Goal: Task Accomplishment & Management: Manage account settings

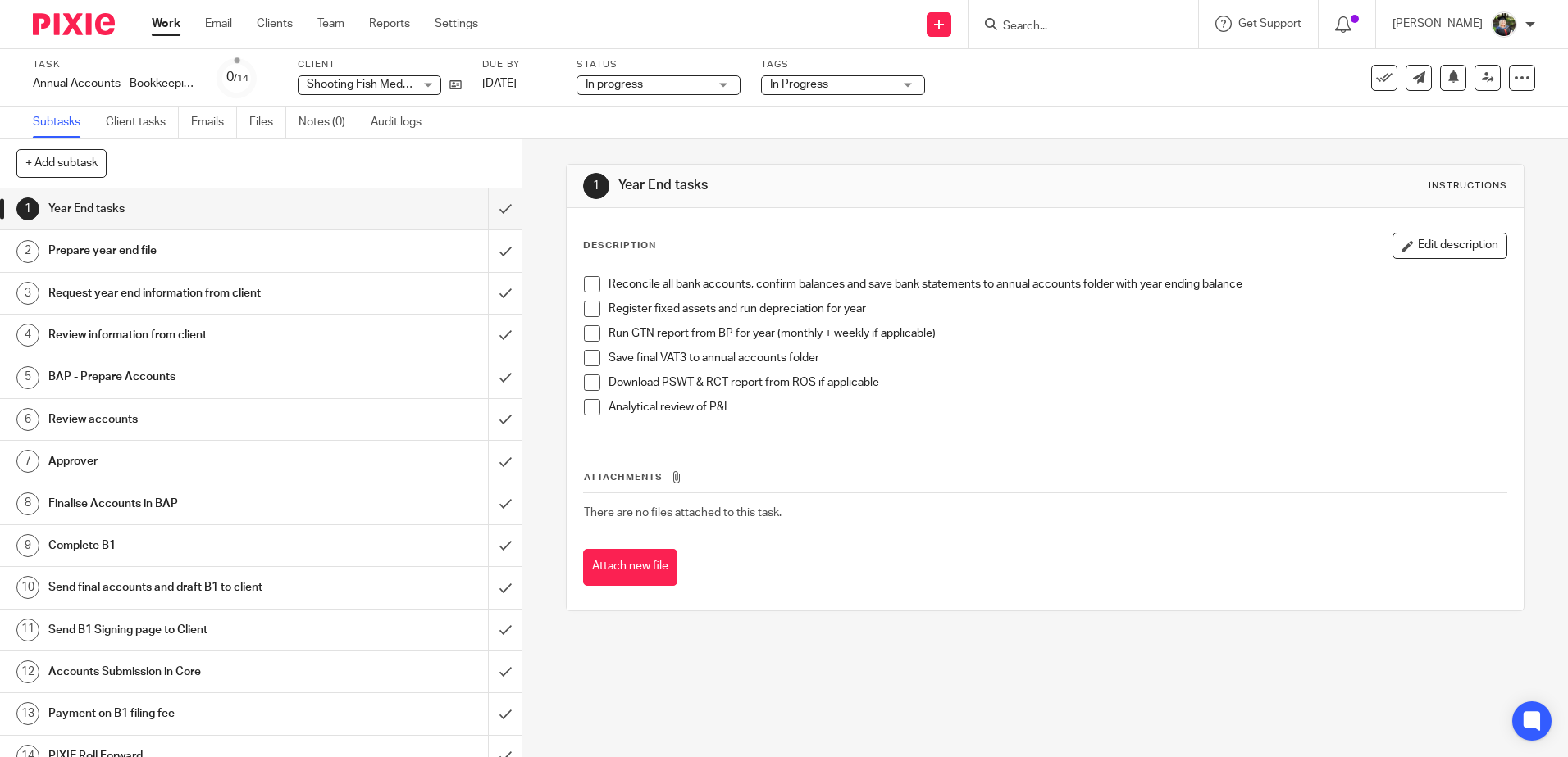
click at [584, 280] on span at bounding box center [592, 285] width 17 height 17
click at [590, 309] on span at bounding box center [592, 309] width 17 height 17
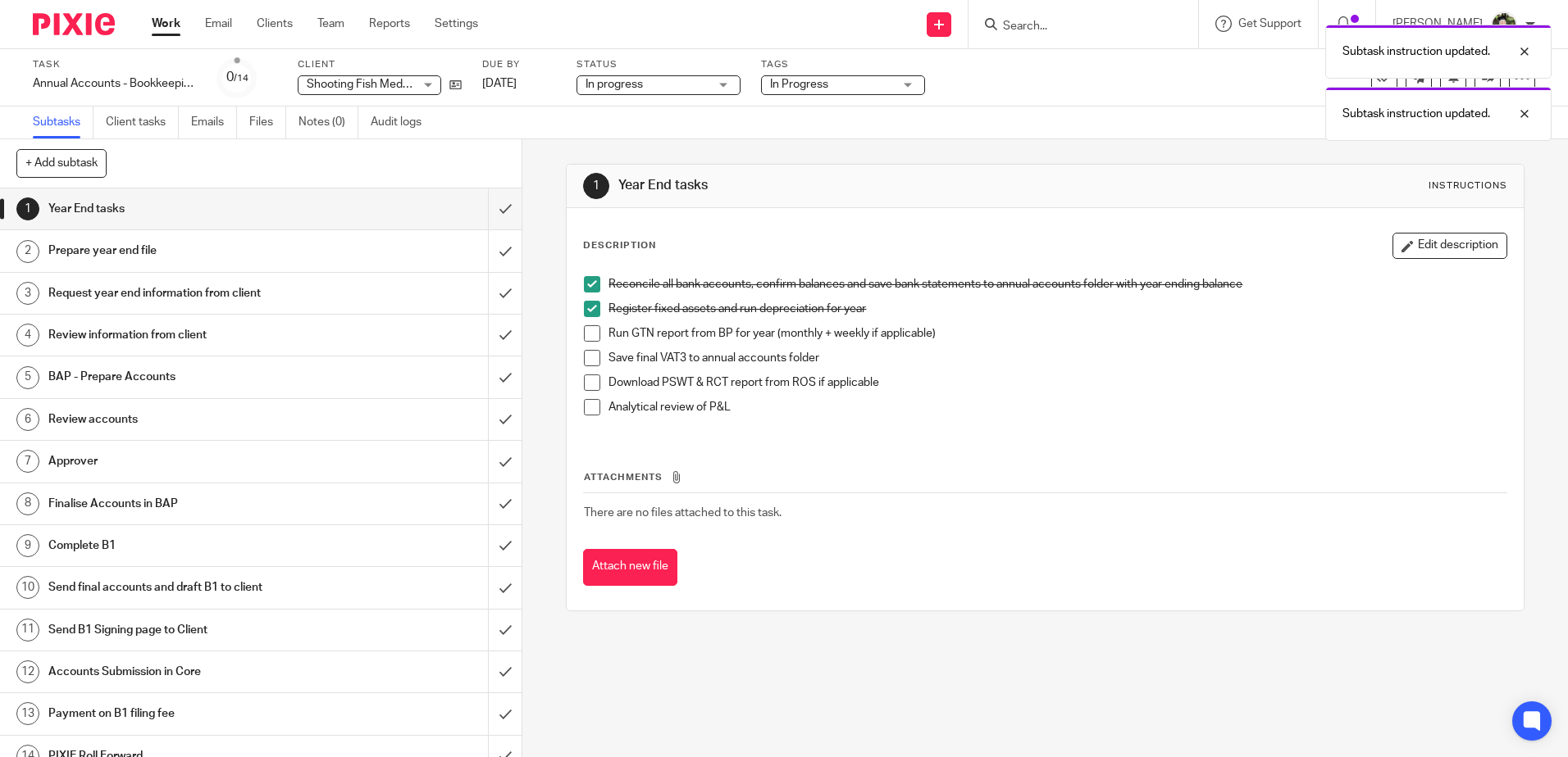
click at [587, 337] on span at bounding box center [592, 334] width 17 height 17
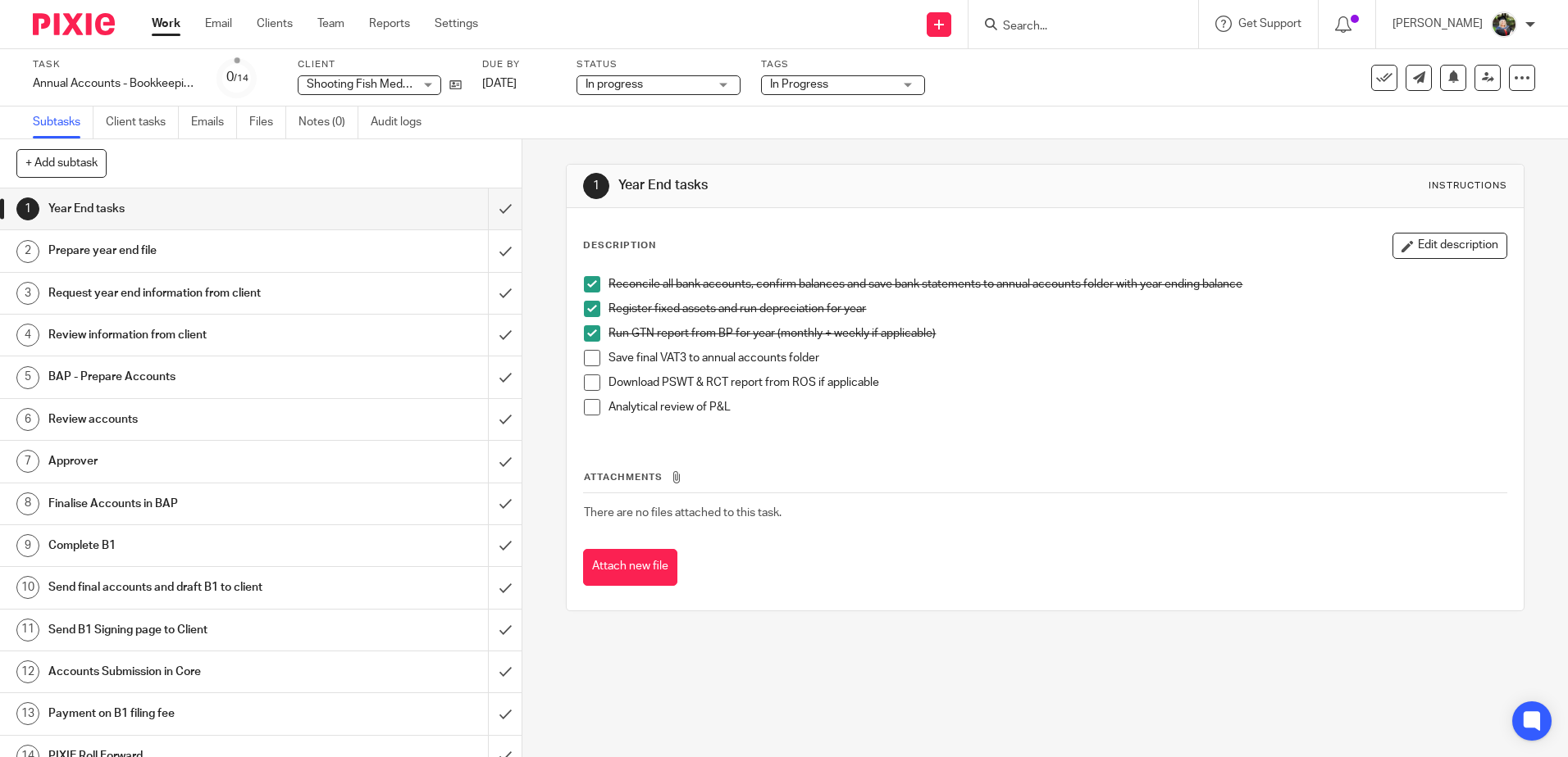
click at [589, 362] on span at bounding box center [592, 359] width 17 height 17
click at [591, 387] on span at bounding box center [592, 383] width 17 height 17
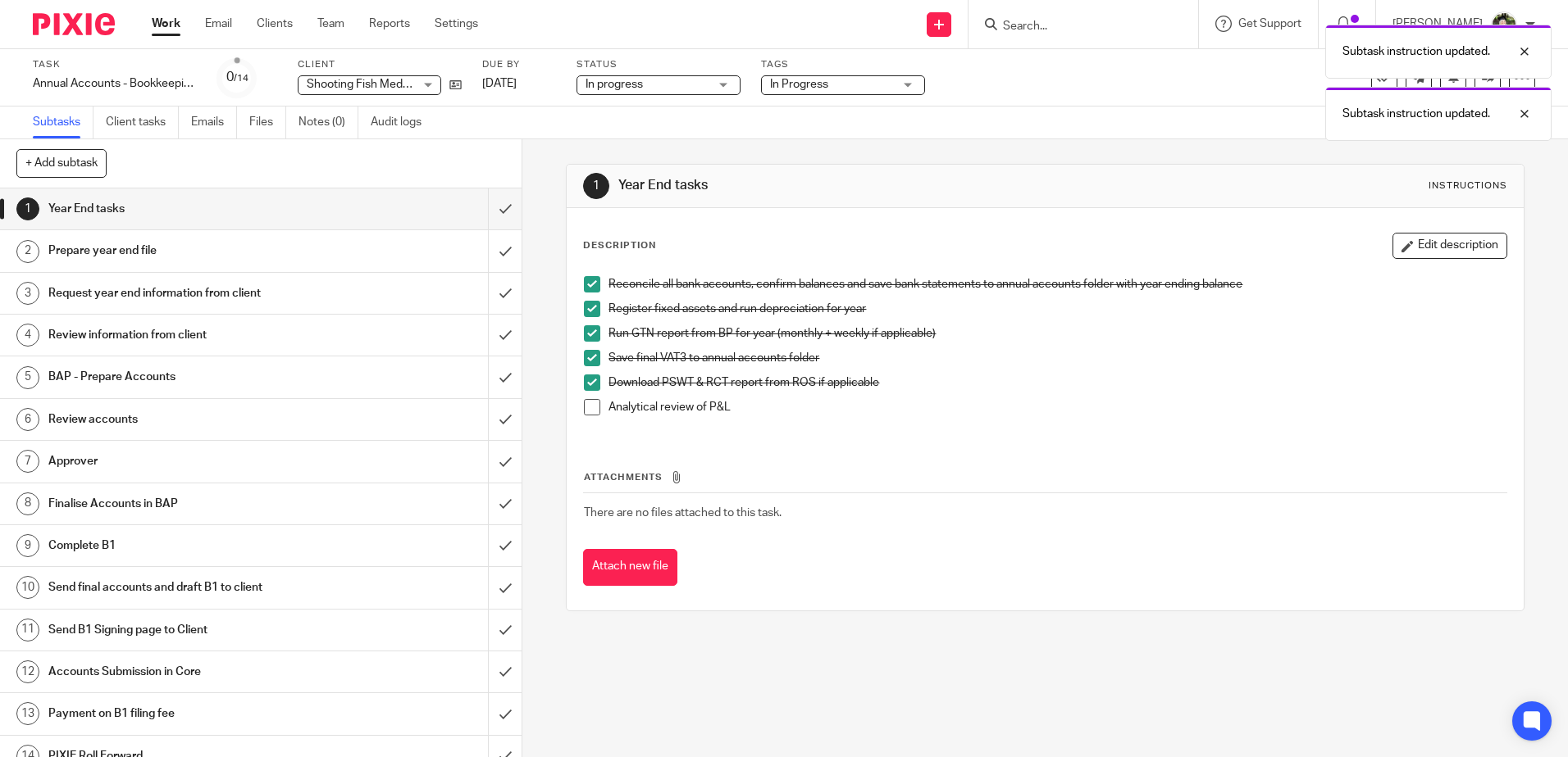
click at [589, 403] on span at bounding box center [592, 408] width 17 height 17
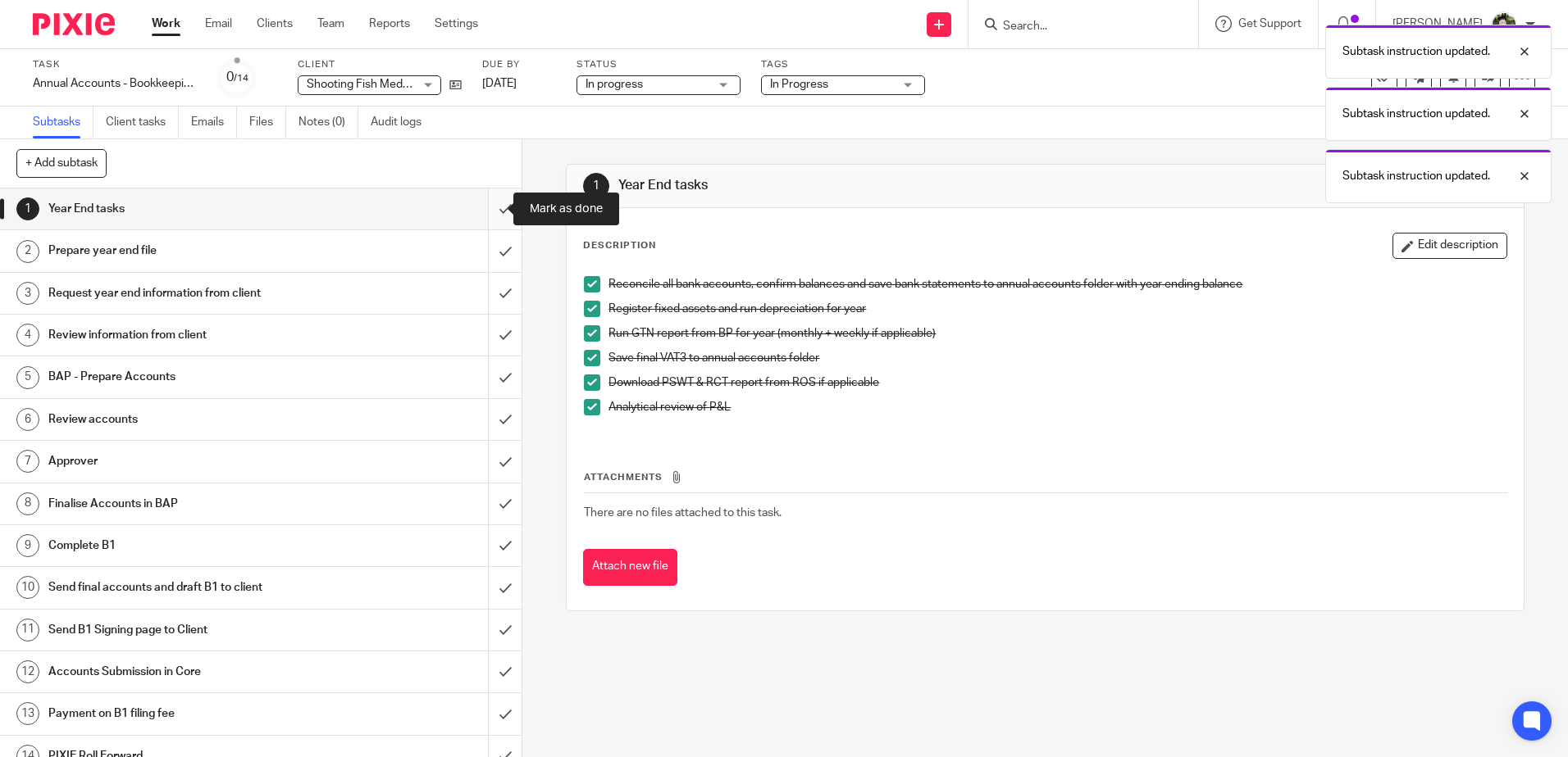
click at [483, 203] on input "submit" at bounding box center [261, 208] width 522 height 41
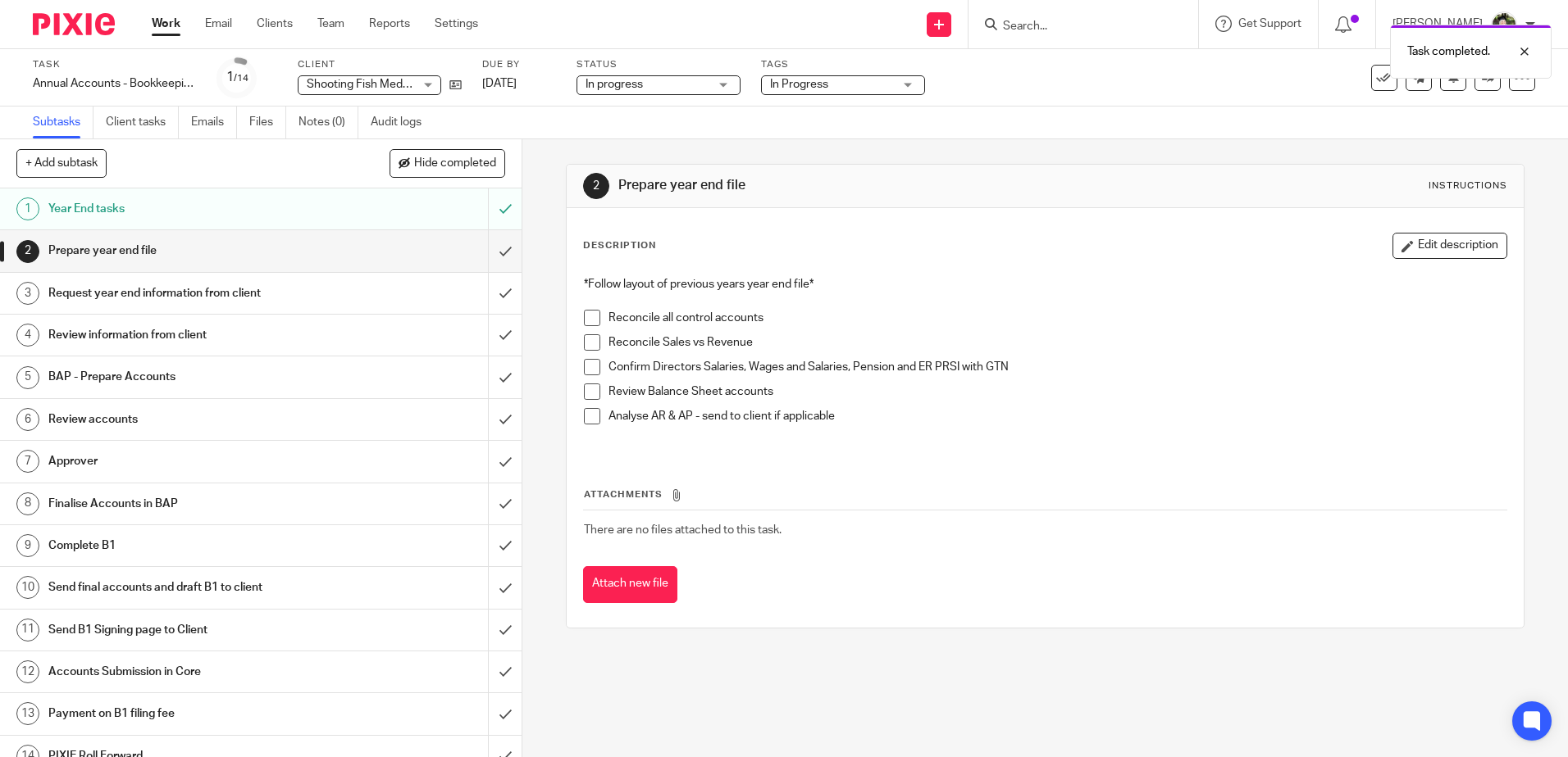
click at [591, 319] on span at bounding box center [592, 318] width 17 height 17
click at [585, 347] on span at bounding box center [592, 343] width 17 height 17
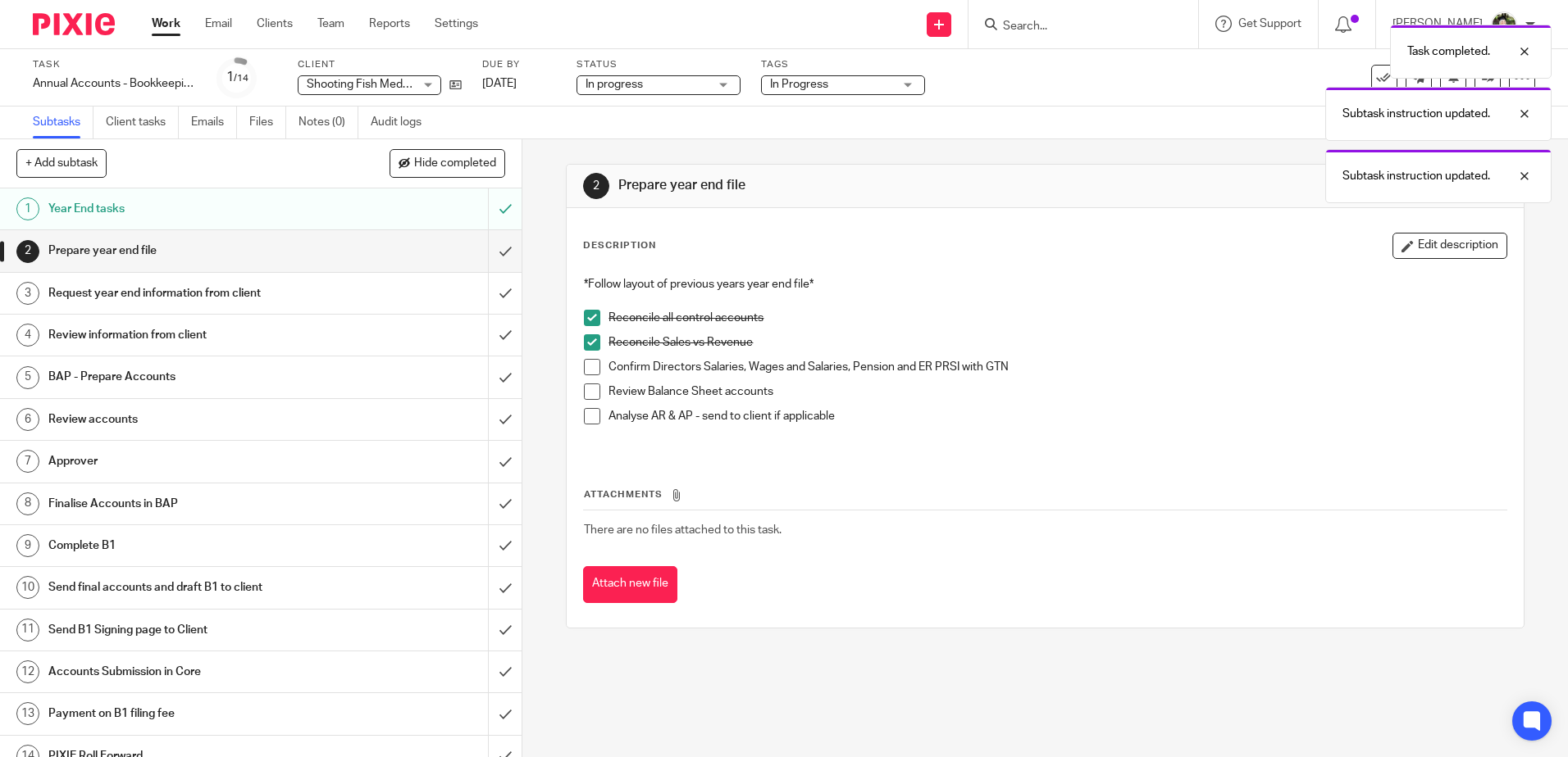
click at [588, 365] on span at bounding box center [592, 367] width 17 height 17
click at [587, 394] on span at bounding box center [592, 392] width 17 height 17
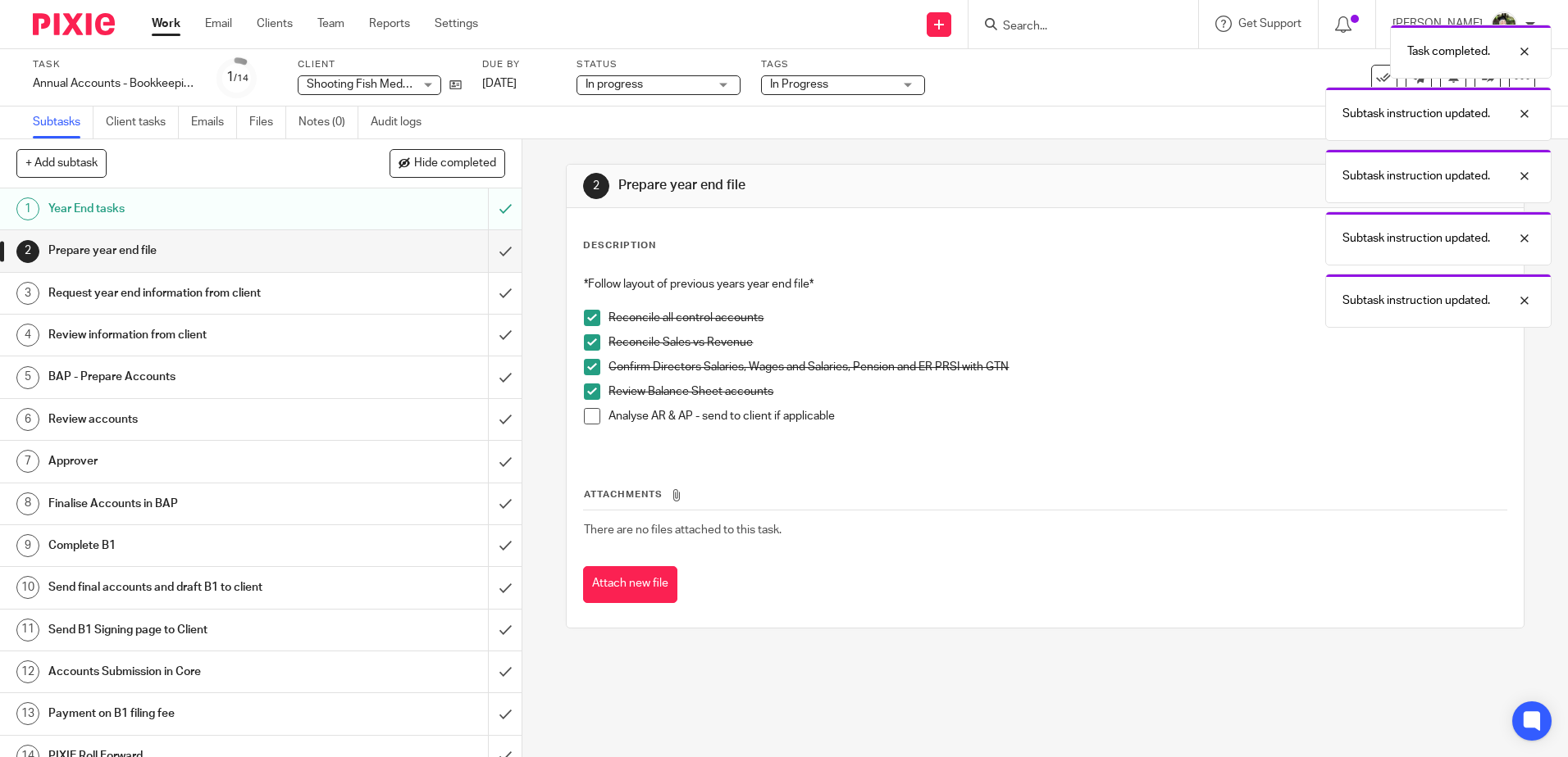
click at [588, 414] on span at bounding box center [592, 417] width 17 height 17
click at [484, 248] on input "submit" at bounding box center [261, 250] width 522 height 41
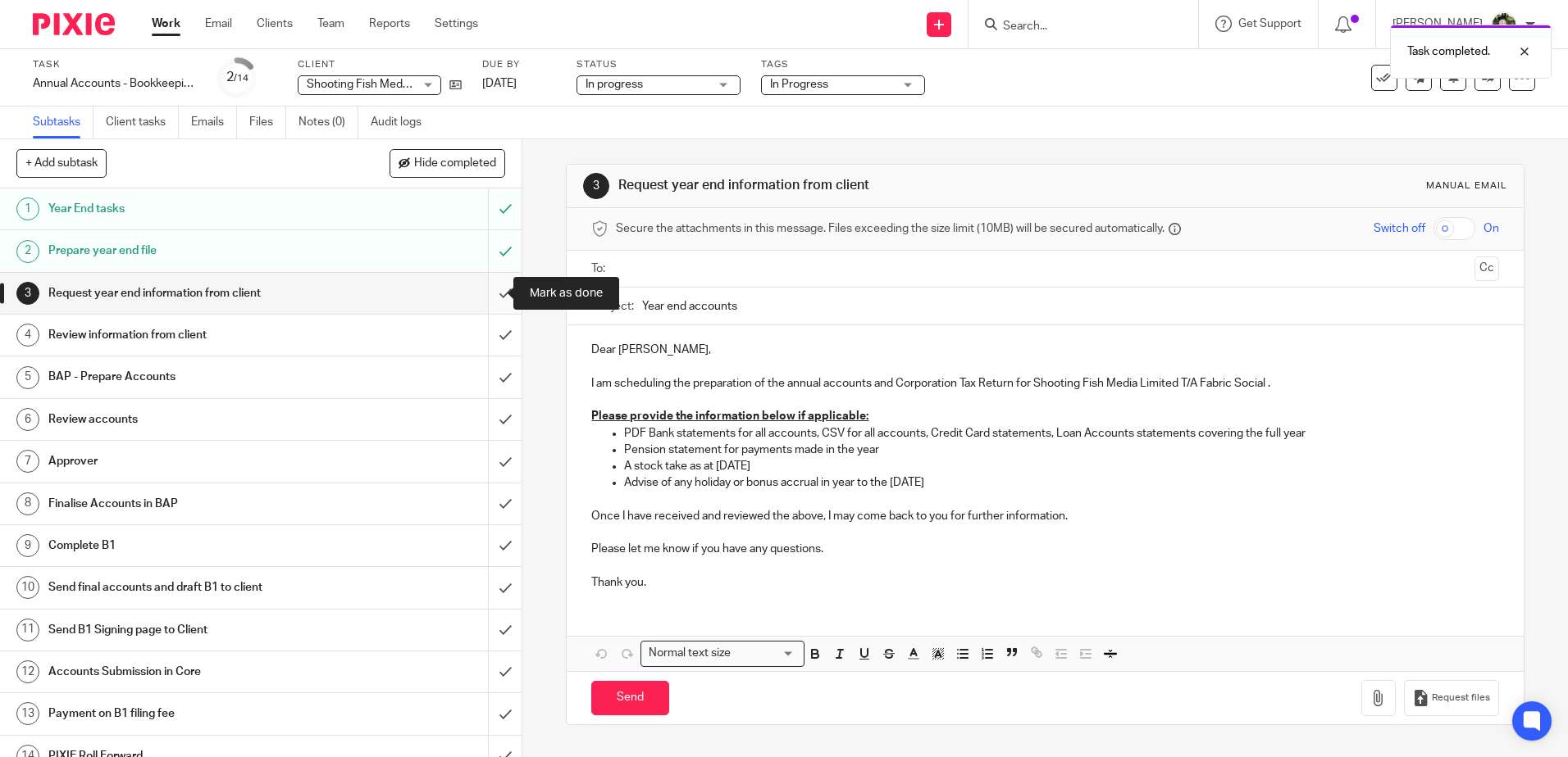
click at [488, 291] on input "submit" at bounding box center [261, 293] width 522 height 41
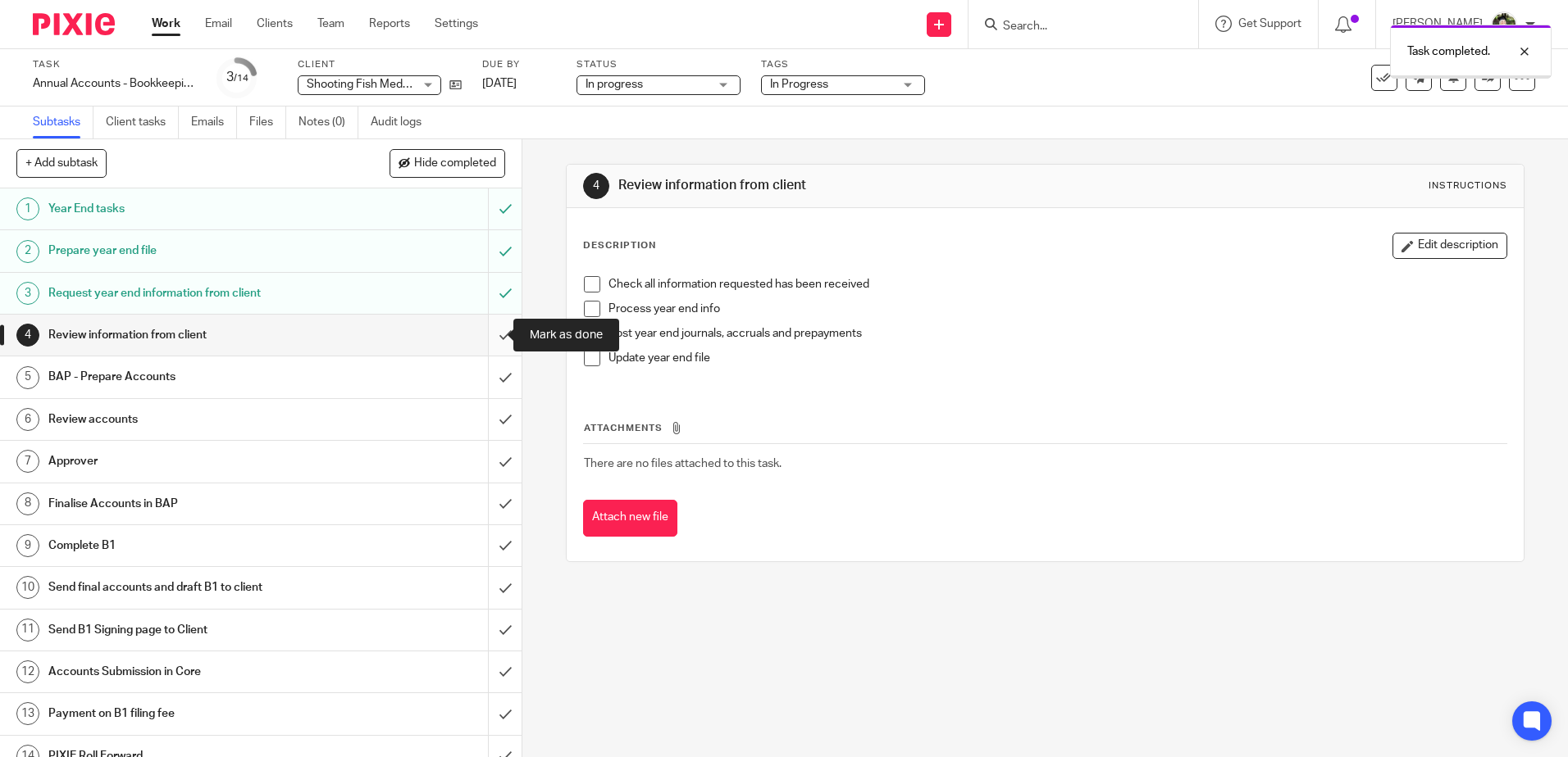
click at [488, 335] on input "submit" at bounding box center [261, 335] width 522 height 41
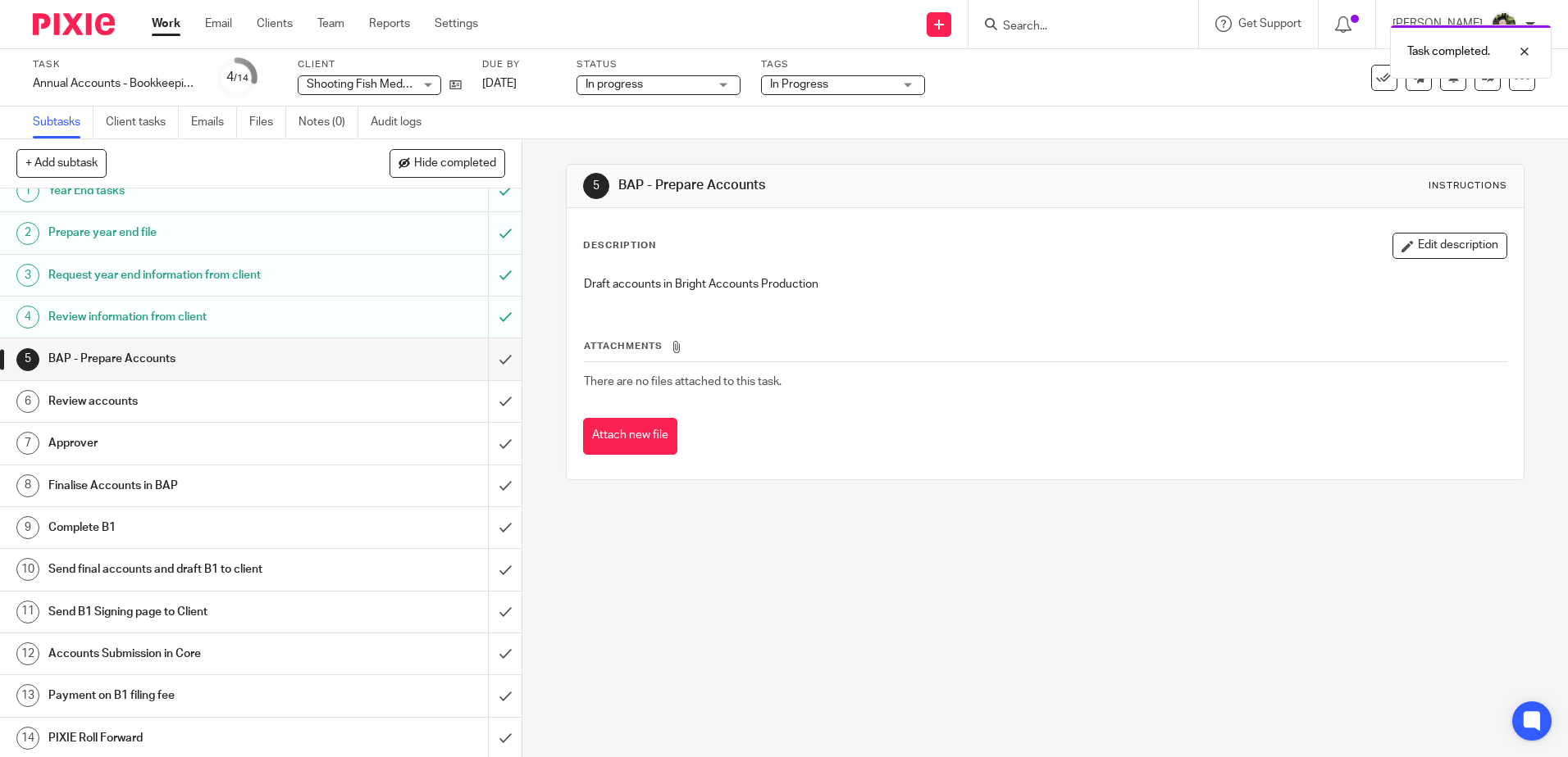
scroll to position [21, 0]
click at [373, 318] on div "Review information from client" at bounding box center [260, 315] width 424 height 25
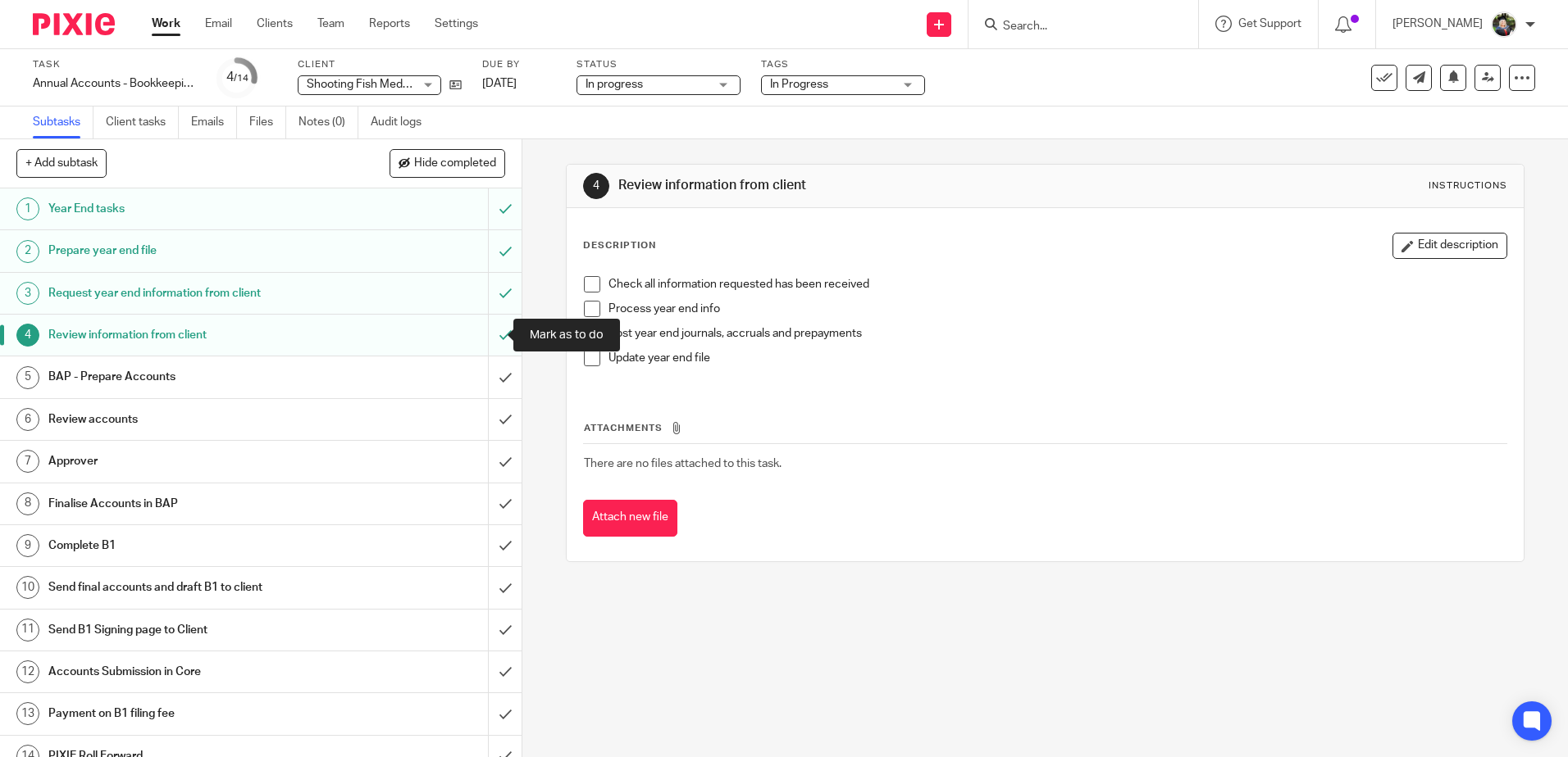
click at [493, 335] on input "submit" at bounding box center [261, 335] width 522 height 41
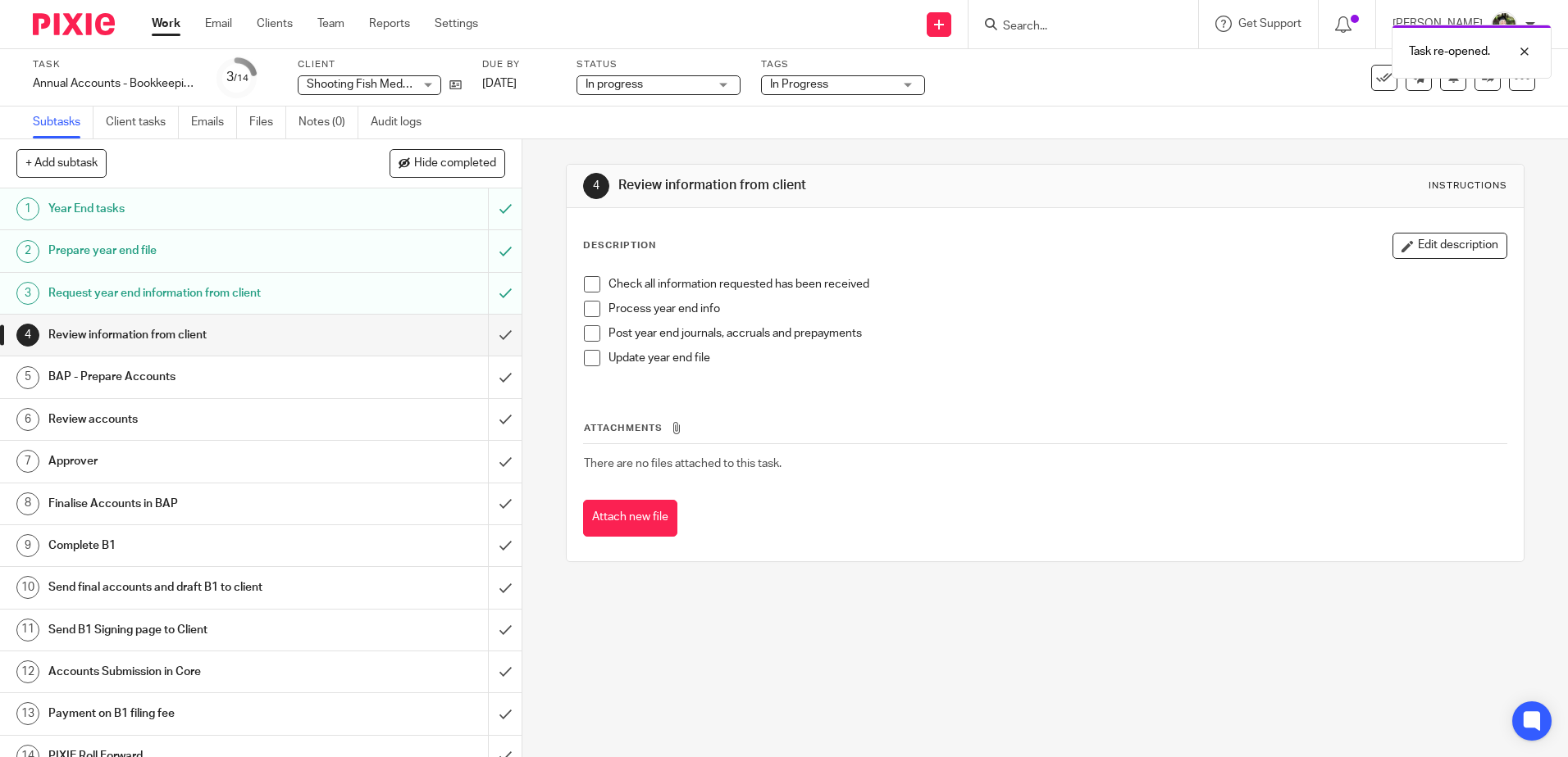
click at [584, 330] on span at bounding box center [592, 334] width 17 height 17
click at [587, 313] on span at bounding box center [592, 309] width 17 height 17
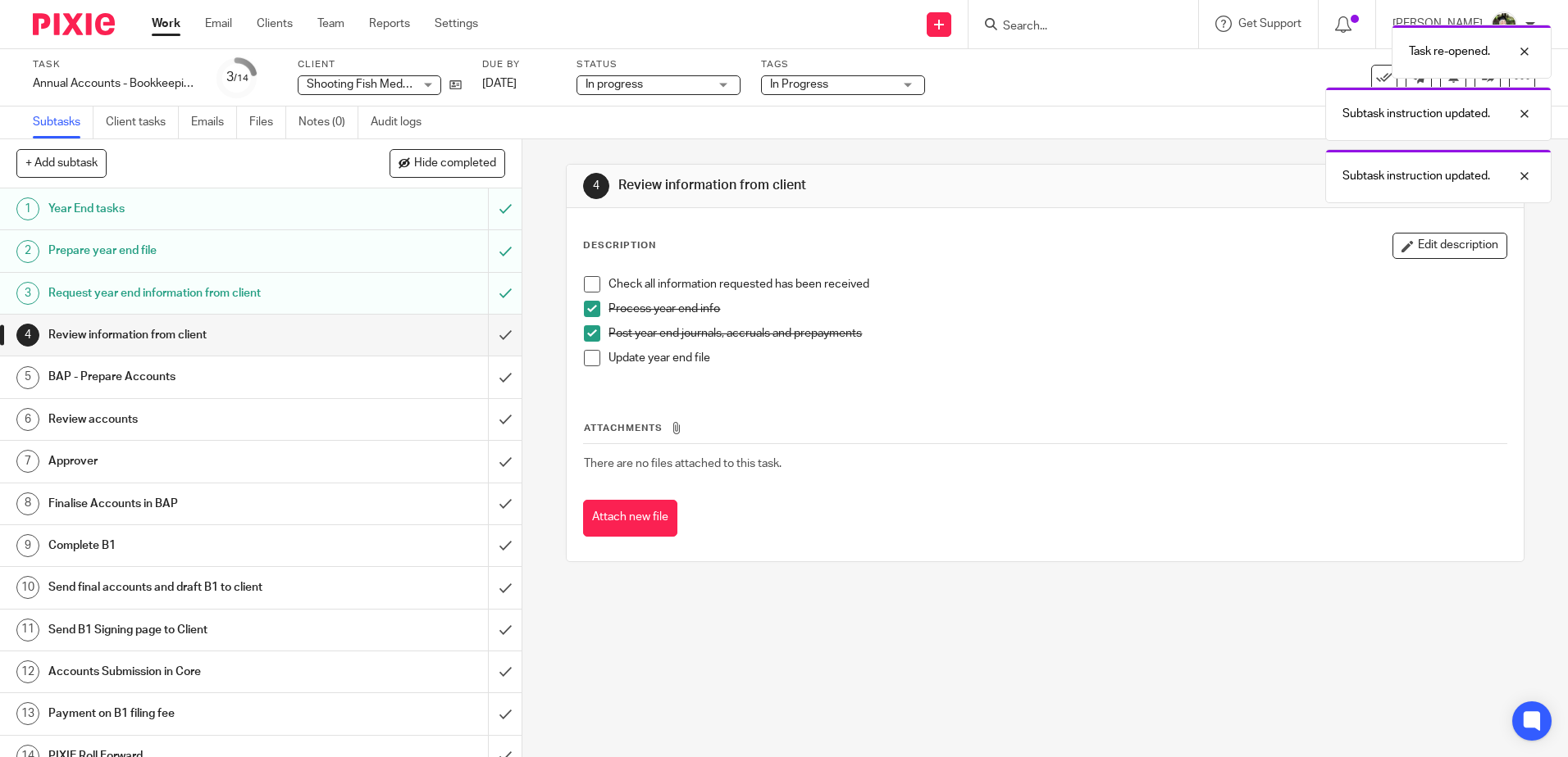
click at [1062, 300] on p "Process year end info" at bounding box center [1057, 309] width 897 height 17
click at [1526, 110] on div at bounding box center [1512, 114] width 44 height 20
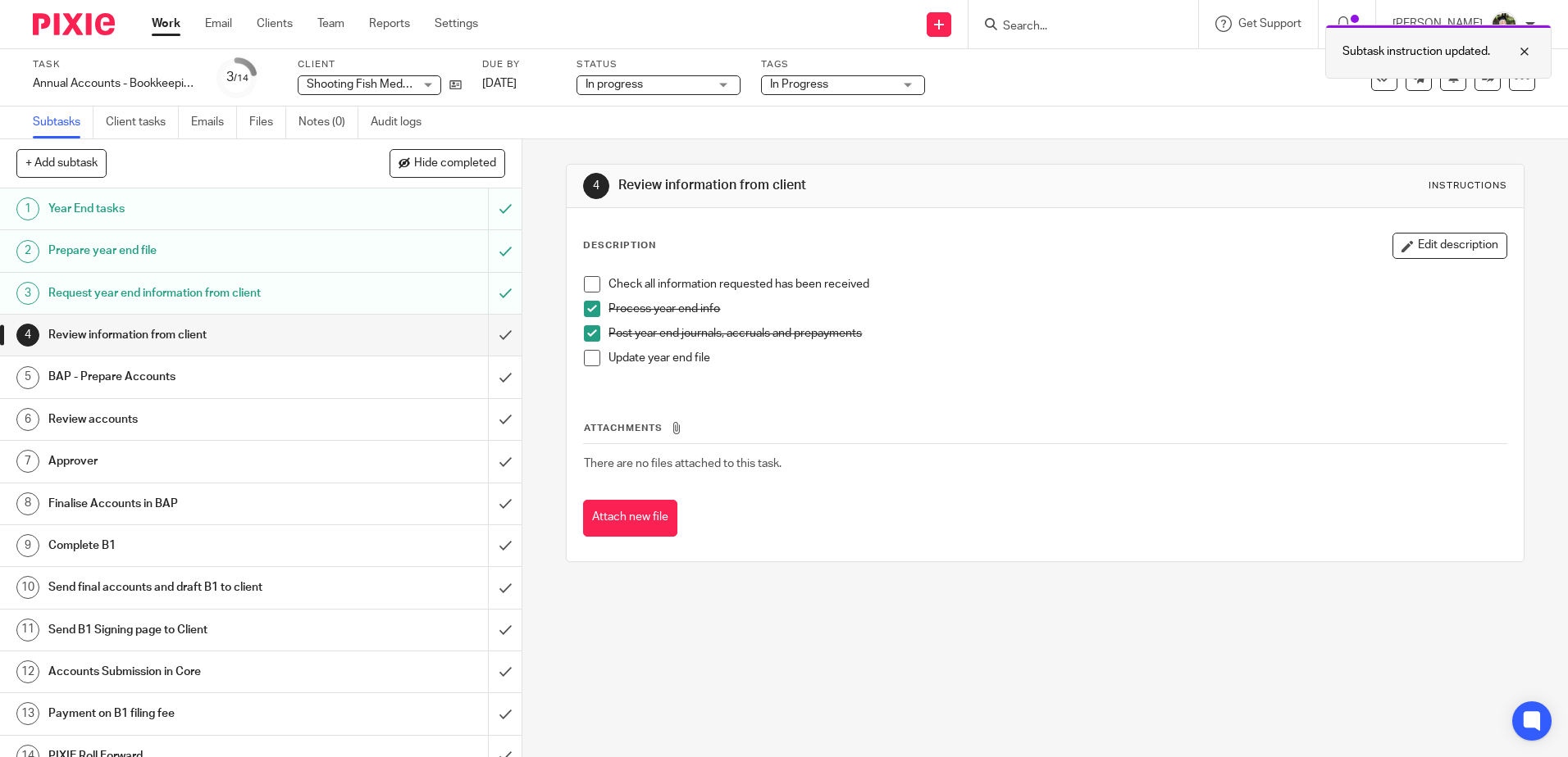
click at [1527, 51] on div at bounding box center [1512, 51] width 44 height 20
click at [1080, 88] on div "Task Annual Accounts - Bookkeeping Clients Save Annual Accounts - Bookkeeping C…" at bounding box center [659, 77] width 1252 height 39
click at [982, 242] on div "Description Edit description" at bounding box center [1045, 246] width 924 height 27
click at [1034, 26] on input "Search" at bounding box center [1076, 27] width 148 height 15
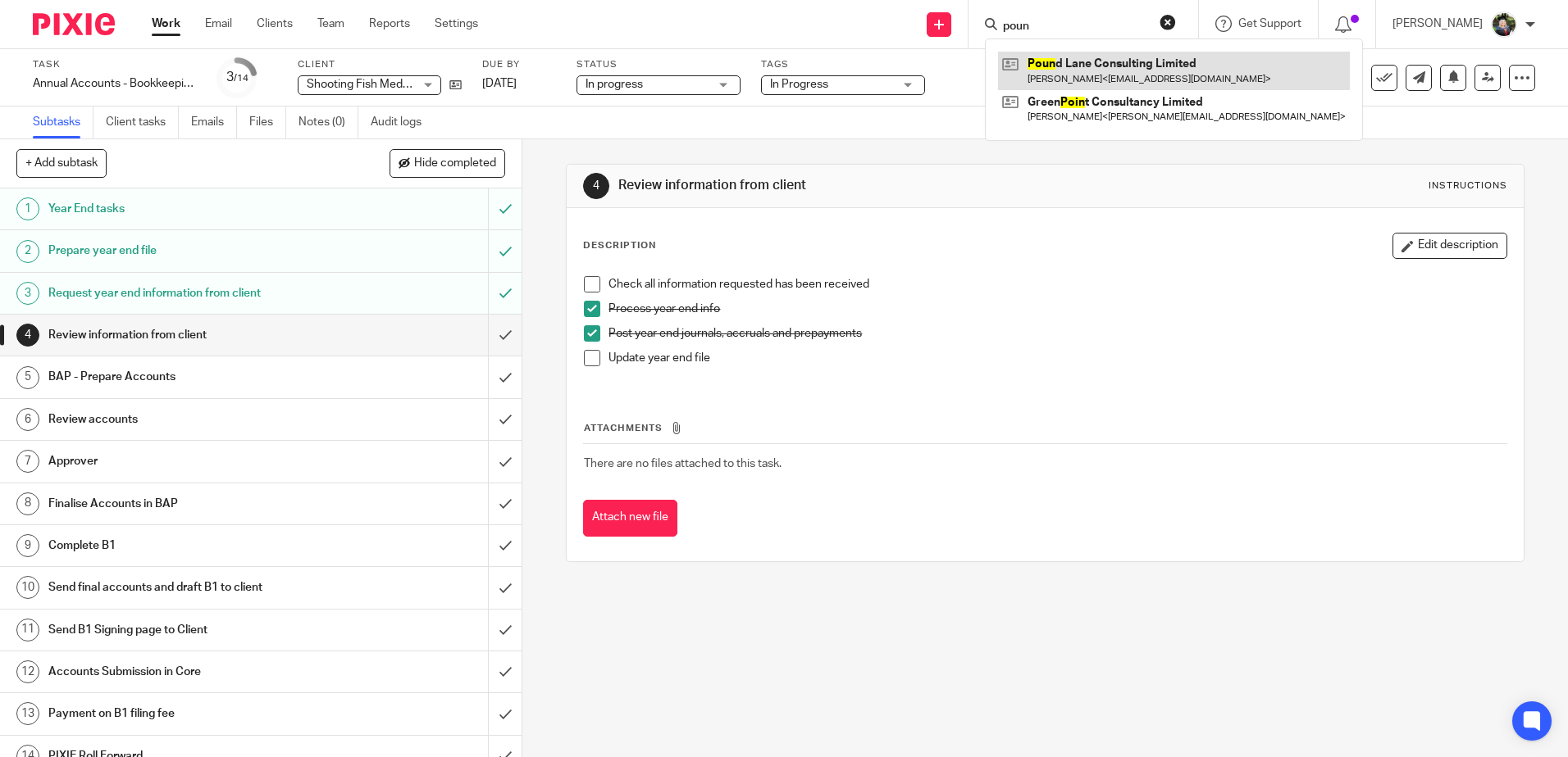
type input "poun"
click at [1114, 80] on link at bounding box center [1174, 70] width 352 height 37
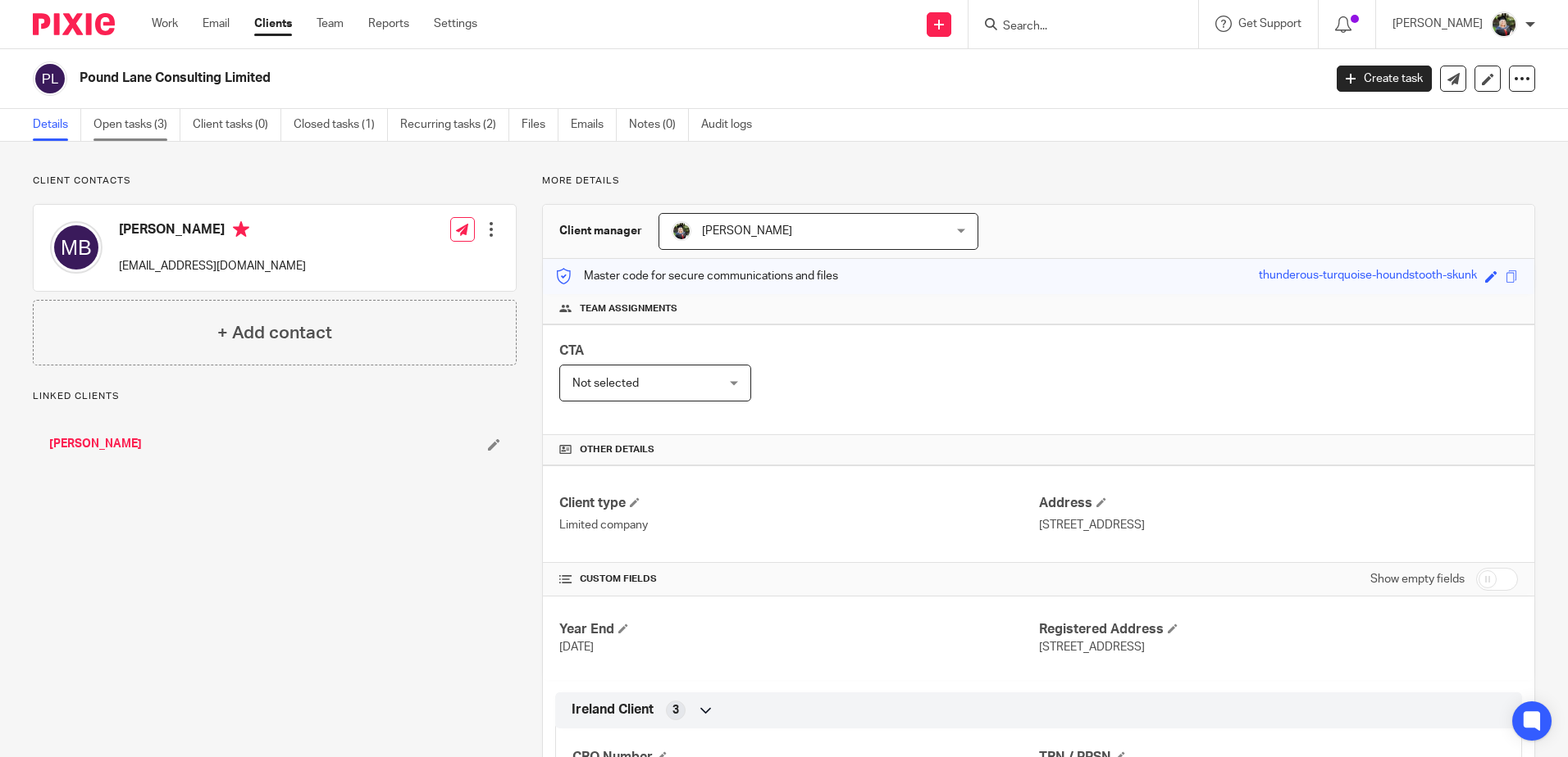
click at [137, 121] on link "Open tasks (3)" at bounding box center [137, 125] width 87 height 32
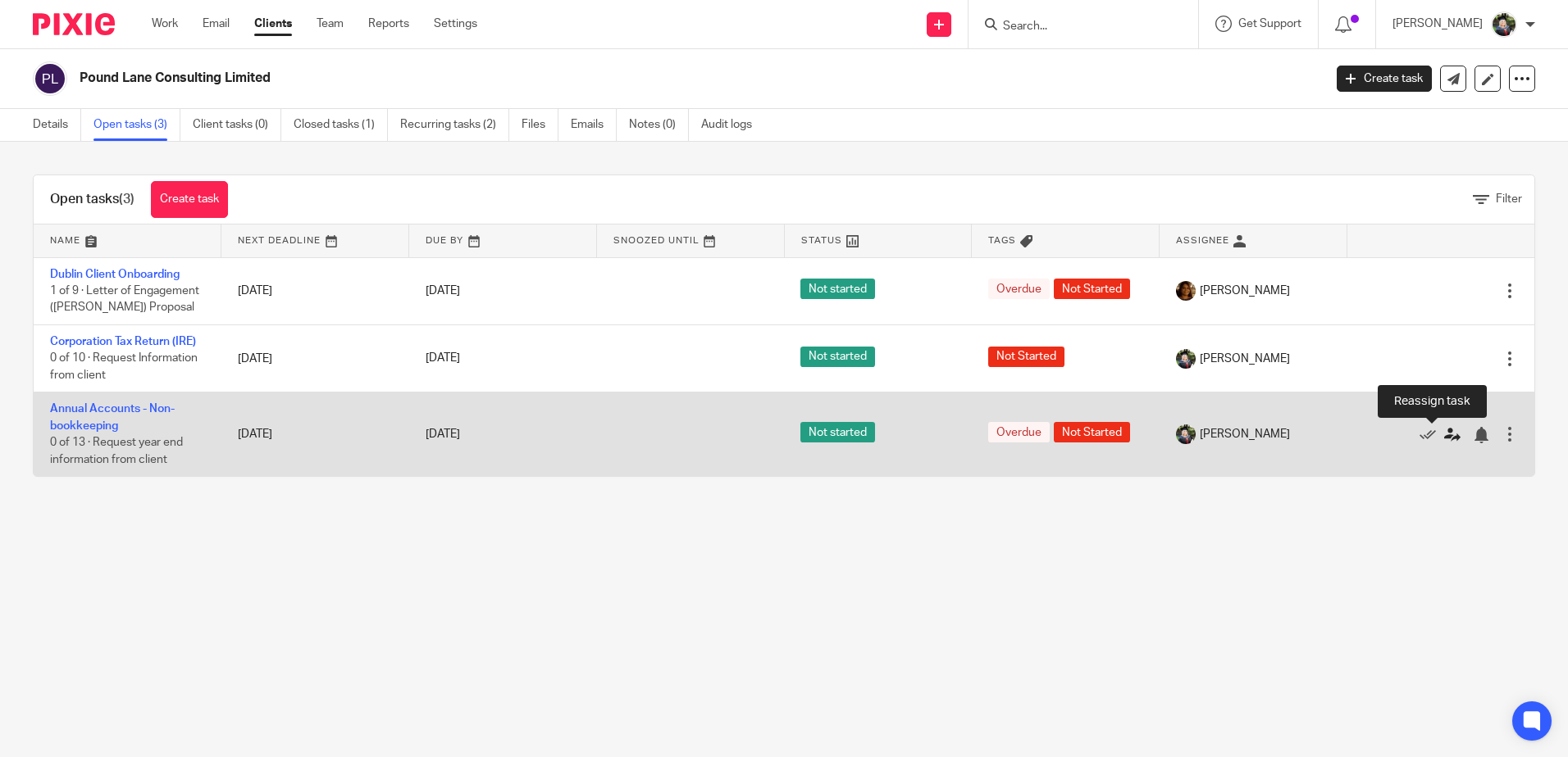
click at [1444, 433] on icon at bounding box center [1453, 435] width 17 height 17
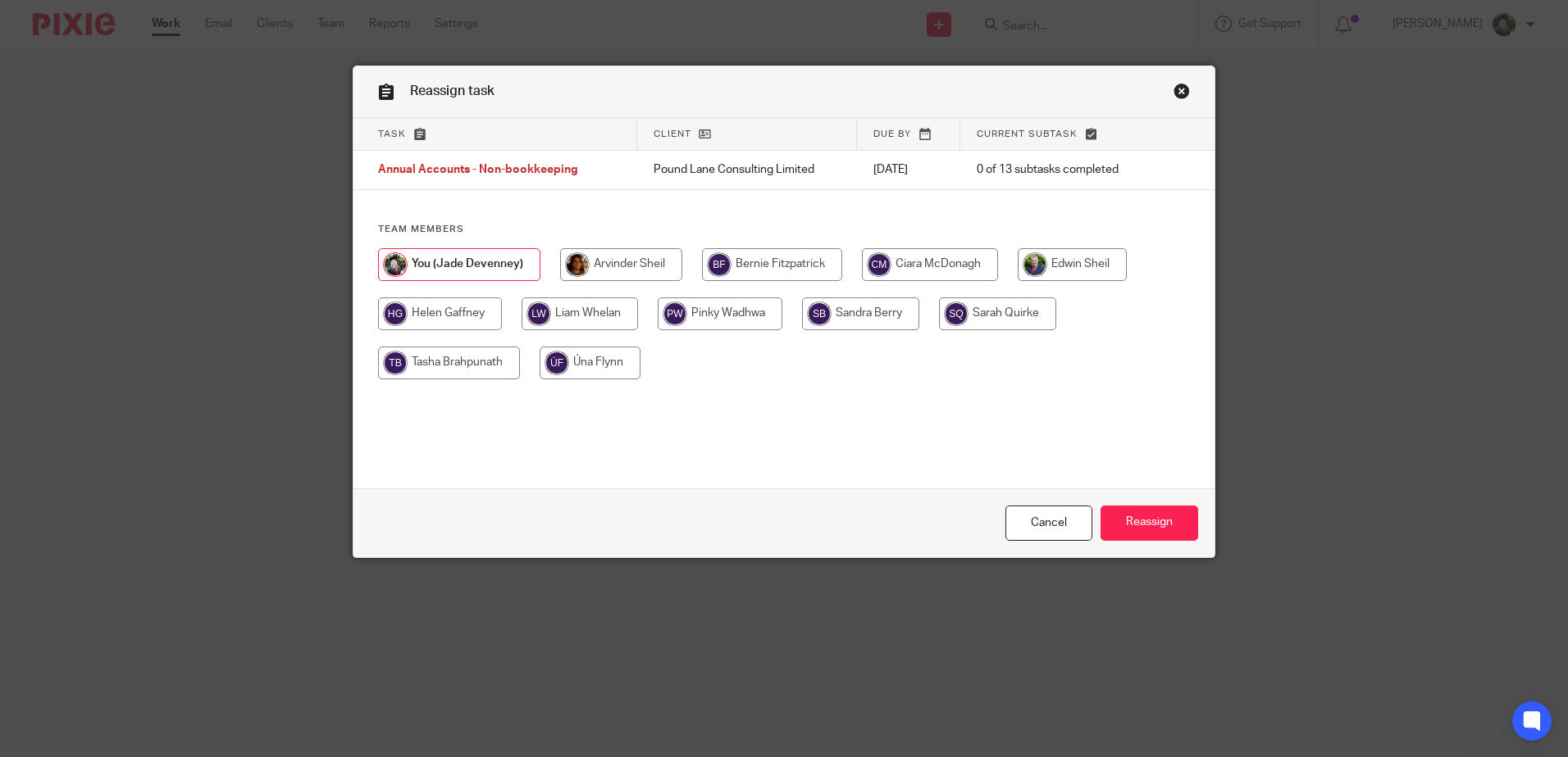
click at [962, 304] on input "radio" at bounding box center [997, 313] width 117 height 32
radio input "true"
click at [1164, 516] on input "Reassign" at bounding box center [1149, 523] width 98 height 35
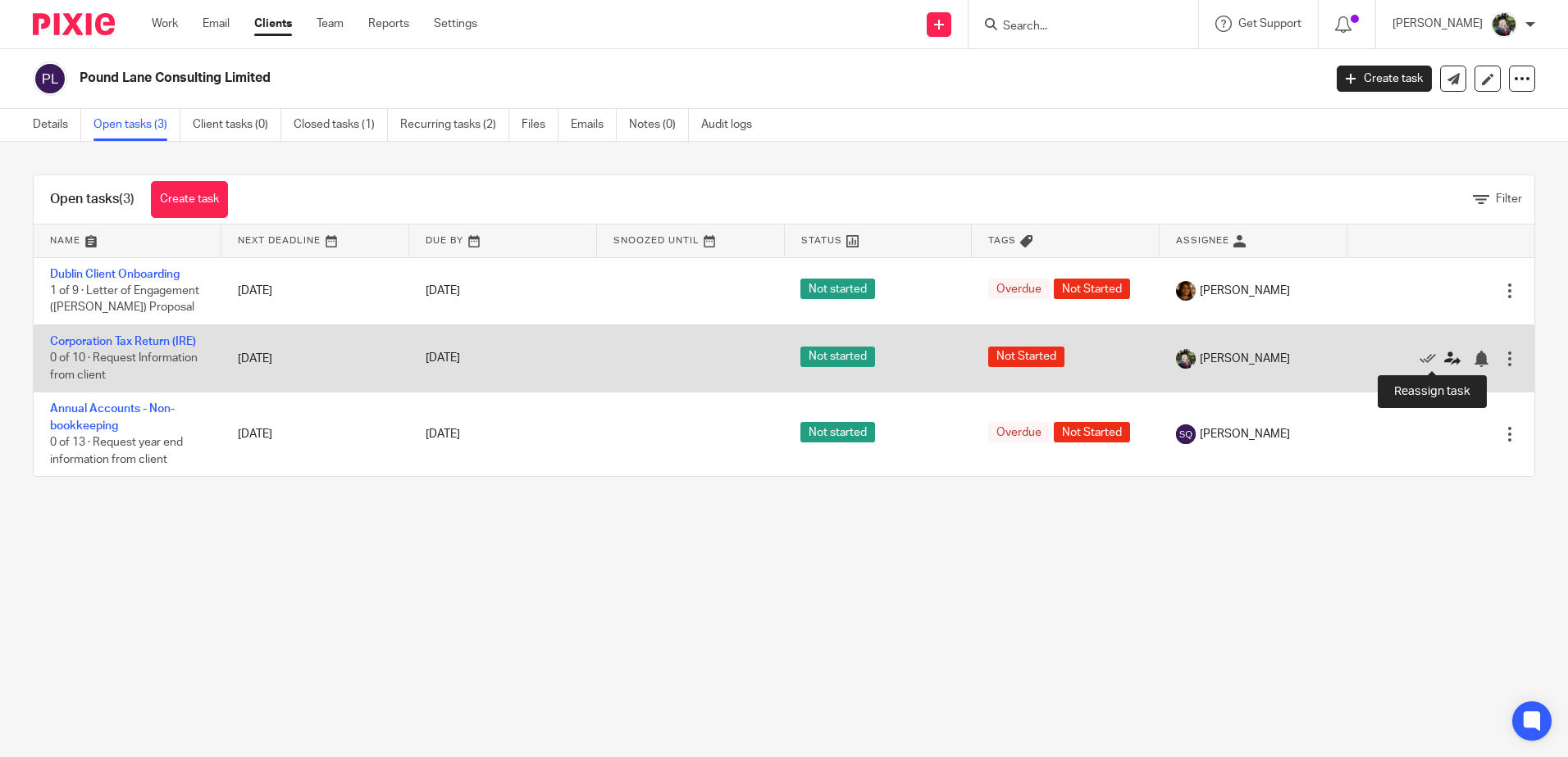
click at [1444, 352] on icon at bounding box center [1453, 359] width 17 height 17
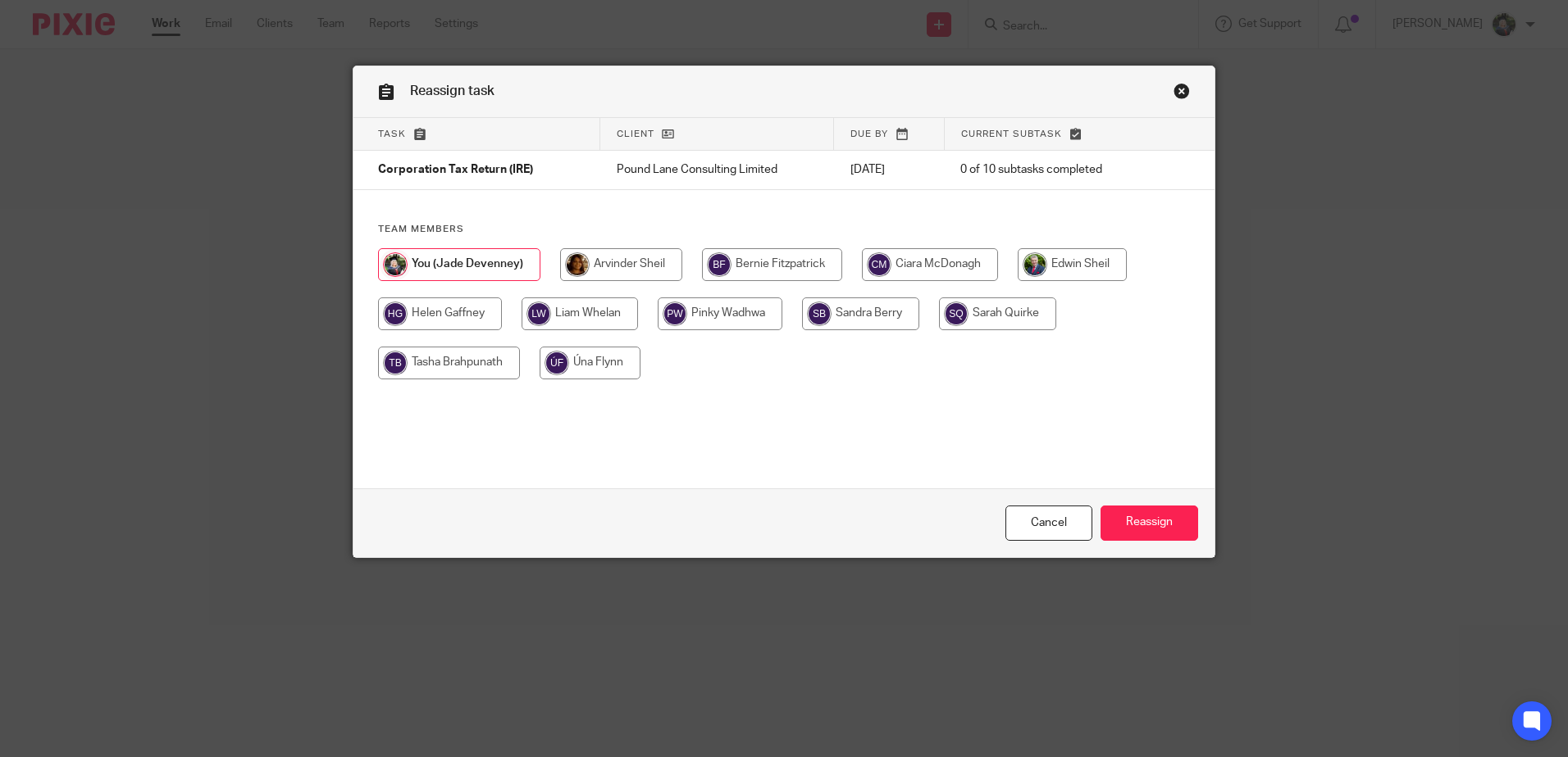
click at [481, 364] on input "radio" at bounding box center [448, 363] width 142 height 32
radio input "true"
click at [1154, 520] on input "Reassign" at bounding box center [1149, 523] width 98 height 35
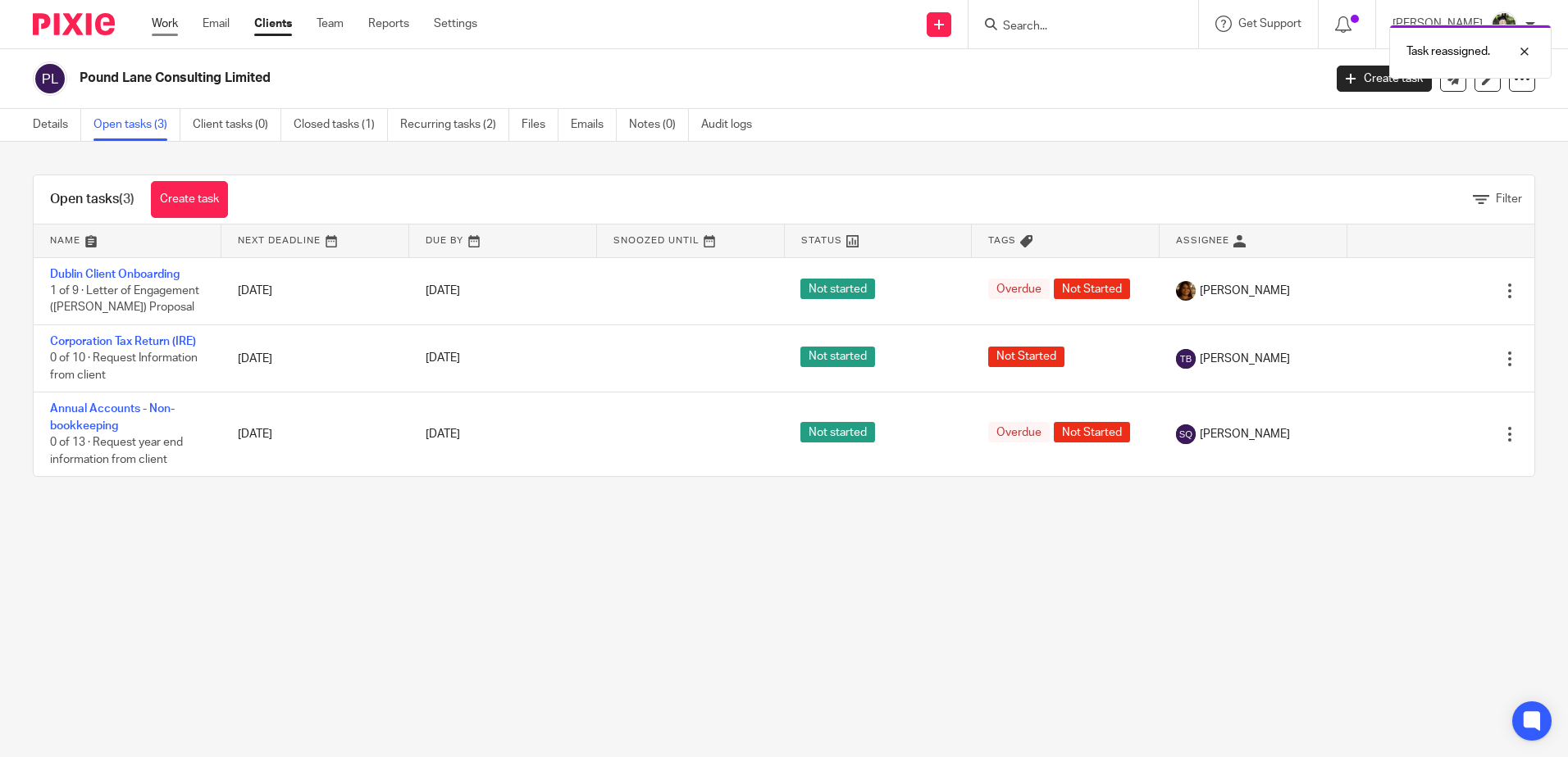
click at [167, 26] on link "Work" at bounding box center [165, 24] width 27 height 17
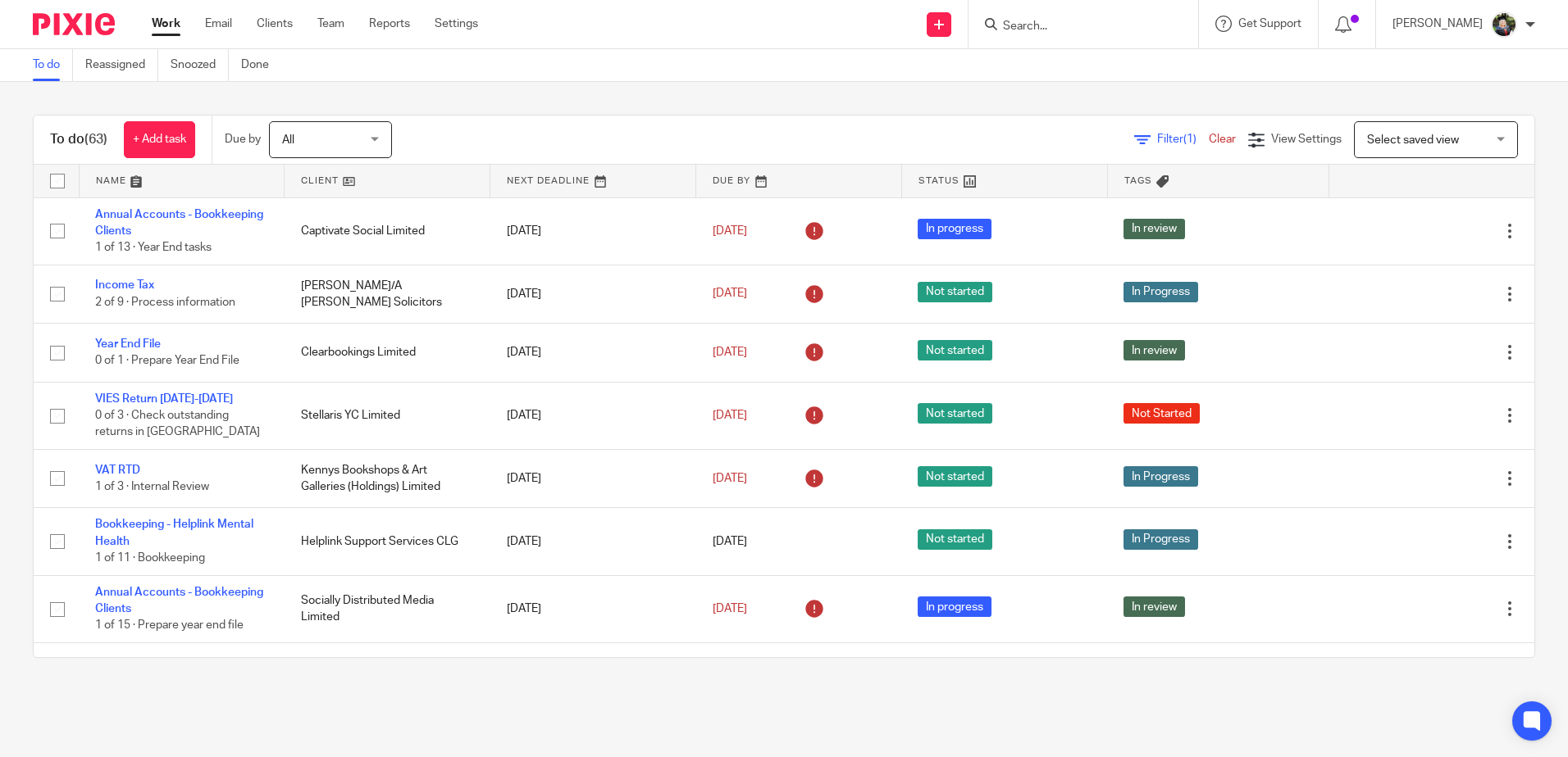
click at [113, 177] on link at bounding box center [182, 180] width 205 height 32
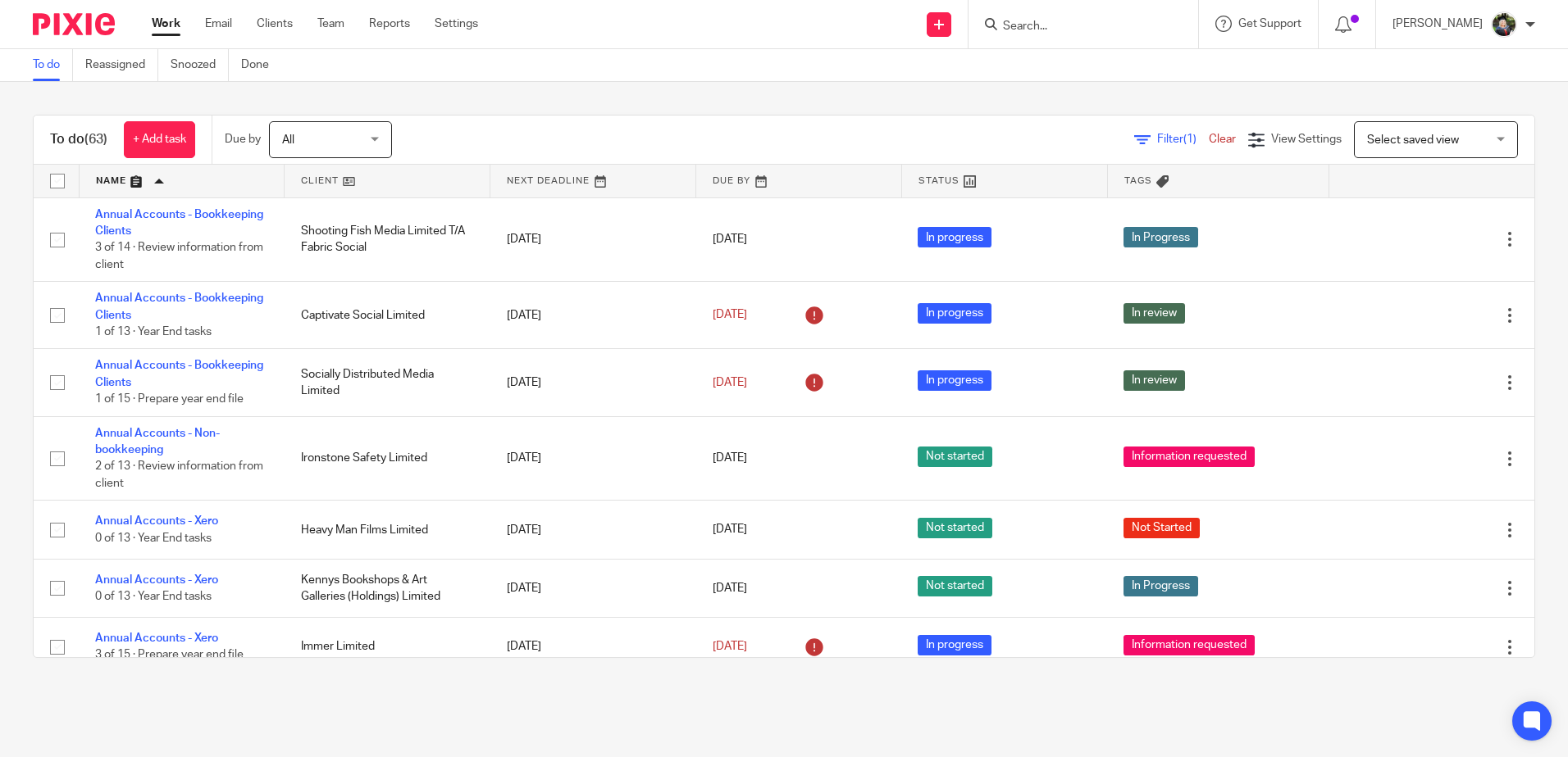
click at [1417, 144] on span "Select saved view" at bounding box center [1413, 140] width 92 height 12
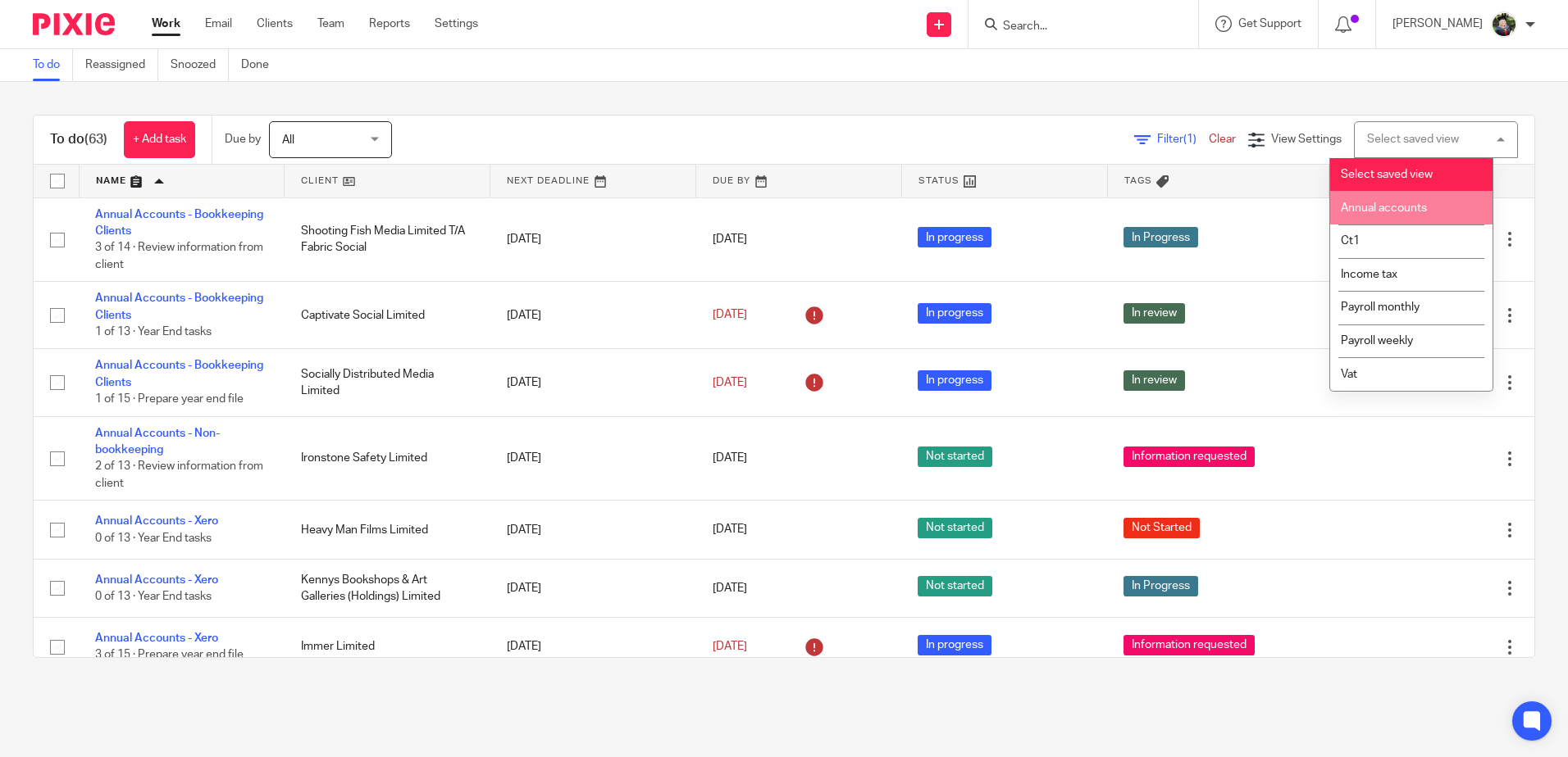
click at [1394, 203] on span "Annual accounts" at bounding box center [1384, 208] width 86 height 12
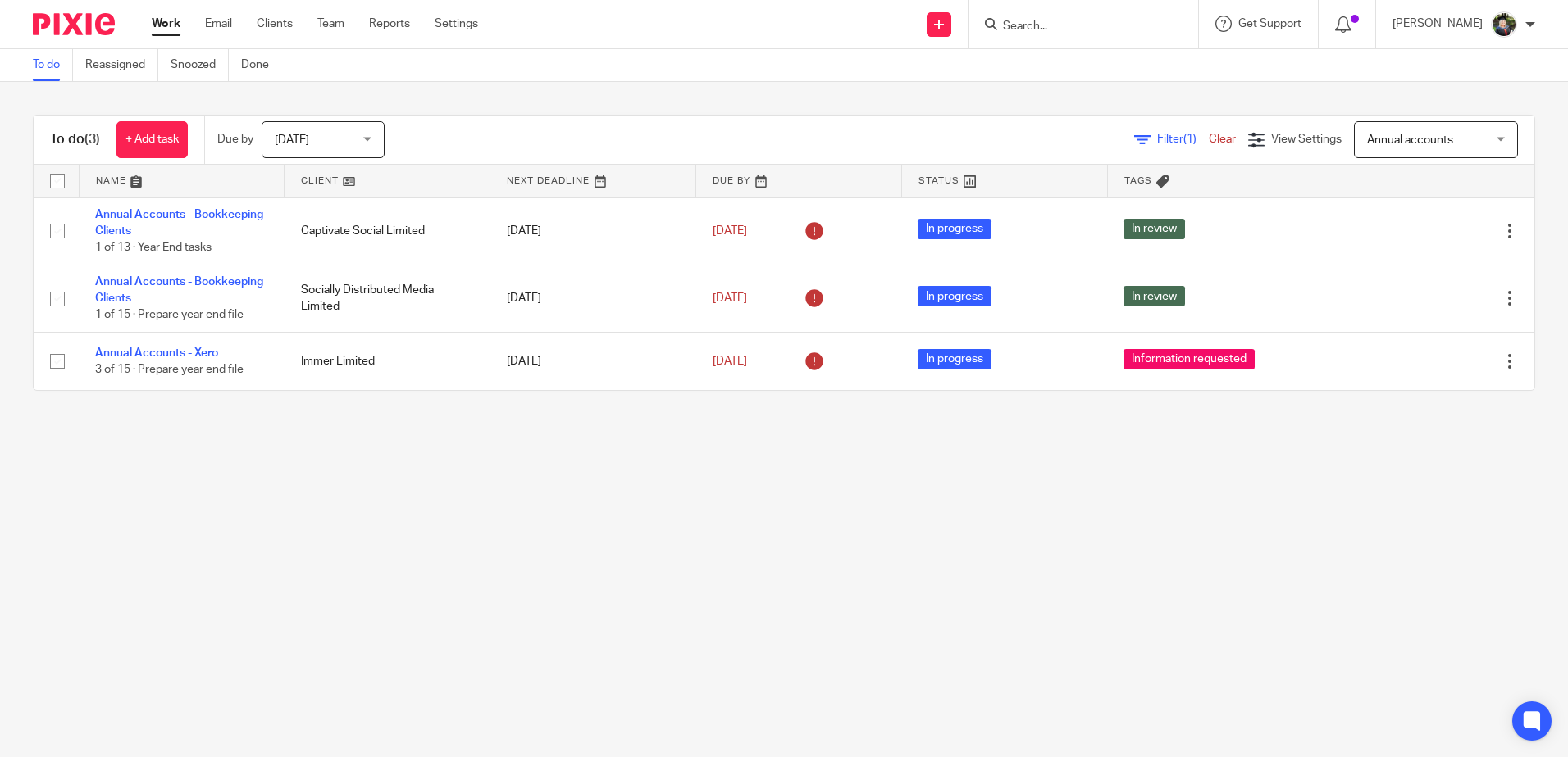
click at [204, 457] on main "To do Reassigned Snoozed Done To do (3) + Add task Due by [DATE] [DATE] [DATE] …" at bounding box center [784, 378] width 1568 height 757
click at [350, 135] on span "[DATE]" at bounding box center [318, 139] width 87 height 34
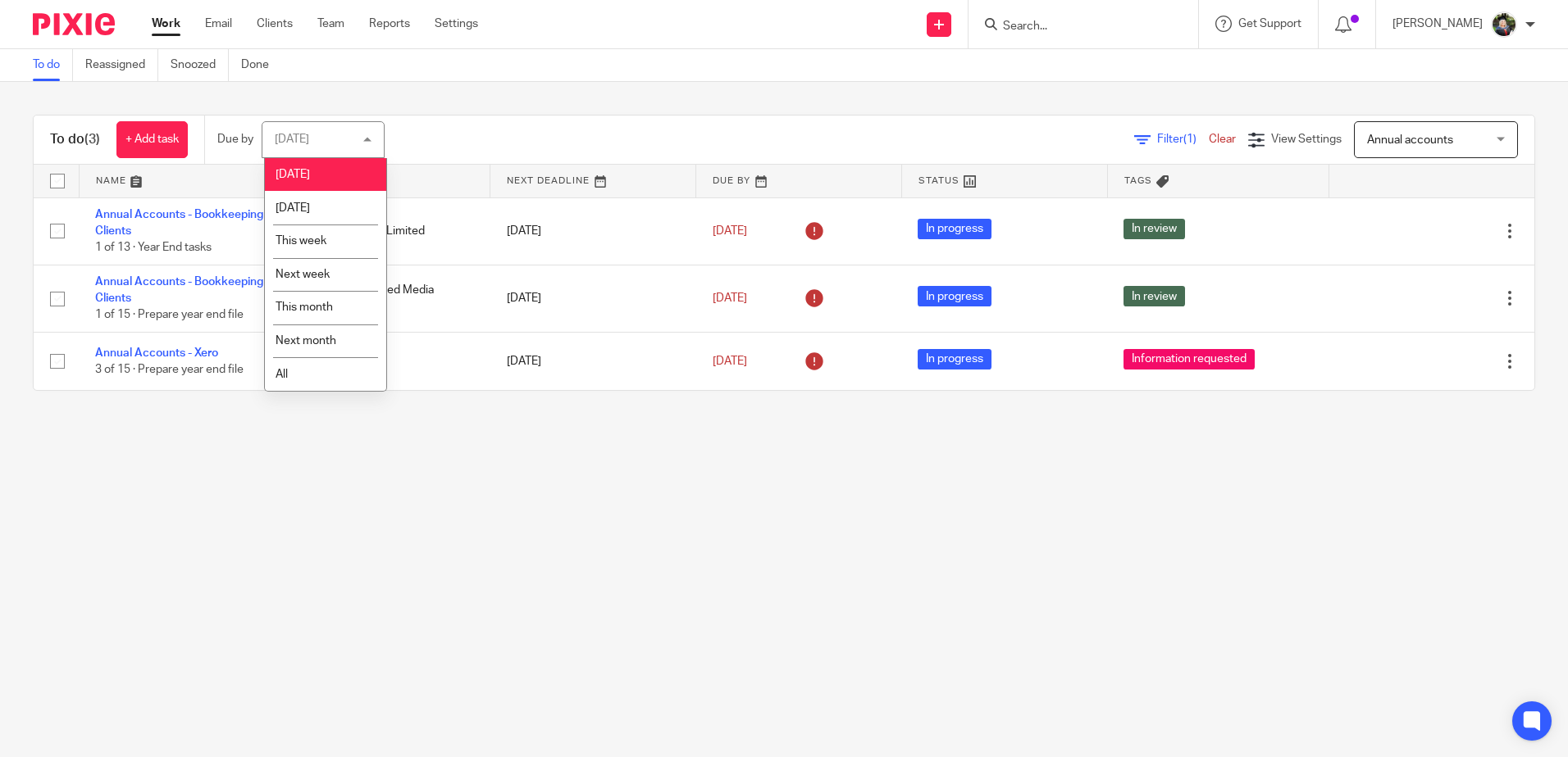
click at [350, 172] on li "[DATE]" at bounding box center [326, 175] width 121 height 33
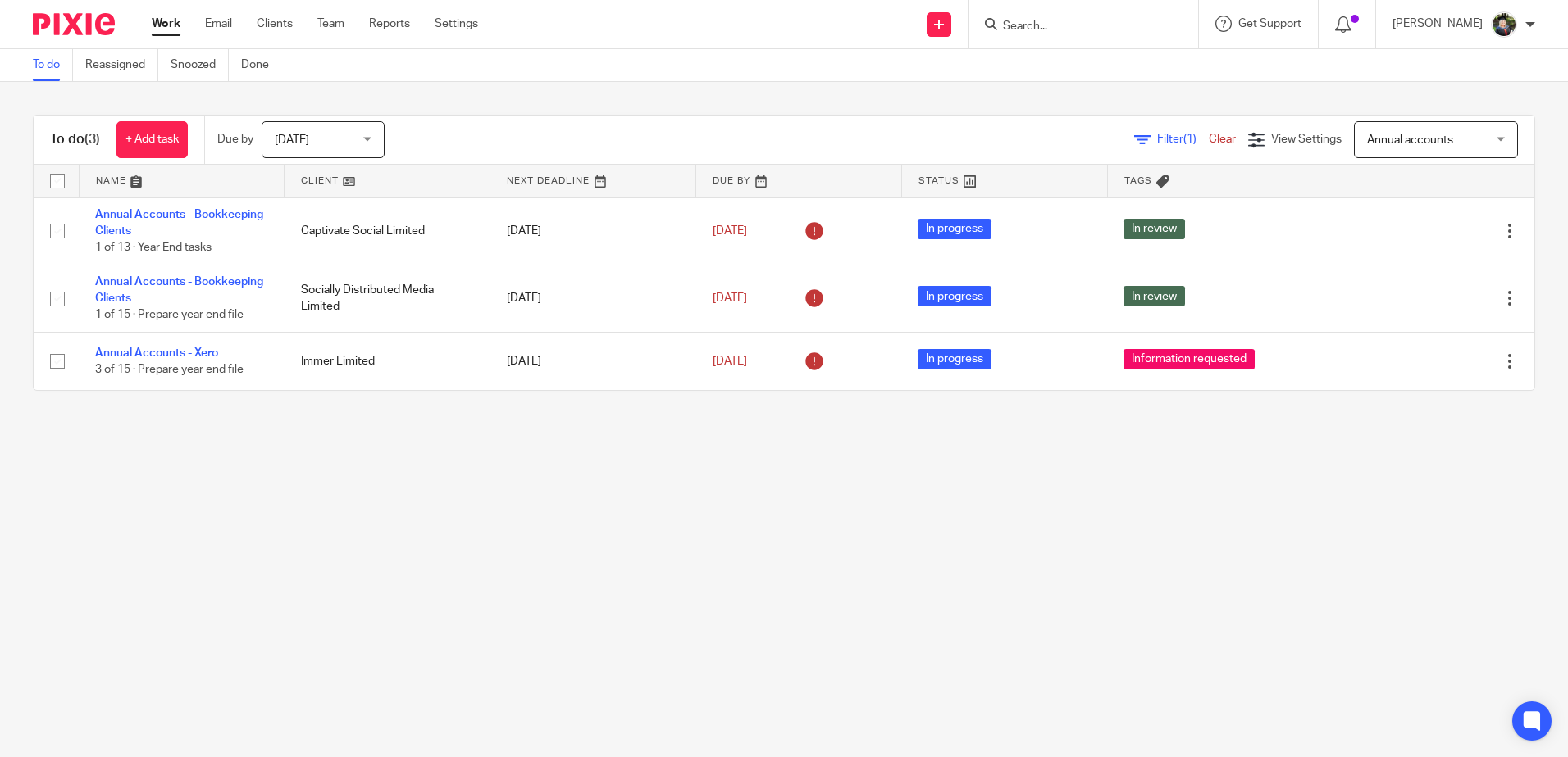
click at [350, 172] on link at bounding box center [387, 180] width 205 height 32
click at [358, 137] on span "[DATE]" at bounding box center [318, 139] width 87 height 34
click at [358, 138] on span "[DATE]" at bounding box center [318, 139] width 87 height 34
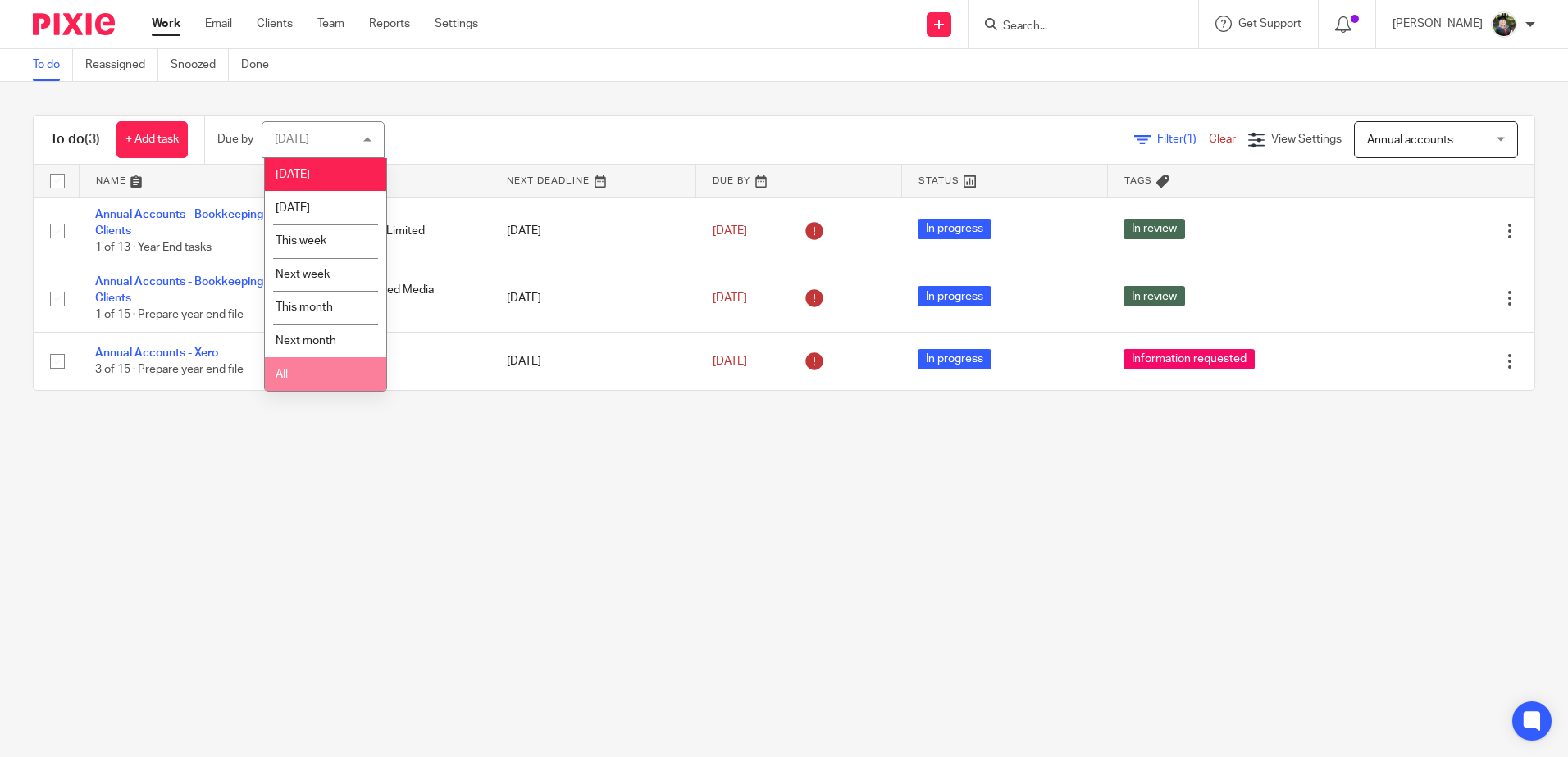
click at [315, 381] on li "All" at bounding box center [326, 374] width 121 height 33
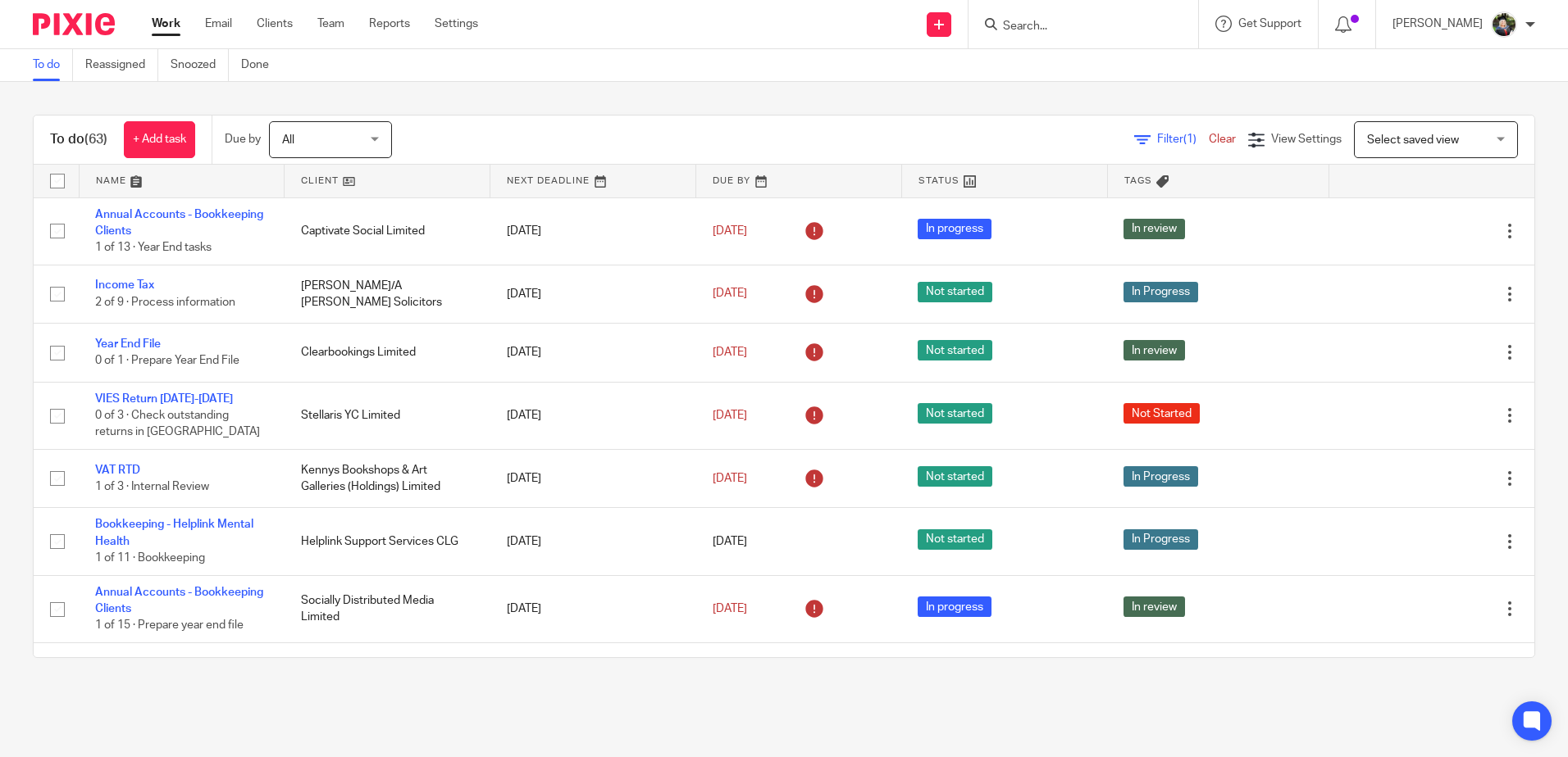
click at [1397, 139] on span "Select saved view" at bounding box center [1413, 140] width 92 height 12
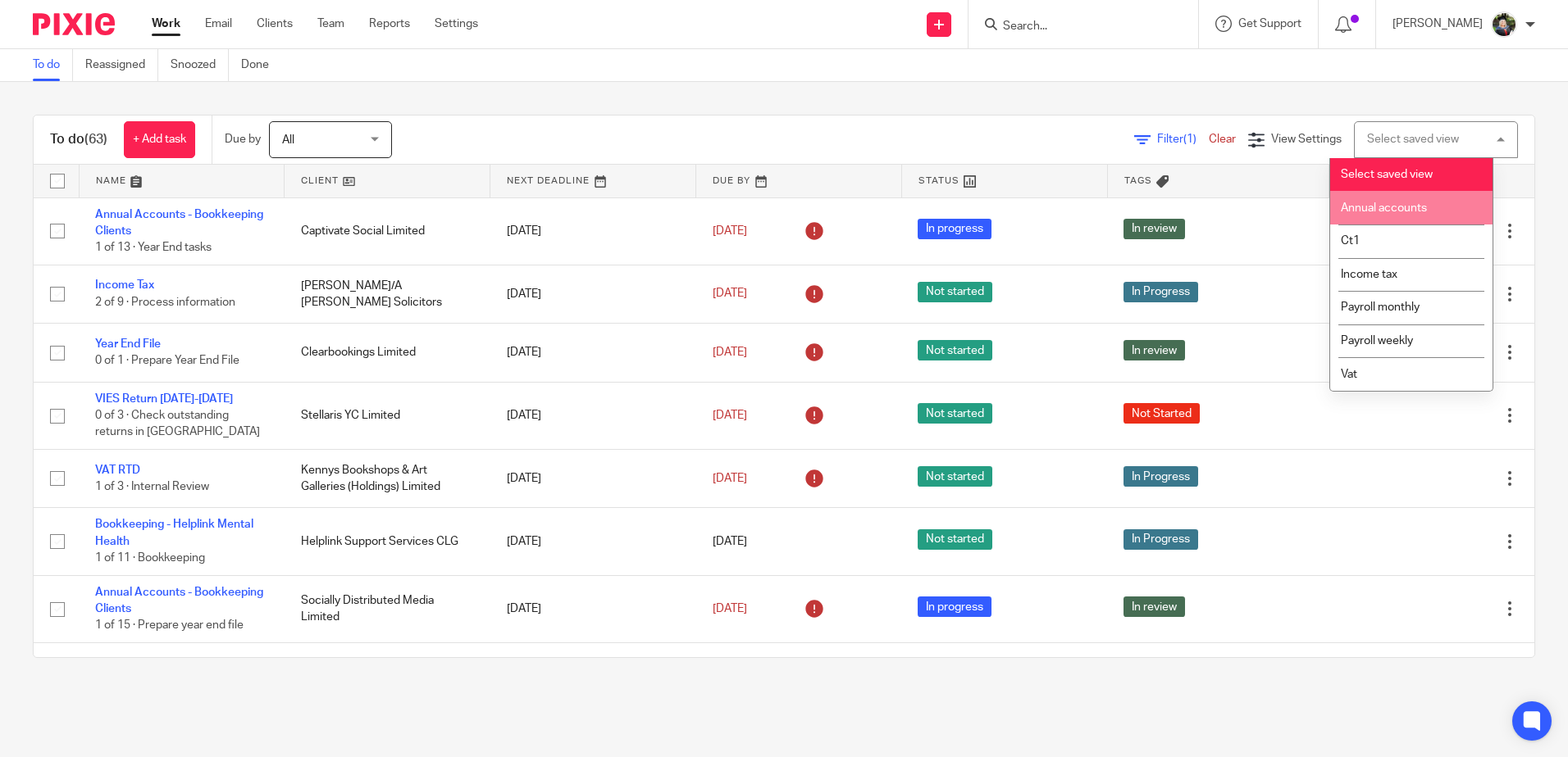
click at [1382, 201] on li "Annual accounts" at bounding box center [1412, 208] width 163 height 33
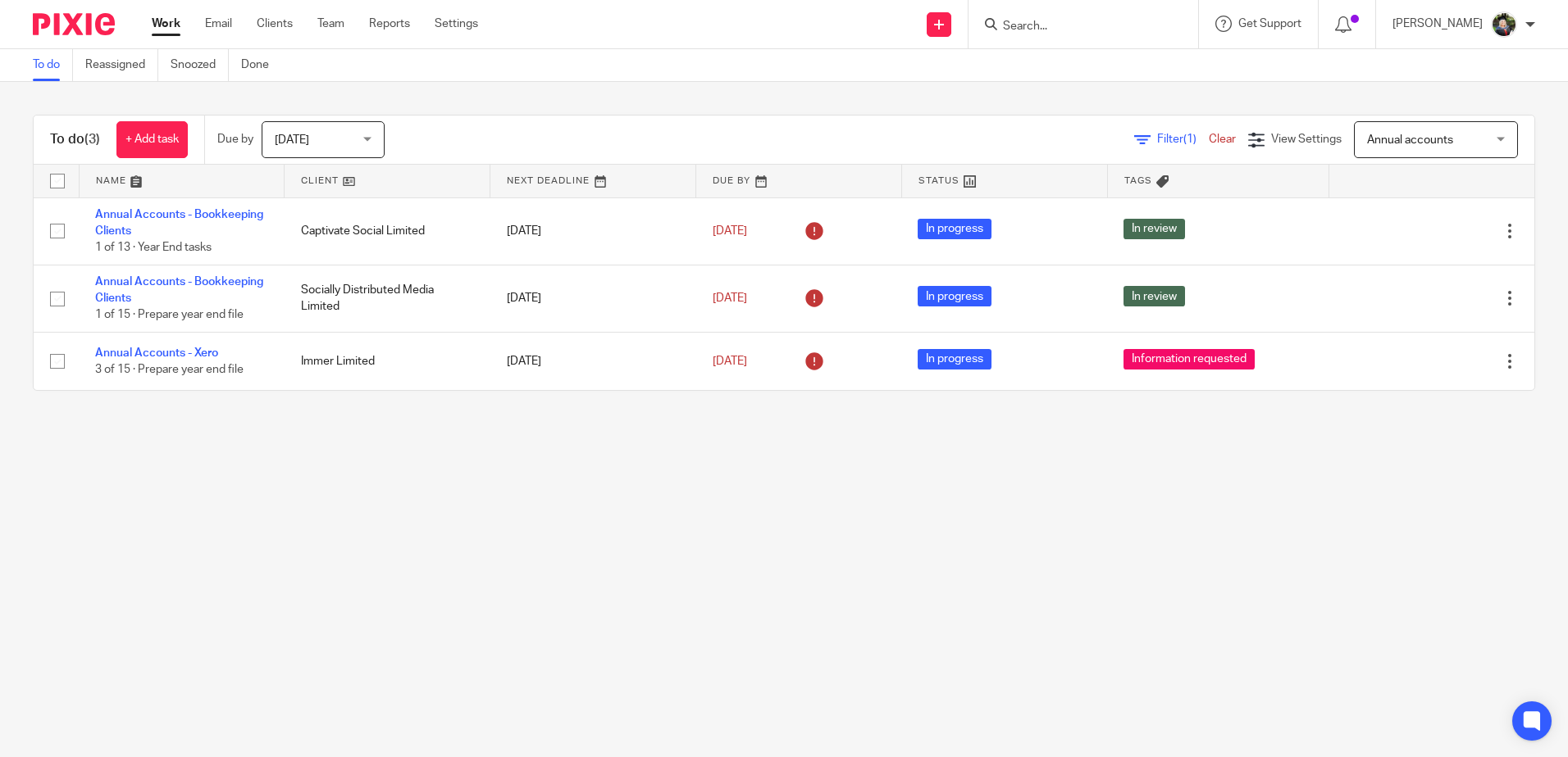
click at [359, 147] on span "[DATE]" at bounding box center [318, 139] width 87 height 34
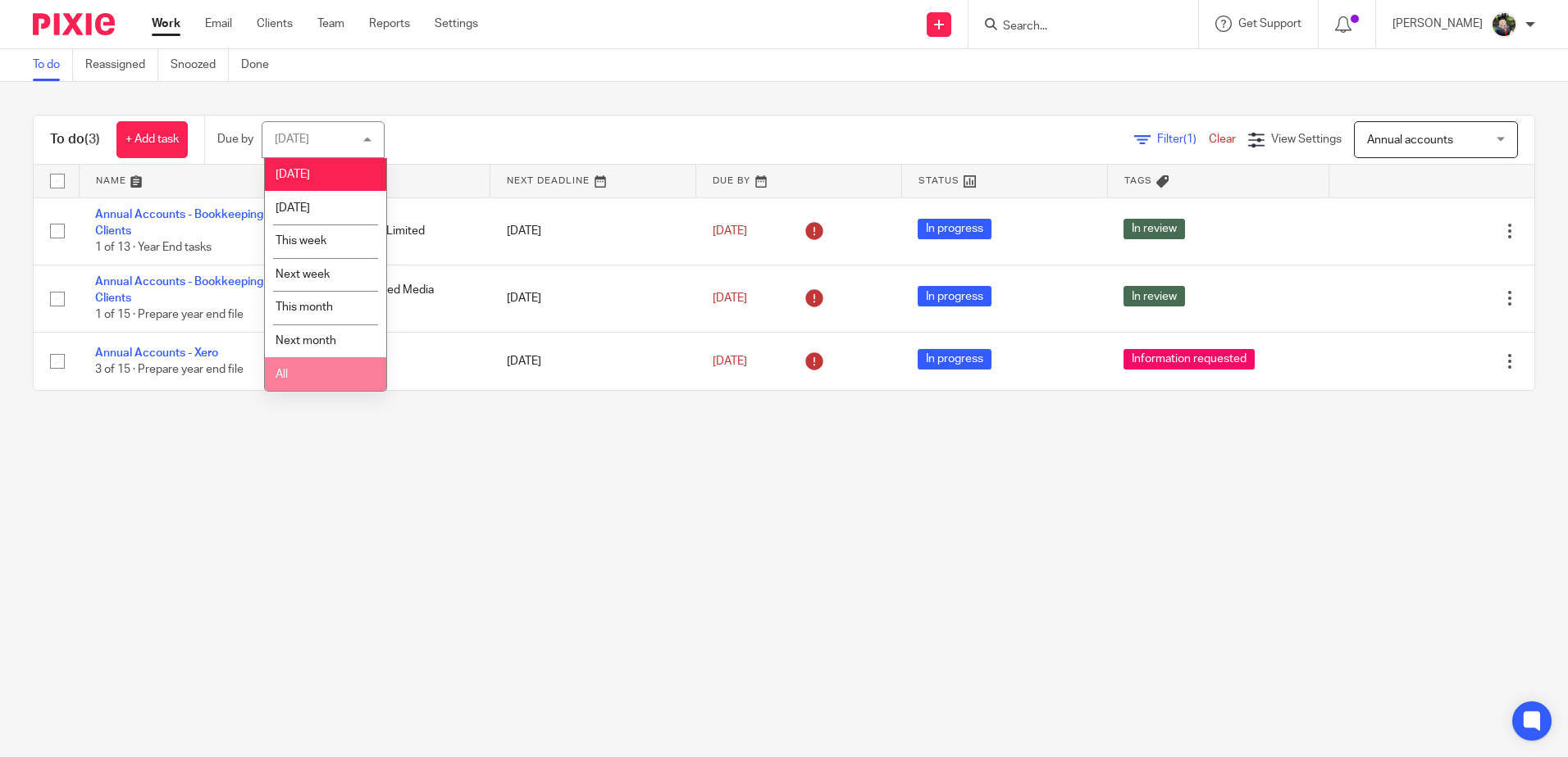
click at [309, 366] on li "All" at bounding box center [326, 374] width 121 height 33
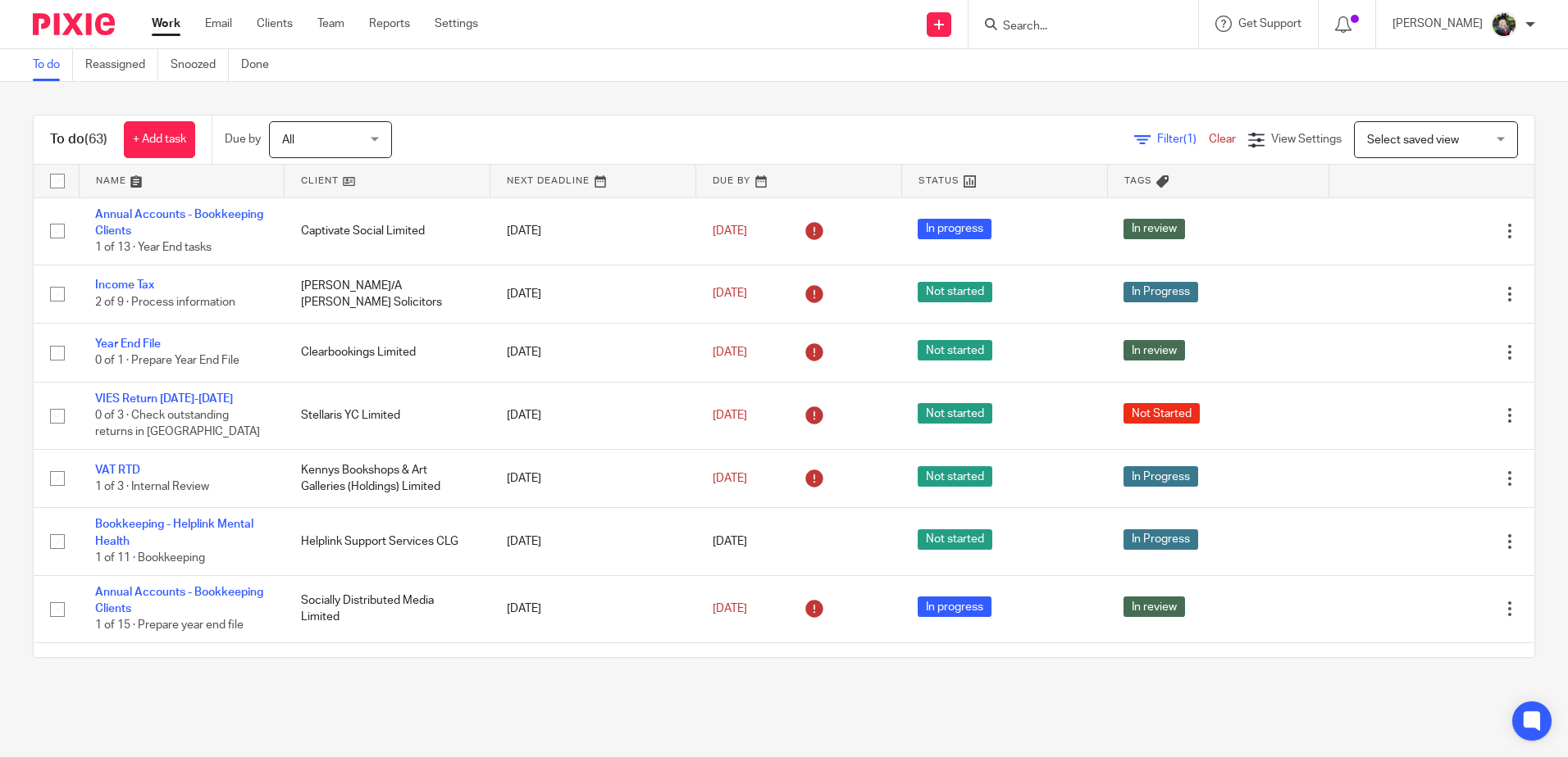
click at [1399, 134] on span "Select saved view" at bounding box center [1413, 140] width 92 height 12
click at [1272, 136] on span "View Settings" at bounding box center [1306, 139] width 71 height 12
click at [1047, 118] on div "To do (63) + Add task Due by All All Today Tomorrow This week Next week This mo…" at bounding box center [783, 139] width 1501 height 49
click at [1183, 134] on span "(1)" at bounding box center [1190, 139] width 13 height 12
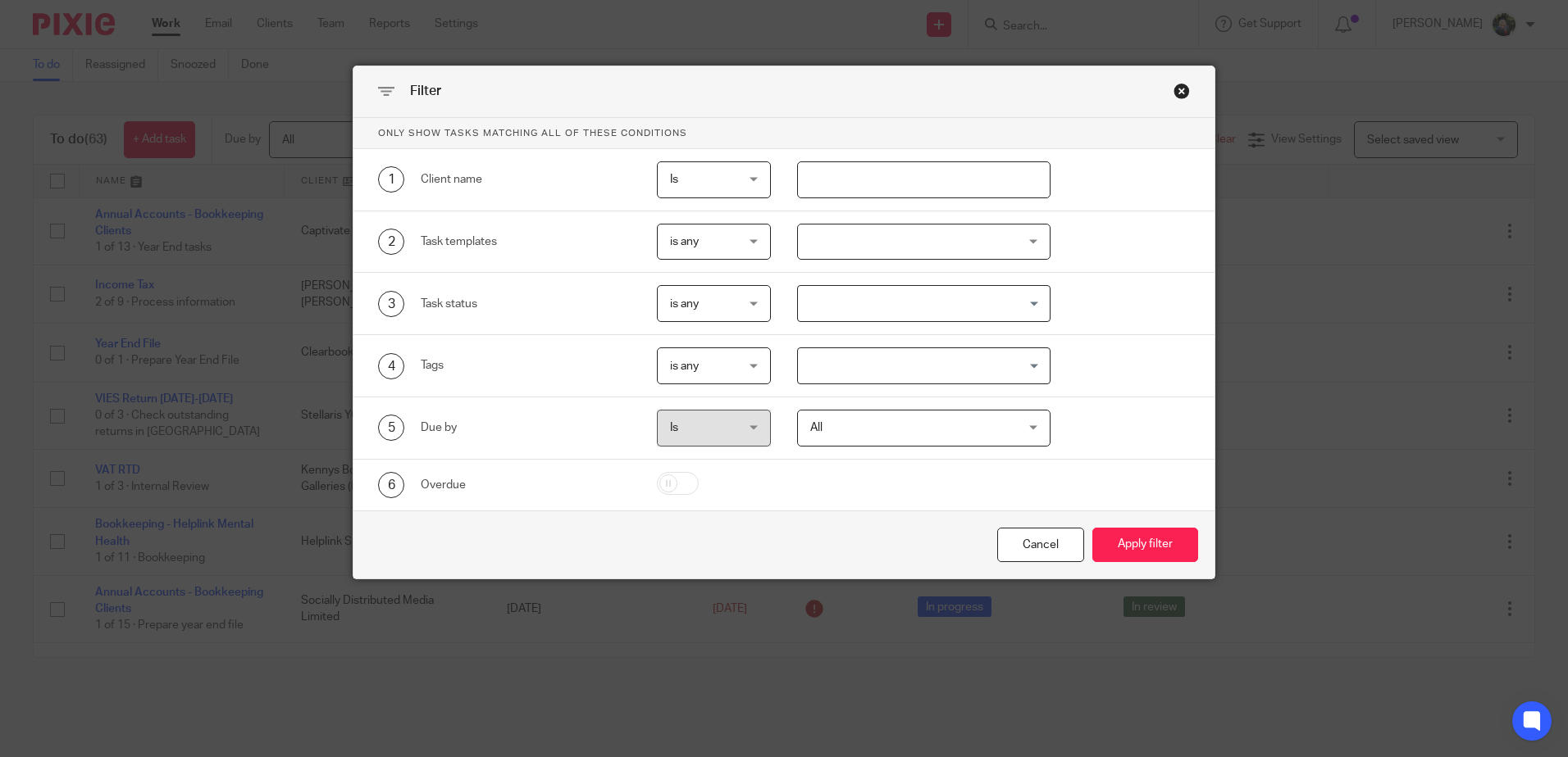
click at [874, 184] on input "text" at bounding box center [924, 180] width 253 height 37
click at [801, 241] on div at bounding box center [924, 242] width 253 height 37
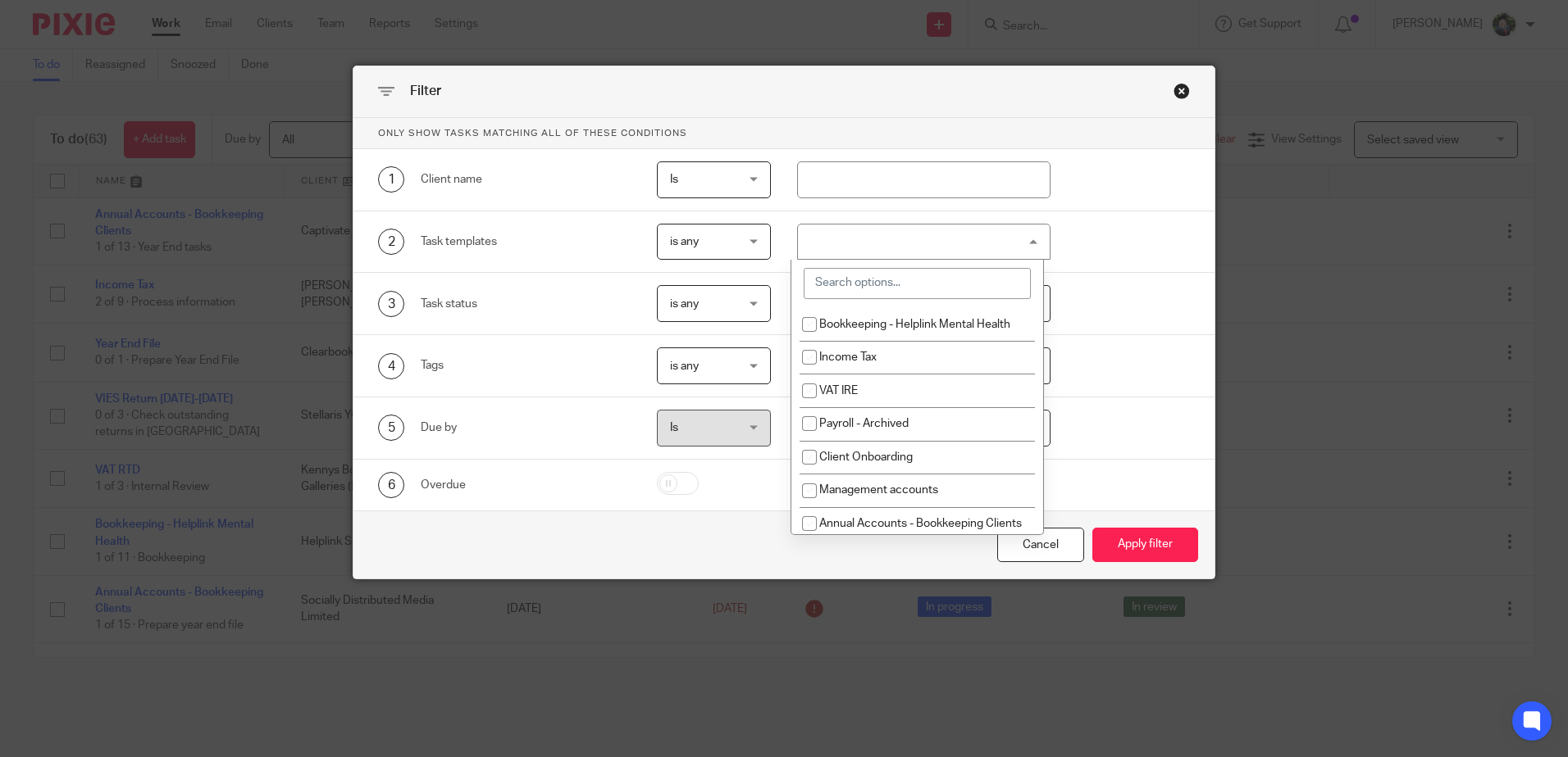
click at [864, 292] on input "search" at bounding box center [918, 284] width 228 height 32
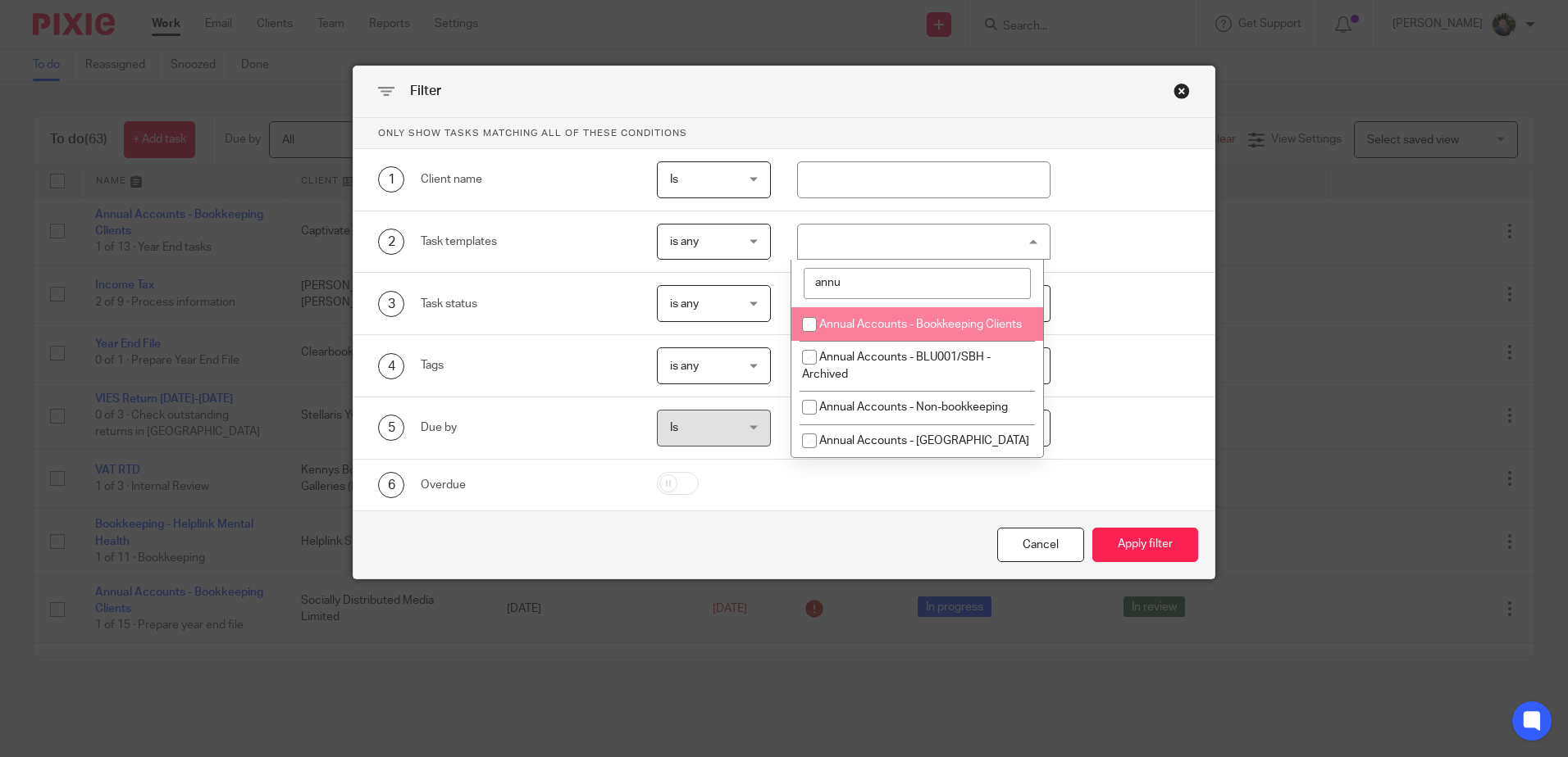
type input "annu"
click at [811, 323] on input "checkbox" at bounding box center [810, 325] width 32 height 32
checkbox input "true"
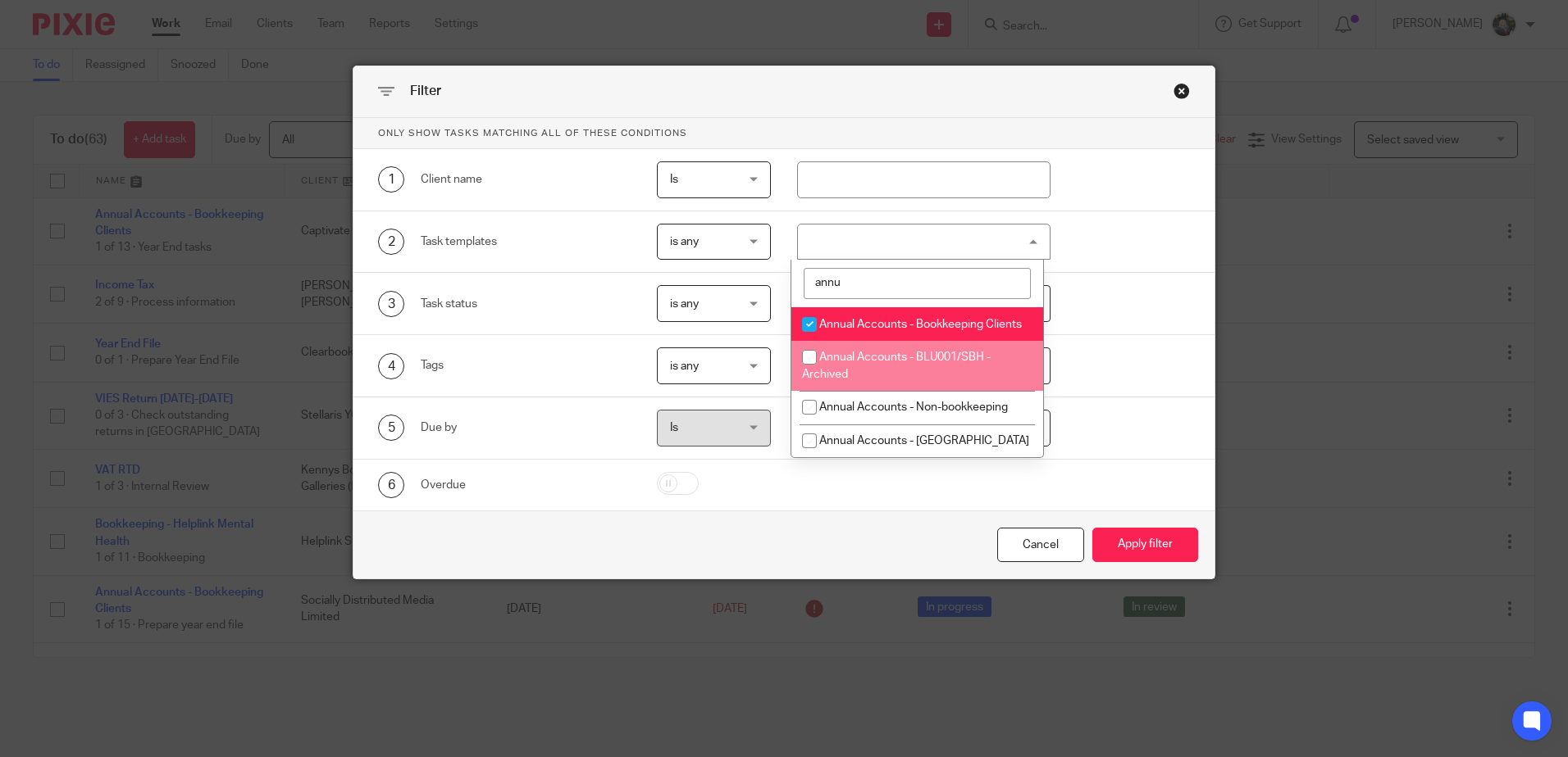
click at [811, 373] on input "checkbox" at bounding box center [810, 358] width 32 height 32
checkbox input "true"
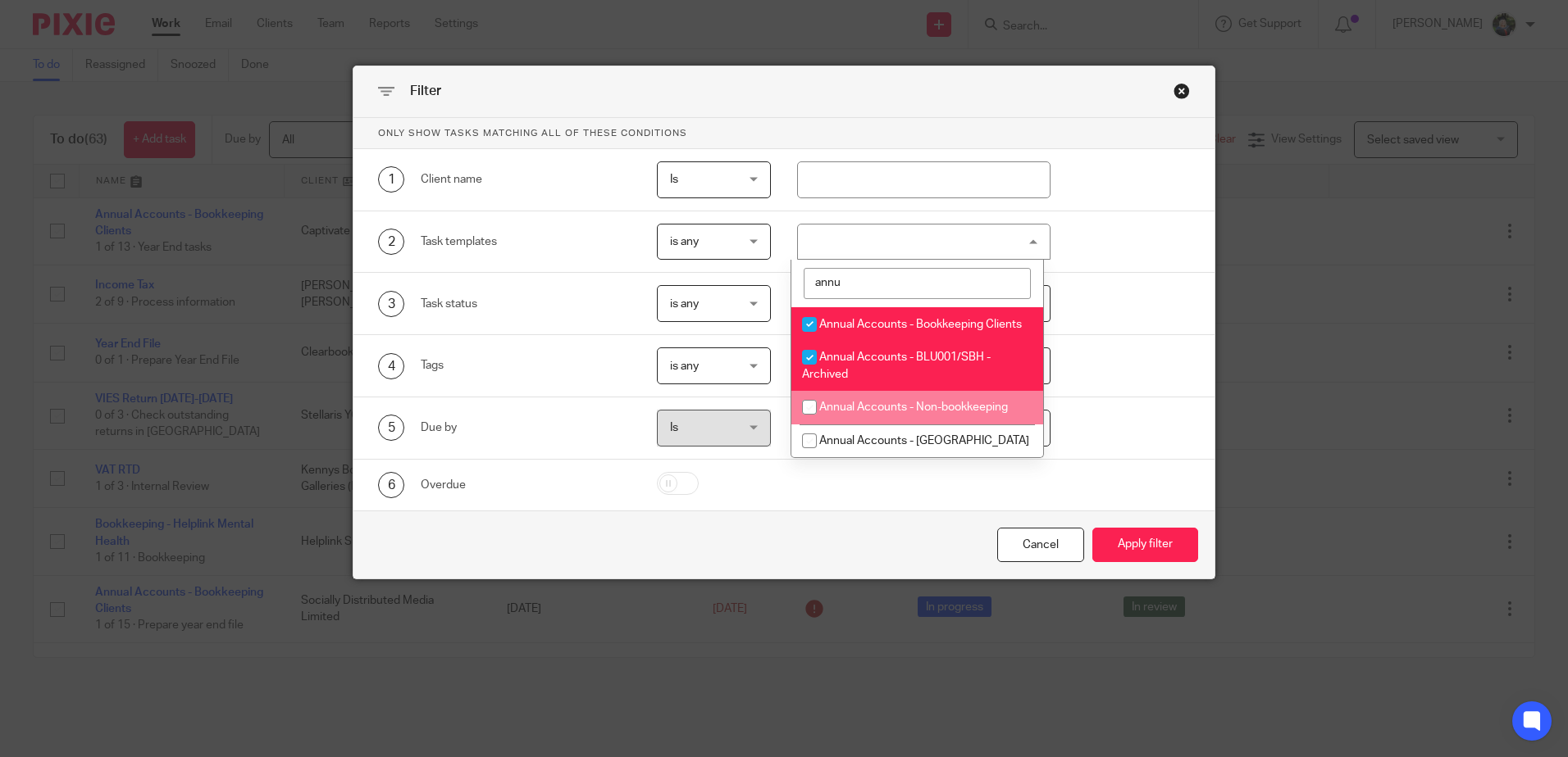
drag, startPoint x: 809, startPoint y: 422, endPoint x: 816, endPoint y: 418, distance: 8.1
click at [809, 423] on input "checkbox" at bounding box center [810, 408] width 32 height 32
checkbox input "true"
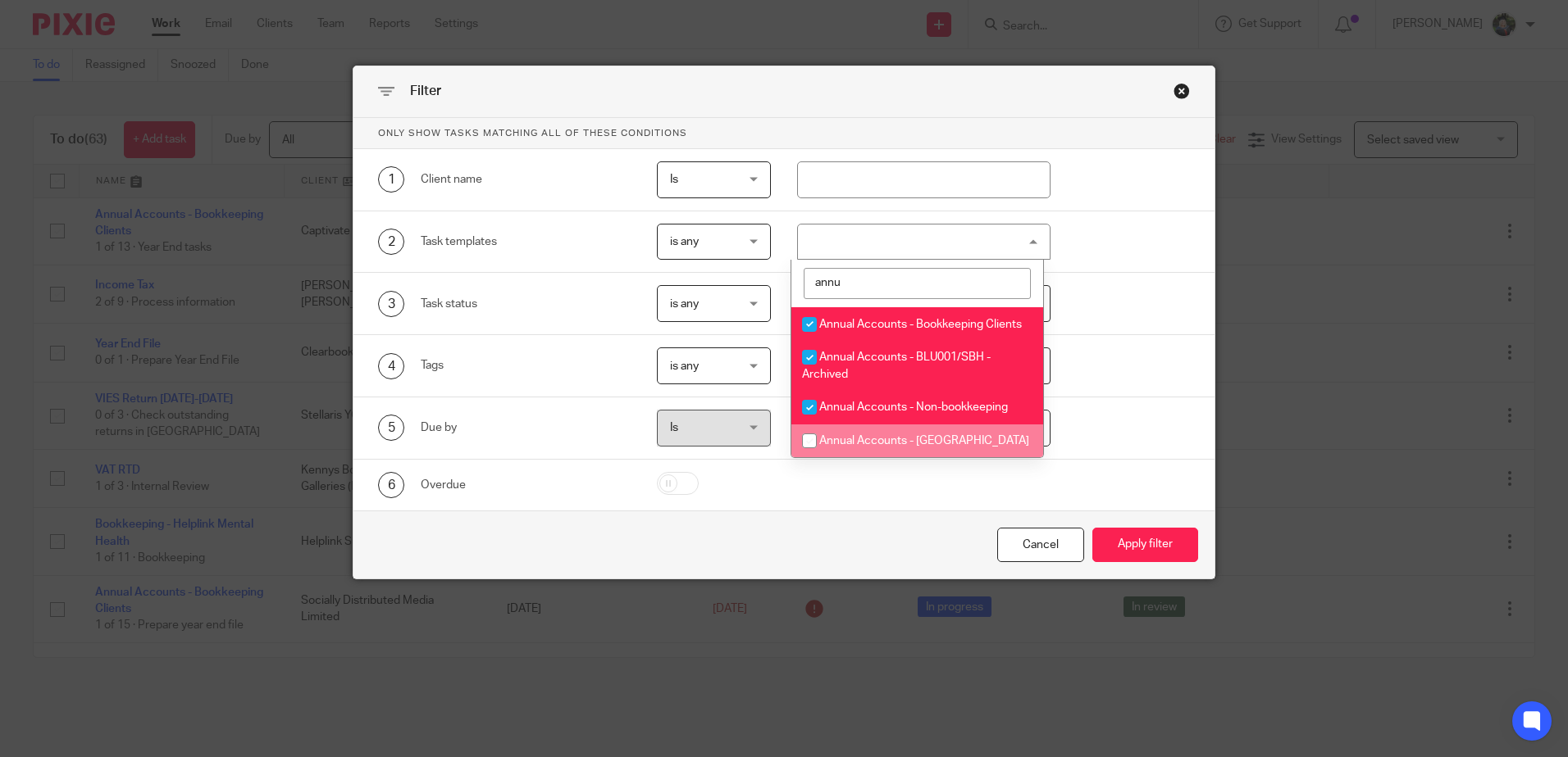
click at [806, 457] on input "checkbox" at bounding box center [810, 441] width 32 height 32
checkbox input "true"
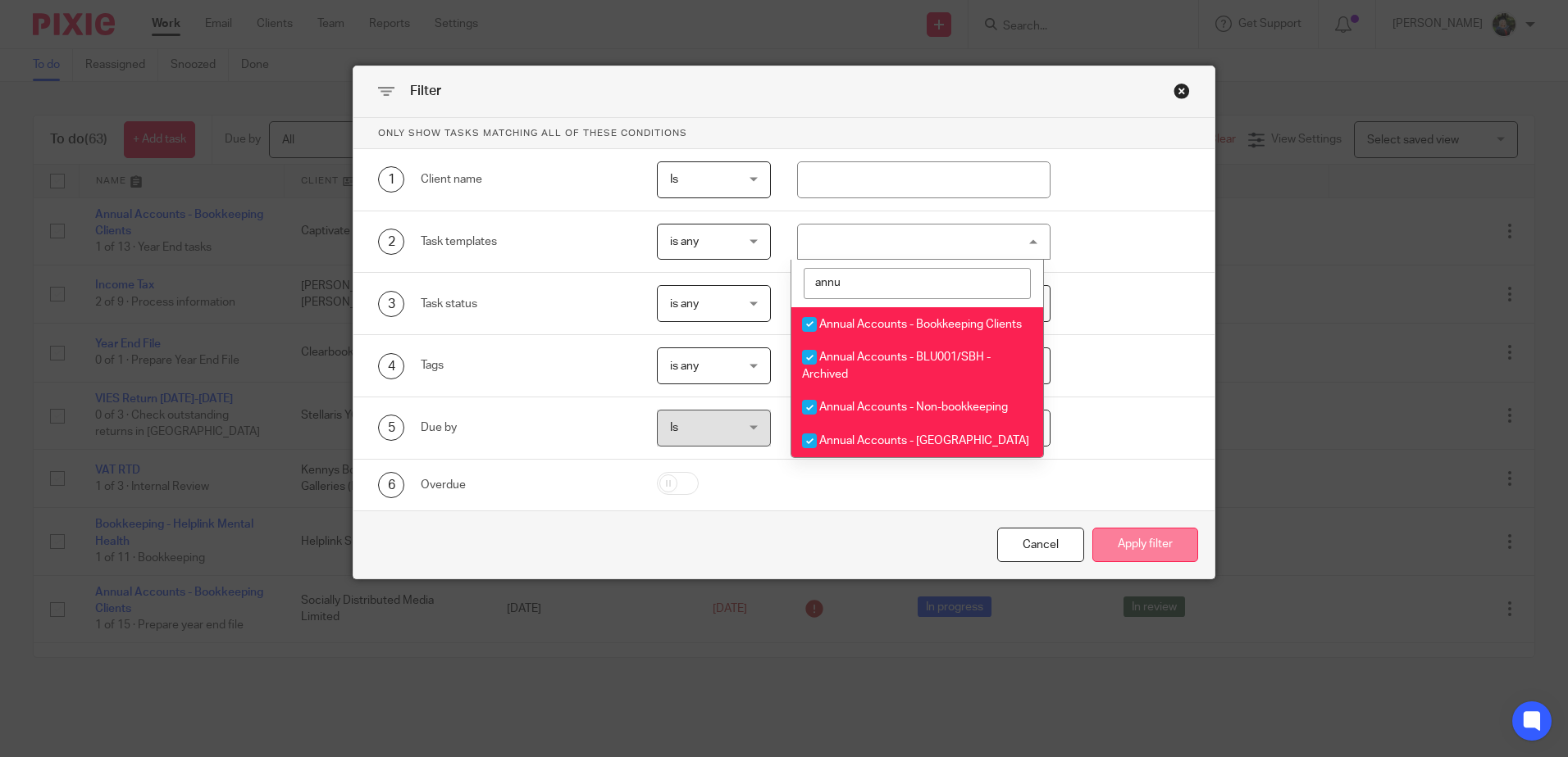
click at [1132, 545] on button "Apply filter" at bounding box center [1144, 545] width 105 height 35
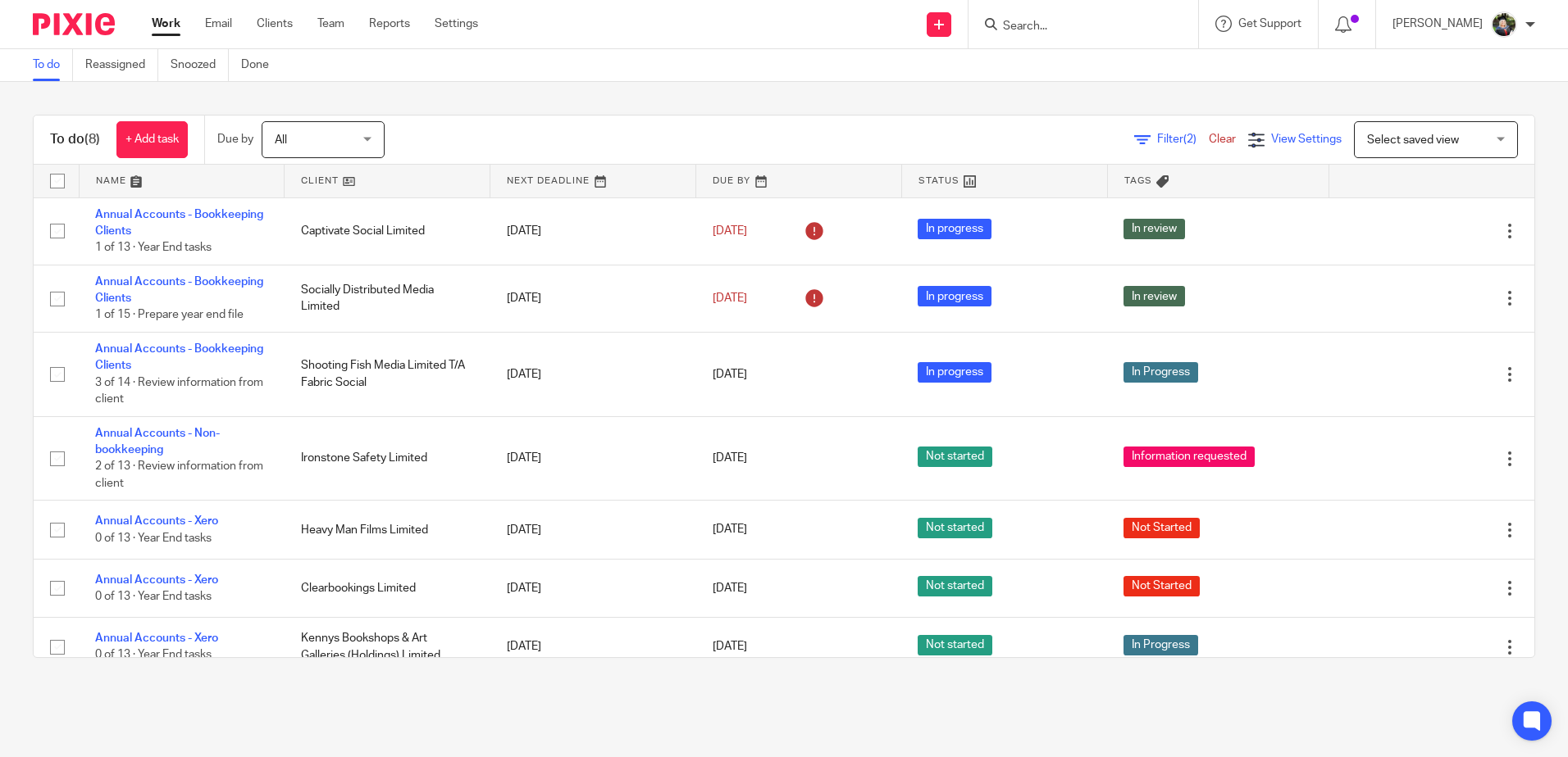
click at [1298, 144] on span "View Settings" at bounding box center [1306, 139] width 71 height 12
click at [1217, 209] on link "Save" at bounding box center [1218, 209] width 31 height 13
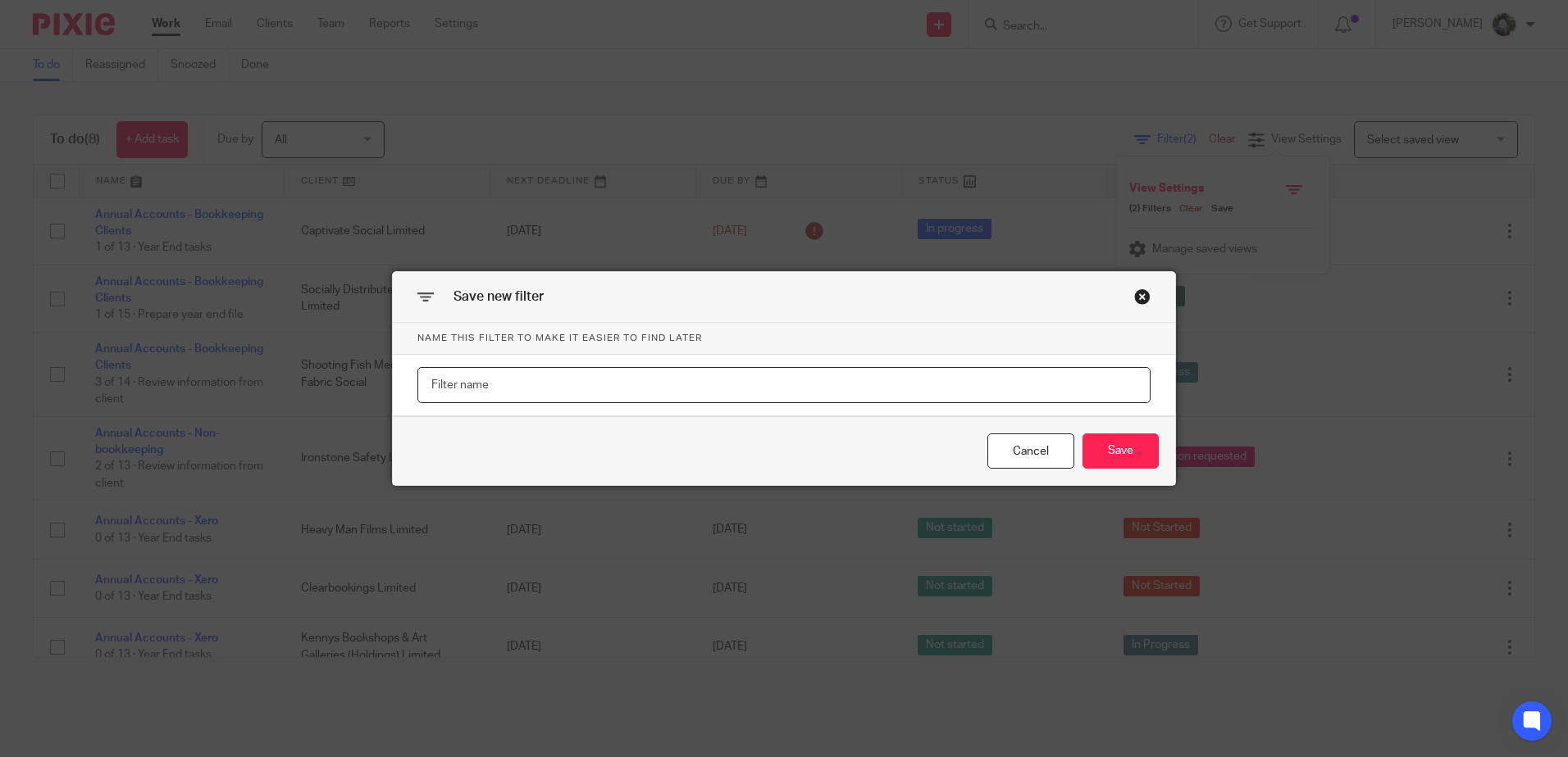
click at [561, 393] on input "text" at bounding box center [784, 385] width 733 height 37
type input "Annual Accounts"
click at [1135, 447] on button "Save" at bounding box center [1120, 451] width 76 height 35
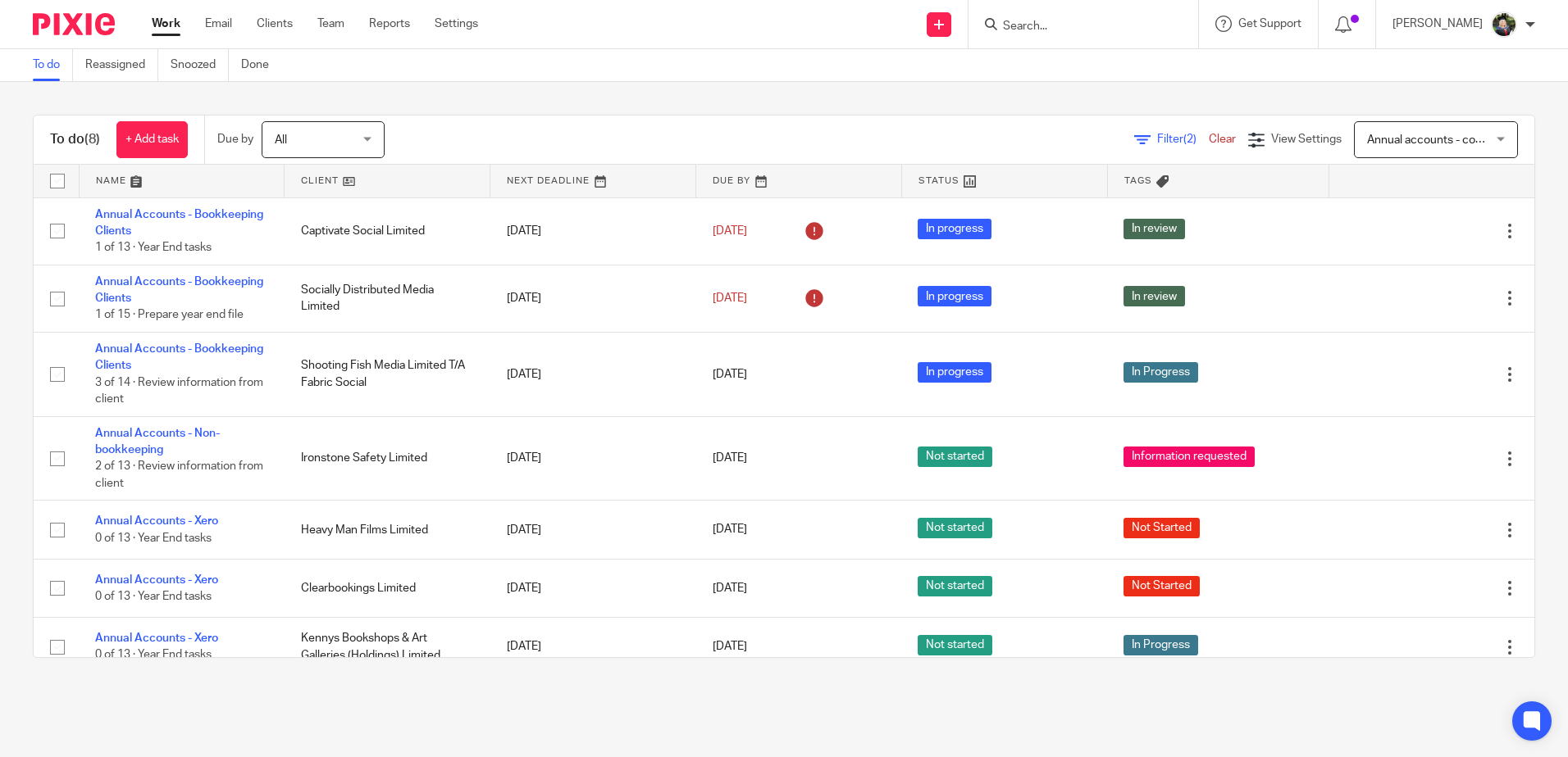
click at [1418, 129] on span "Annual accounts - copy" at bounding box center [1427, 139] width 120 height 34
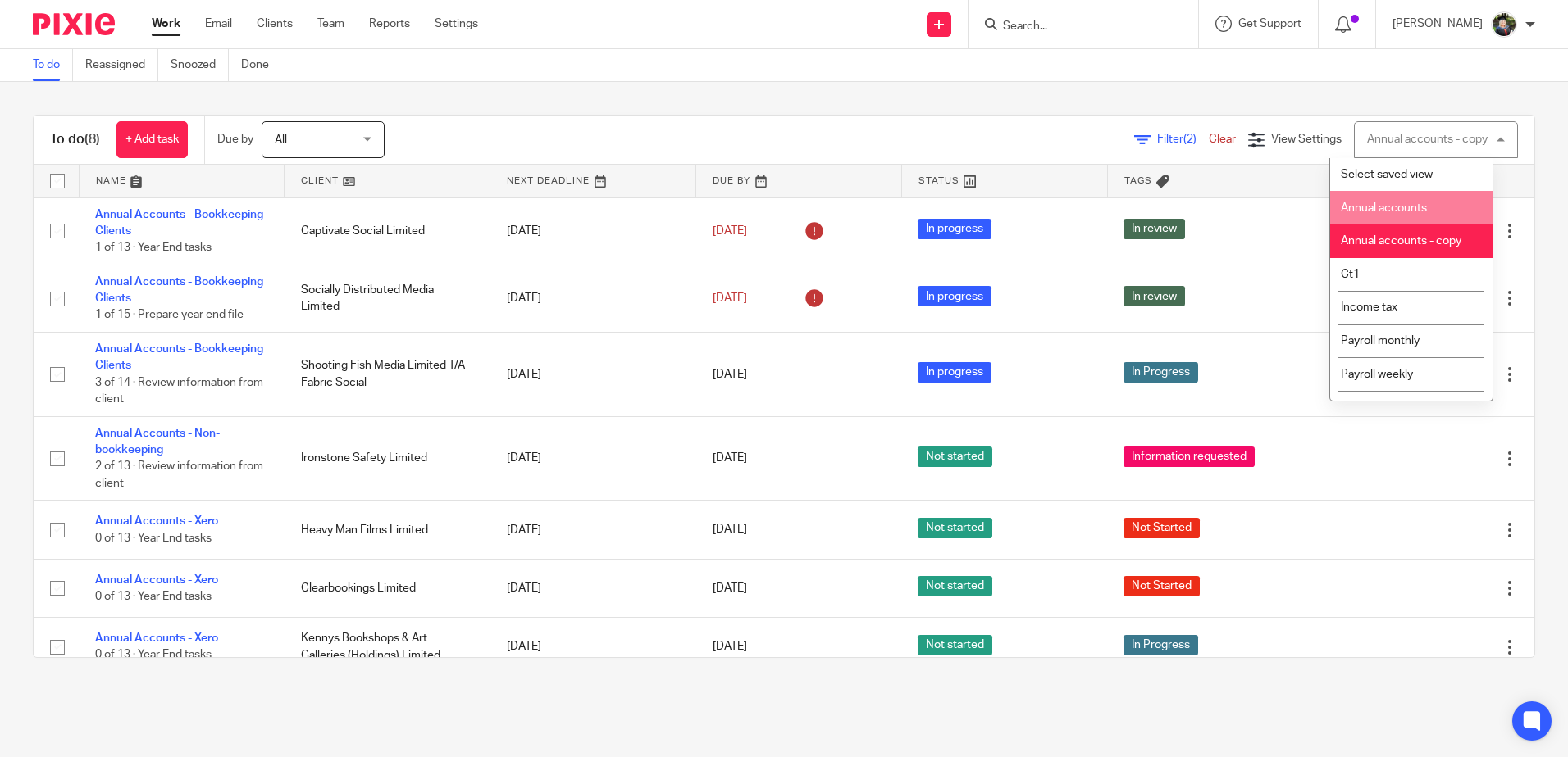
click at [1415, 212] on span "Annual accounts" at bounding box center [1384, 208] width 86 height 12
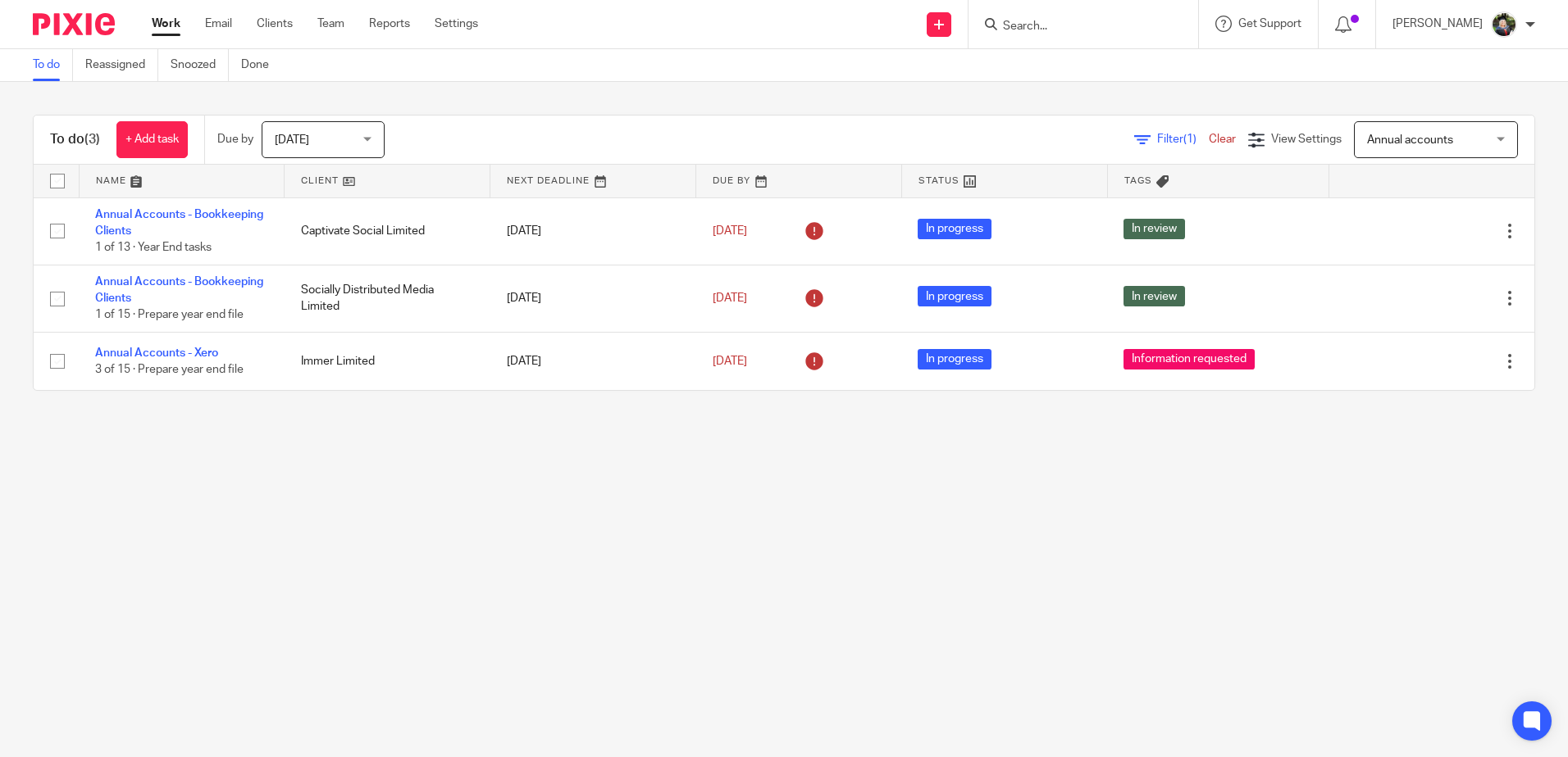
click at [1157, 141] on span "Filter (1)" at bounding box center [1183, 139] width 51 height 12
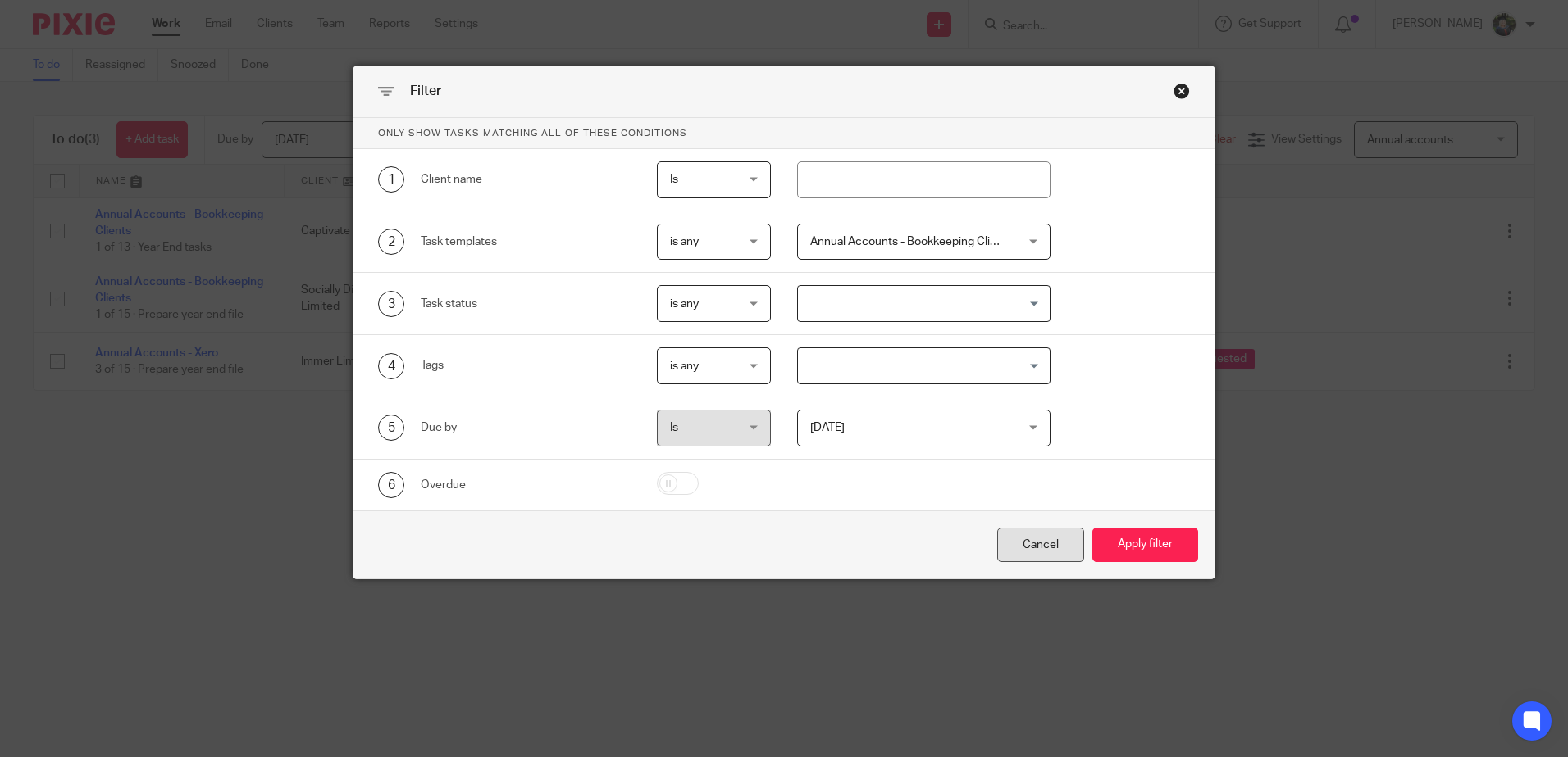
click at [1044, 536] on div "Cancel" at bounding box center [1041, 545] width 87 height 35
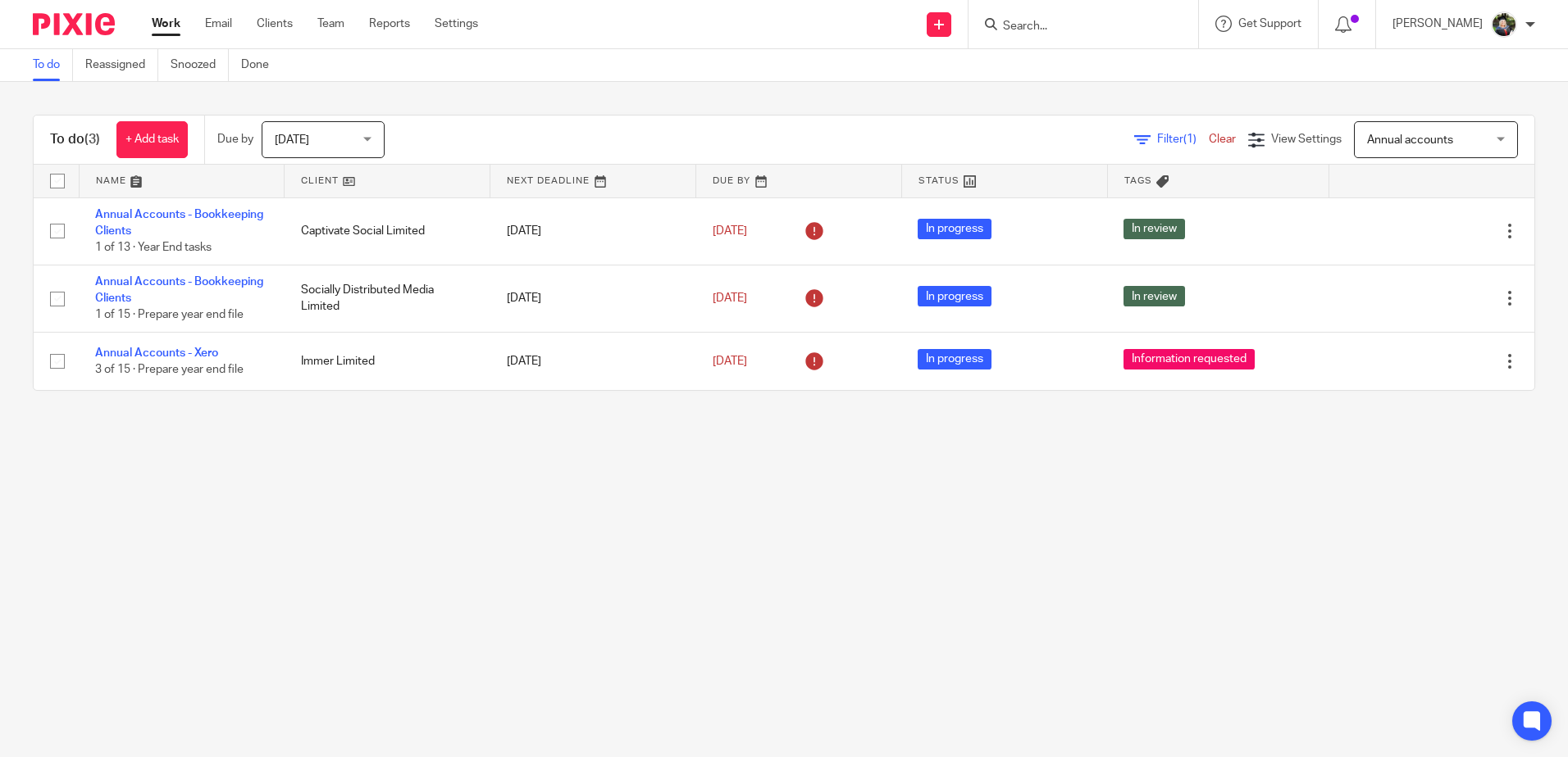
click at [1409, 121] on div "Annual accounts Annual accounts" at bounding box center [1435, 139] width 164 height 37
click at [1208, 140] on link "Clear" at bounding box center [1222, 139] width 27 height 12
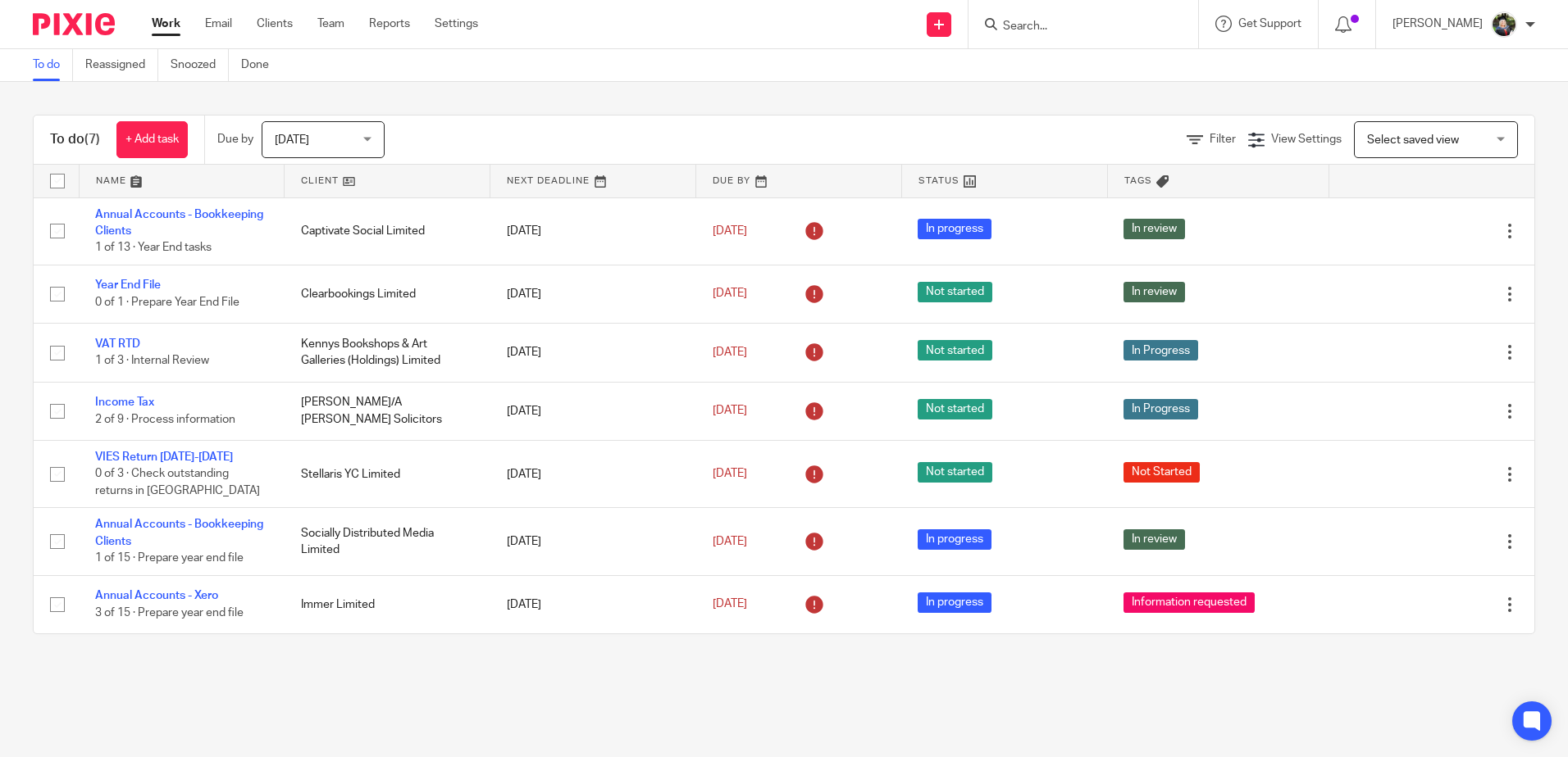
click at [1393, 132] on span "Select saved view" at bounding box center [1427, 139] width 120 height 34
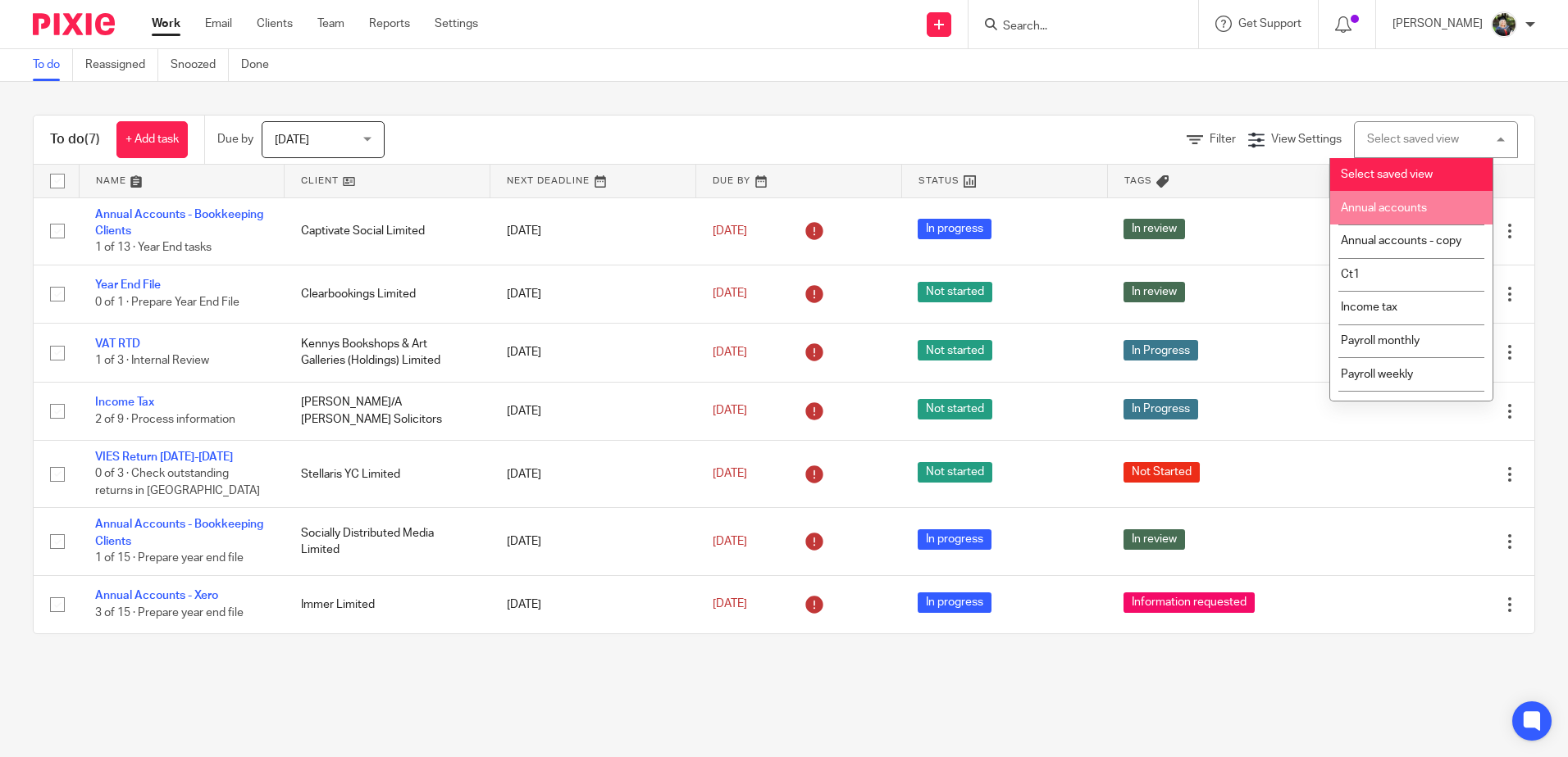
click at [1373, 207] on span "Annual accounts" at bounding box center [1384, 208] width 86 height 12
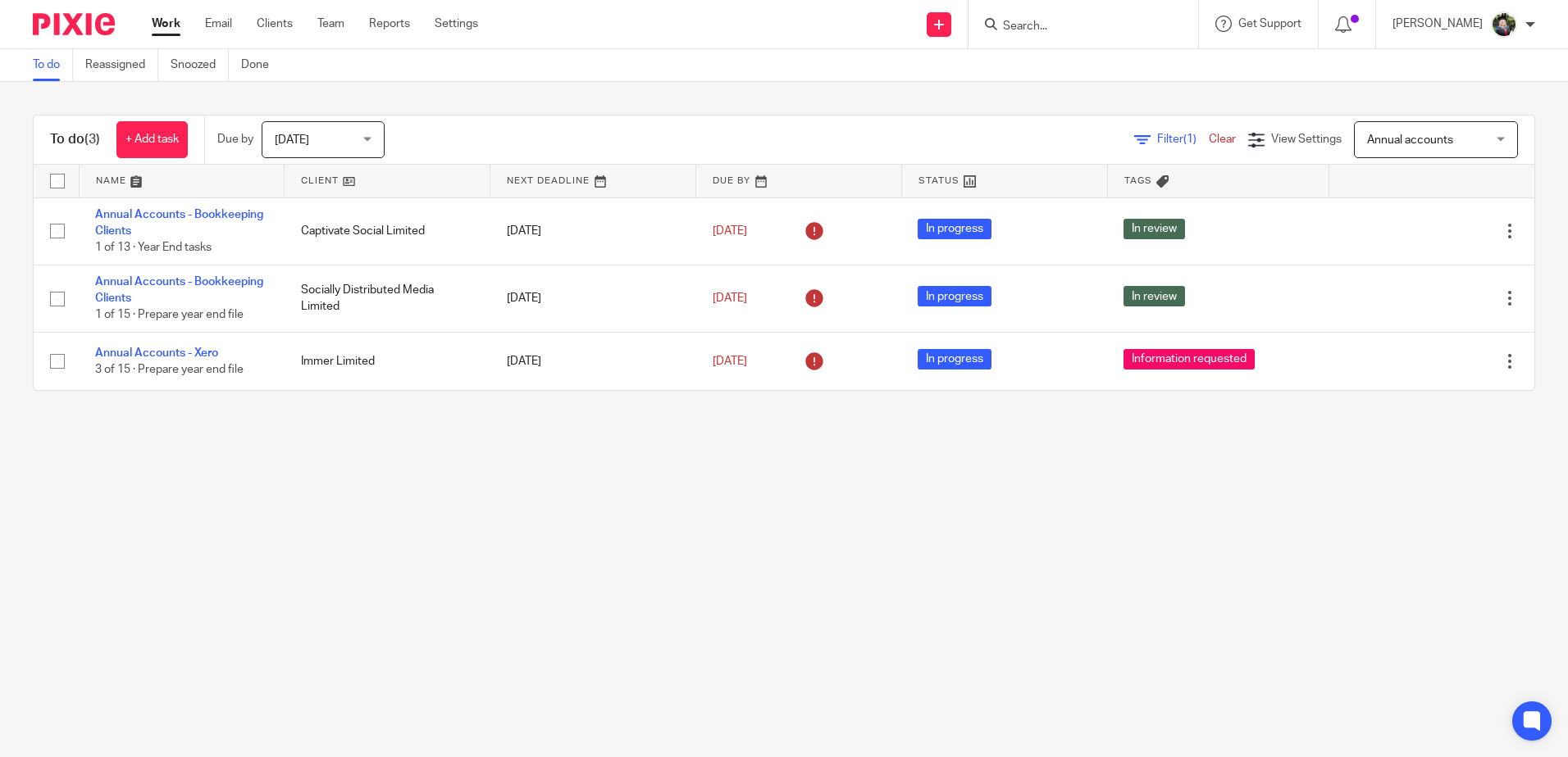
click at [1281, 145] on span "View Settings" at bounding box center [1306, 139] width 71 height 12
click at [1195, 243] on span "Manage saved views" at bounding box center [1204, 249] width 105 height 12
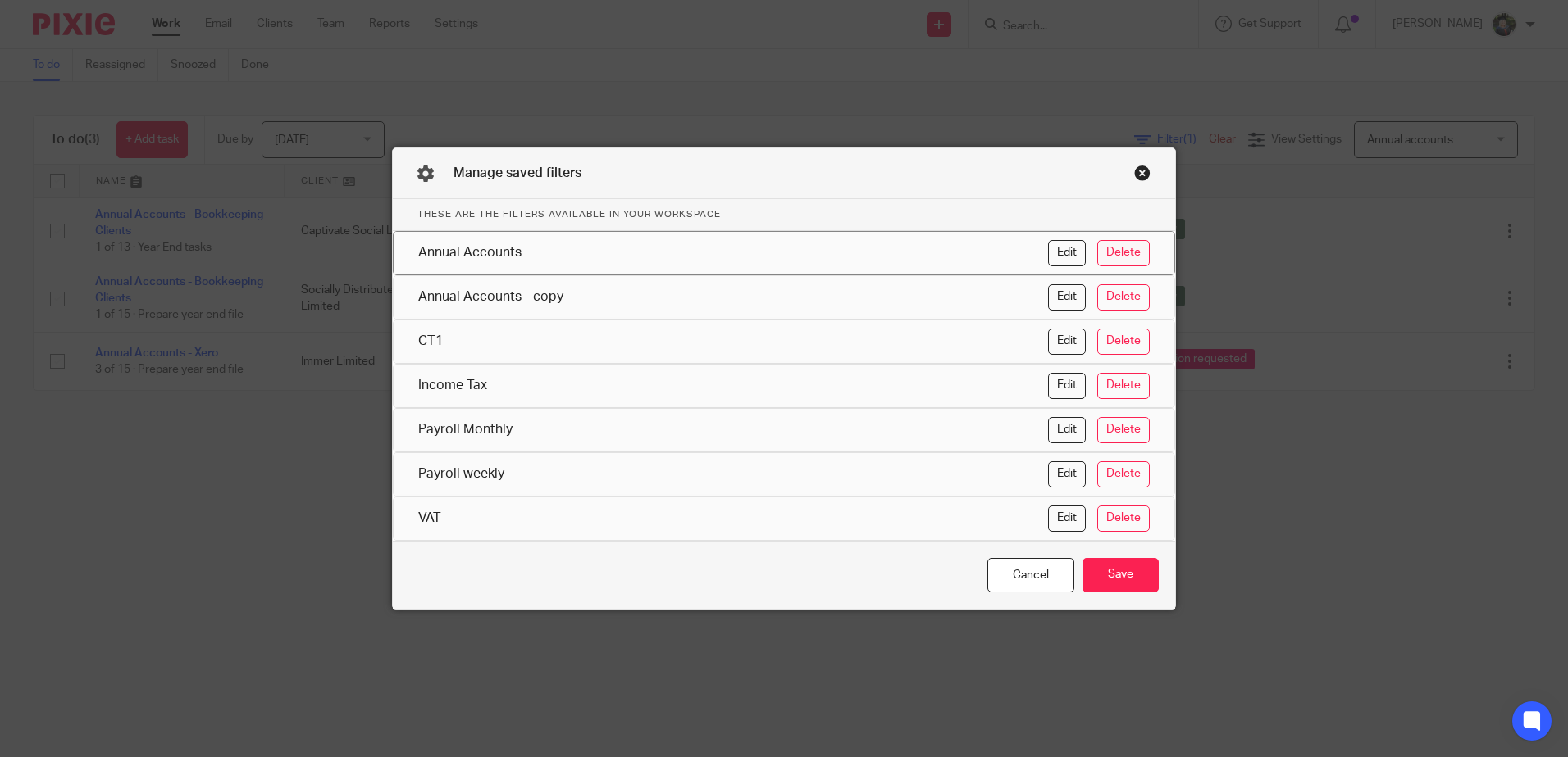
click at [1122, 249] on button "Delete" at bounding box center [1123, 253] width 52 height 27
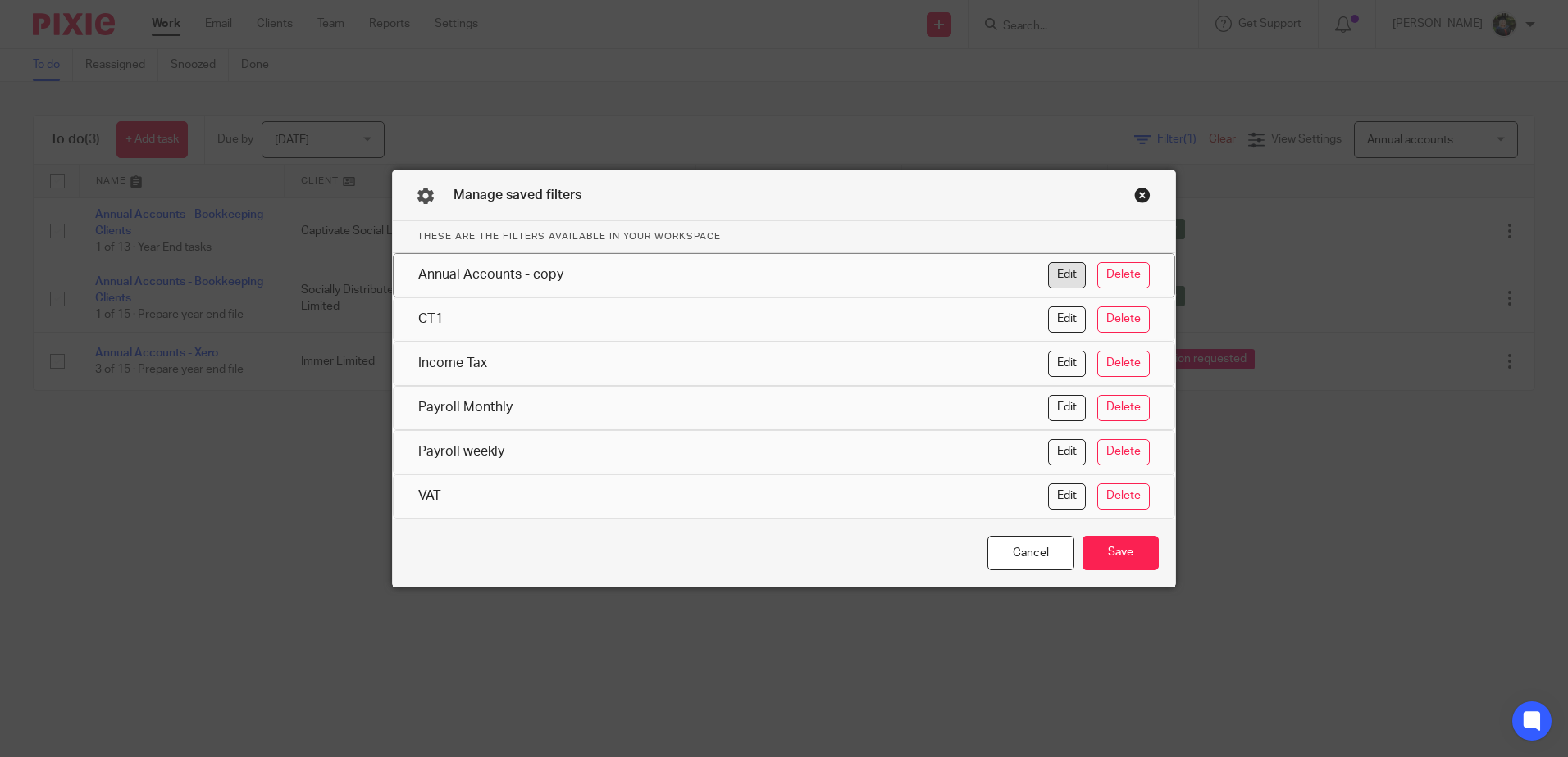
click at [1063, 271] on button "Edit" at bounding box center [1066, 276] width 37 height 27
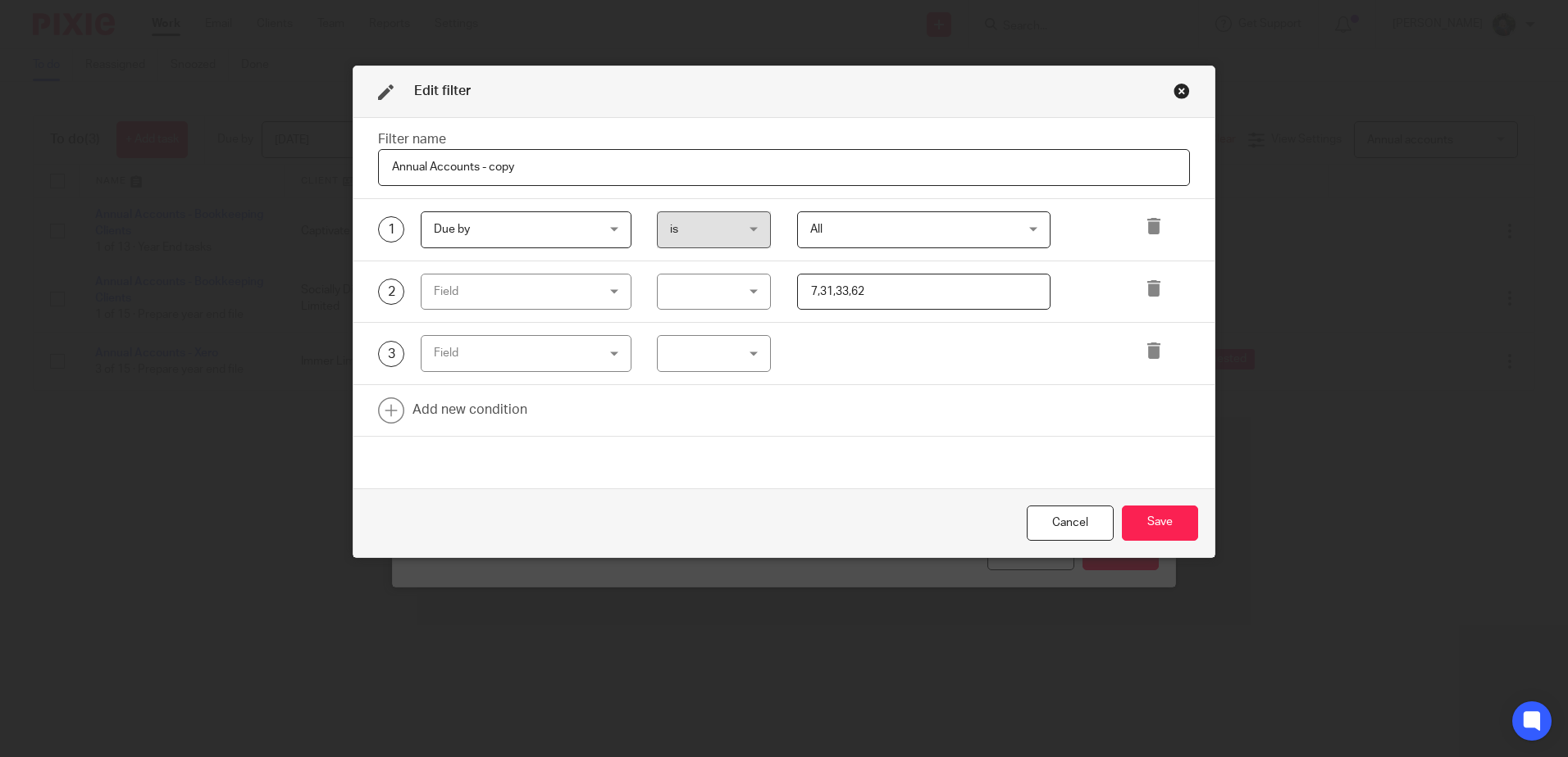
drag, startPoint x: 476, startPoint y: 166, endPoint x: 551, endPoint y: 164, distance: 75.0
click at [551, 159] on input "Annual Accounts - copy" at bounding box center [784, 168] width 812 height 37
type input "Annual Accounts"
click at [1142, 520] on button "Save" at bounding box center [1160, 523] width 76 height 35
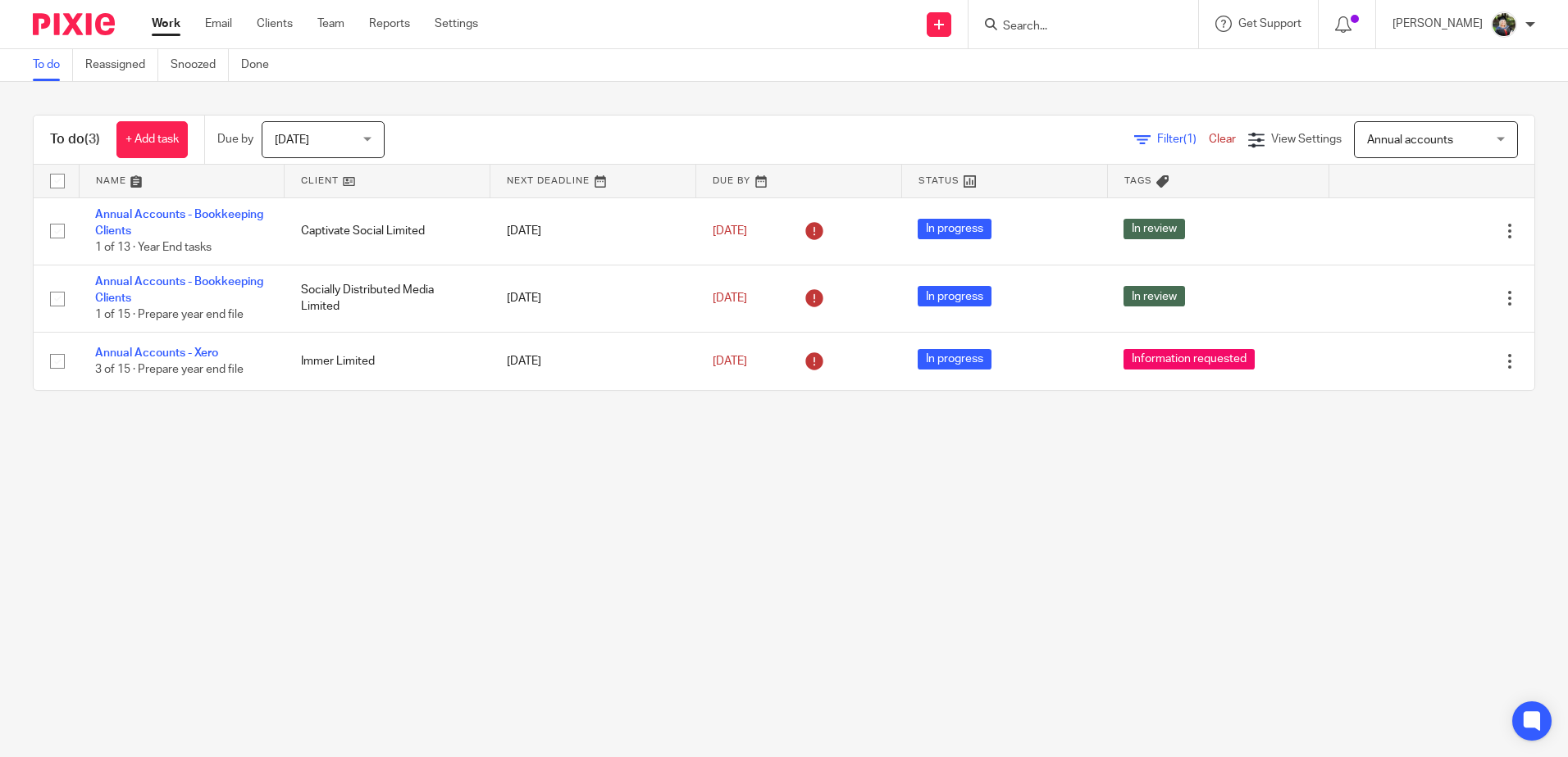
click at [294, 124] on span "[DATE]" at bounding box center [318, 139] width 87 height 34
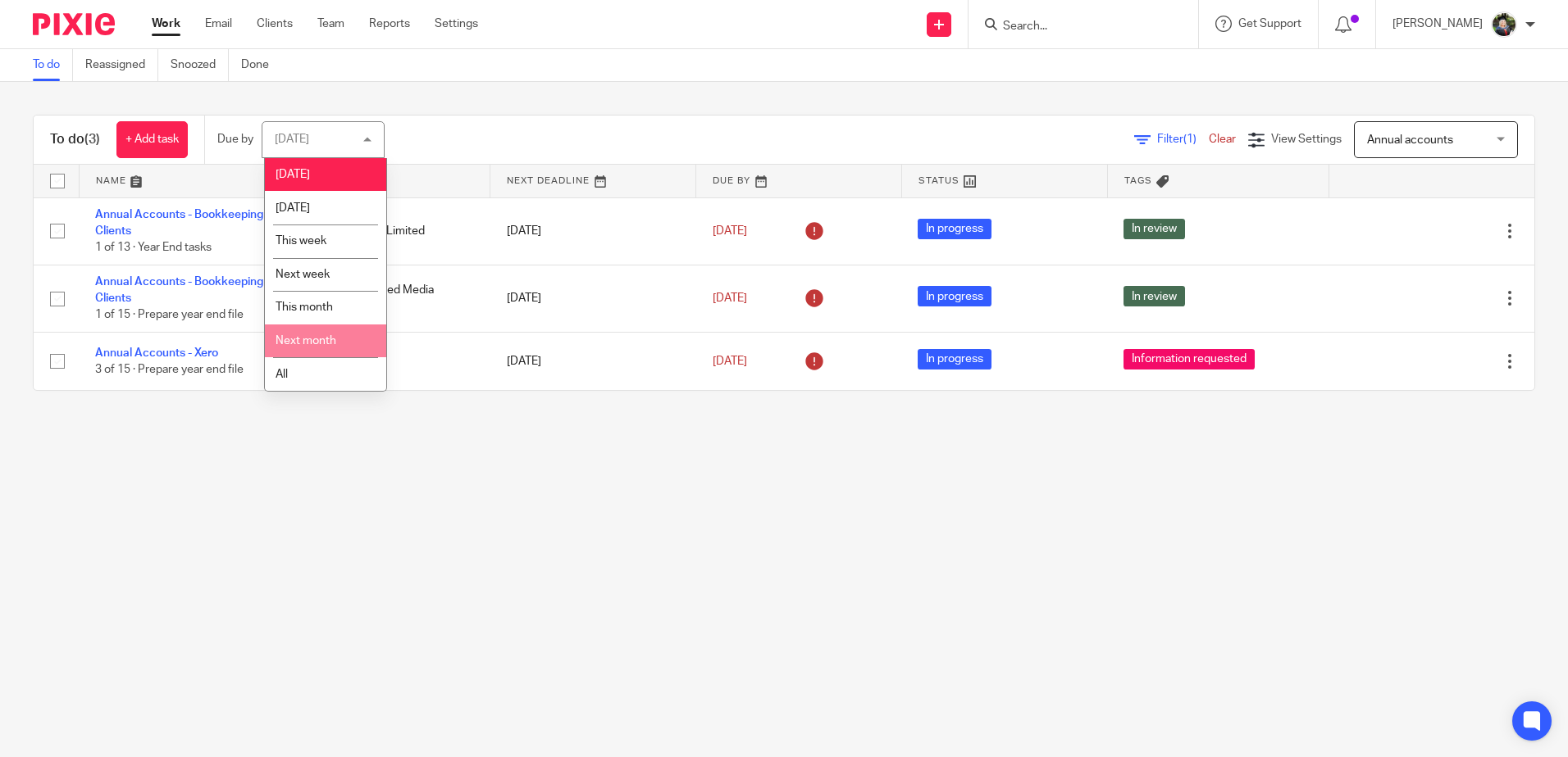
drag, startPoint x: 1380, startPoint y: 122, endPoint x: 1389, endPoint y: 131, distance: 12.7
click at [1383, 125] on div "Annual accounts Annual accounts" at bounding box center [1435, 139] width 164 height 37
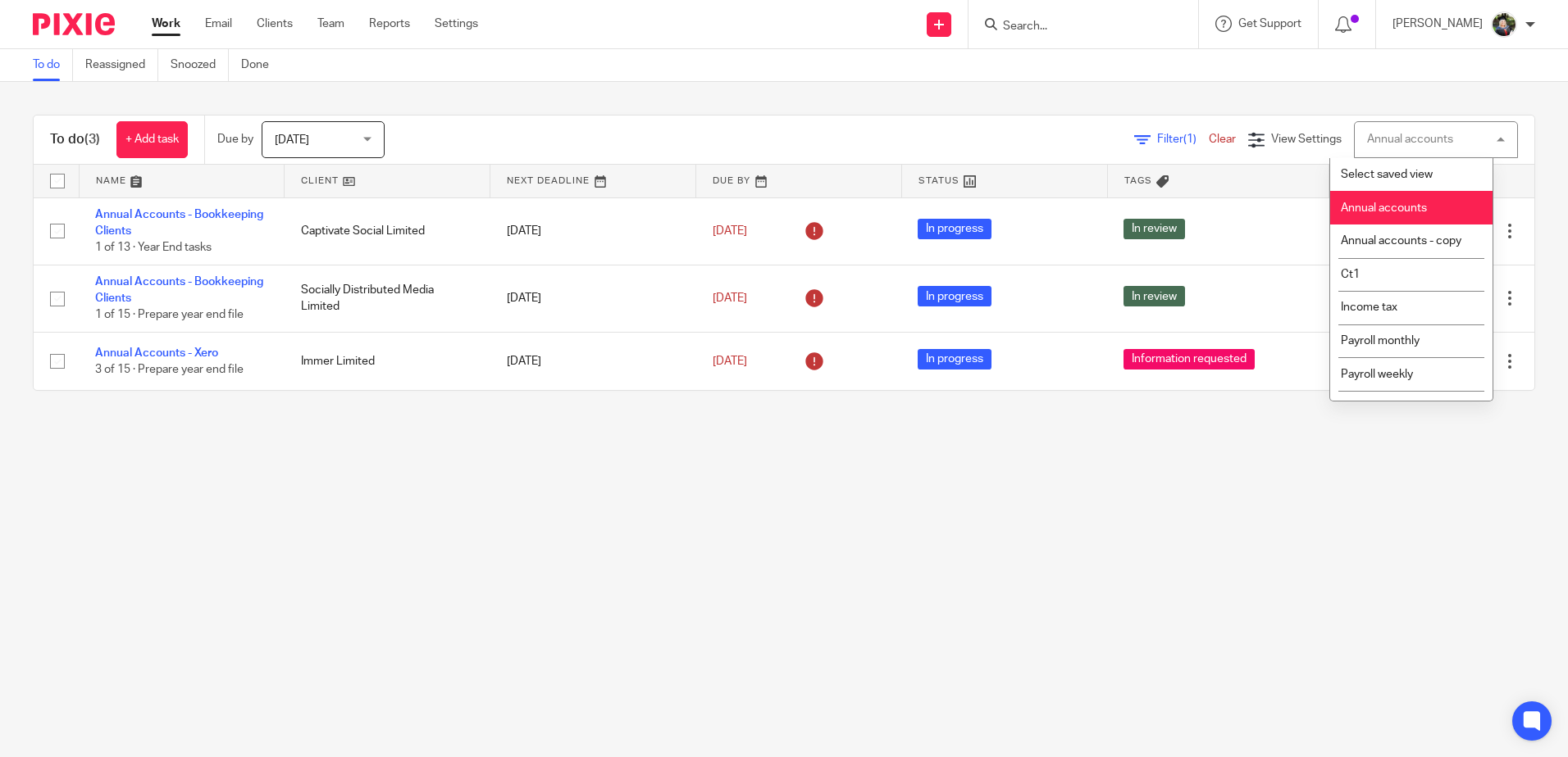
click at [1392, 134] on div "Annual accounts" at bounding box center [1410, 139] width 86 height 12
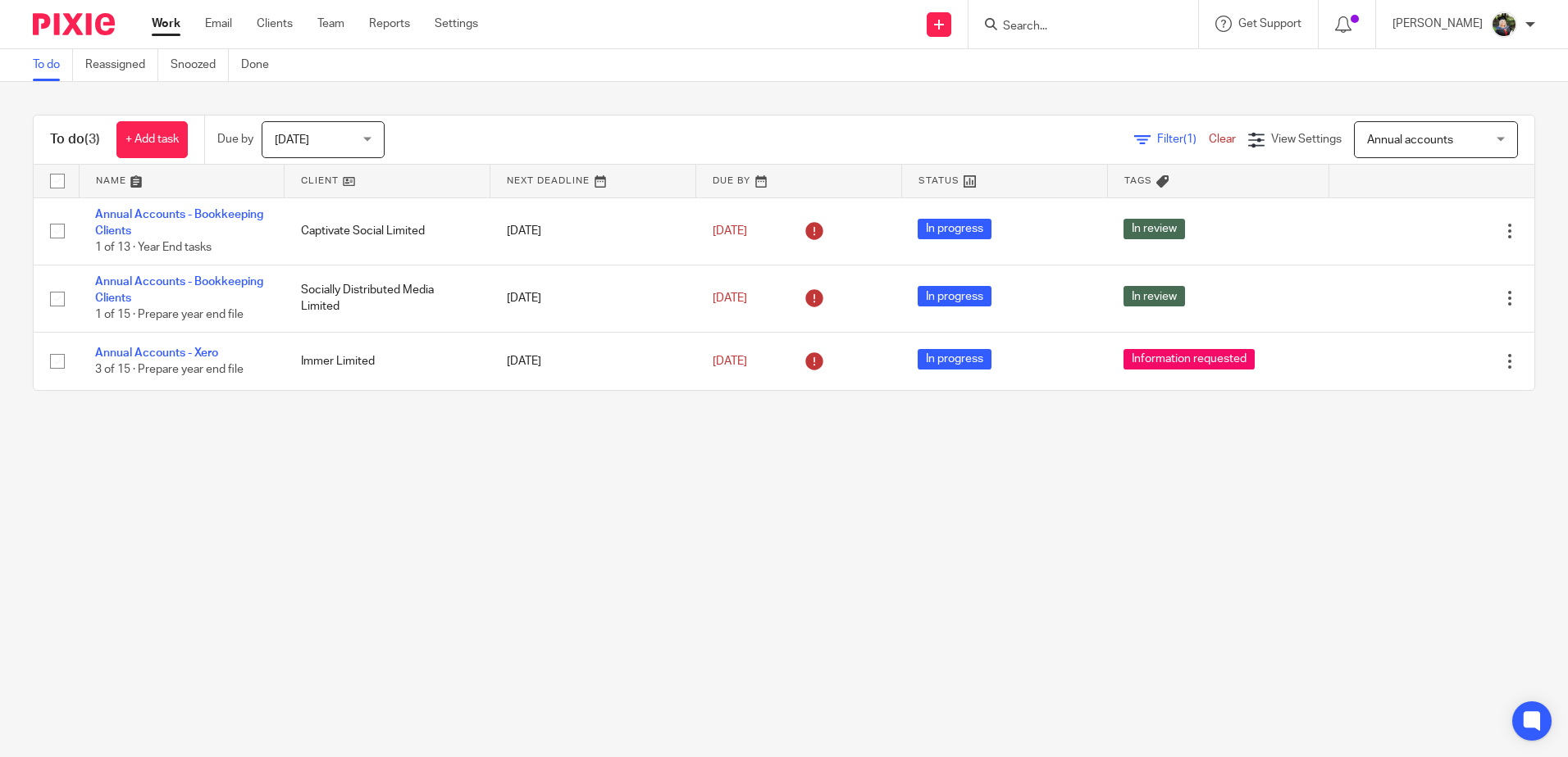
click at [1392, 134] on span "Annual accounts" at bounding box center [1410, 140] width 86 height 12
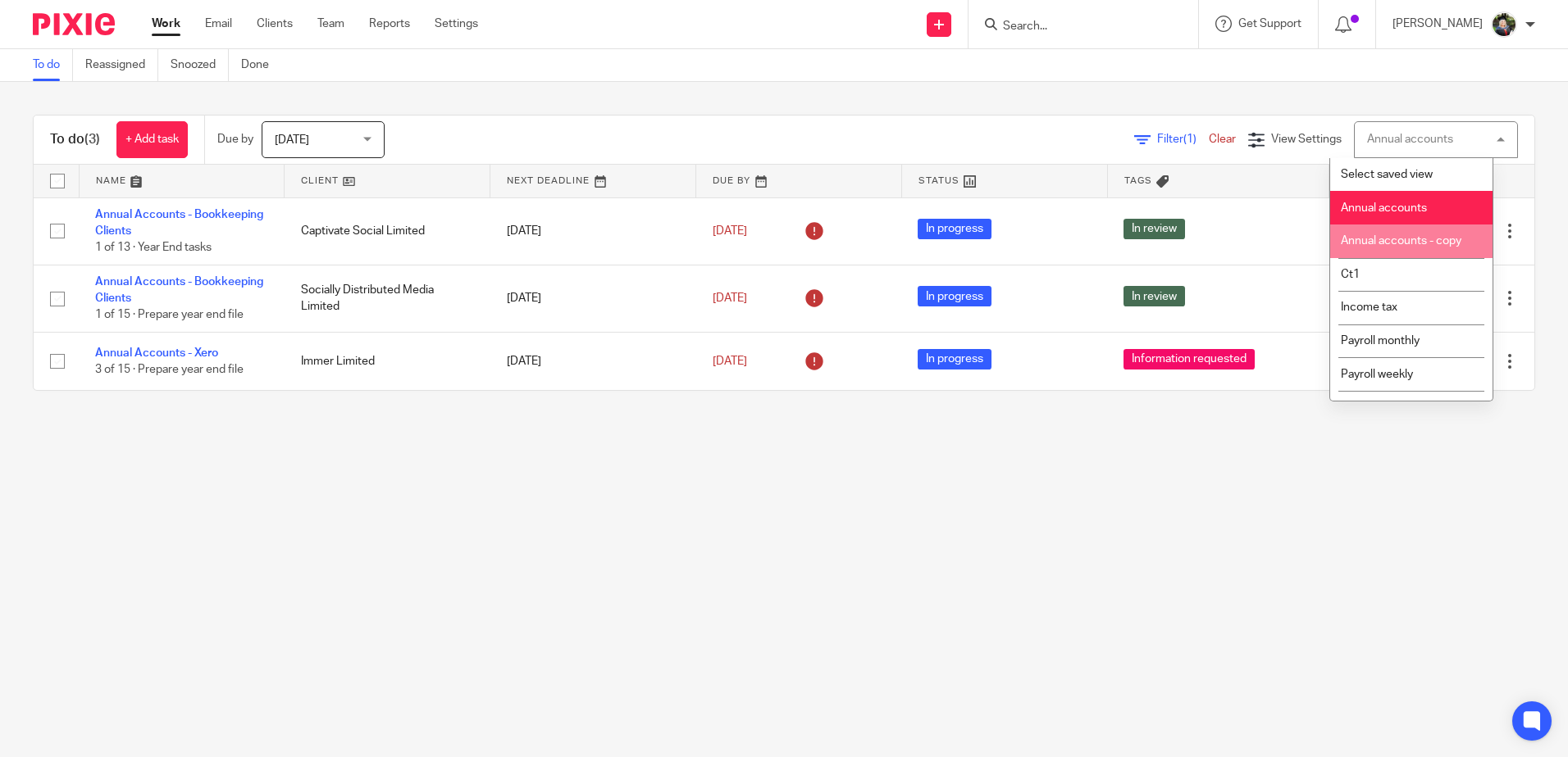
click at [1386, 229] on li "Annual accounts - copy" at bounding box center [1412, 242] width 163 height 33
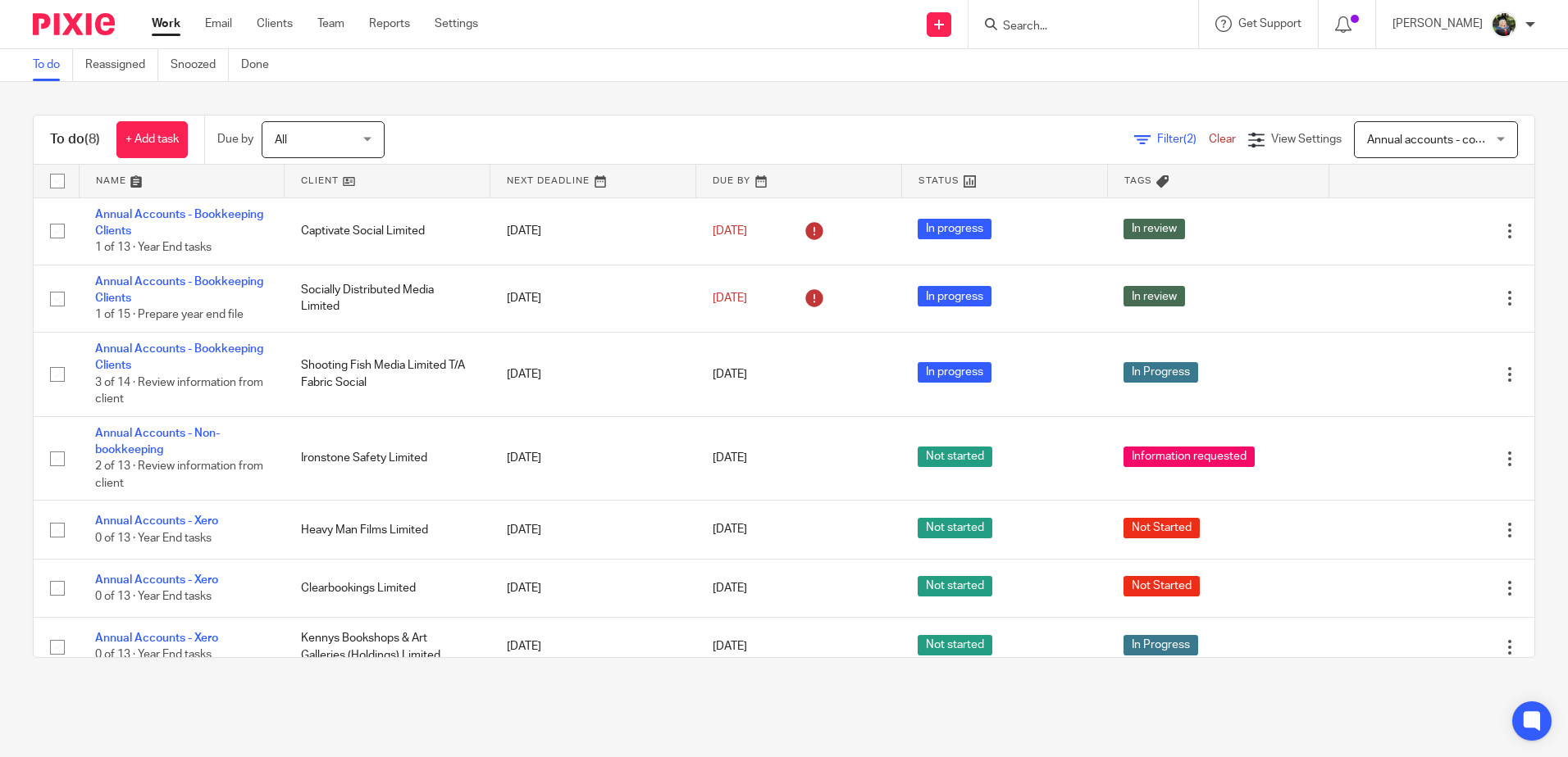
click at [1378, 140] on span "Annual accounts - copy" at bounding box center [1427, 140] width 120 height 12
click at [1273, 136] on span "View Settings" at bounding box center [1306, 139] width 71 height 12
click at [1035, 120] on div "To do (8) + Add task Due by All All Today Tomorrow This week Next week This mon…" at bounding box center [783, 139] width 1501 height 49
click at [1285, 144] on span "View Settings" at bounding box center [1306, 139] width 71 height 12
drag, startPoint x: 1158, startPoint y: 232, endPoint x: 1168, endPoint y: 243, distance: 14.9
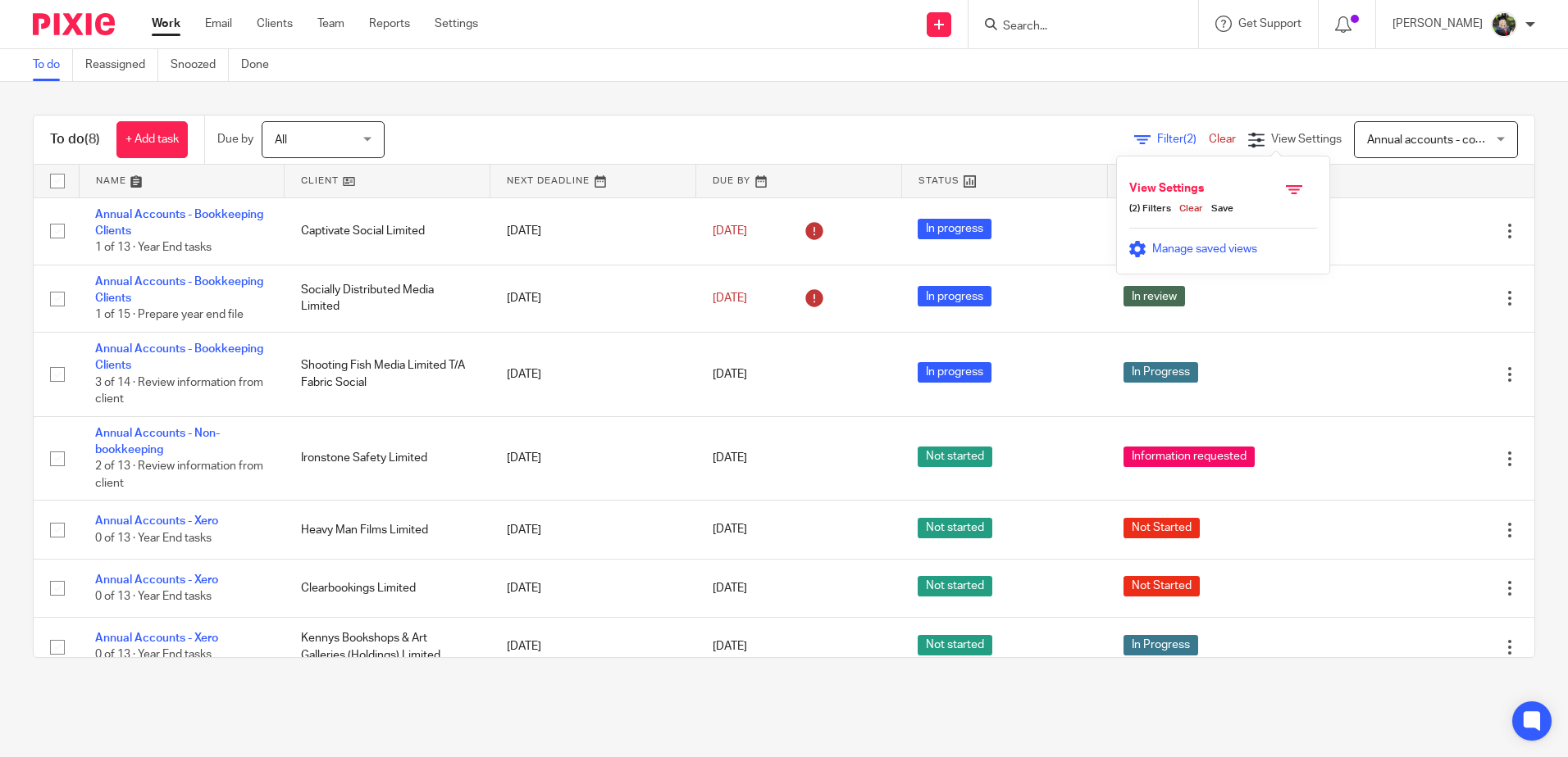
click at [1159, 233] on div "Manage saved views" at bounding box center [1223, 245] width 188 height 33
click at [1169, 243] on span "Manage saved views" at bounding box center [1204, 249] width 105 height 12
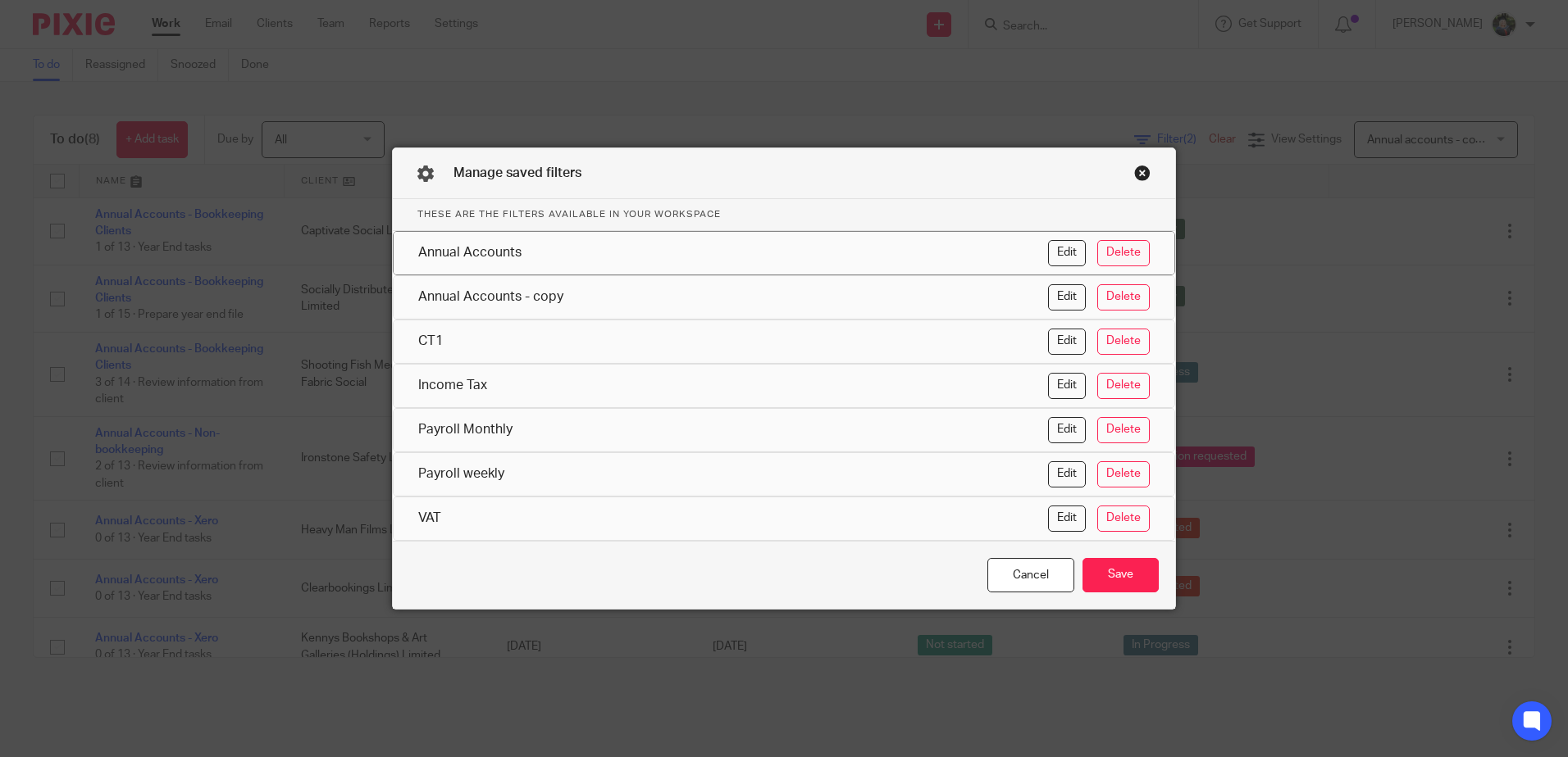
click at [1117, 249] on button "Delete" at bounding box center [1123, 253] width 52 height 27
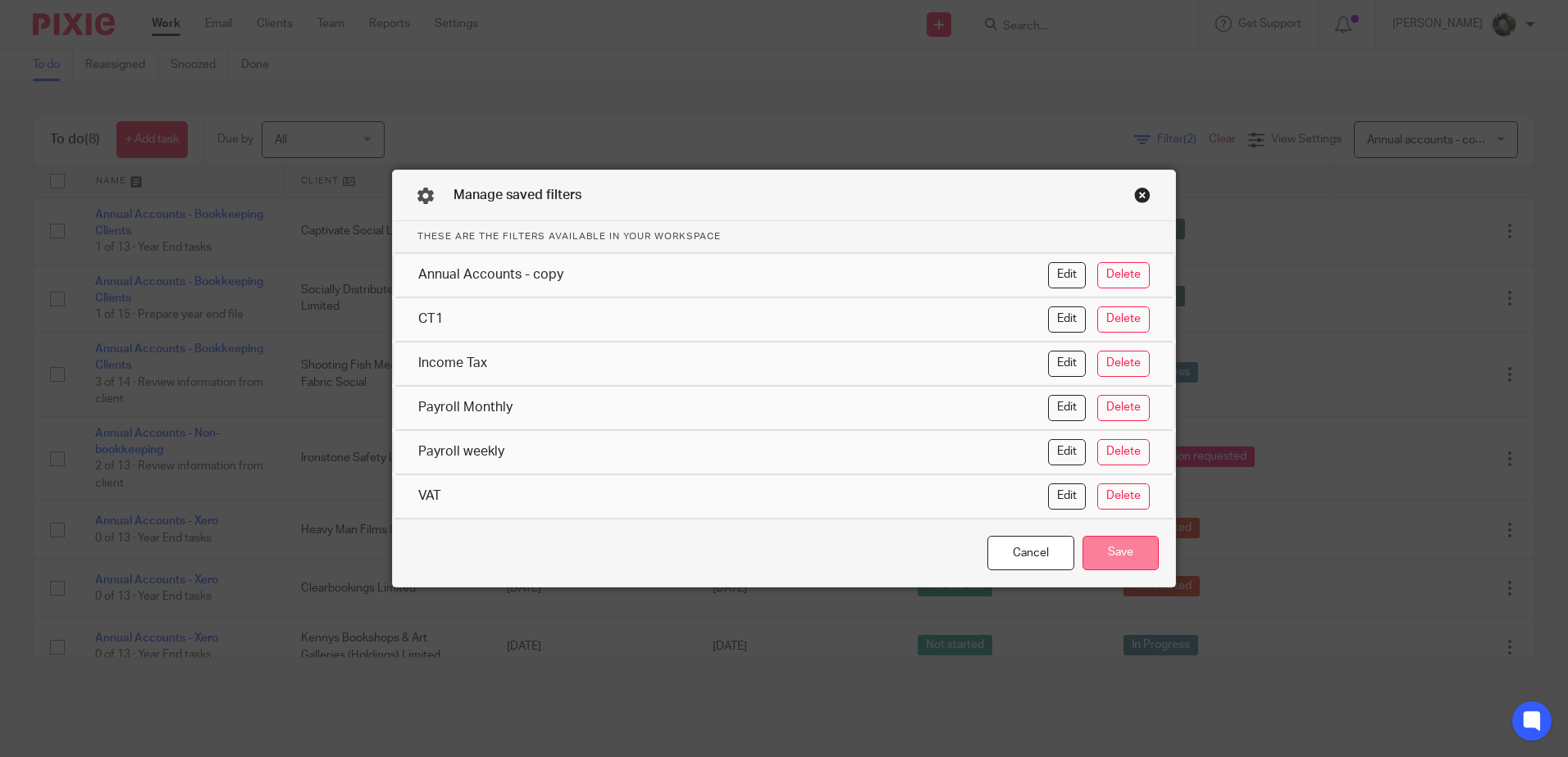
click at [1101, 552] on button "Save" at bounding box center [1120, 554] width 76 height 35
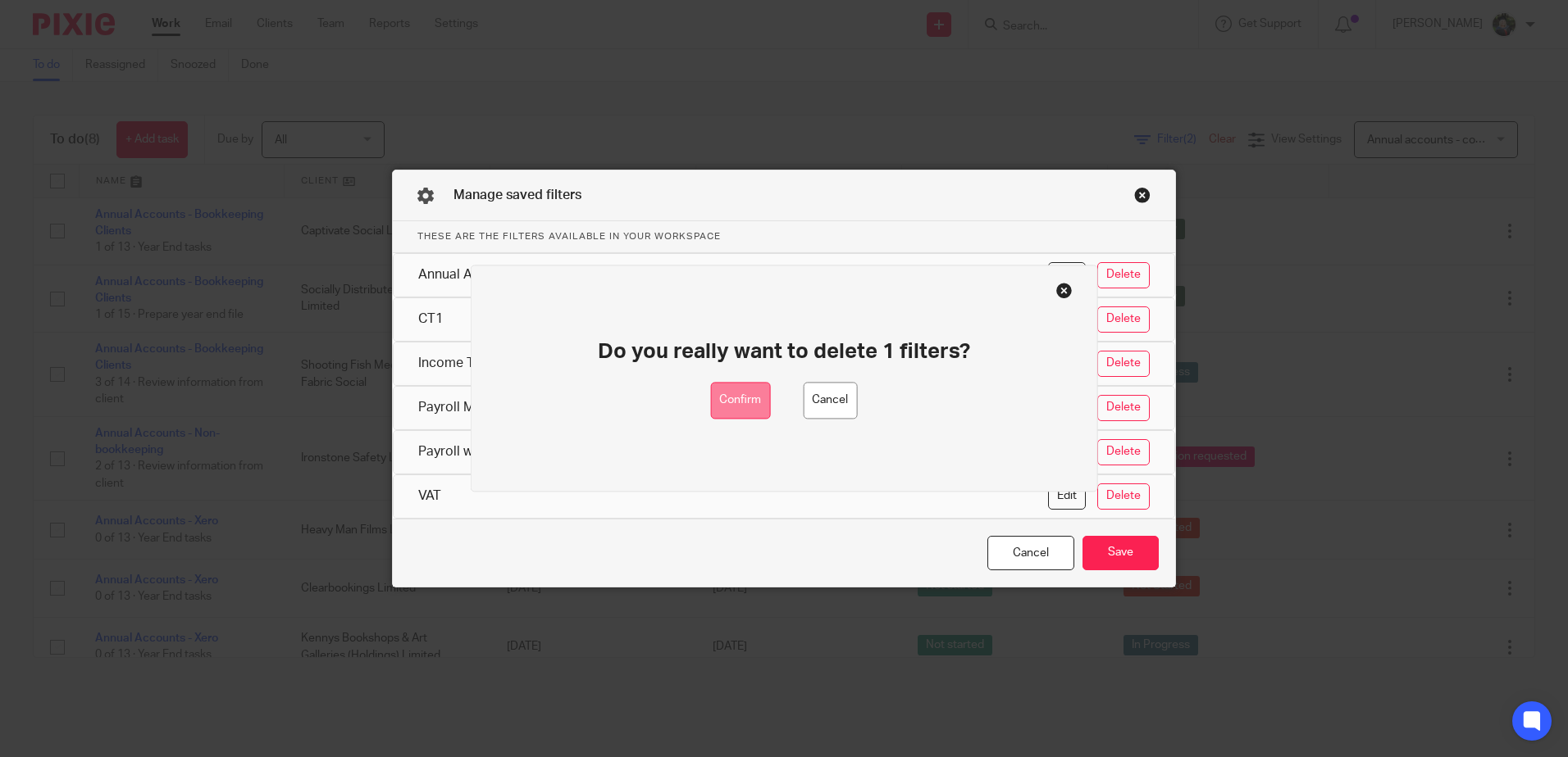
click at [741, 391] on button "Confirm" at bounding box center [740, 401] width 60 height 37
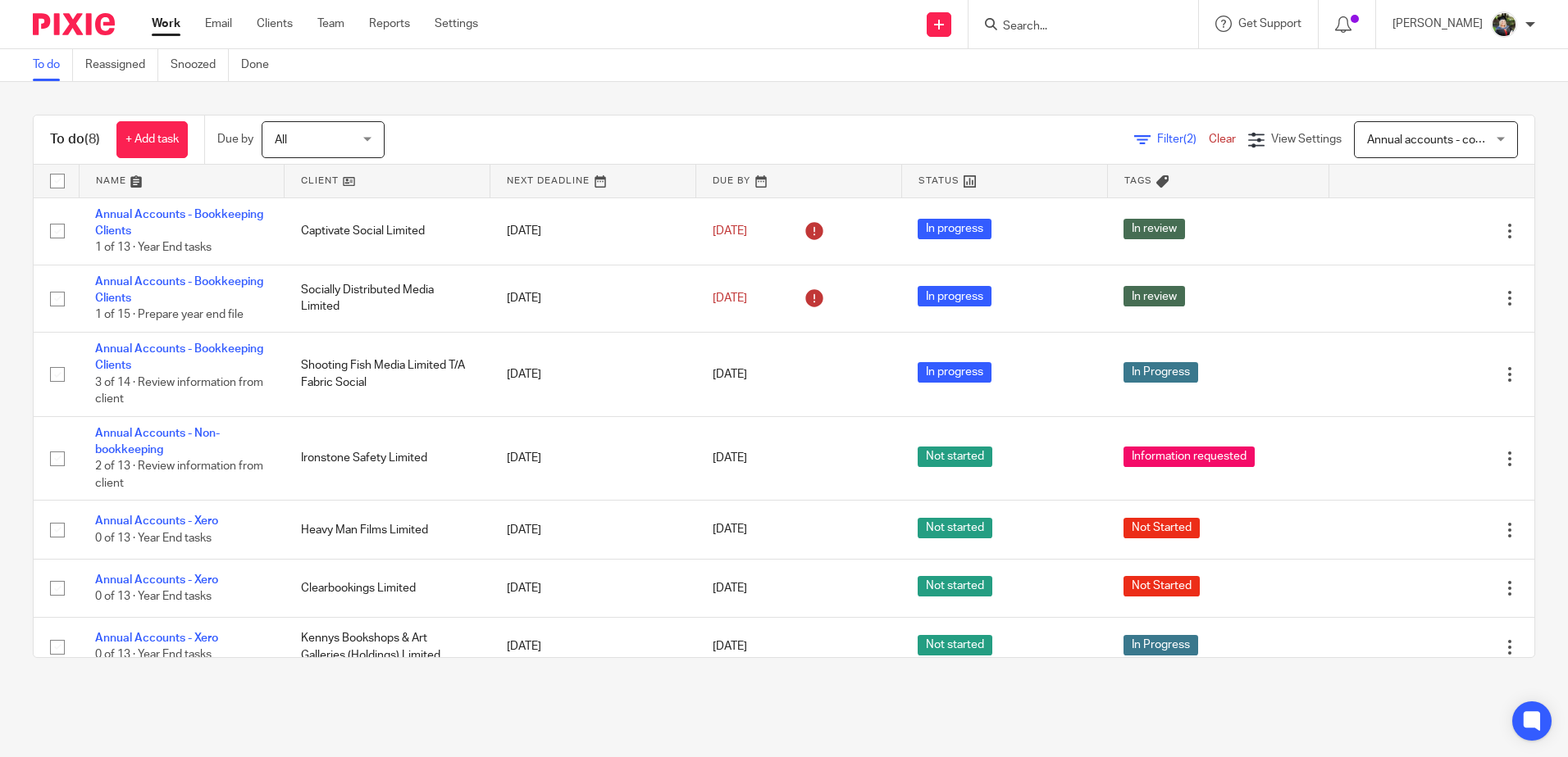
click at [1410, 138] on span "Annual accounts - copy" at bounding box center [1427, 140] width 120 height 12
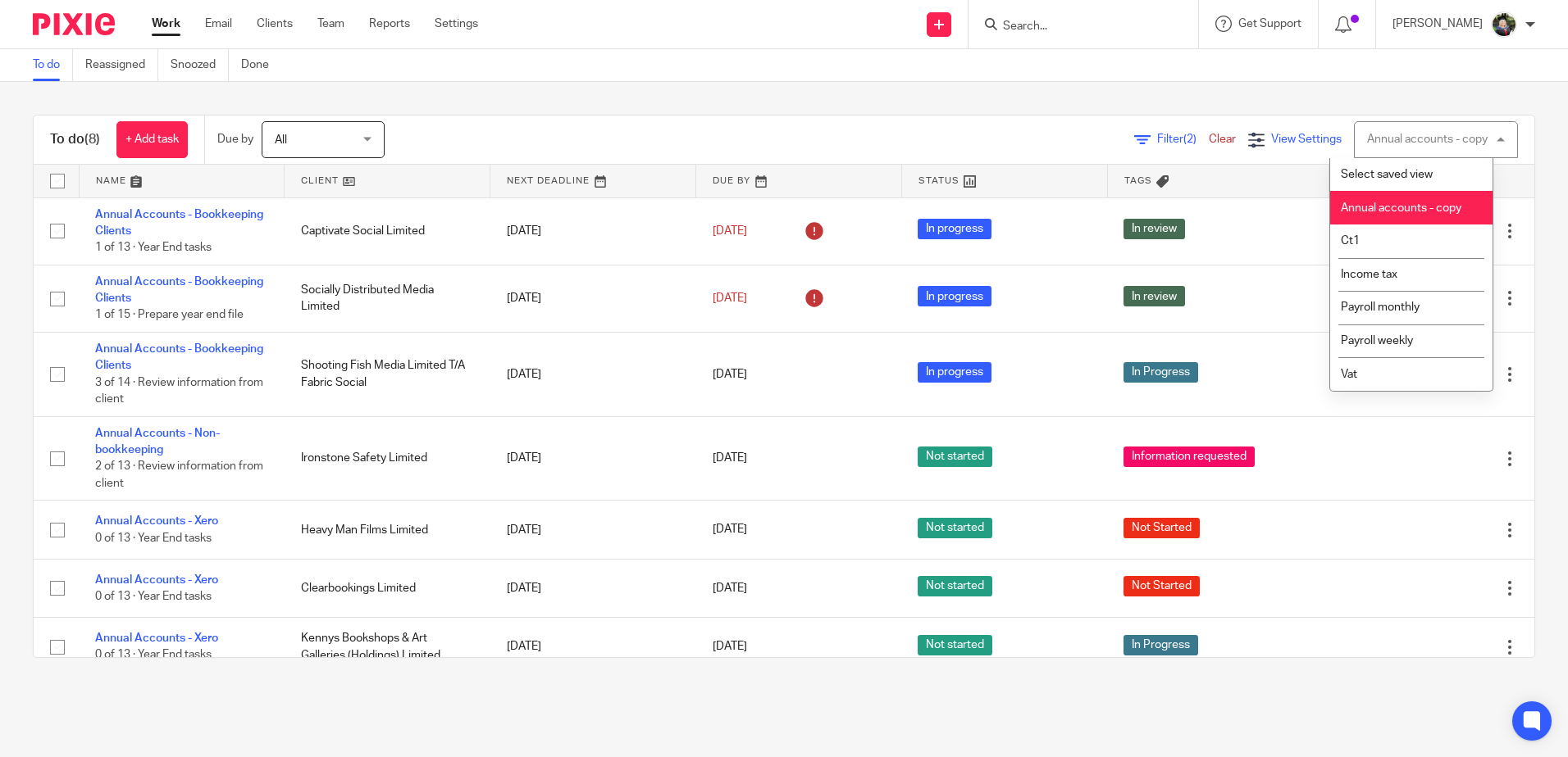
click at [1272, 134] on span "View Settings" at bounding box center [1306, 139] width 71 height 12
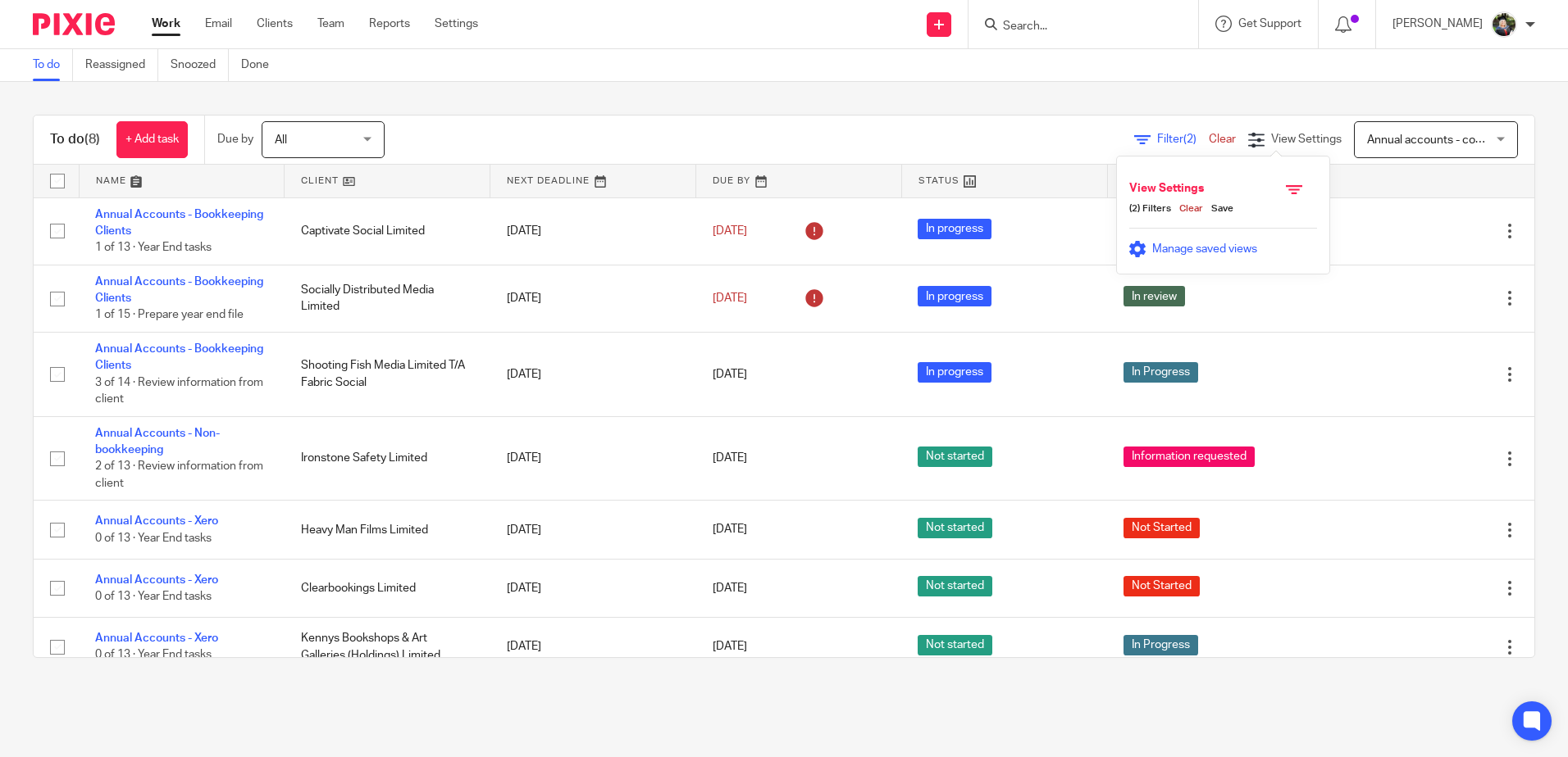
click at [1197, 246] on span "Manage saved views" at bounding box center [1204, 249] width 105 height 12
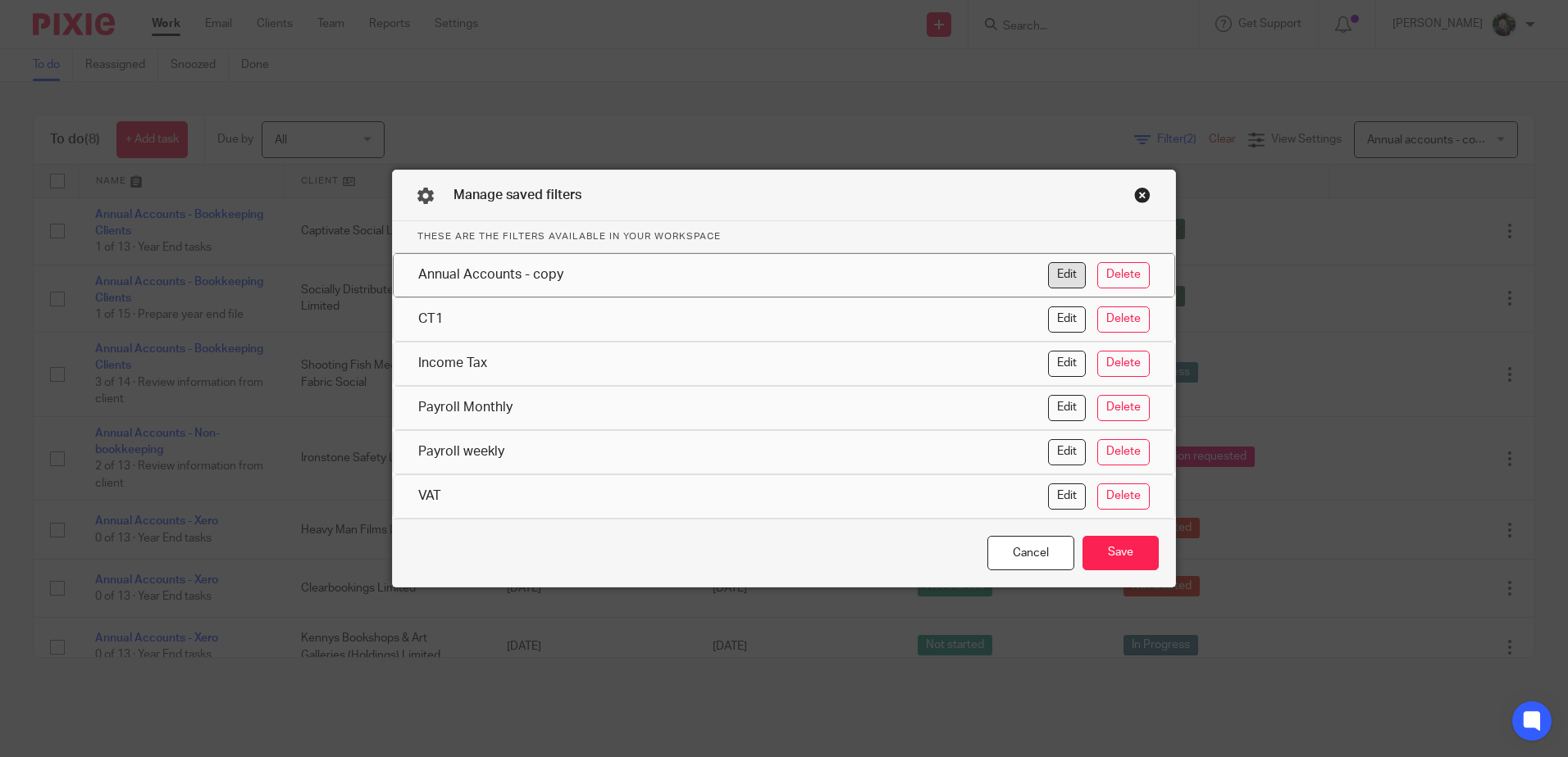
click at [1071, 271] on button "Edit" at bounding box center [1066, 276] width 37 height 27
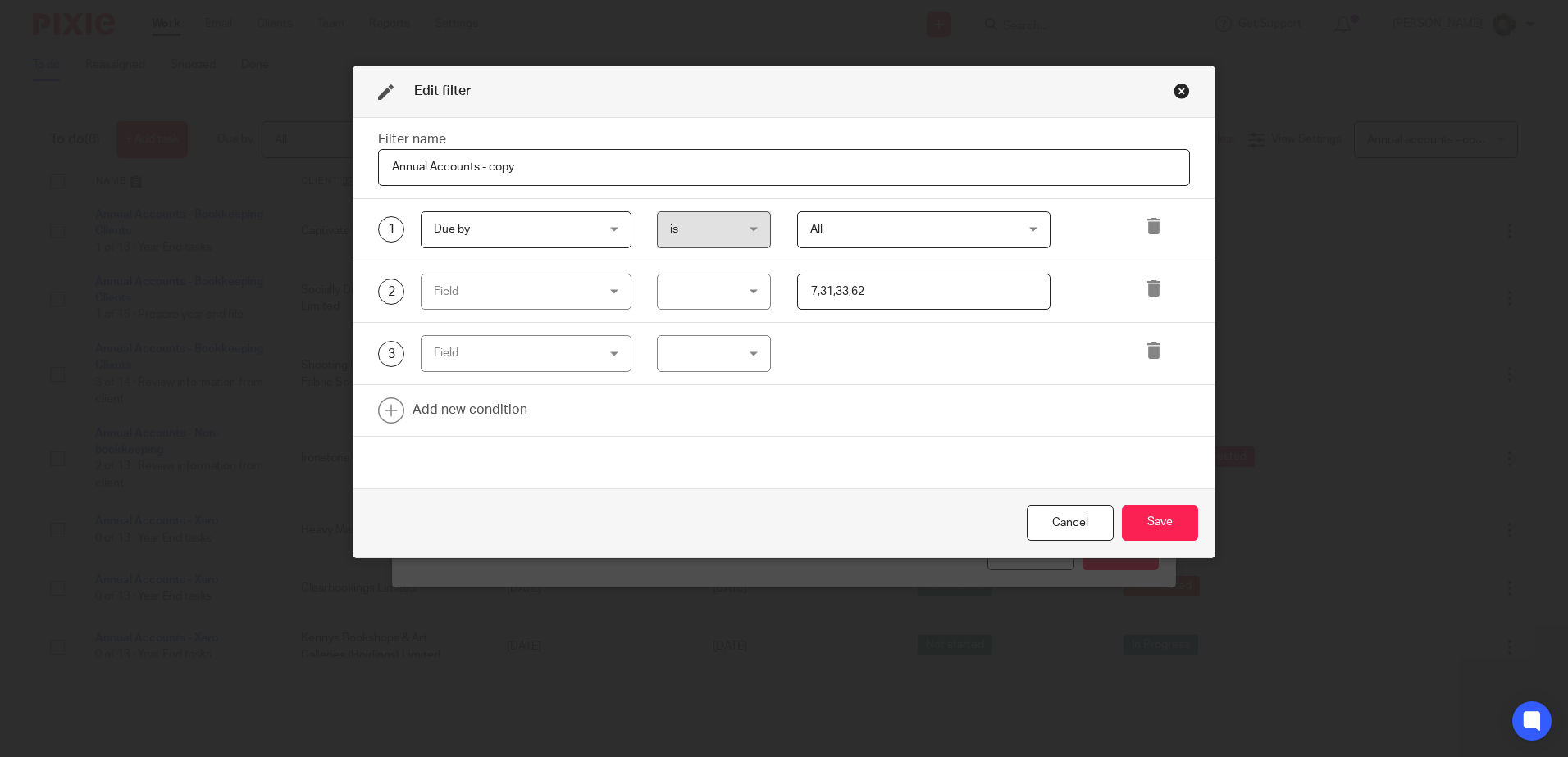
drag, startPoint x: 483, startPoint y: 165, endPoint x: 555, endPoint y: 159, distance: 72.2
click at [555, 155] on input "Annual Accounts - copy" at bounding box center [784, 168] width 812 height 37
type input "Annual Accounts"
click at [1143, 522] on button "Save" at bounding box center [1160, 523] width 76 height 35
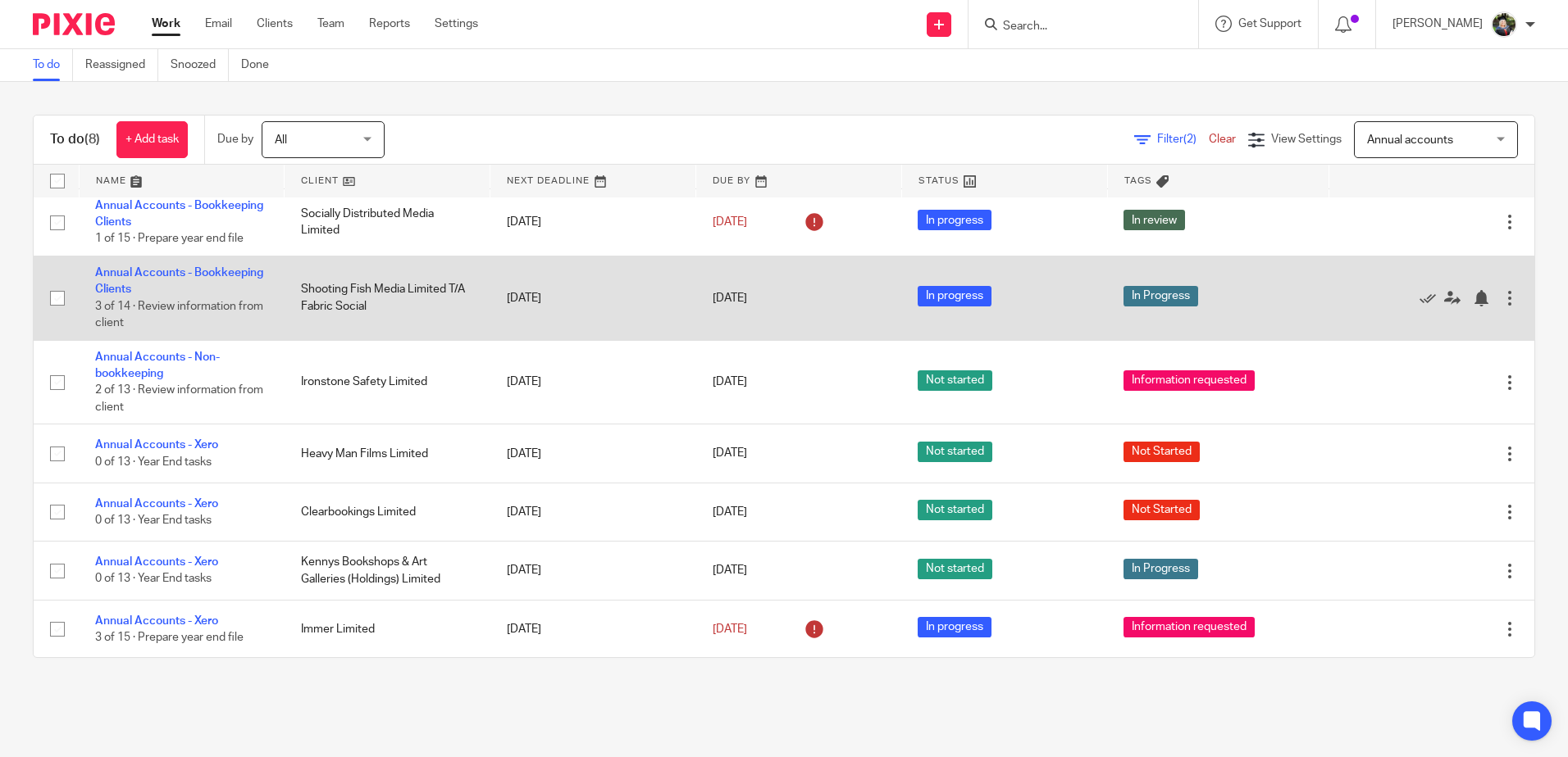
scroll to position [77, 0]
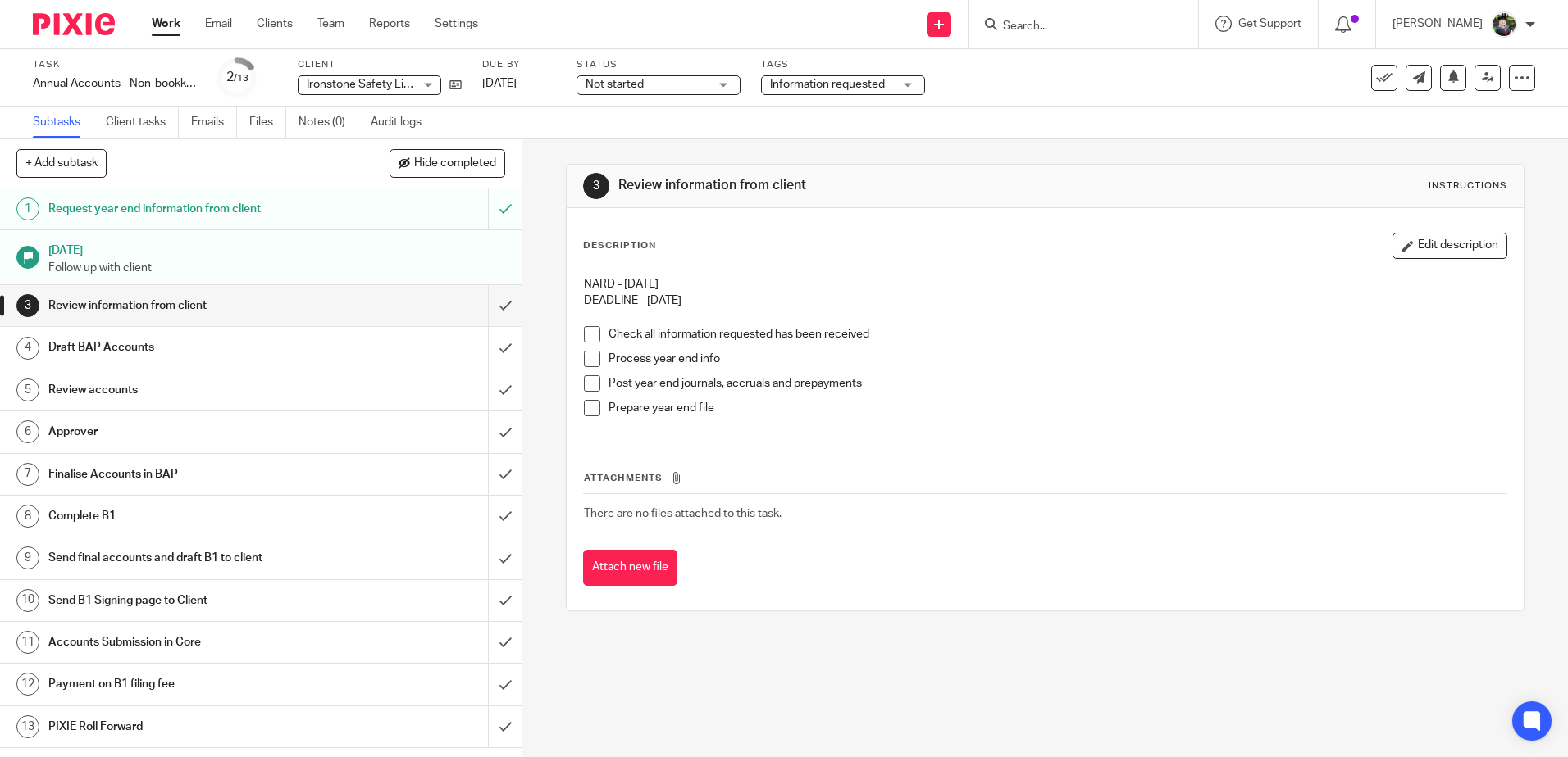
click at [852, 80] on span "Information requested" at bounding box center [827, 85] width 115 height 12
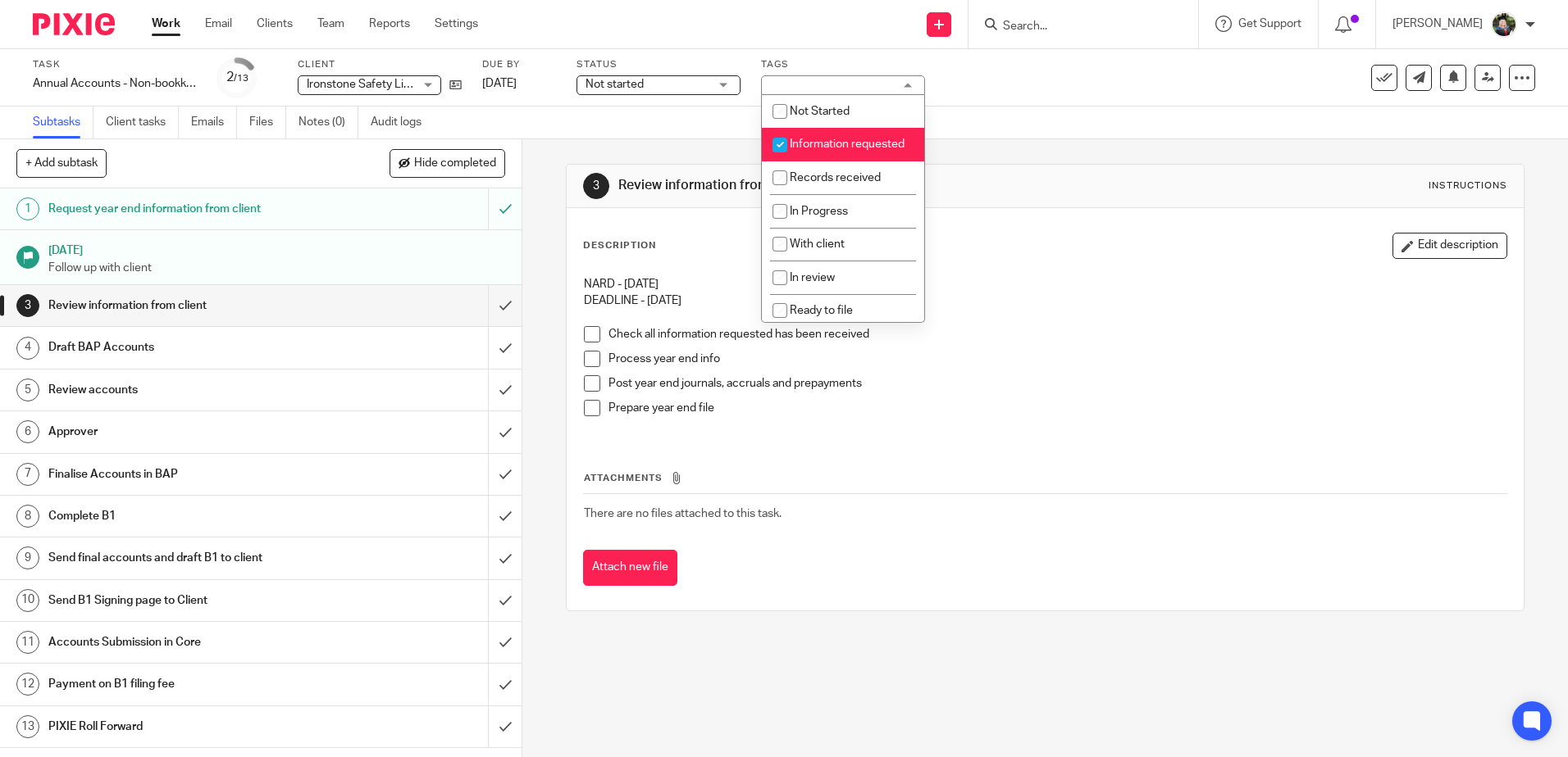
click at [849, 159] on li "Information requested" at bounding box center [843, 144] width 163 height 33
checkbox input "false"
click at [824, 183] on span "Records received" at bounding box center [835, 178] width 91 height 12
checkbox input "true"
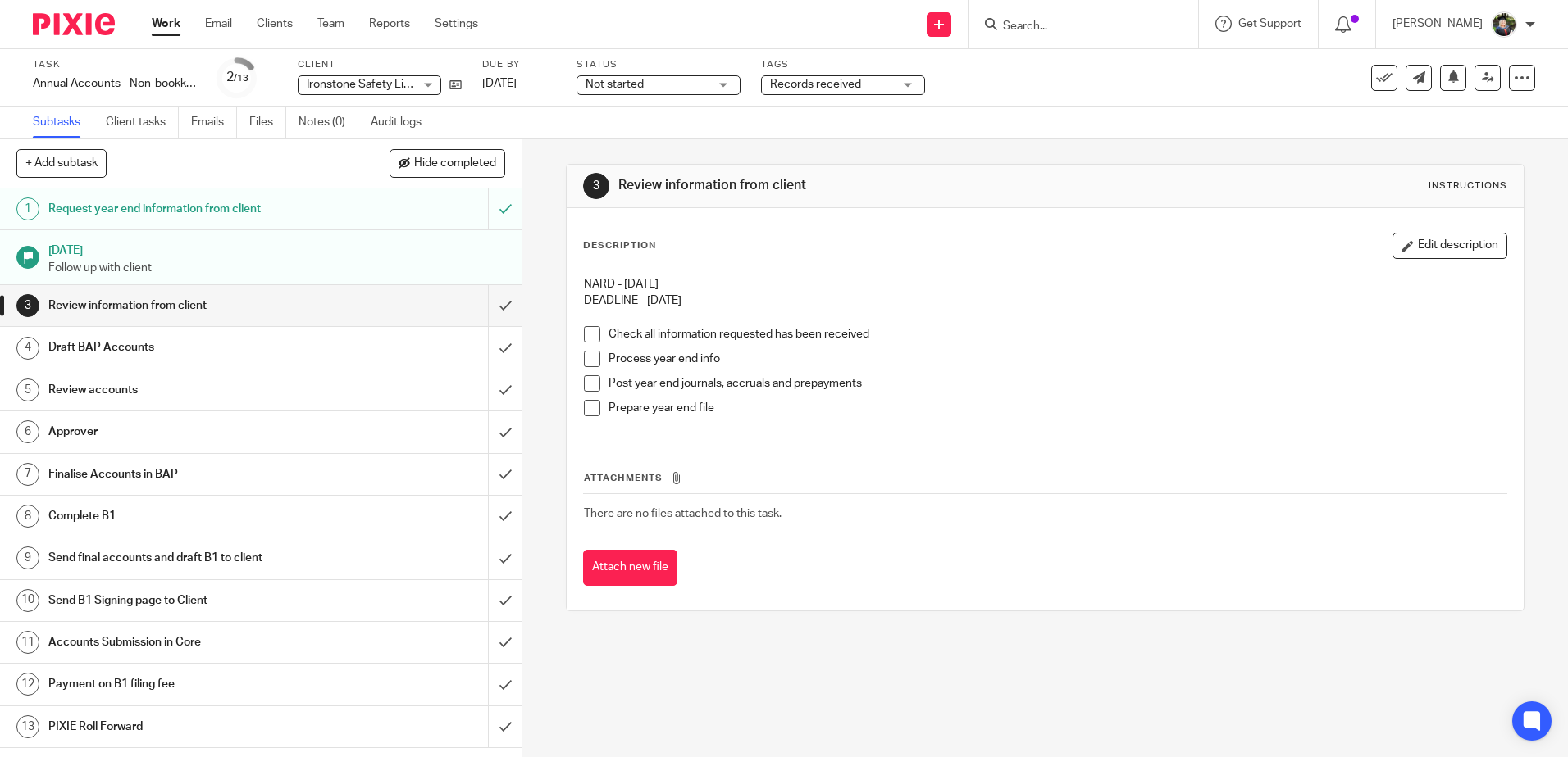
click at [1095, 111] on div "Subtasks Client tasks Emails Files Notes (0) Audit logs" at bounding box center [784, 122] width 1568 height 32
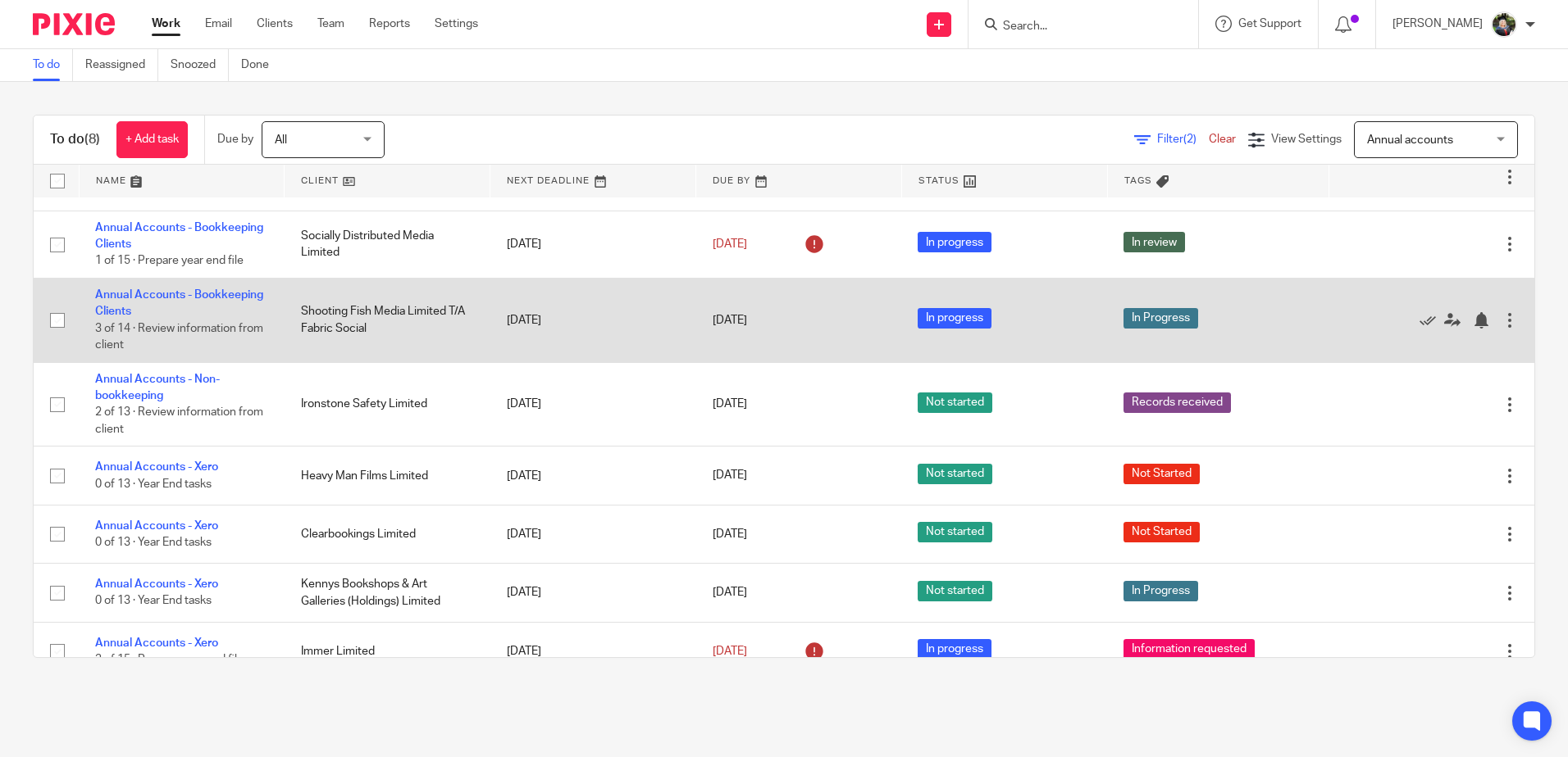
scroll to position [77, 0]
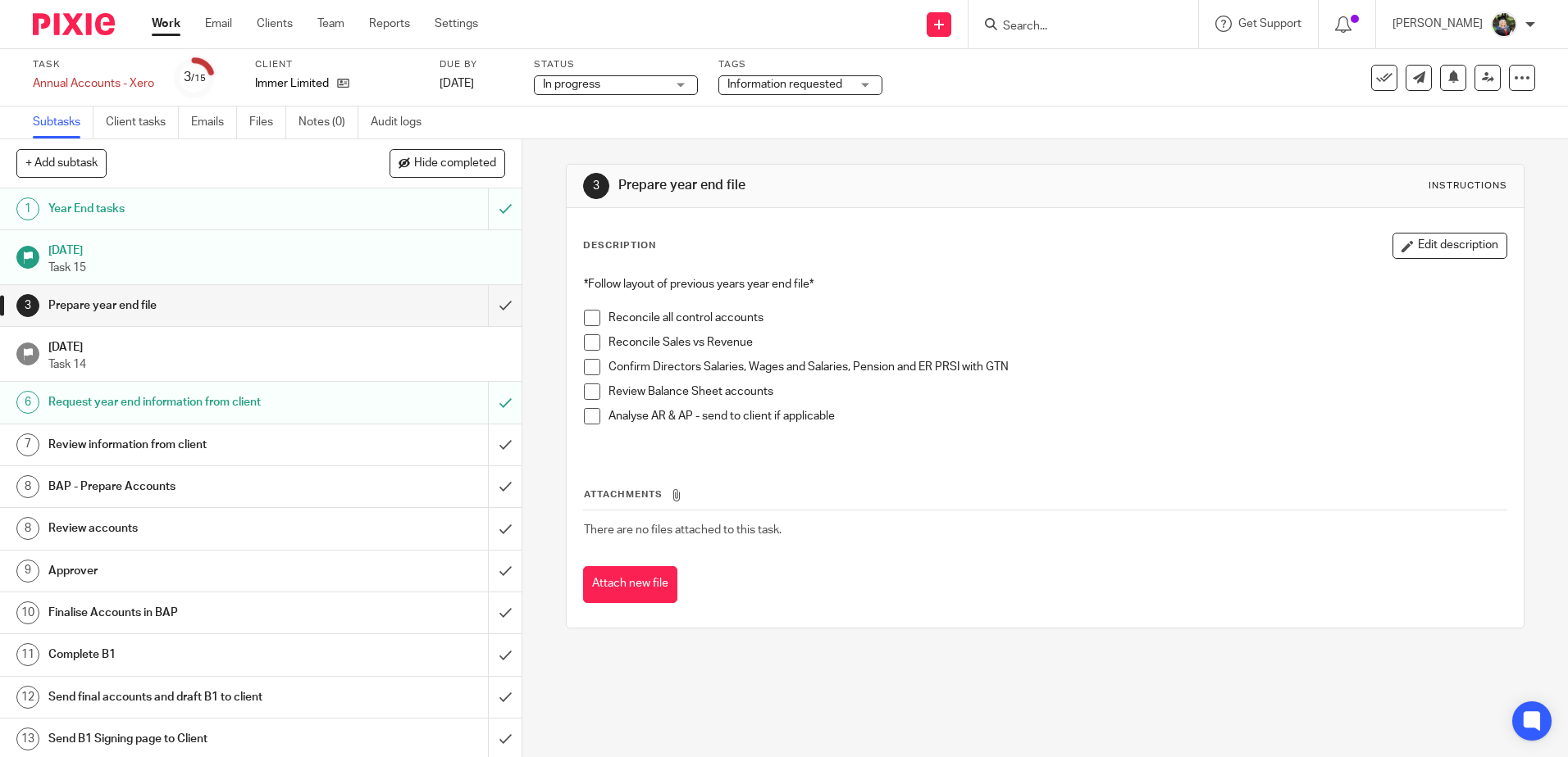
click at [772, 84] on span "Information requested" at bounding box center [785, 85] width 115 height 12
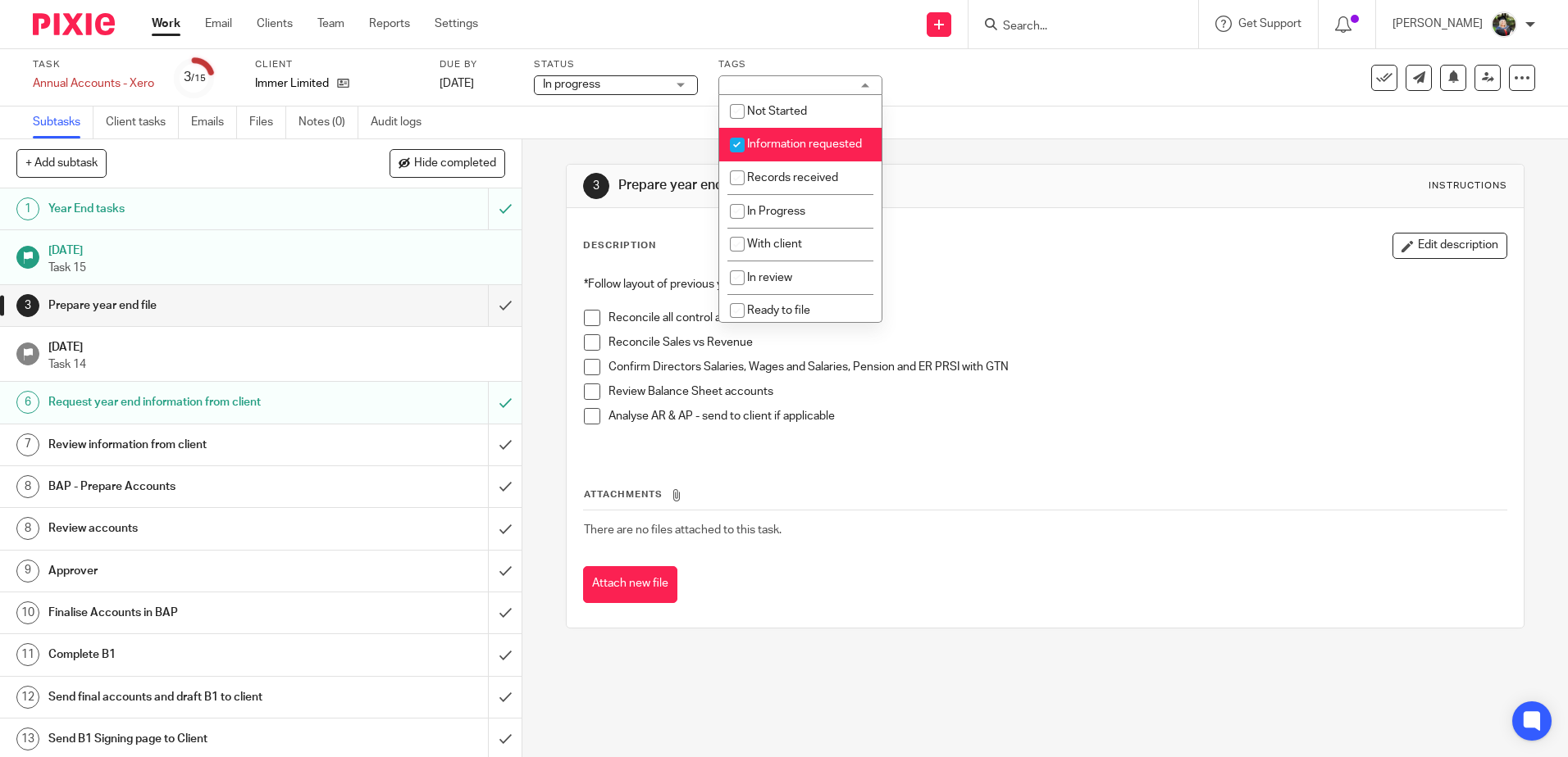
click at [802, 153] on li "Information requested" at bounding box center [801, 144] width 163 height 33
checkbox input "false"
click at [806, 183] on span "Records received" at bounding box center [793, 178] width 91 height 12
checkbox input "true"
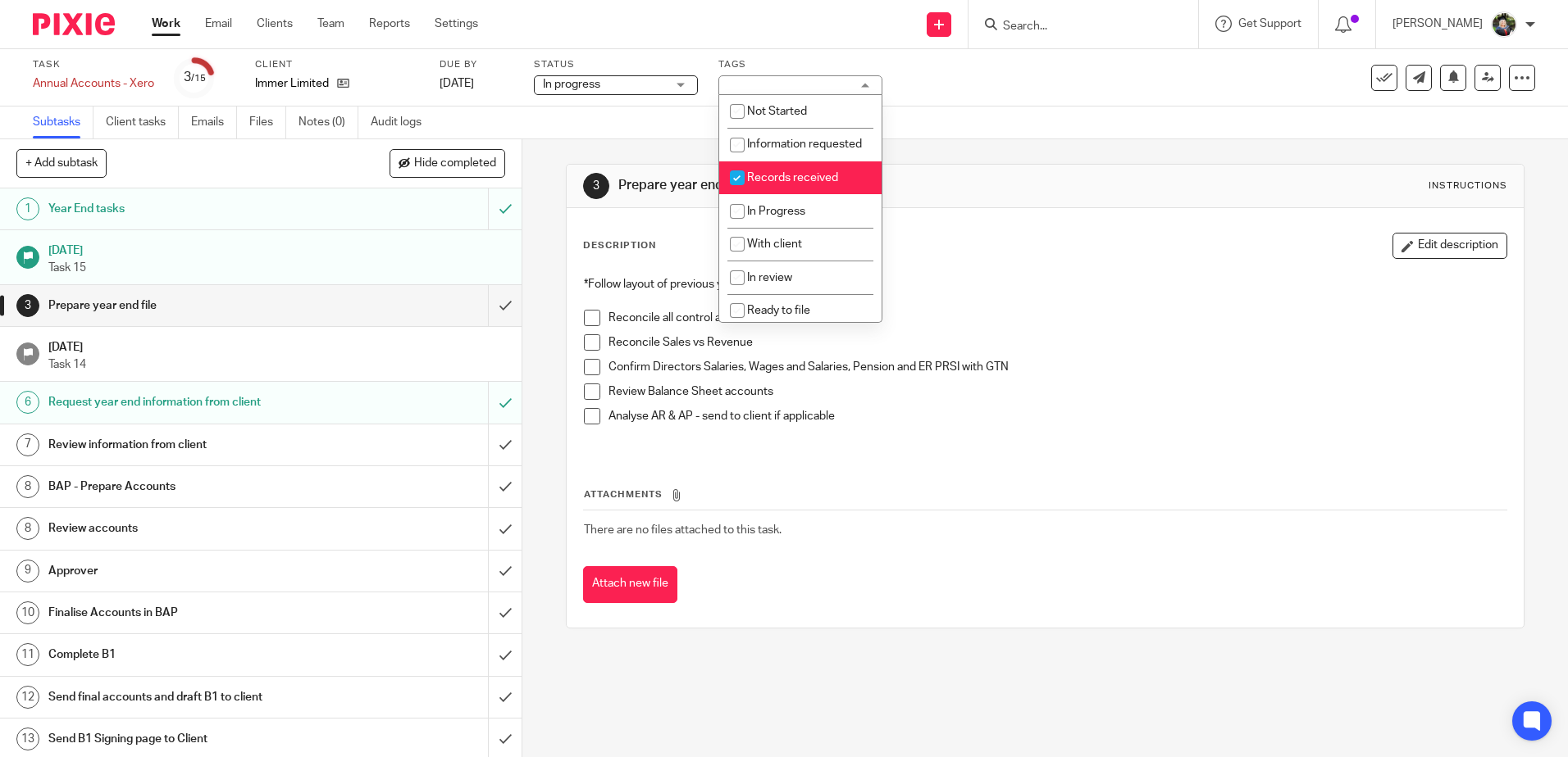
click at [971, 153] on div "3 Prepare year end file Instructions Description Edit description *Follow layou…" at bounding box center [1044, 396] width 958 height 514
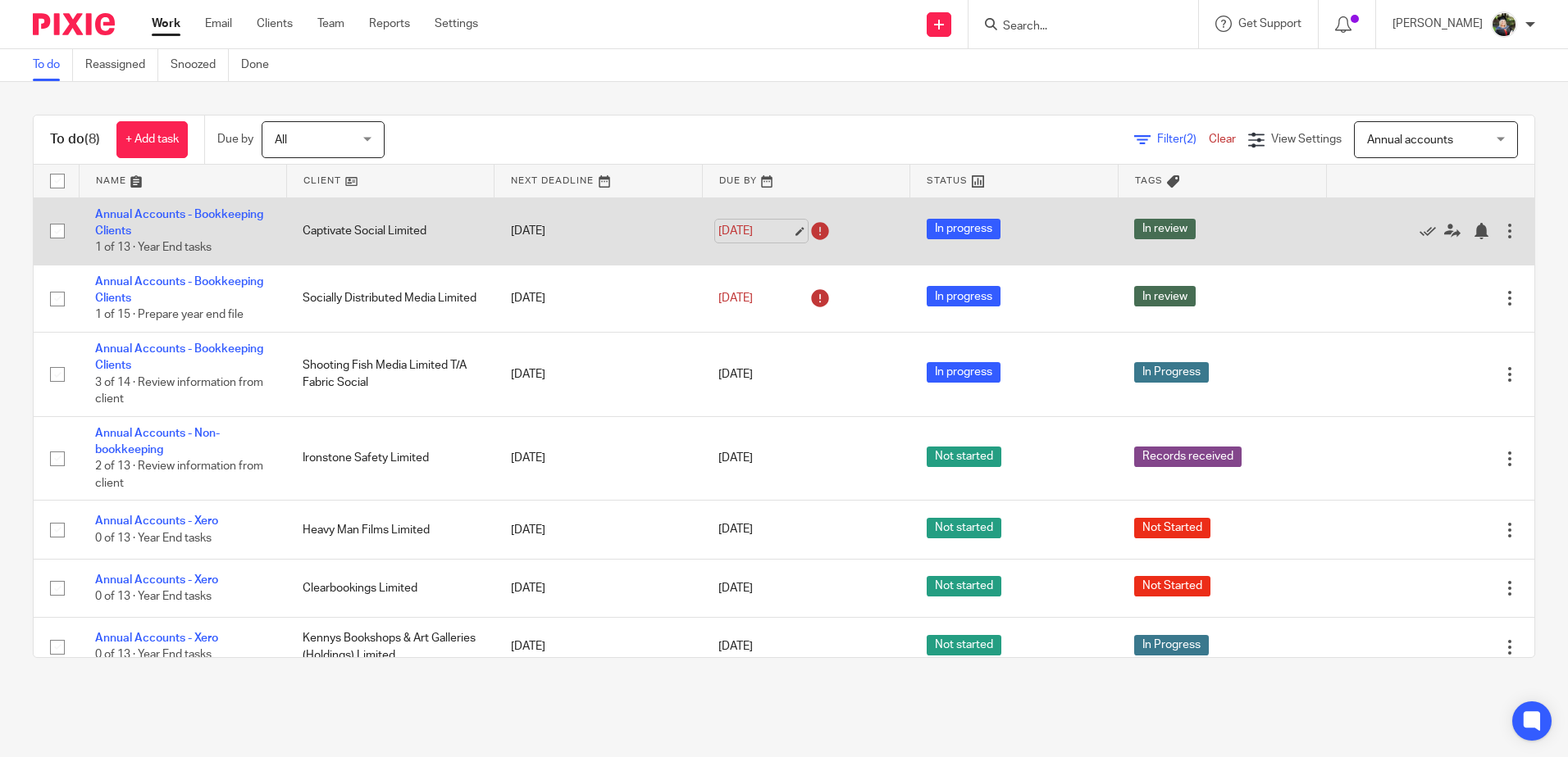
click at [739, 225] on link "[DATE]" at bounding box center [755, 232] width 74 height 17
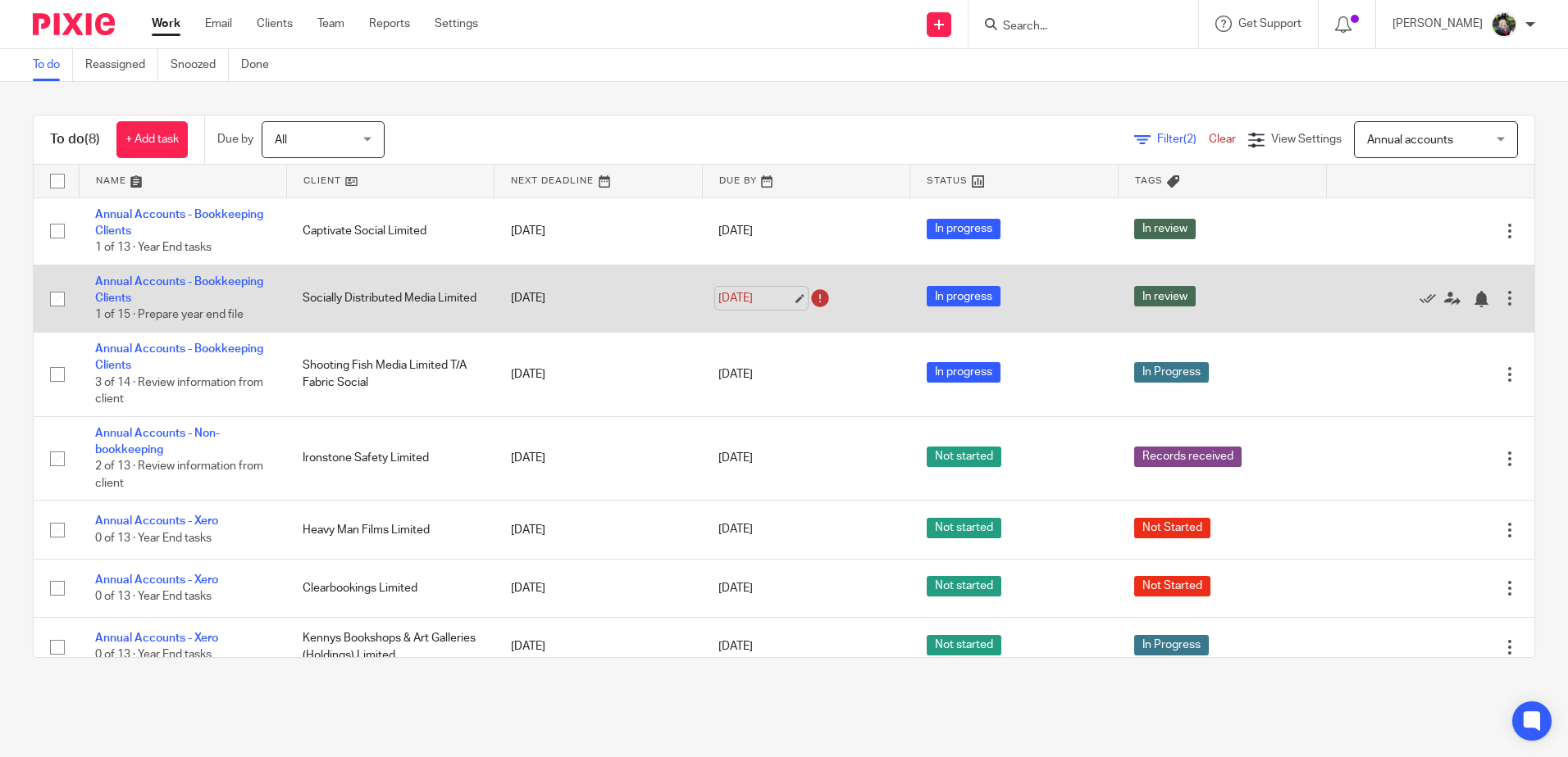
click at [733, 304] on link "26 Aug 2025" at bounding box center [755, 299] width 74 height 17
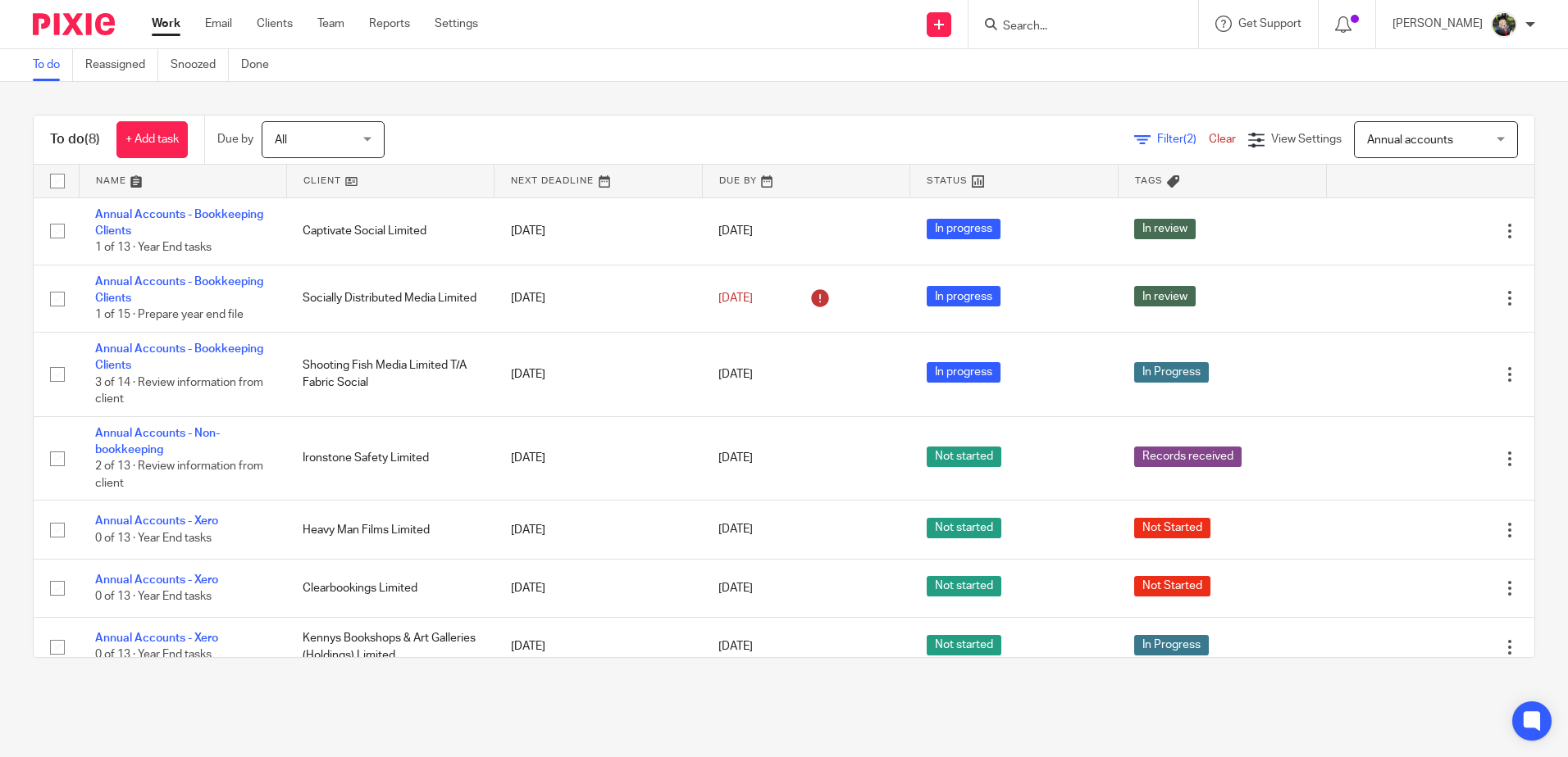
click at [1427, 139] on span "Annual accounts" at bounding box center [1410, 140] width 86 height 12
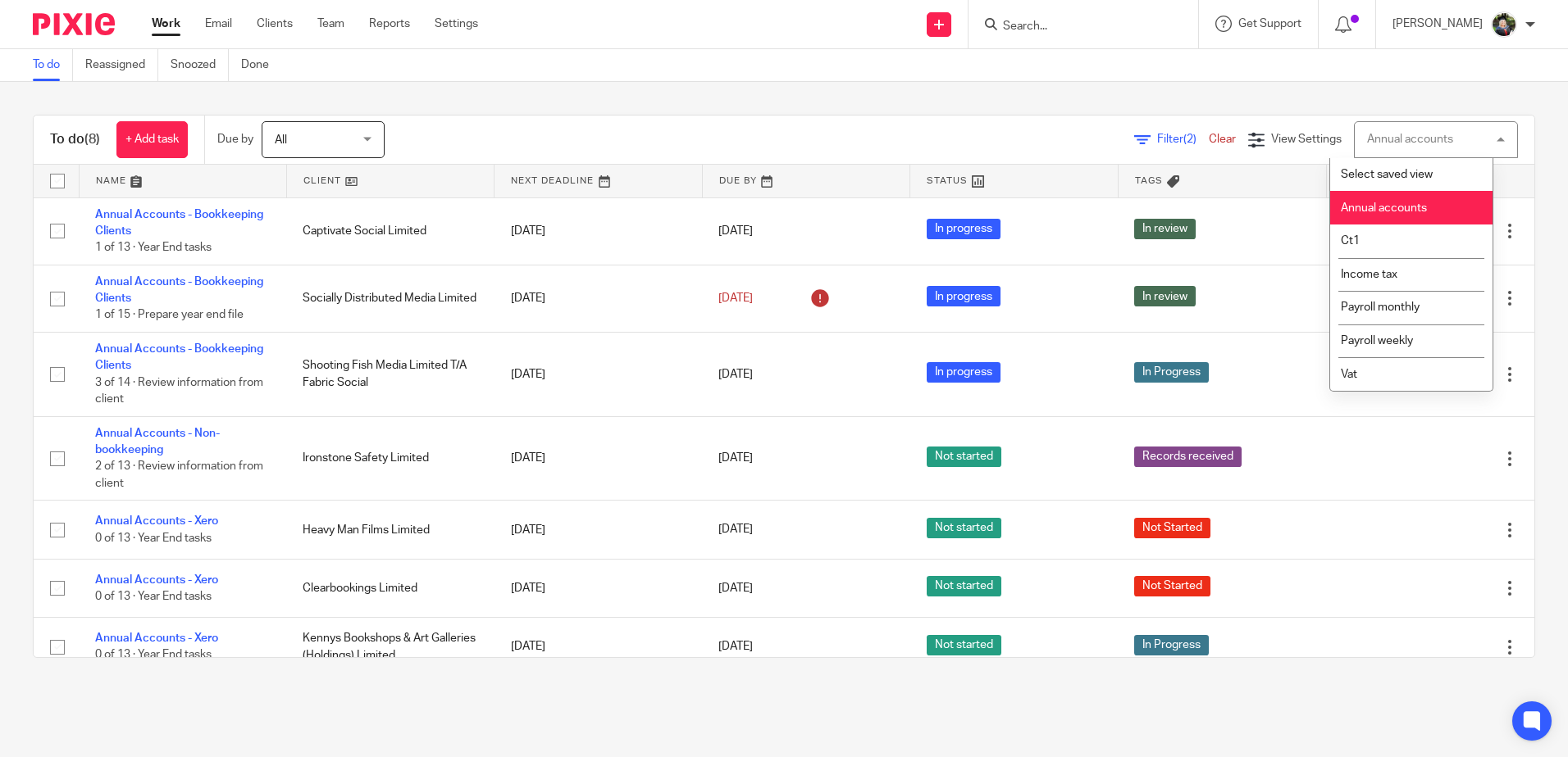
click at [1382, 203] on span "Annual accounts" at bounding box center [1384, 208] width 86 height 12
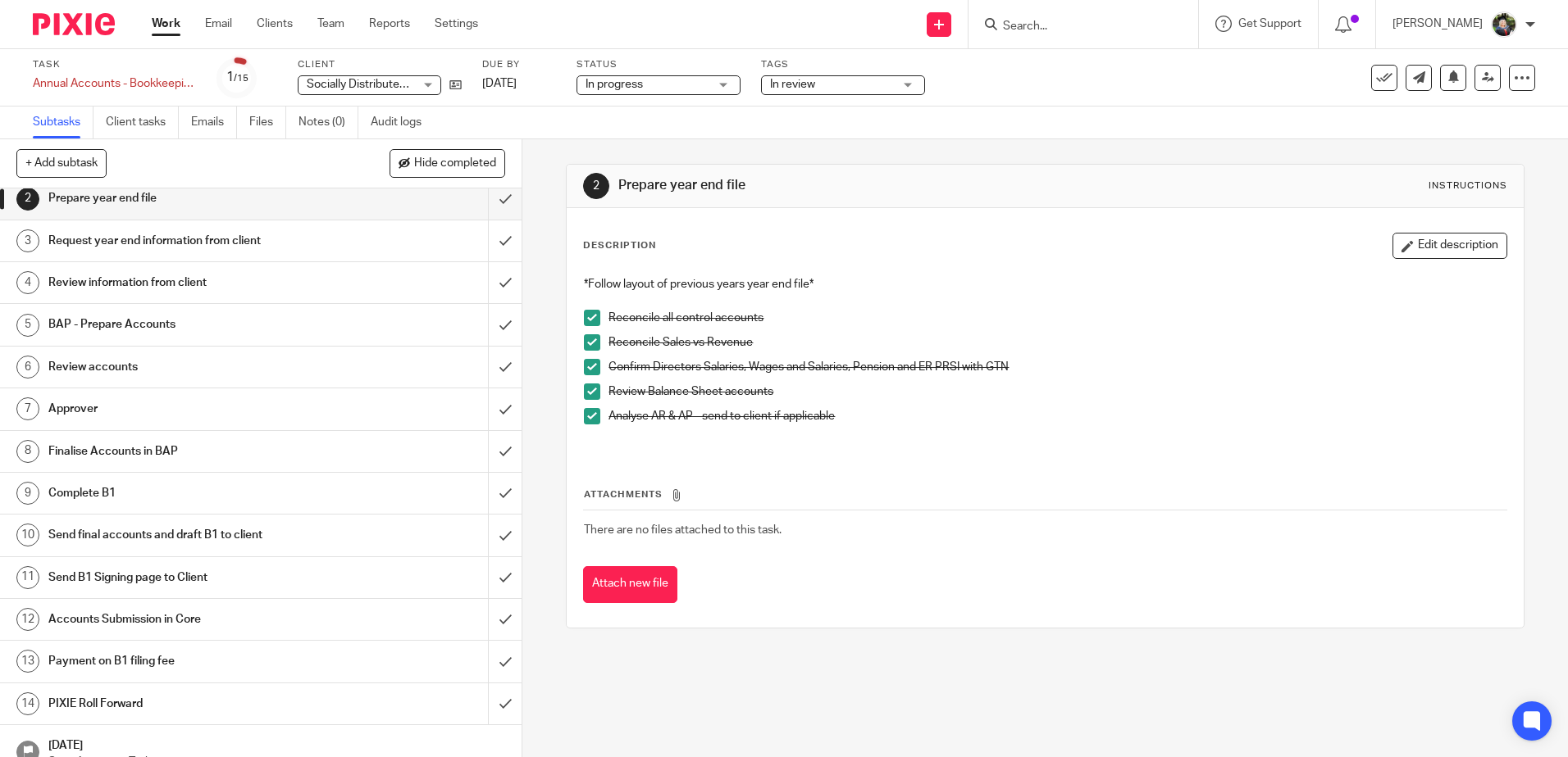
scroll to position [76, 0]
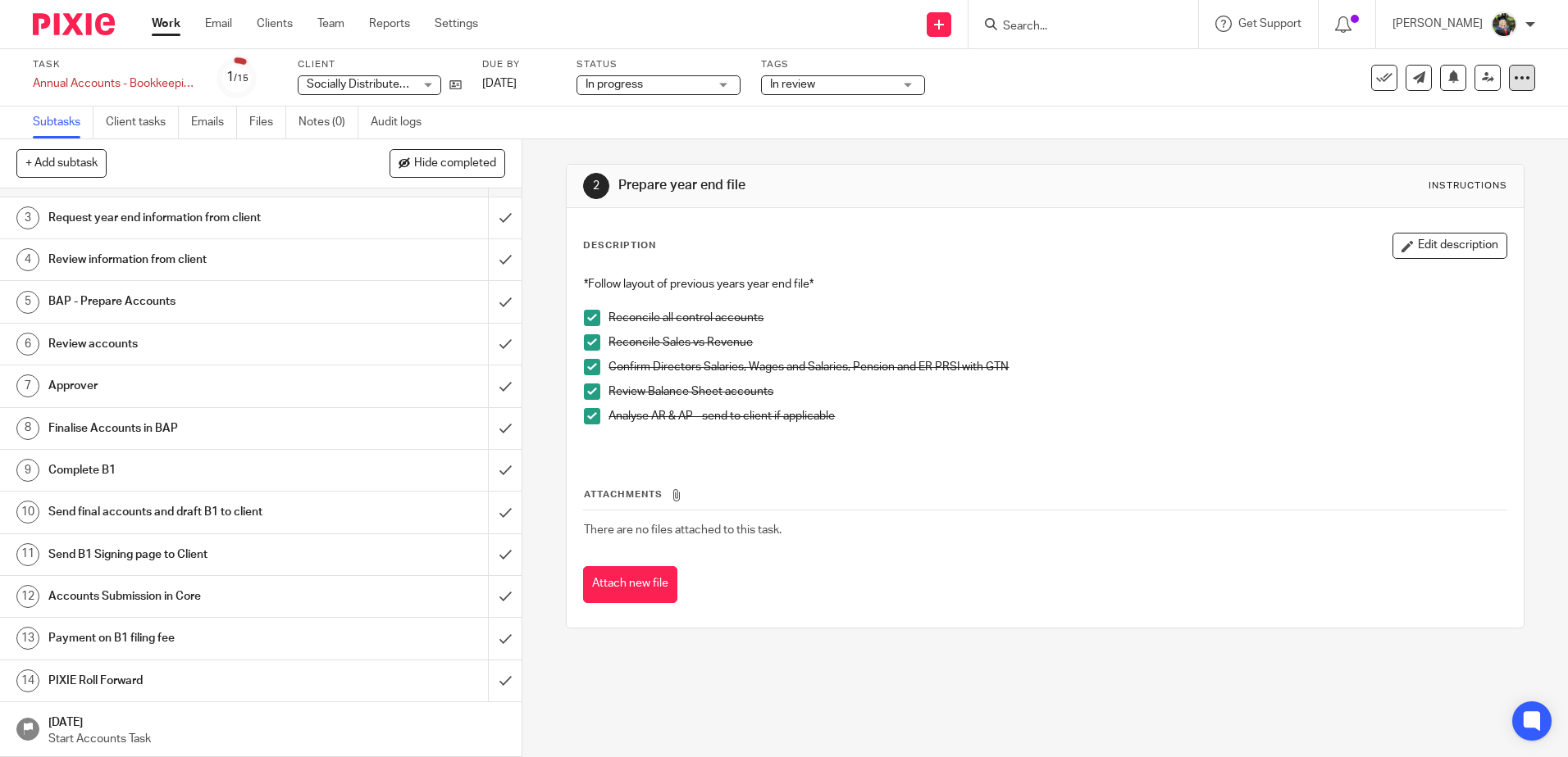
drag, startPoint x: 1510, startPoint y: 66, endPoint x: 1502, endPoint y: 80, distance: 16.1
click at [1510, 66] on div at bounding box center [1522, 78] width 27 height 27
click at [1433, 138] on link "Advanced task editor" at bounding box center [1458, 144] width 108 height 12
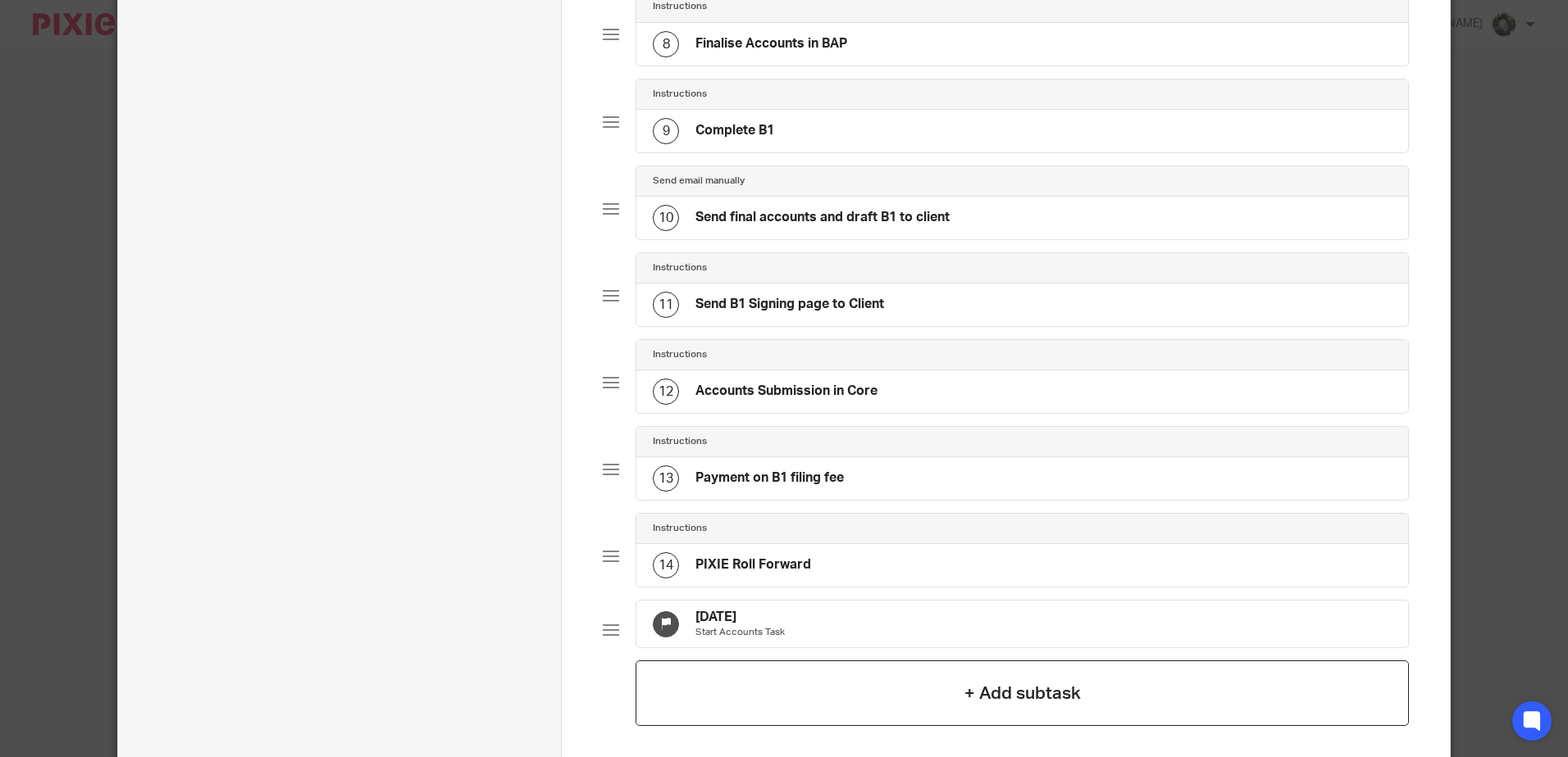
scroll to position [974, 0]
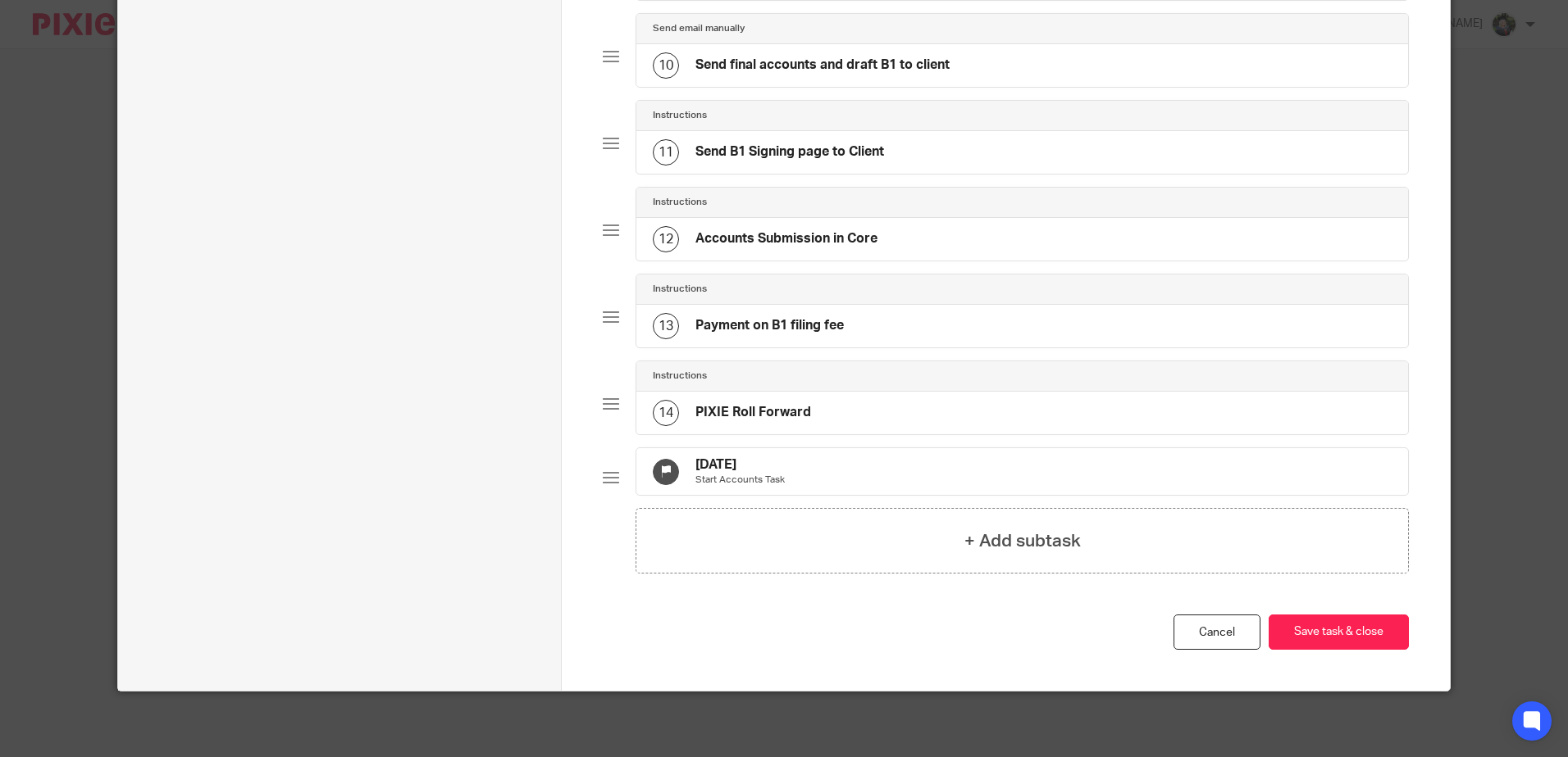
click at [831, 467] on div "23 Jun 2025 Start Accounts Task" at bounding box center [1022, 471] width 771 height 47
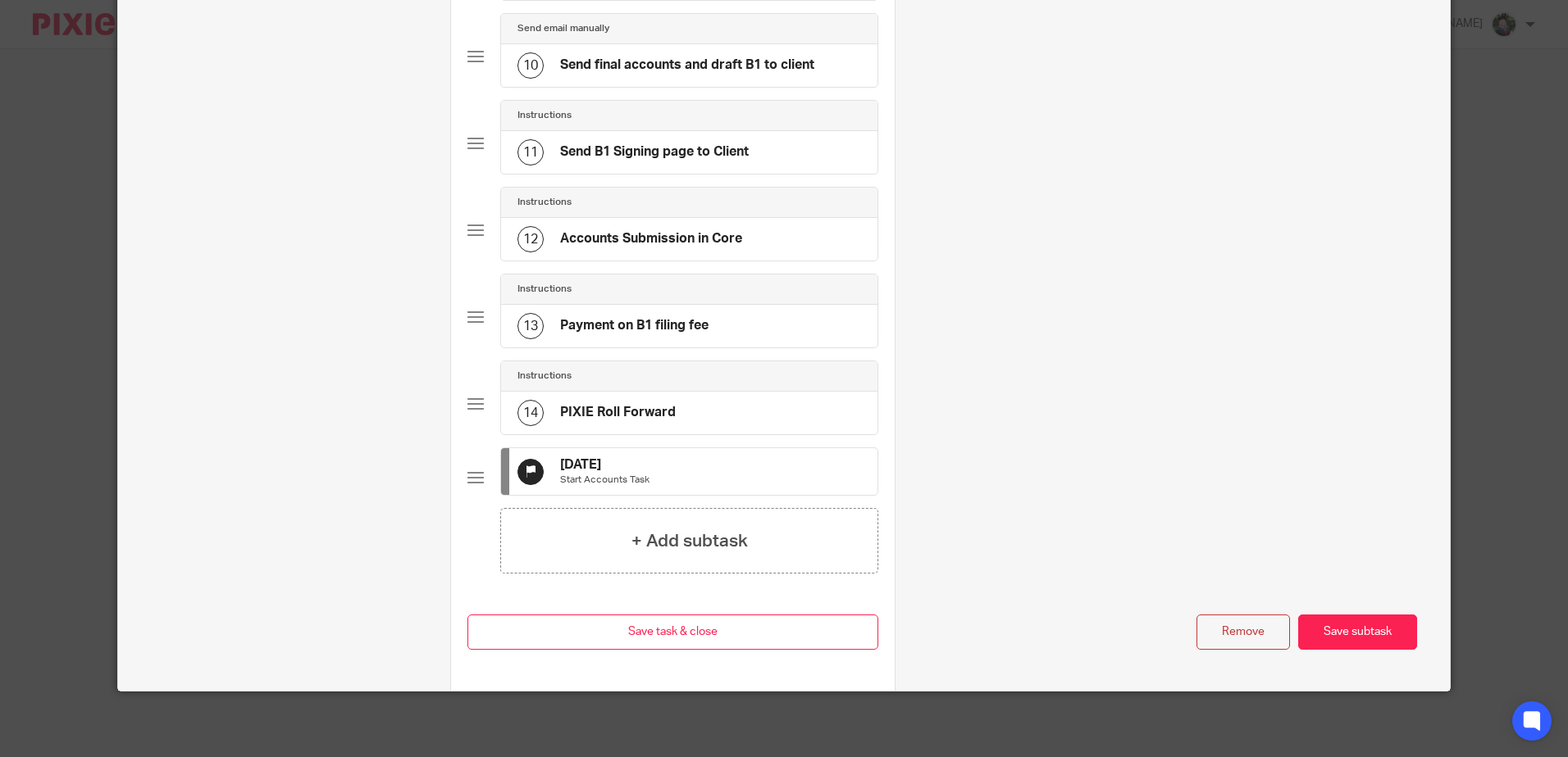
scroll to position [0, 0]
click at [1216, 640] on button "Remove" at bounding box center [1243, 632] width 94 height 35
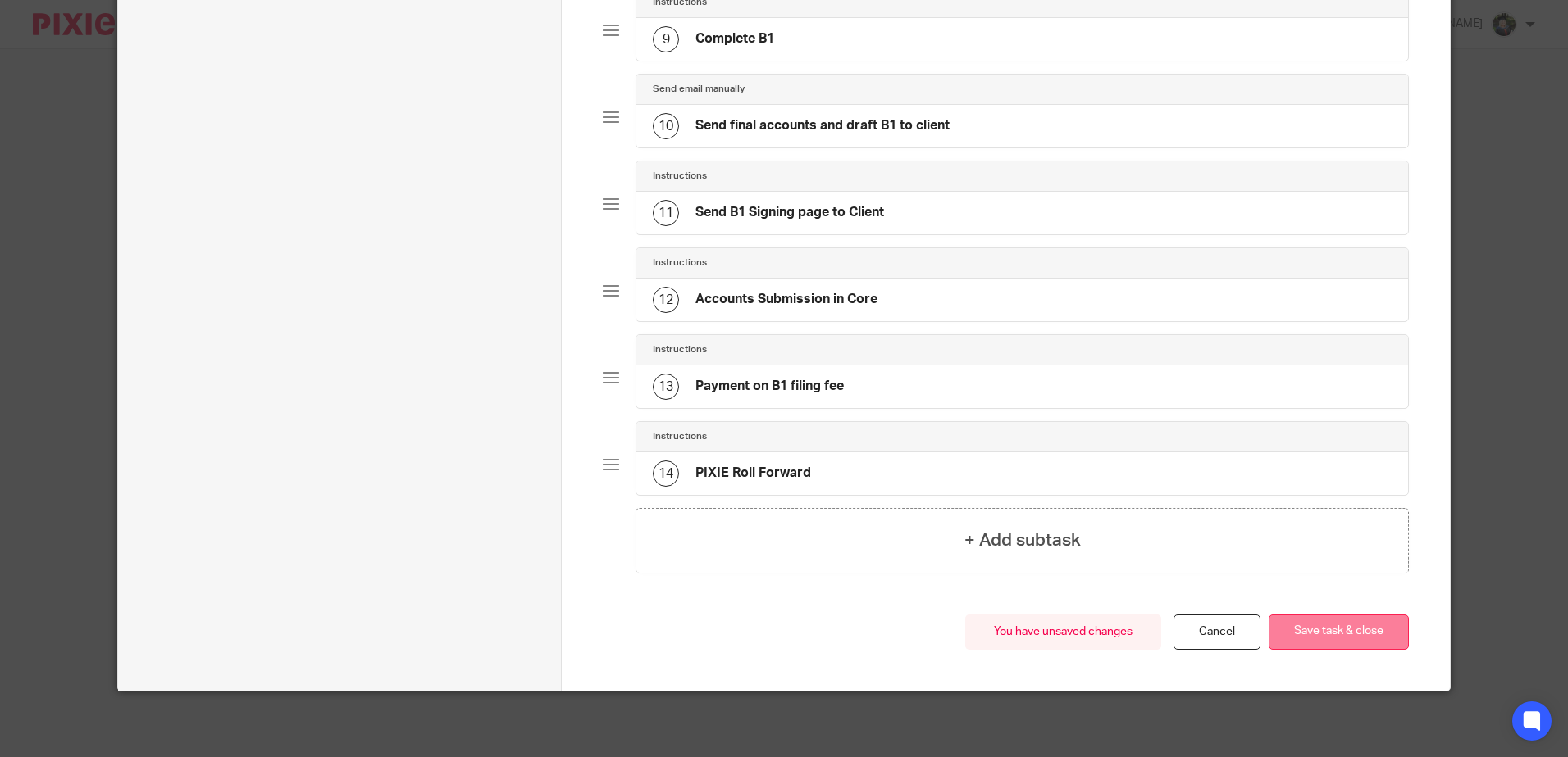
click at [1319, 628] on button "Save task & close" at bounding box center [1339, 632] width 140 height 35
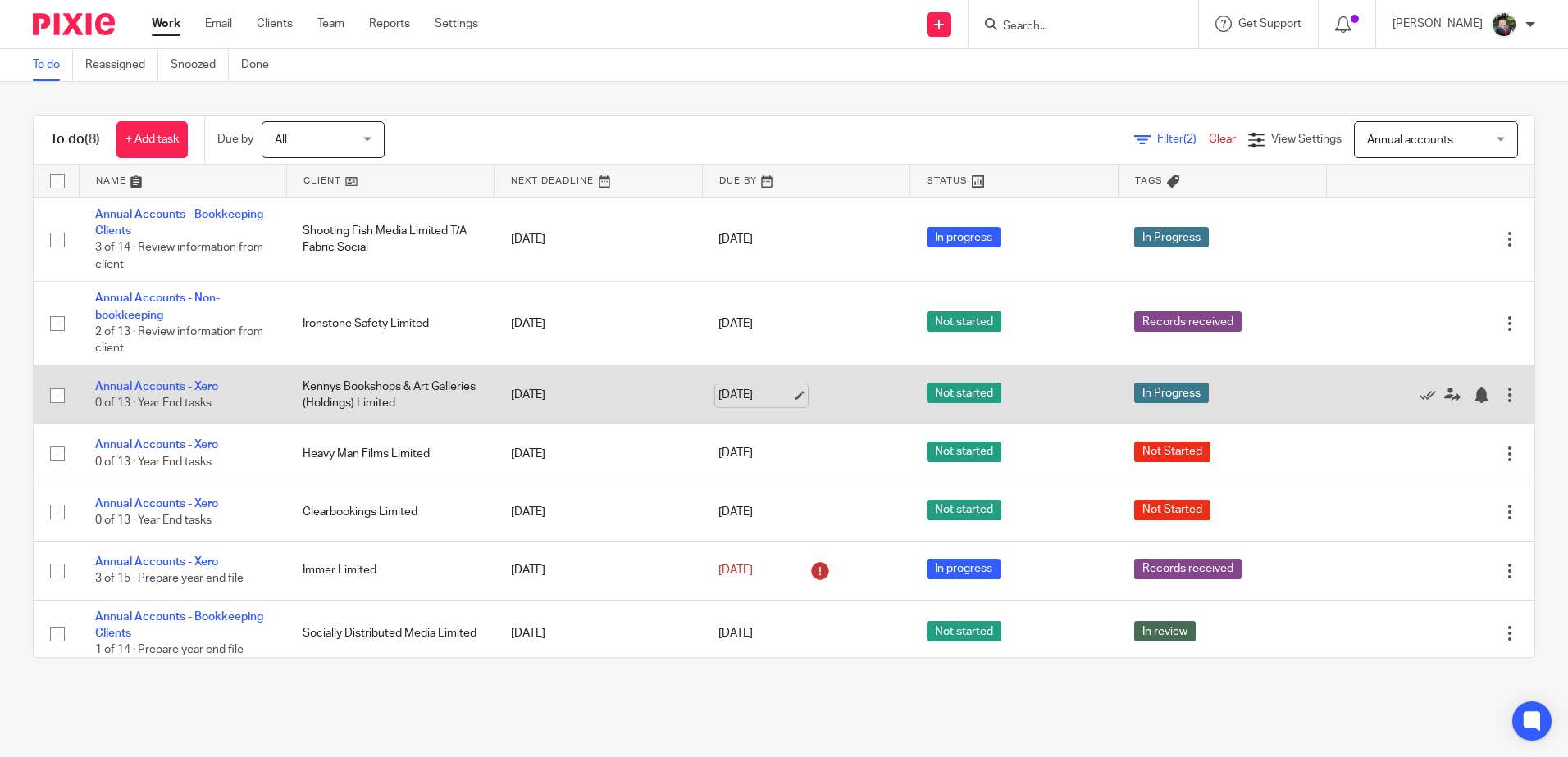
click at [782, 400] on link "[DATE]" at bounding box center [755, 395] width 74 height 17
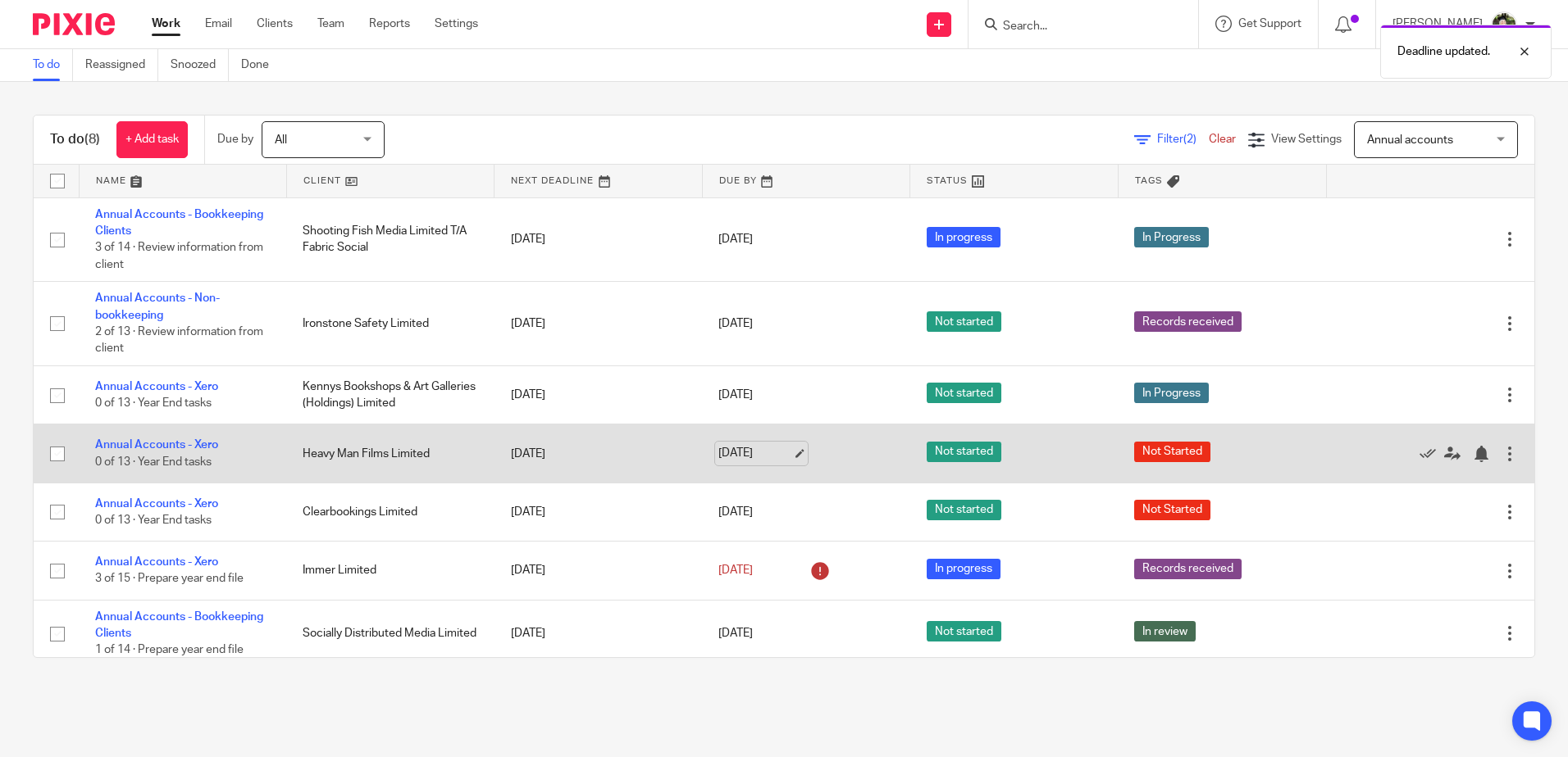
click at [758, 451] on link "[DATE]" at bounding box center [755, 453] width 74 height 17
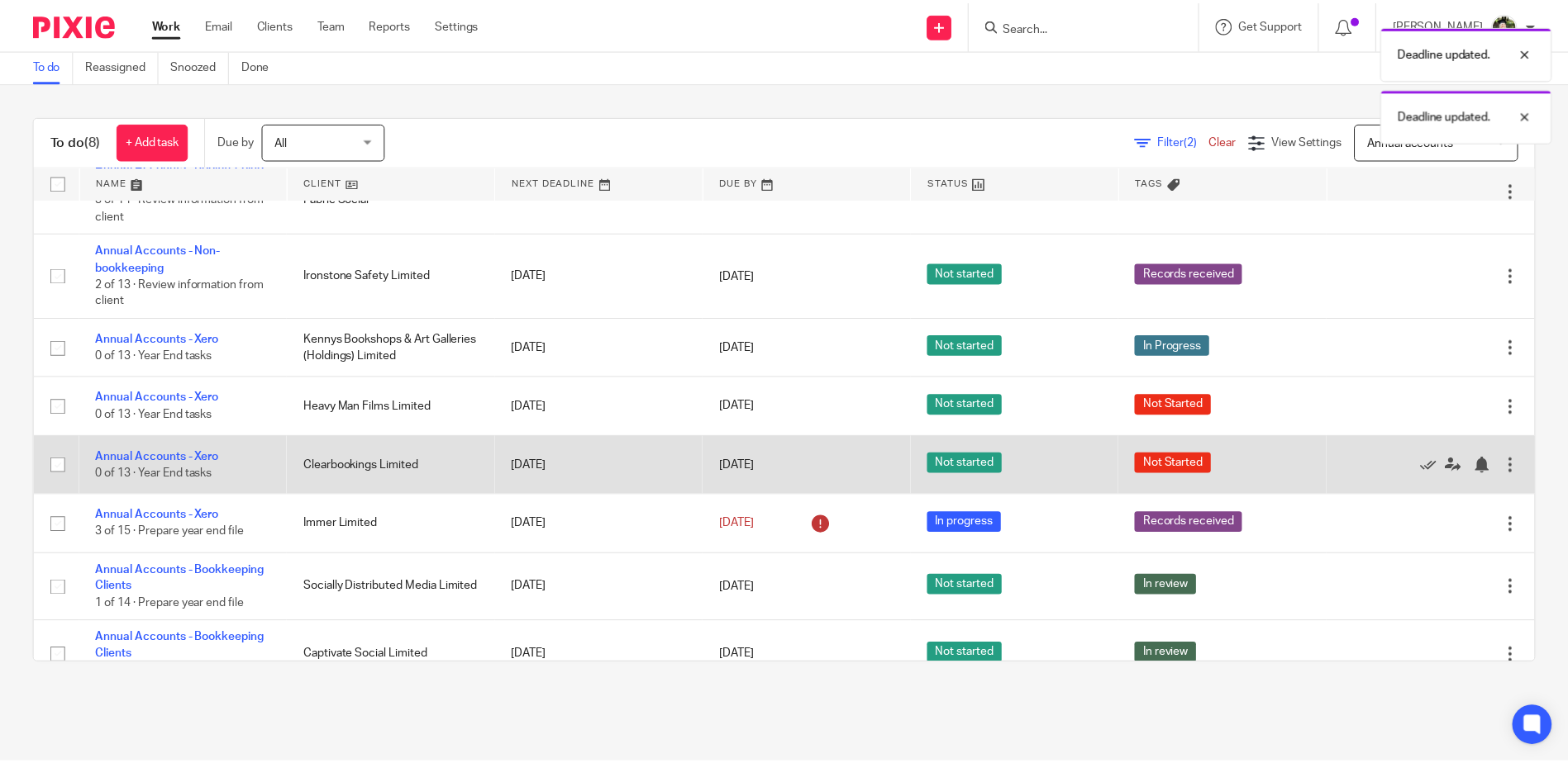
scroll to position [78, 0]
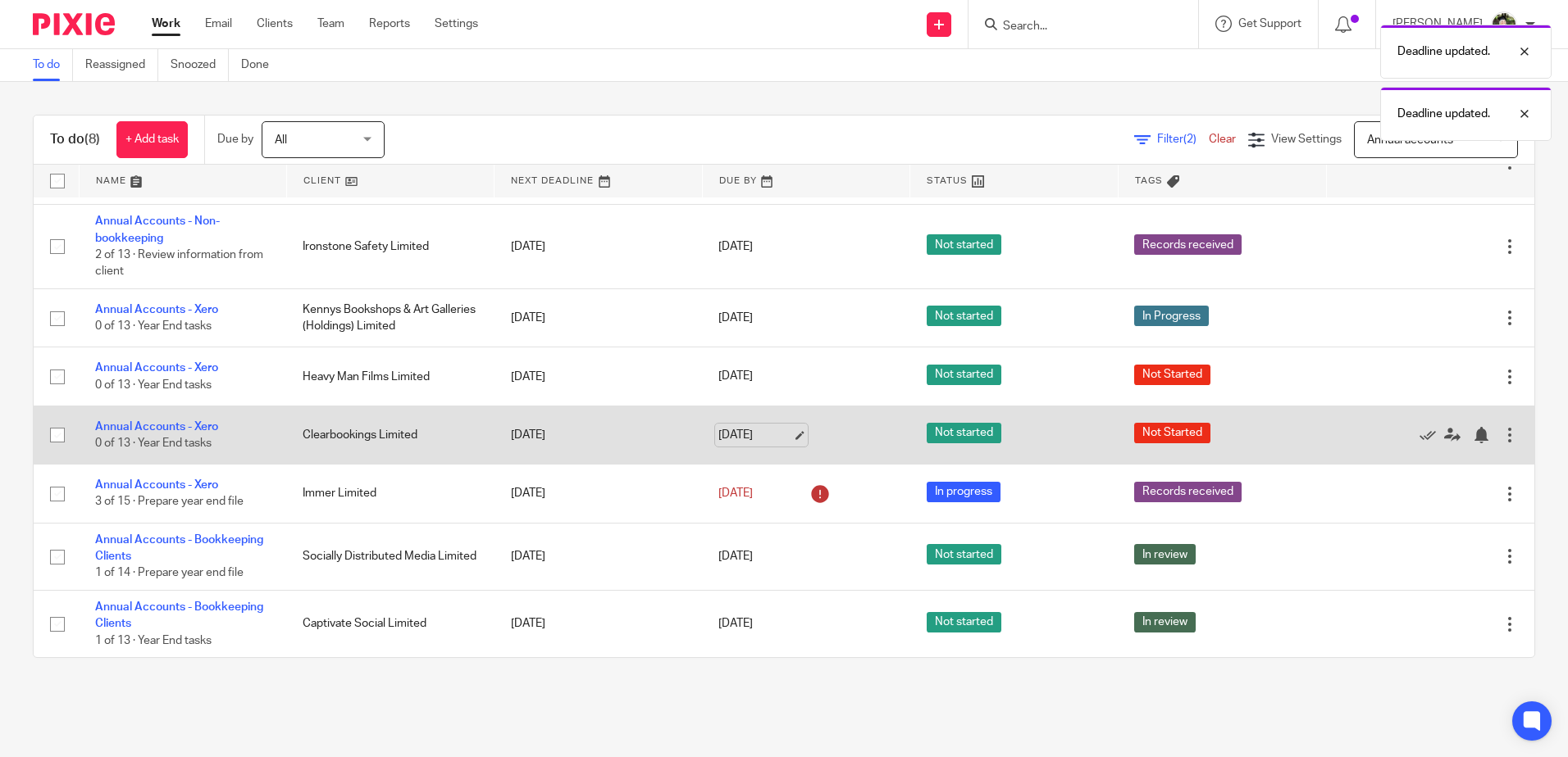
click at [739, 437] on link "29 Sep 2025" at bounding box center [755, 435] width 74 height 17
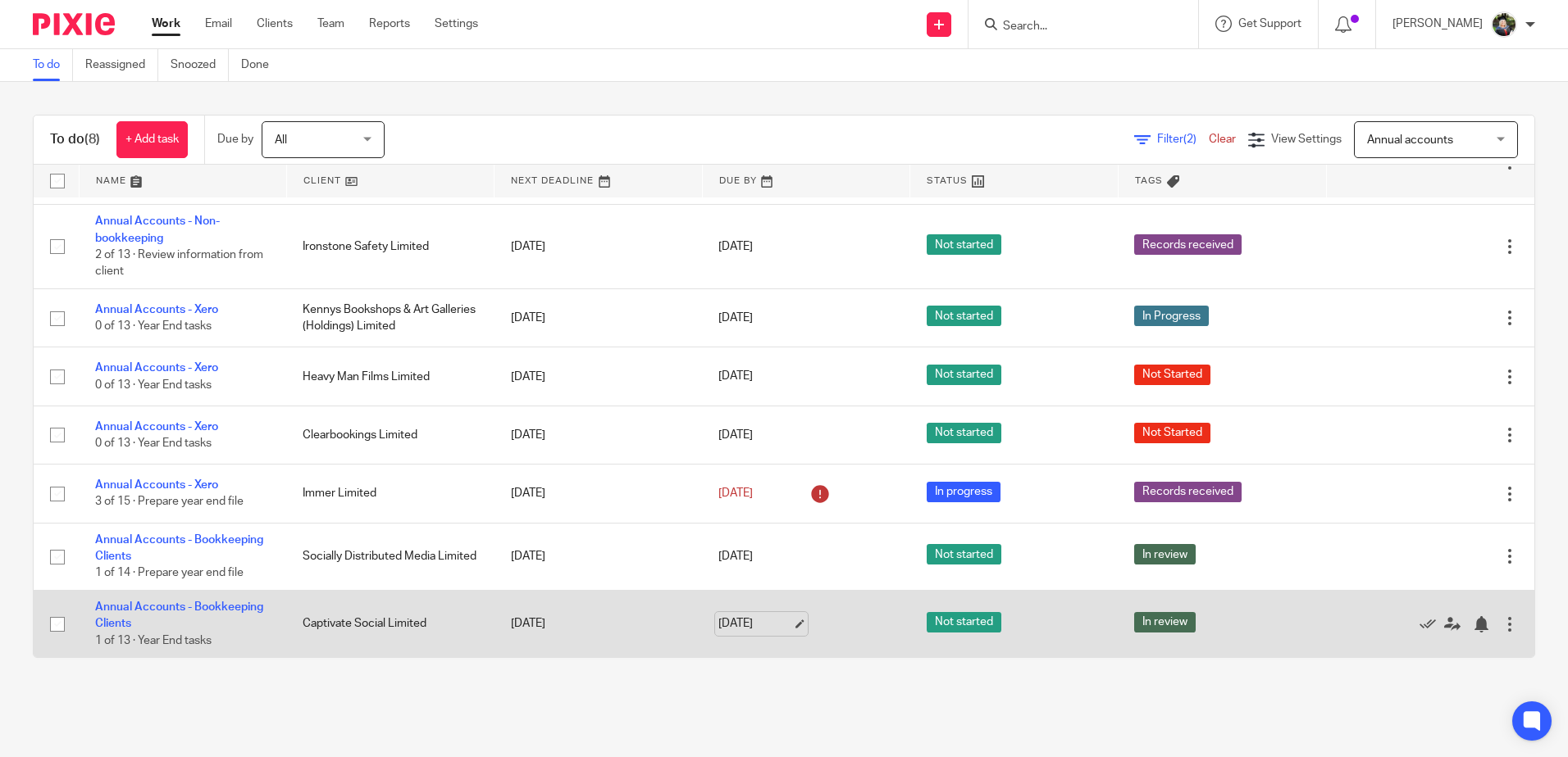
click at [737, 624] on link "25 Nov 2025" at bounding box center [755, 624] width 74 height 17
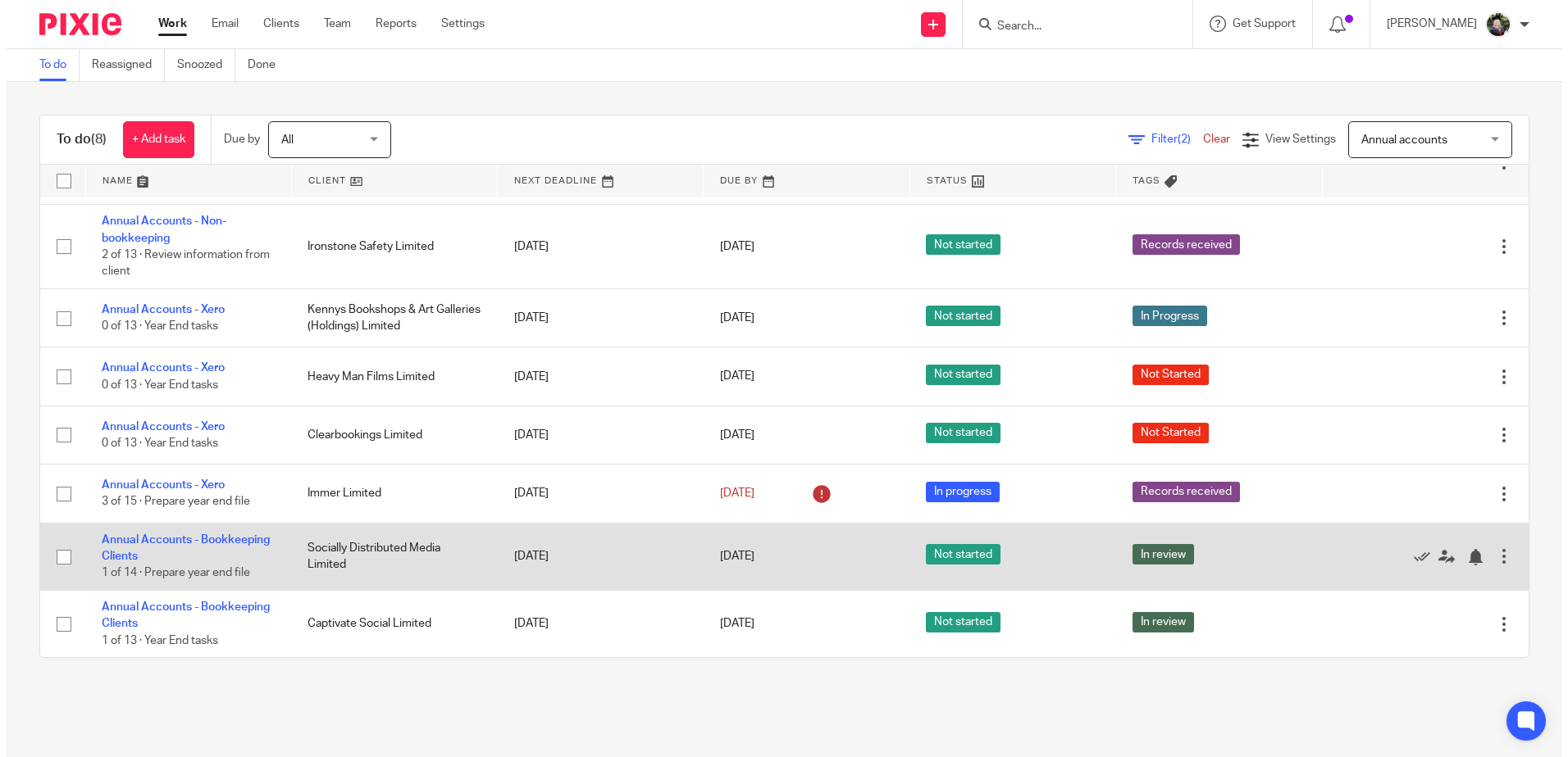
scroll to position [0, 0]
click at [1224, 539] on td "In review" at bounding box center [1222, 556] width 208 height 67
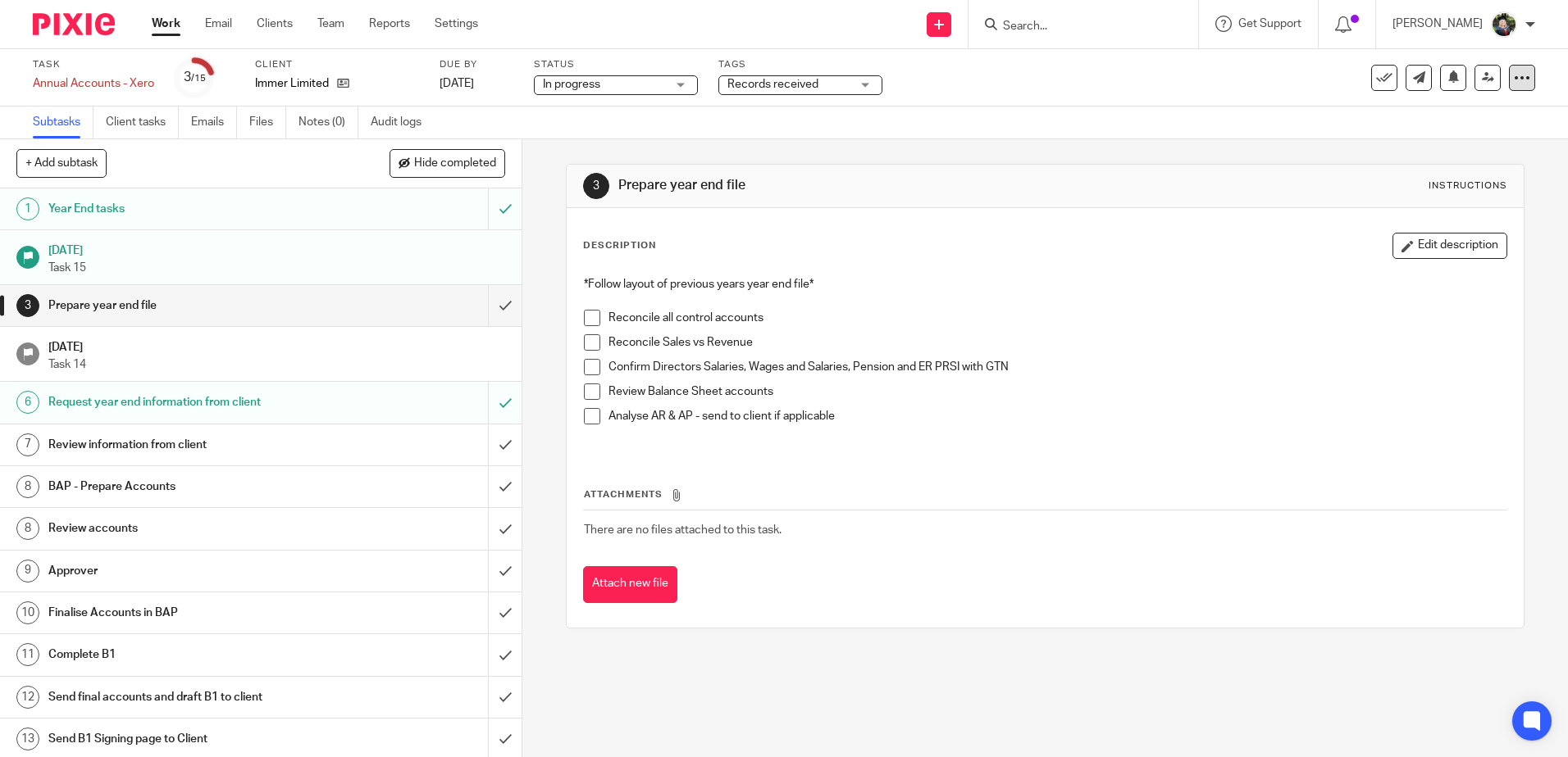
drag, startPoint x: 1509, startPoint y: 73, endPoint x: 1502, endPoint y: 80, distance: 9.9
click at [1514, 73] on icon at bounding box center [1522, 78] width 17 height 17
click at [1425, 134] on li "Advanced task editor" at bounding box center [1448, 144] width 131 height 24
click at [1462, 145] on link "Advanced task editor" at bounding box center [1458, 144] width 108 height 12
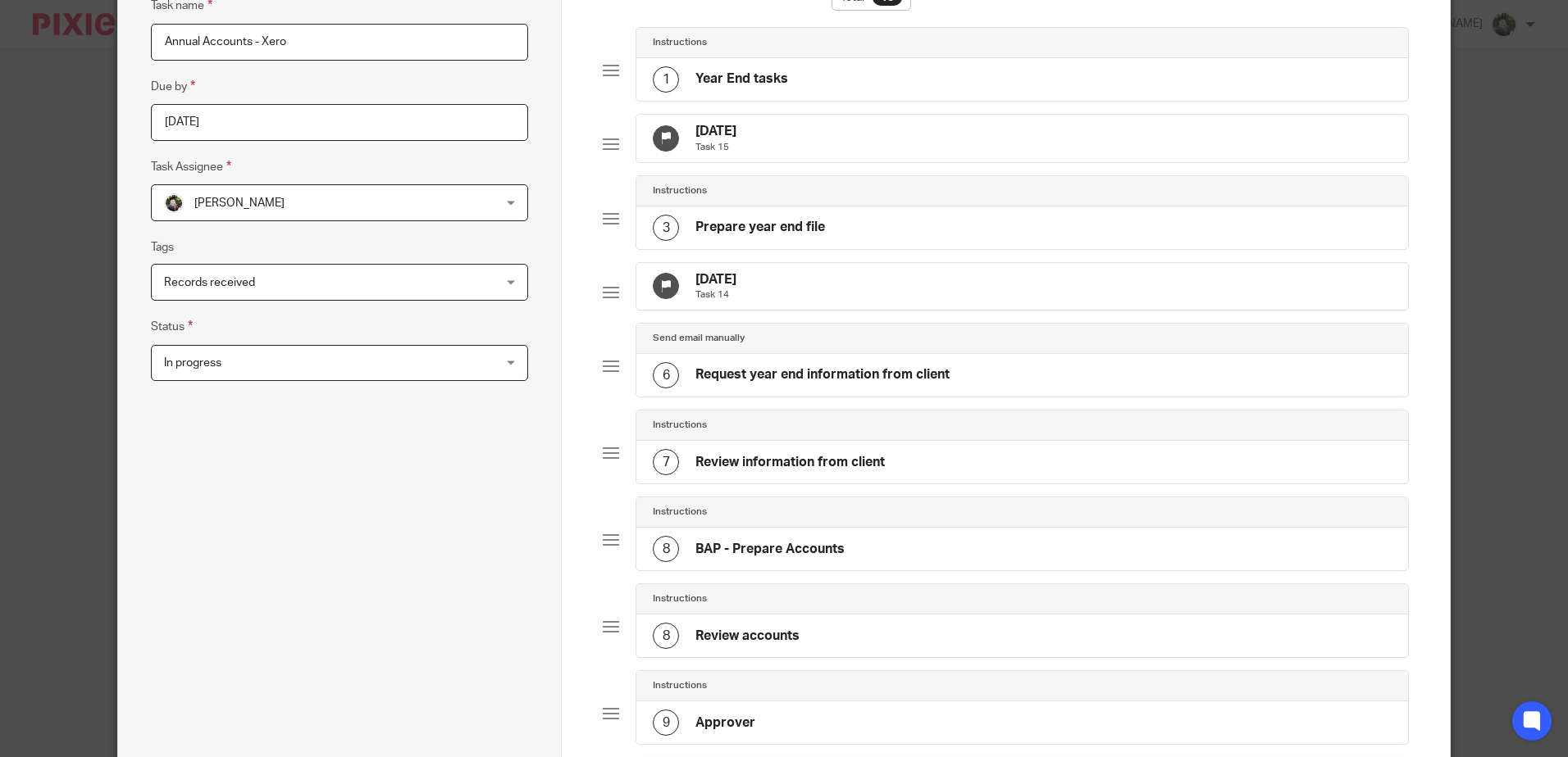
click at [785, 296] on div "13 Jun 2025 Task 14" at bounding box center [1022, 286] width 771 height 47
type textarea "Contact Conor as he is lecturing until the Summer. Get accountants access to QB…"
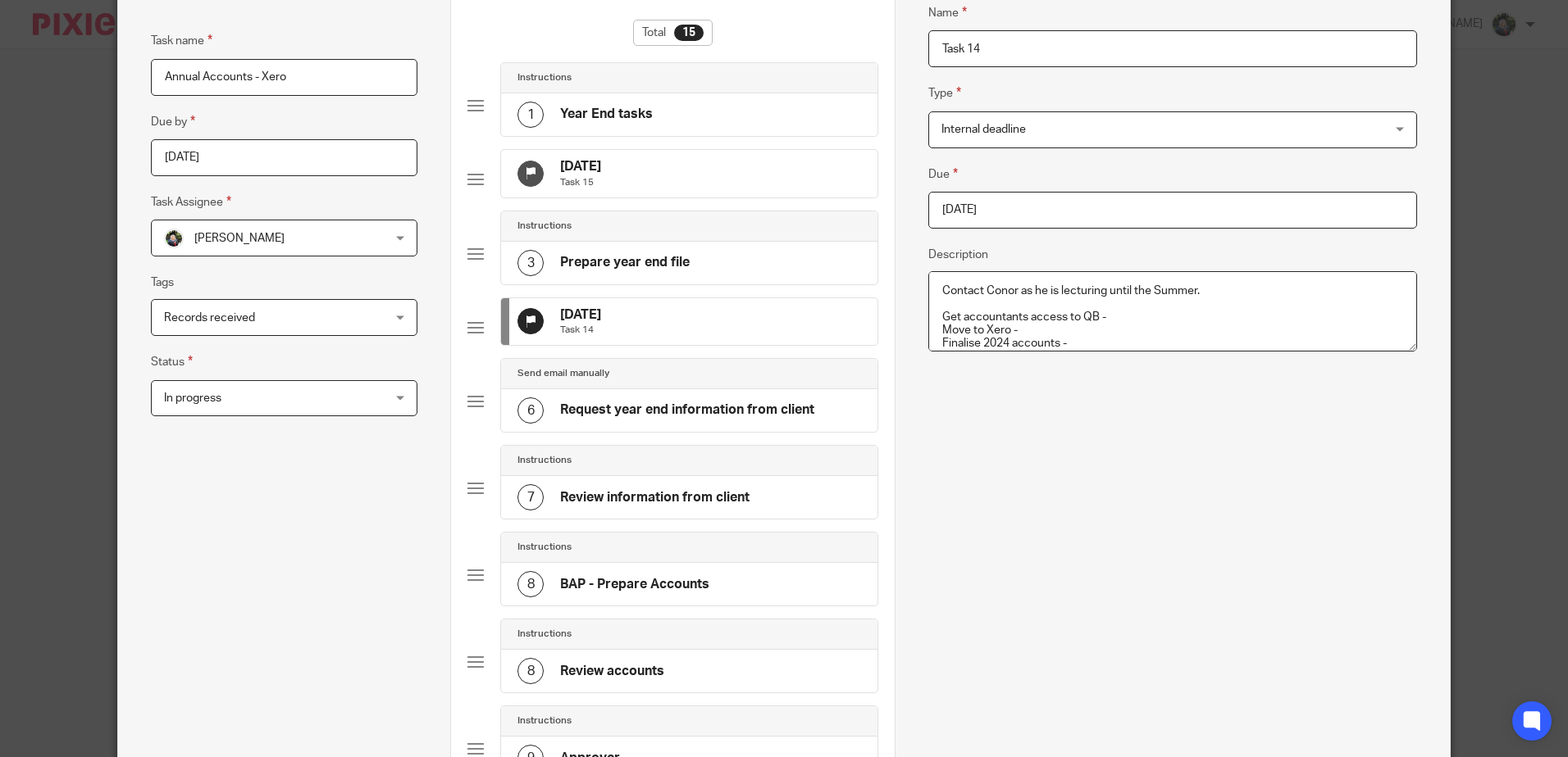
scroll to position [224, 0]
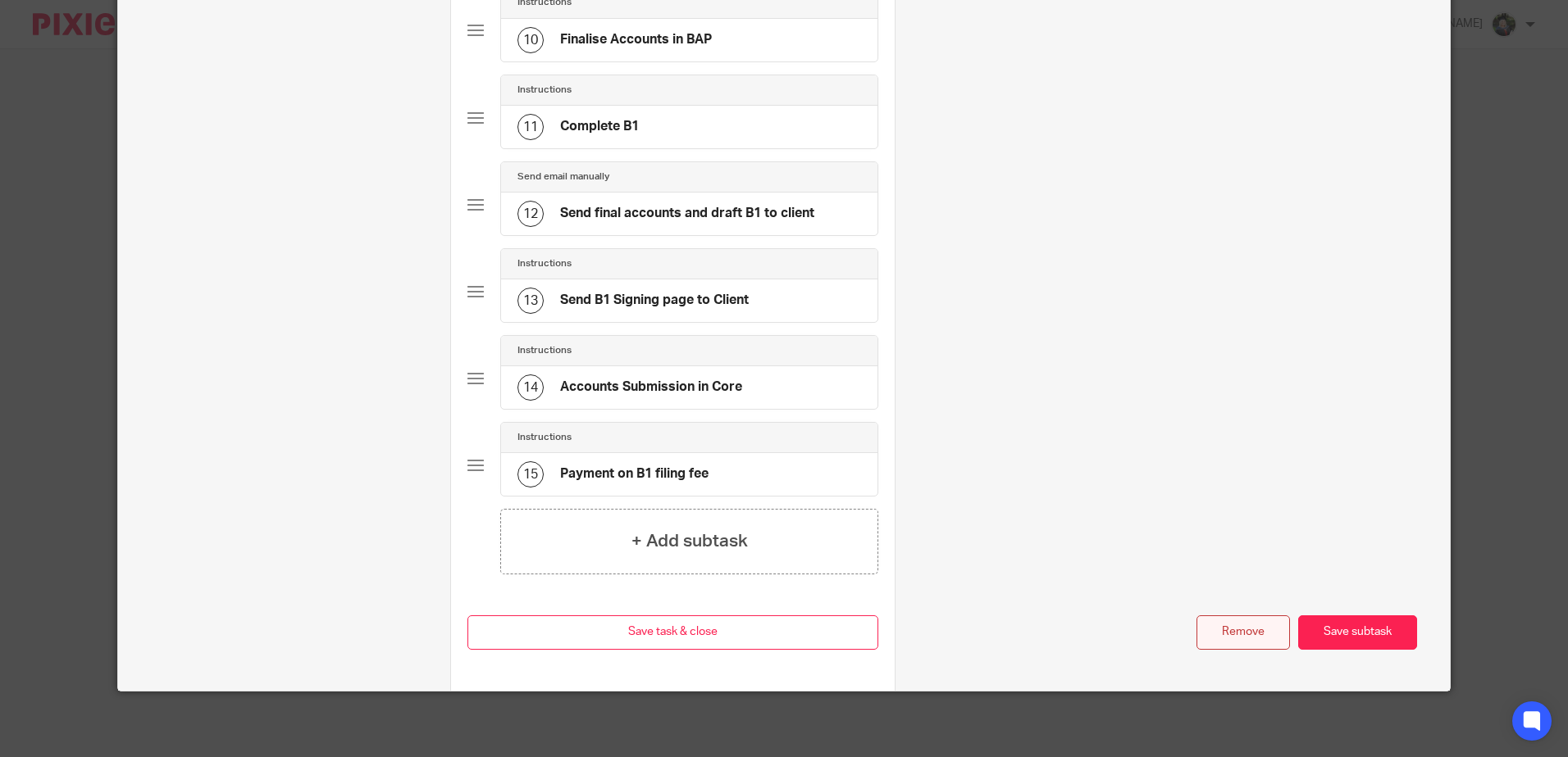
click at [1241, 647] on button "Remove" at bounding box center [1243, 633] width 94 height 35
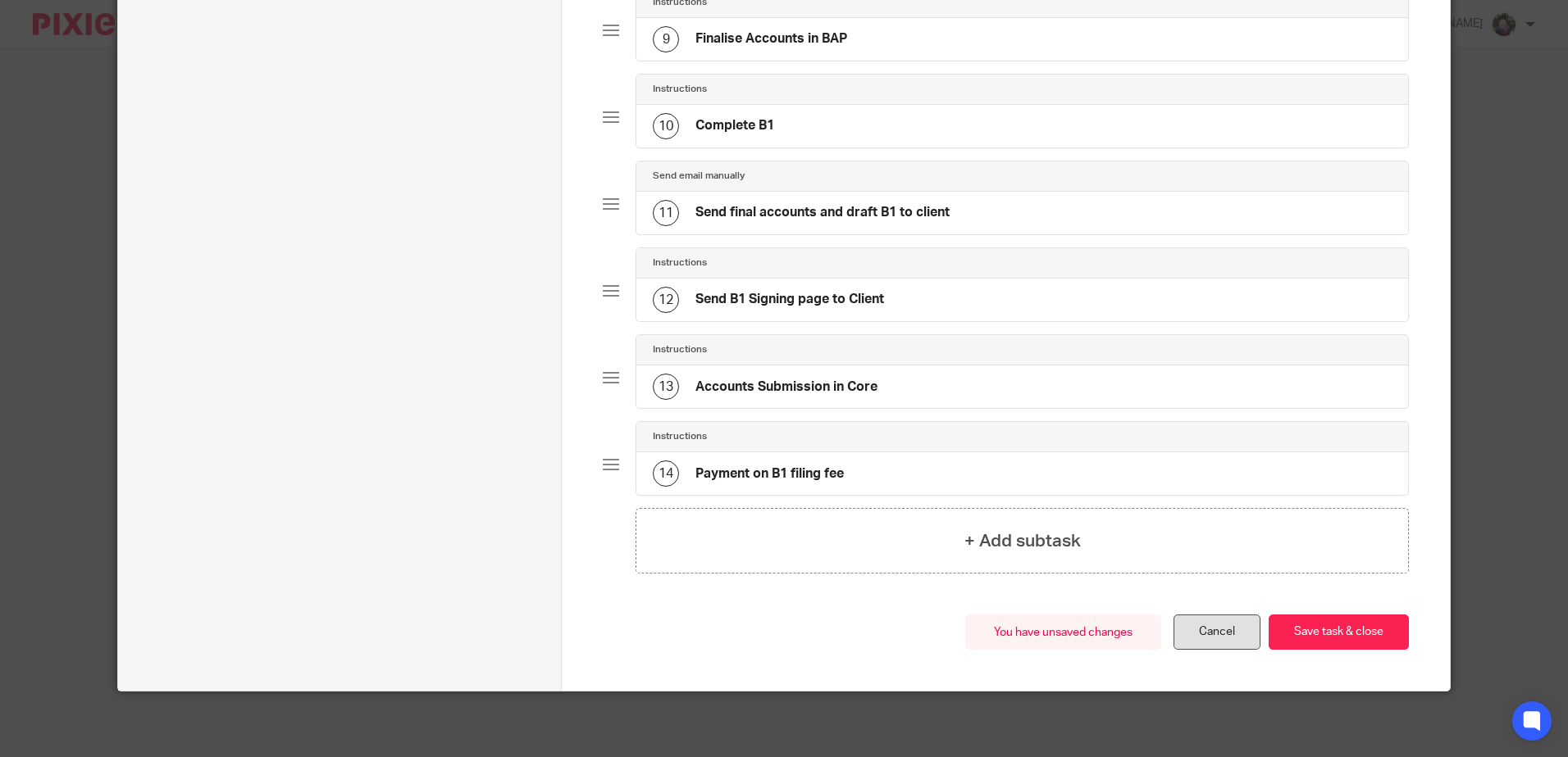
scroll to position [886, 0]
click at [1323, 638] on button "Save task & close" at bounding box center [1339, 632] width 140 height 35
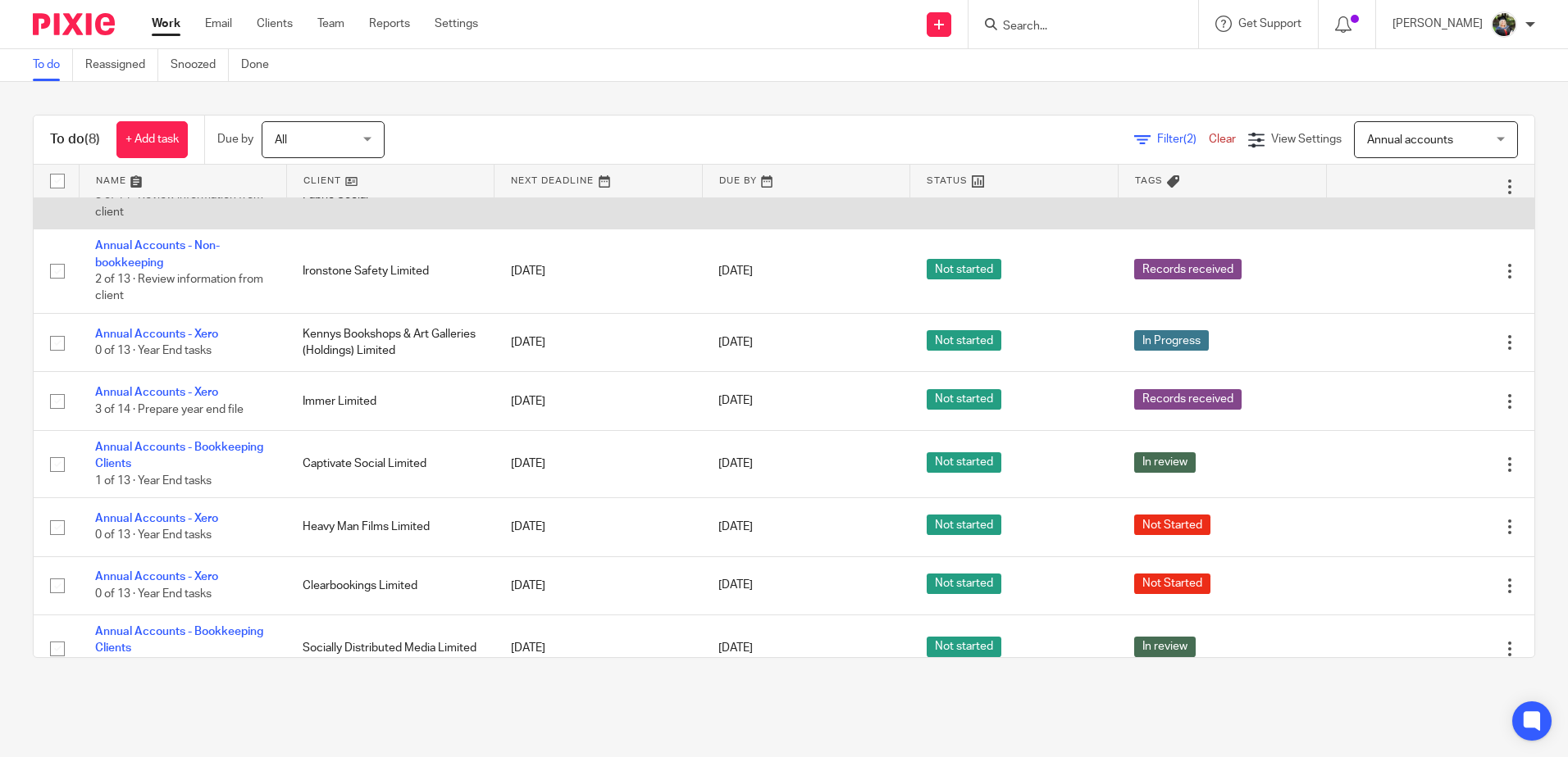
scroll to position [77, 0]
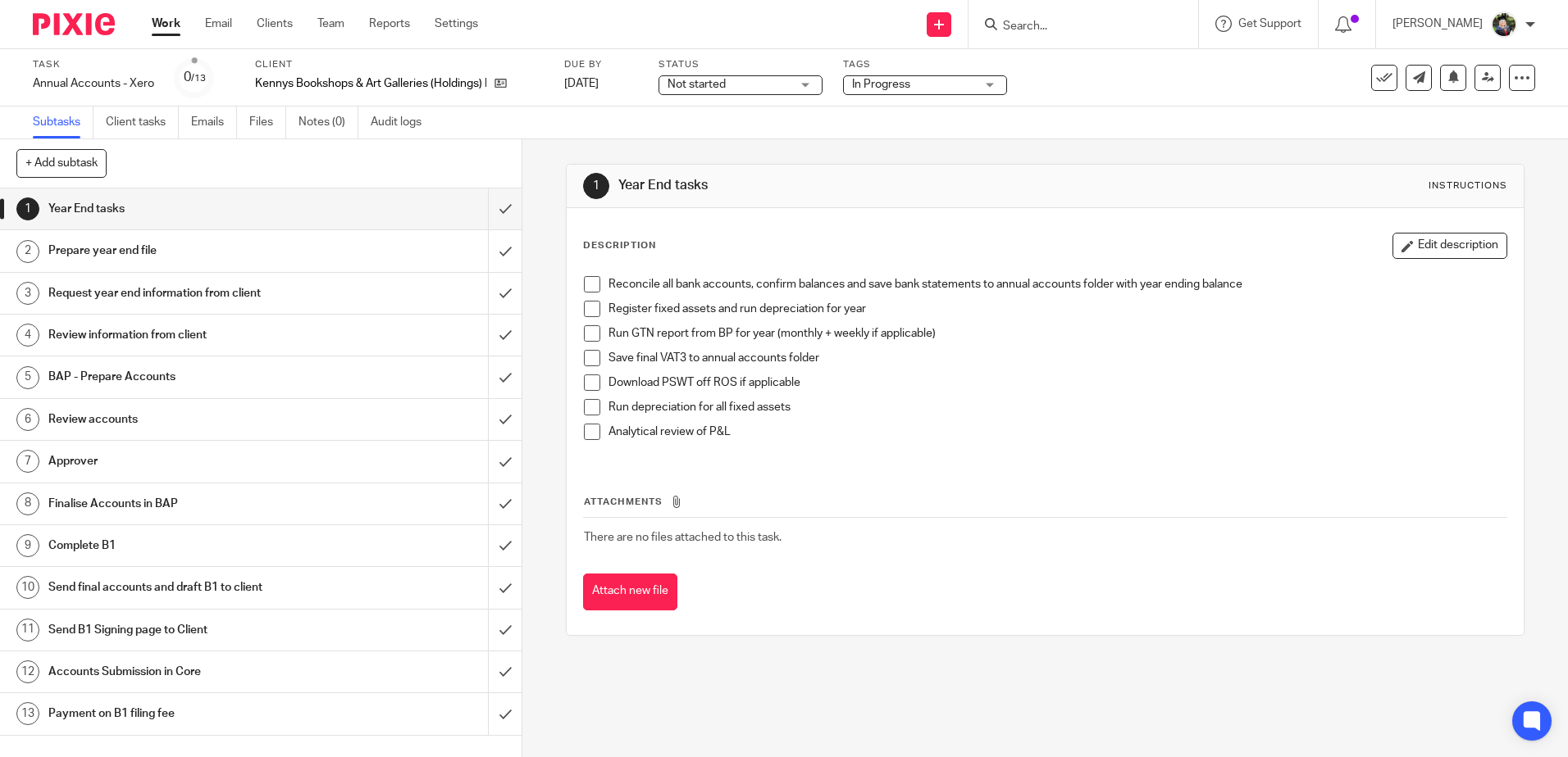
click at [751, 76] on span "Not started" at bounding box center [729, 85] width 123 height 17
click at [734, 136] on li "In progress" at bounding box center [743, 144] width 163 height 33
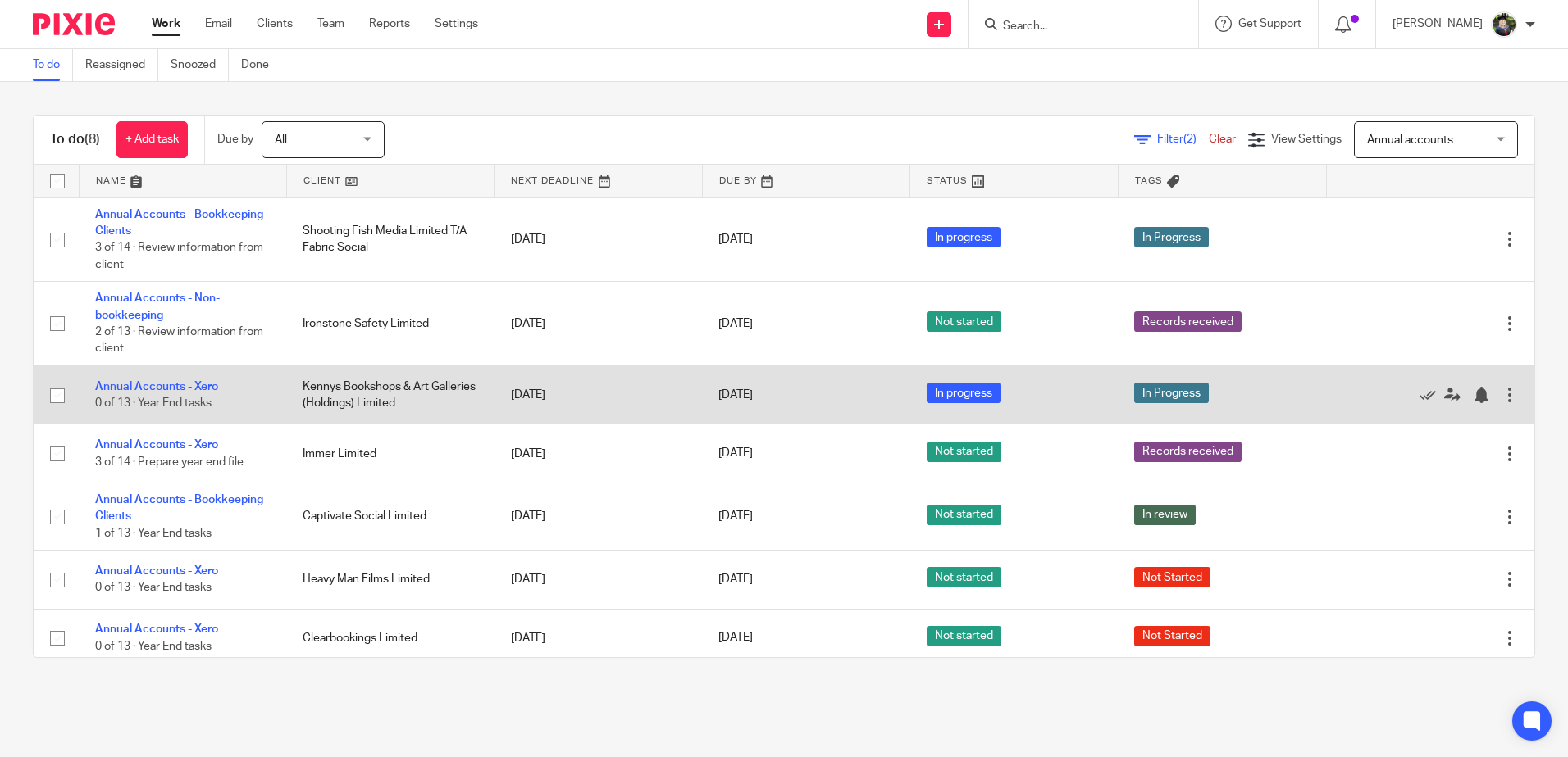
scroll to position [77, 0]
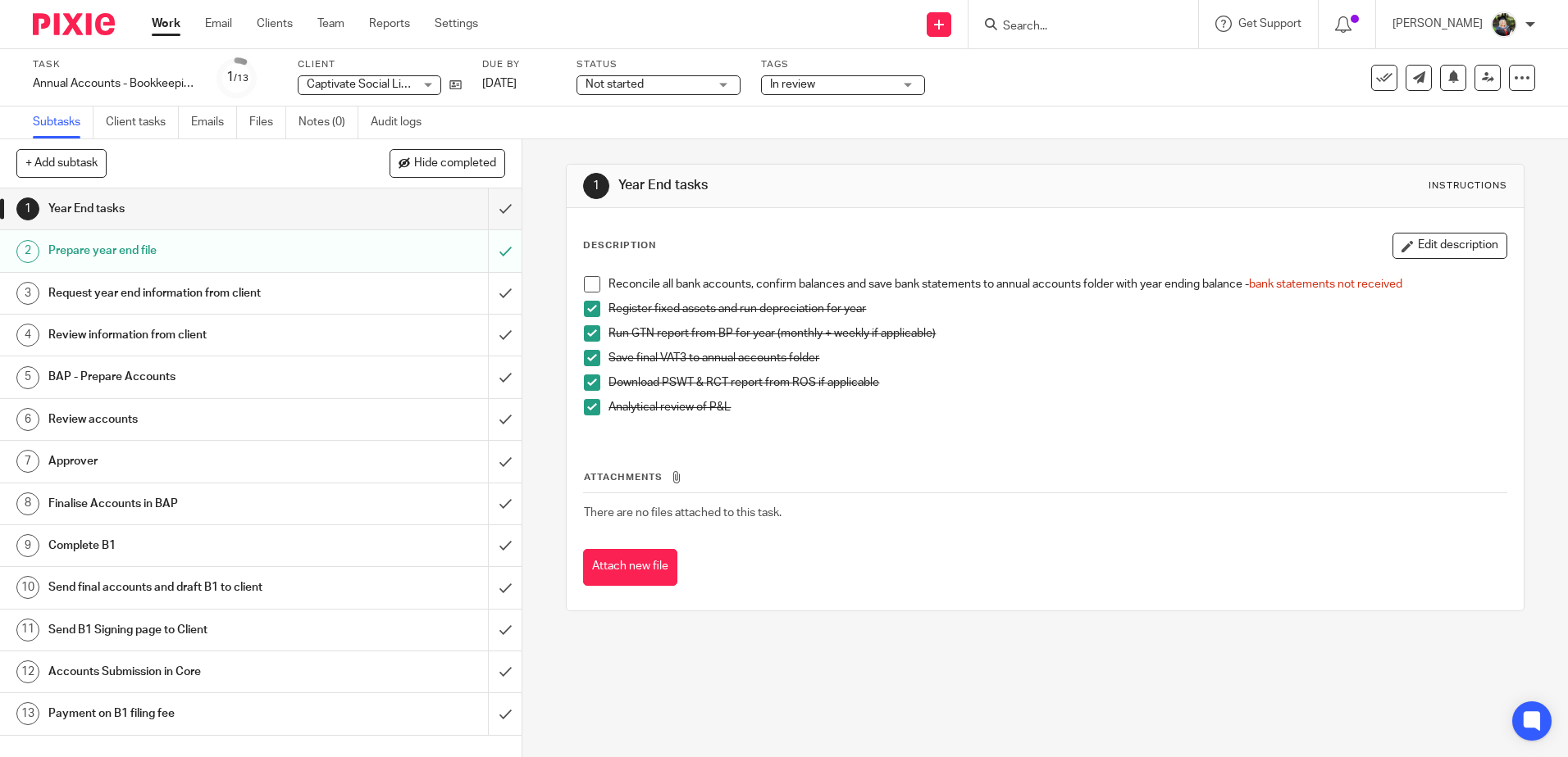
click at [702, 83] on span "Not started" at bounding box center [647, 85] width 123 height 17
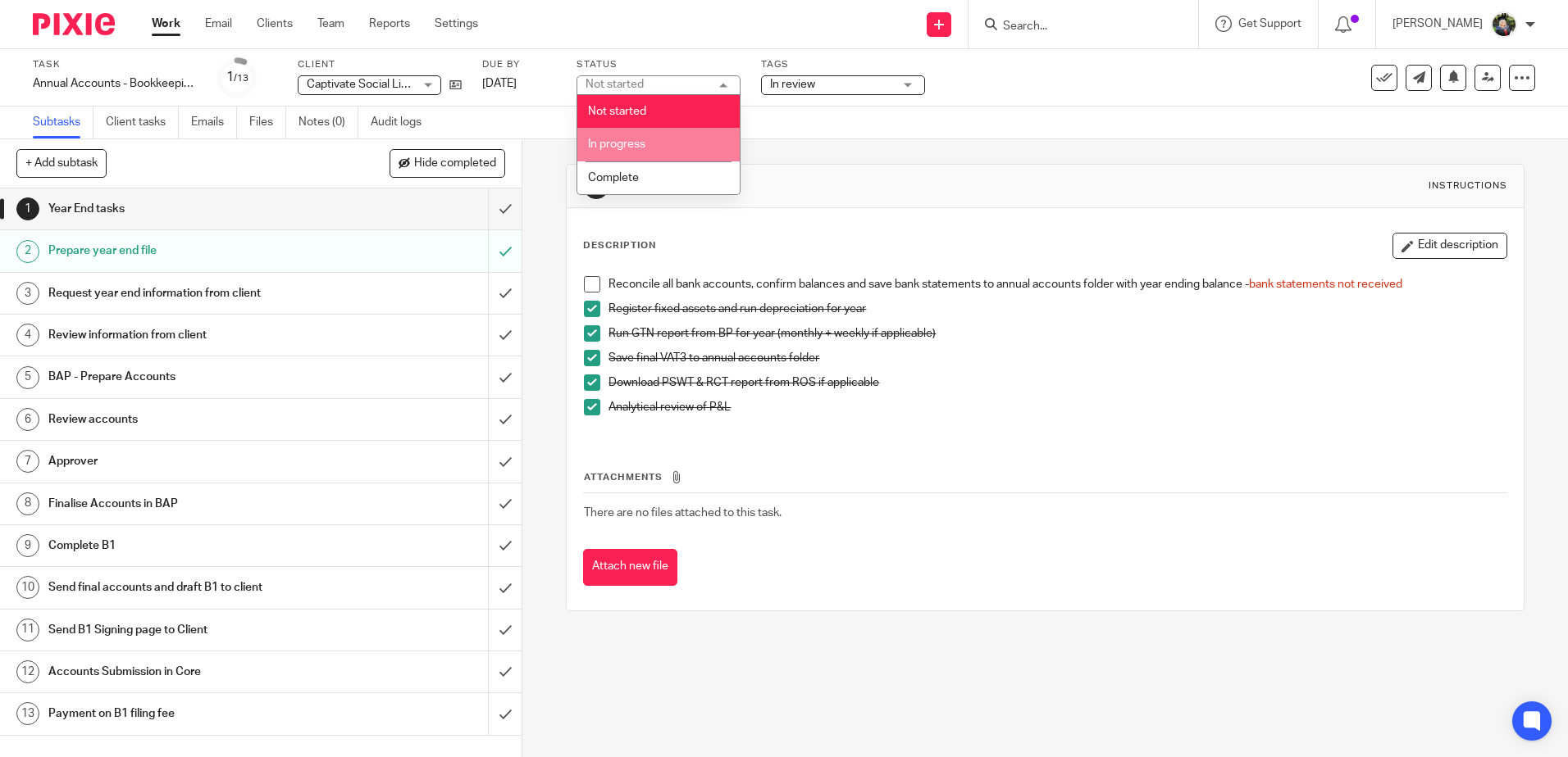
click at [669, 148] on li "In progress" at bounding box center [659, 144] width 163 height 33
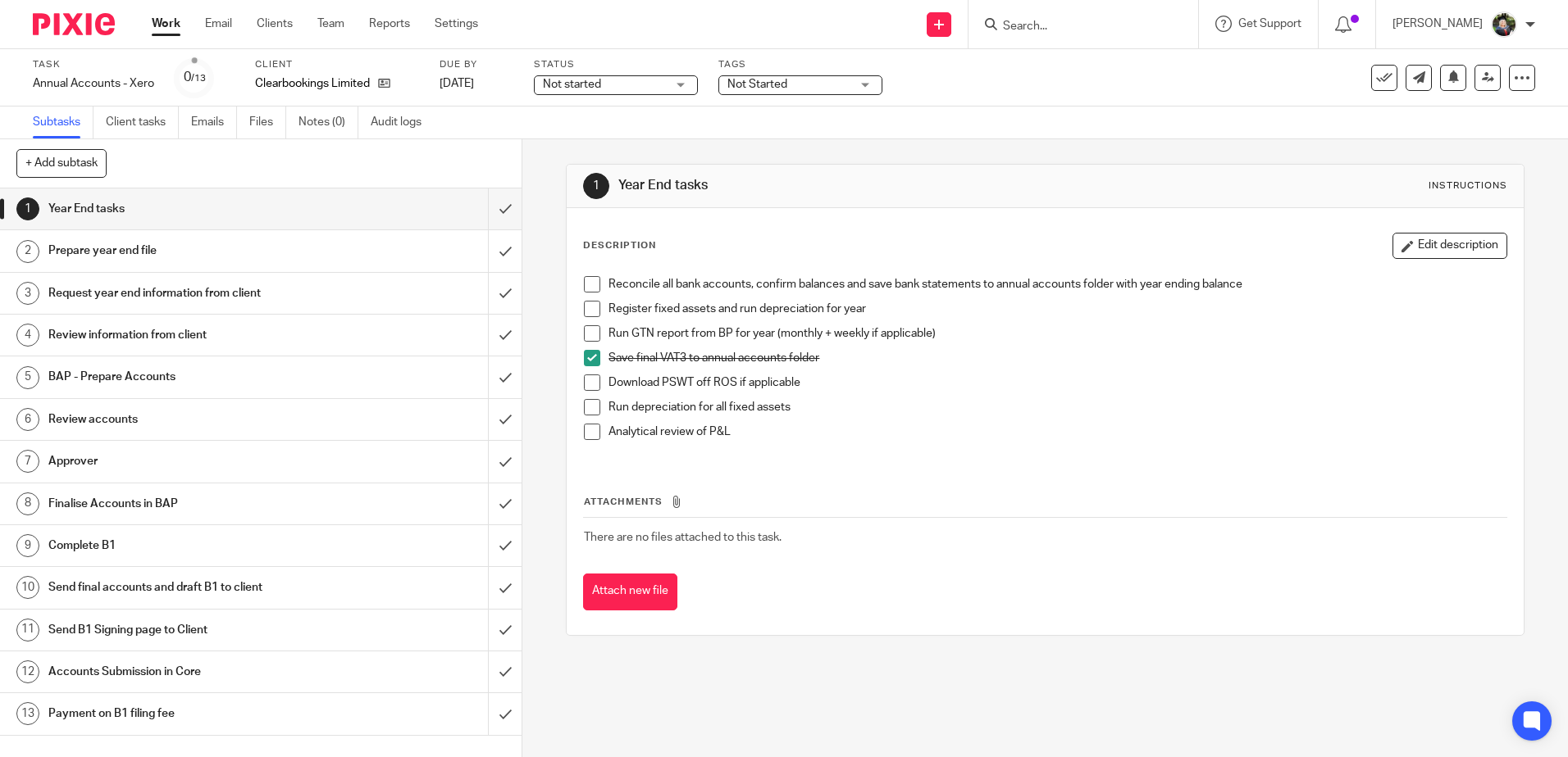
click at [653, 83] on span "Not started" at bounding box center [605, 85] width 123 height 17
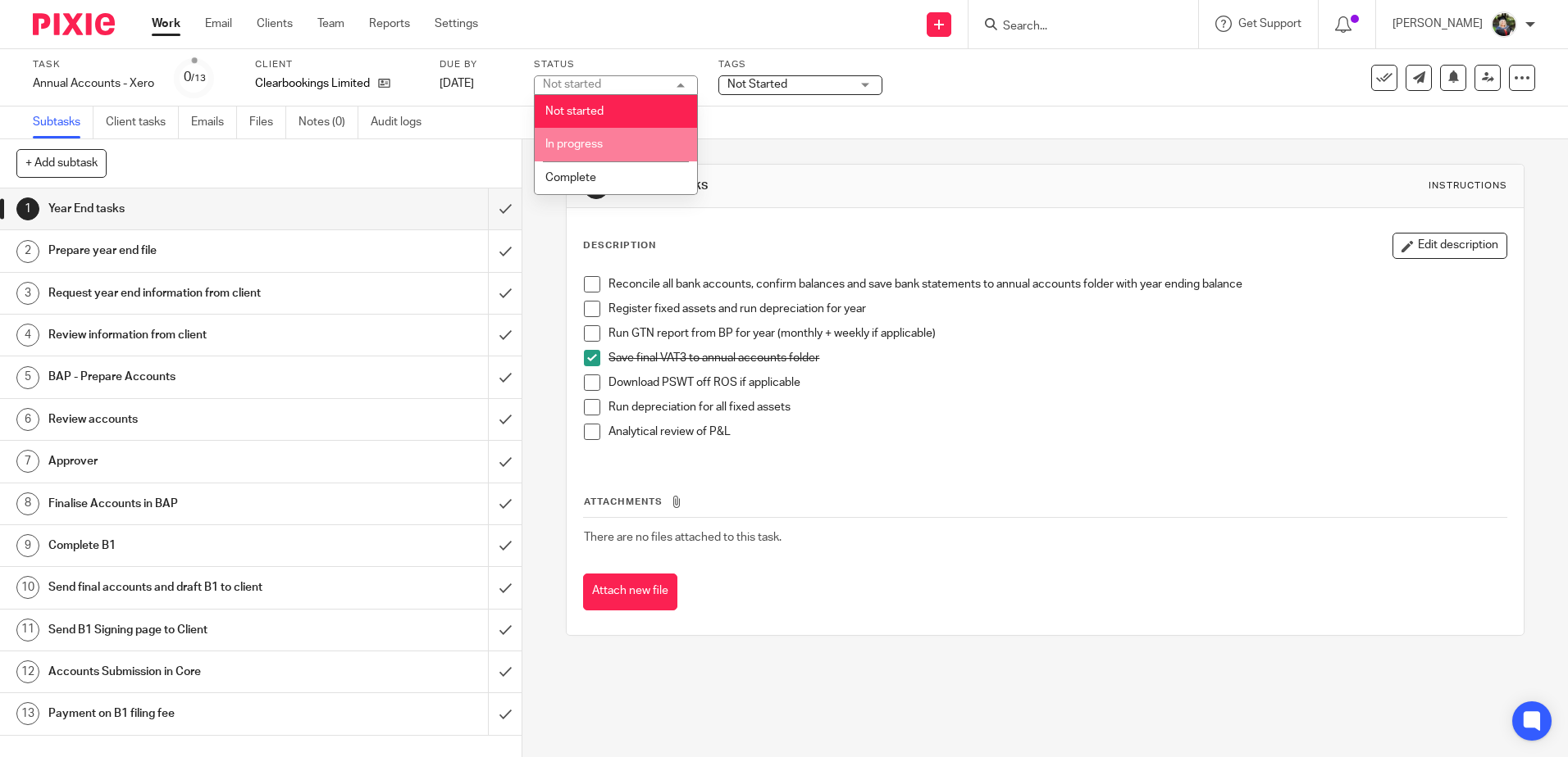
click at [626, 151] on li "In progress" at bounding box center [616, 144] width 163 height 33
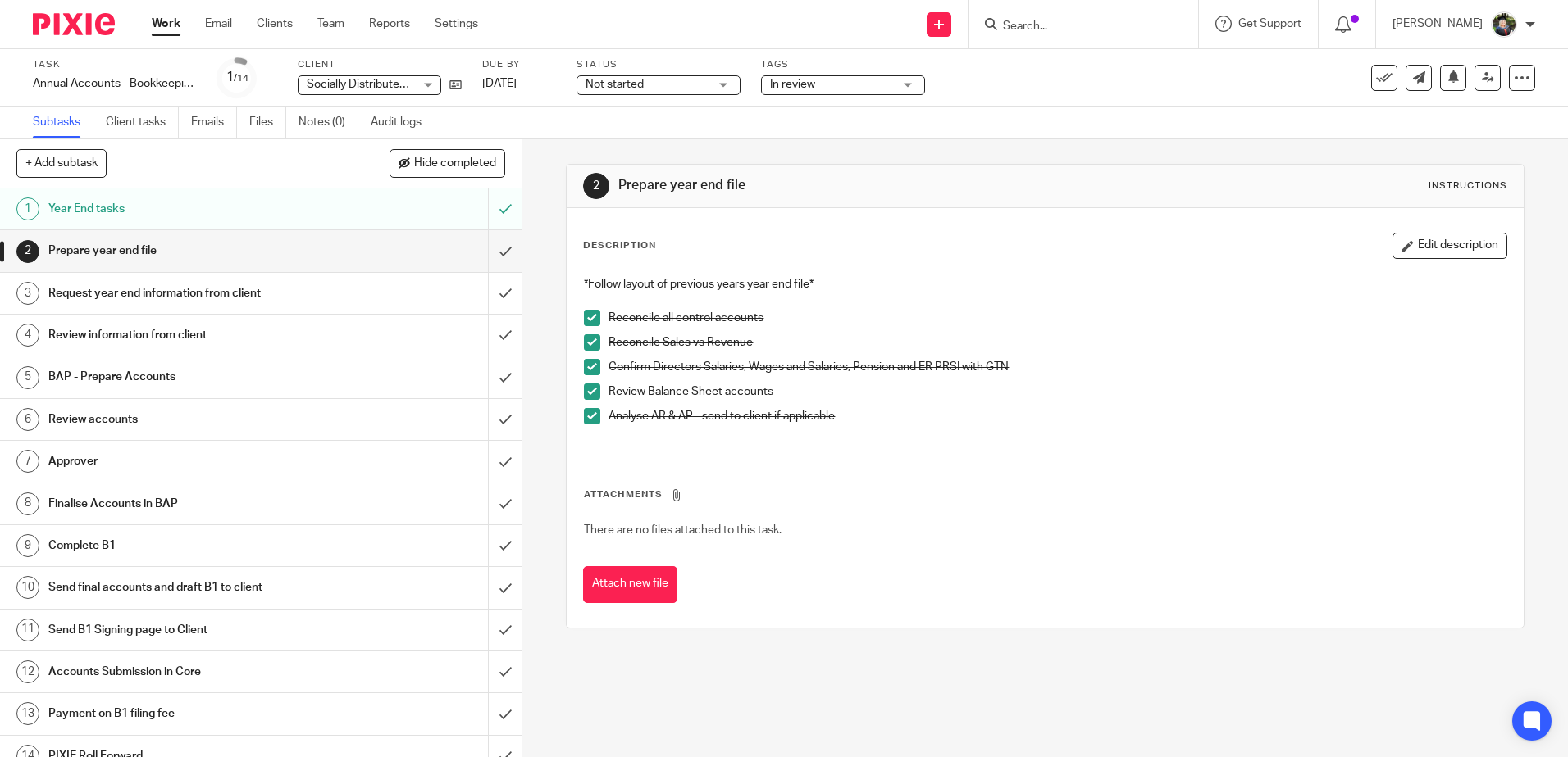
click at [679, 73] on div "Status Not started Not started Not started In progress Complete 1" at bounding box center [658, 77] width 164 height 39
drag, startPoint x: 675, startPoint y: 75, endPoint x: 645, endPoint y: 98, distance: 37.8
click at [659, 84] on span "Not started" at bounding box center [647, 85] width 123 height 17
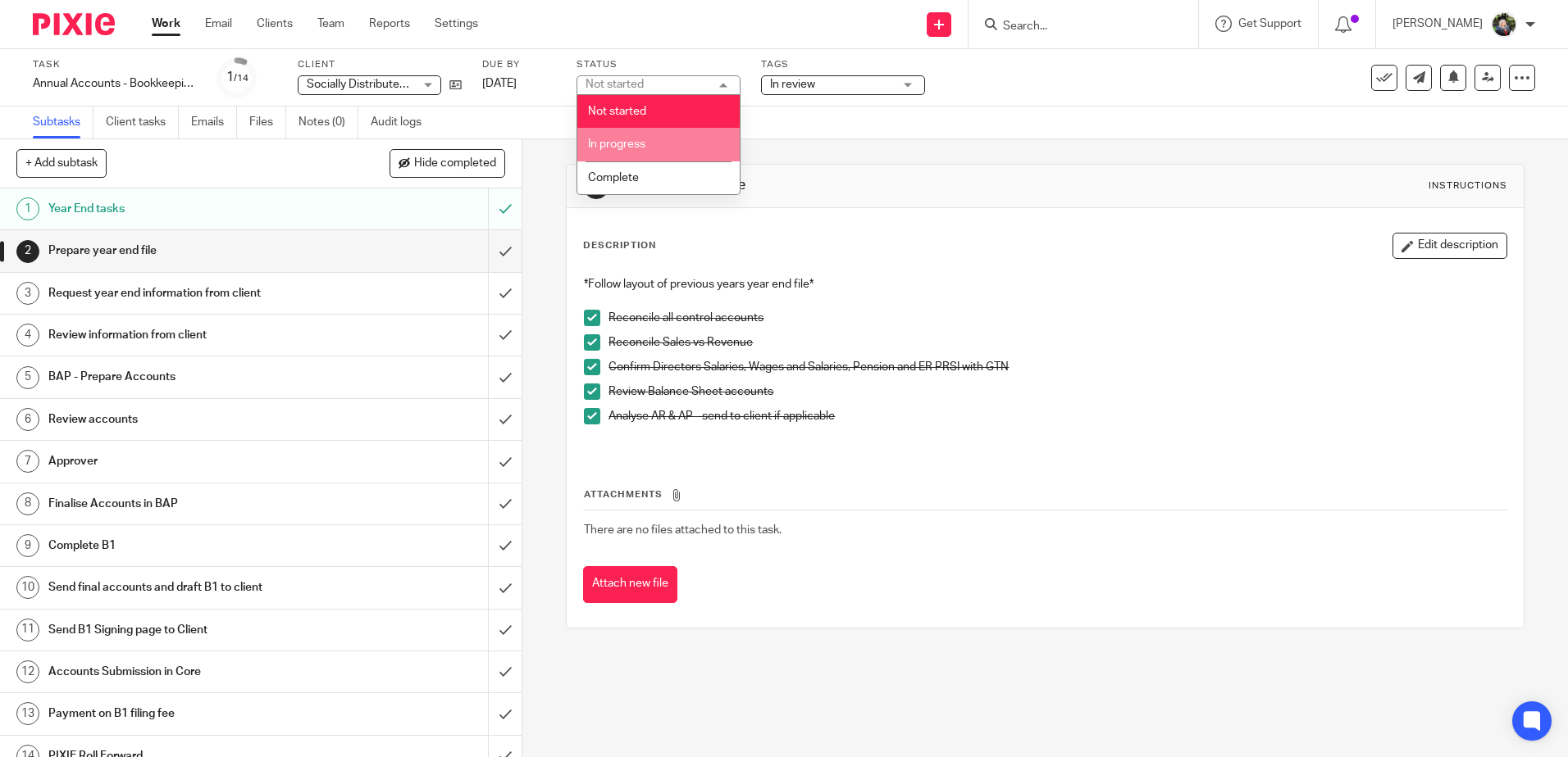
drag, startPoint x: 619, startPoint y: 136, endPoint x: 672, endPoint y: 125, distance: 54.1
click at [620, 135] on li "In progress" at bounding box center [659, 144] width 163 height 33
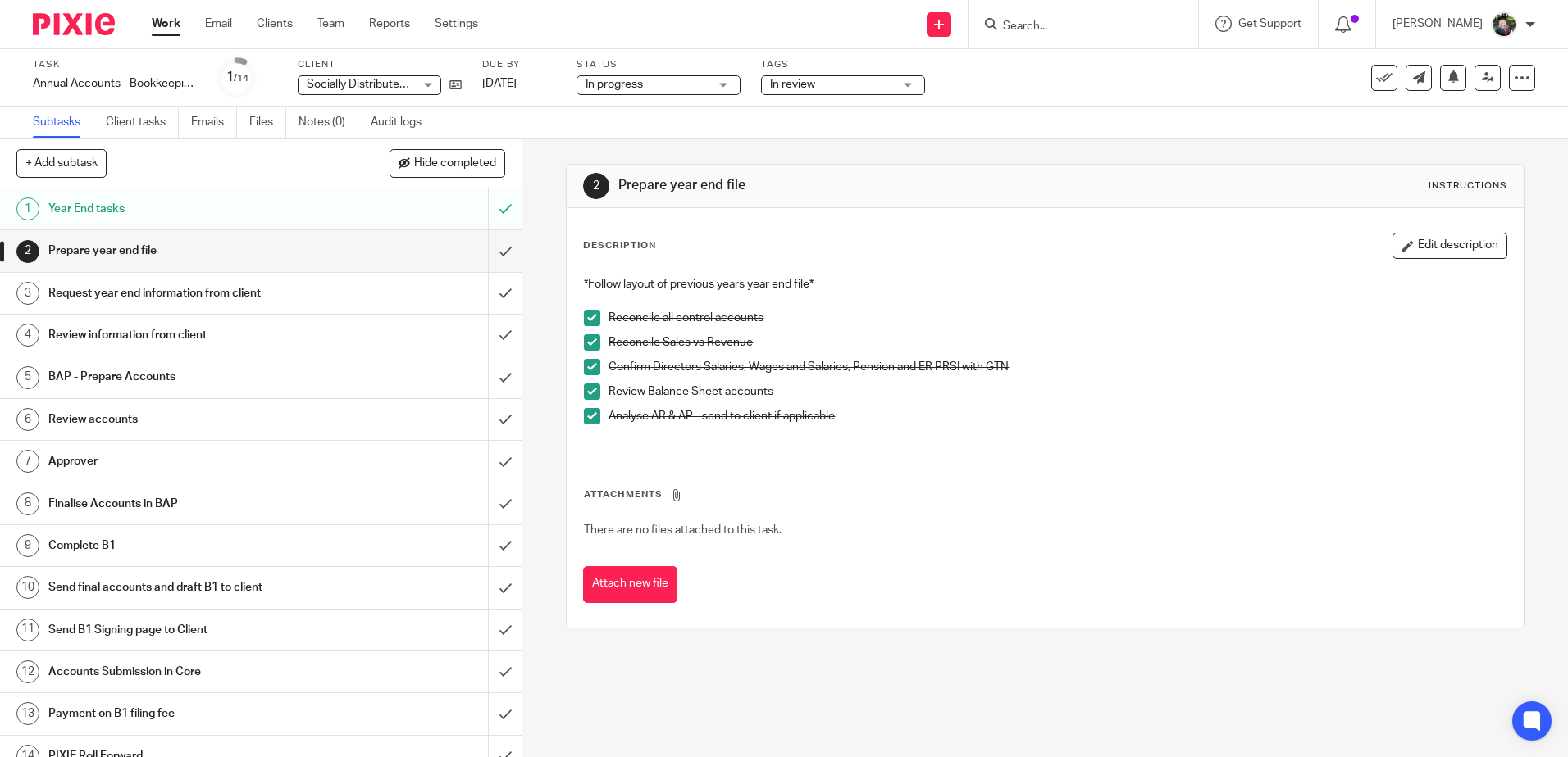
click at [796, 140] on div "2 Prepare year end file Instructions Description Edit description *Follow layou…" at bounding box center [1044, 396] width 958 height 514
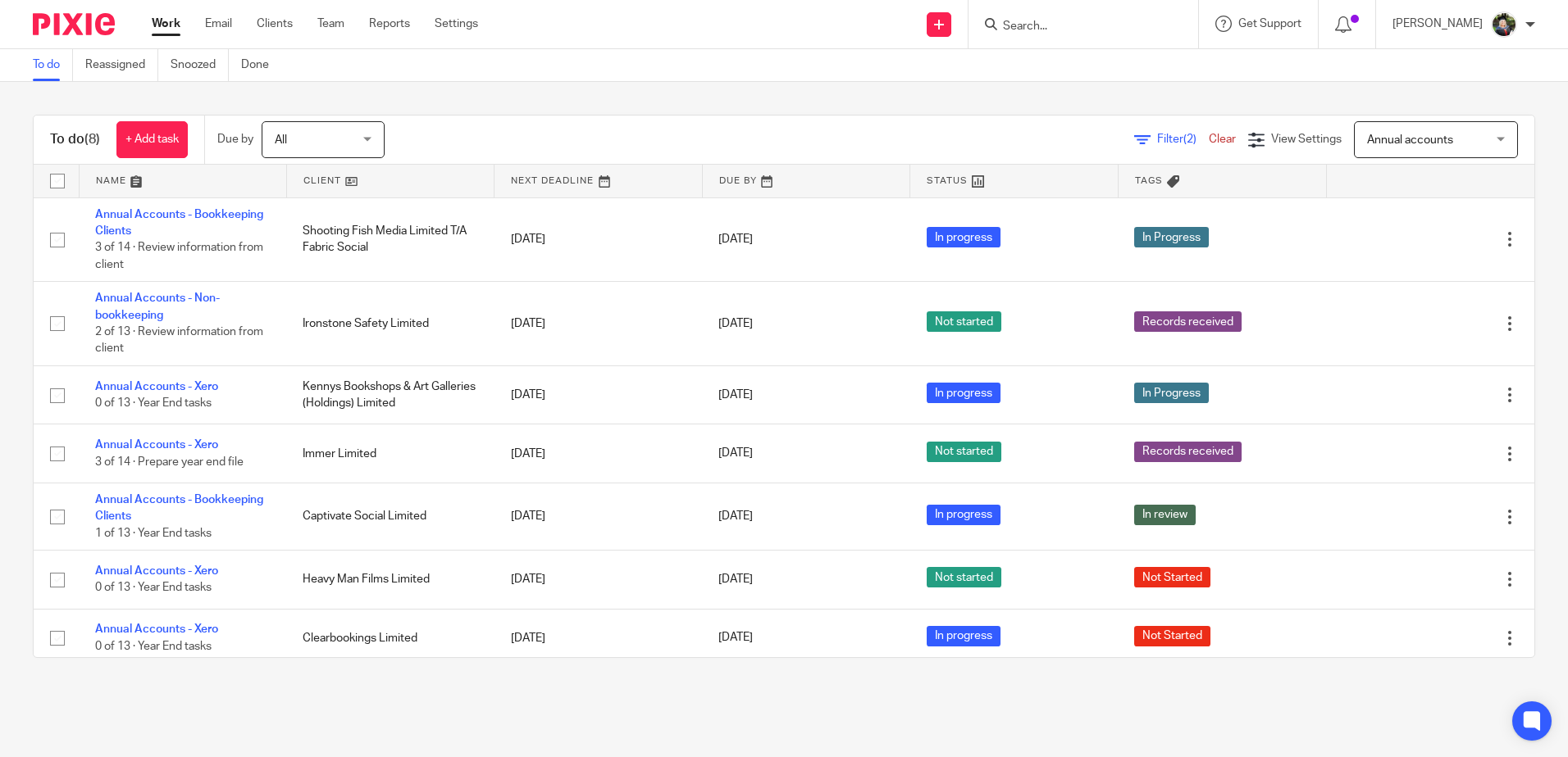
click at [1388, 137] on span "Annual accounts" at bounding box center [1410, 140] width 86 height 12
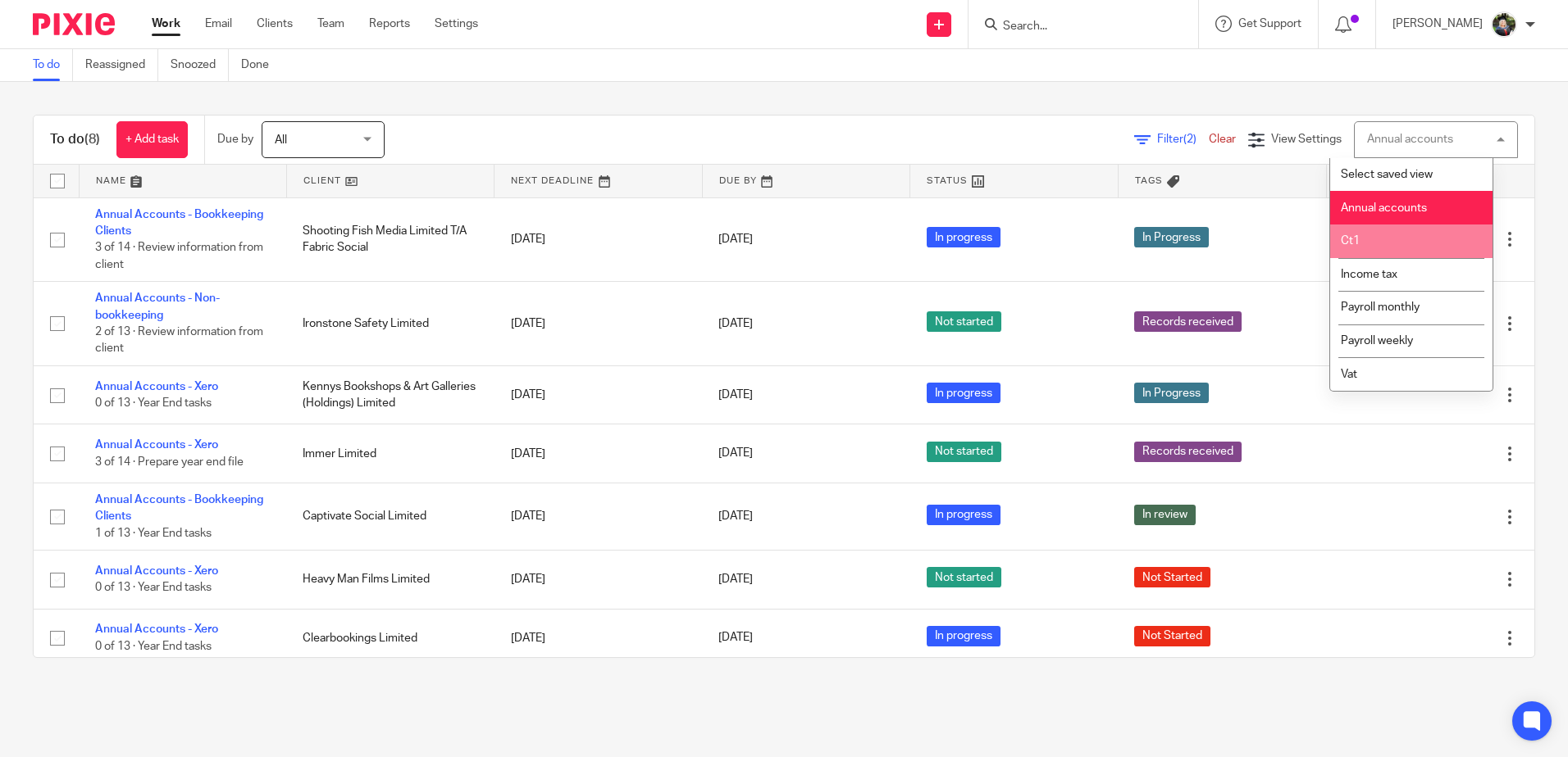
click at [1375, 231] on li "Ct1" at bounding box center [1412, 242] width 163 height 33
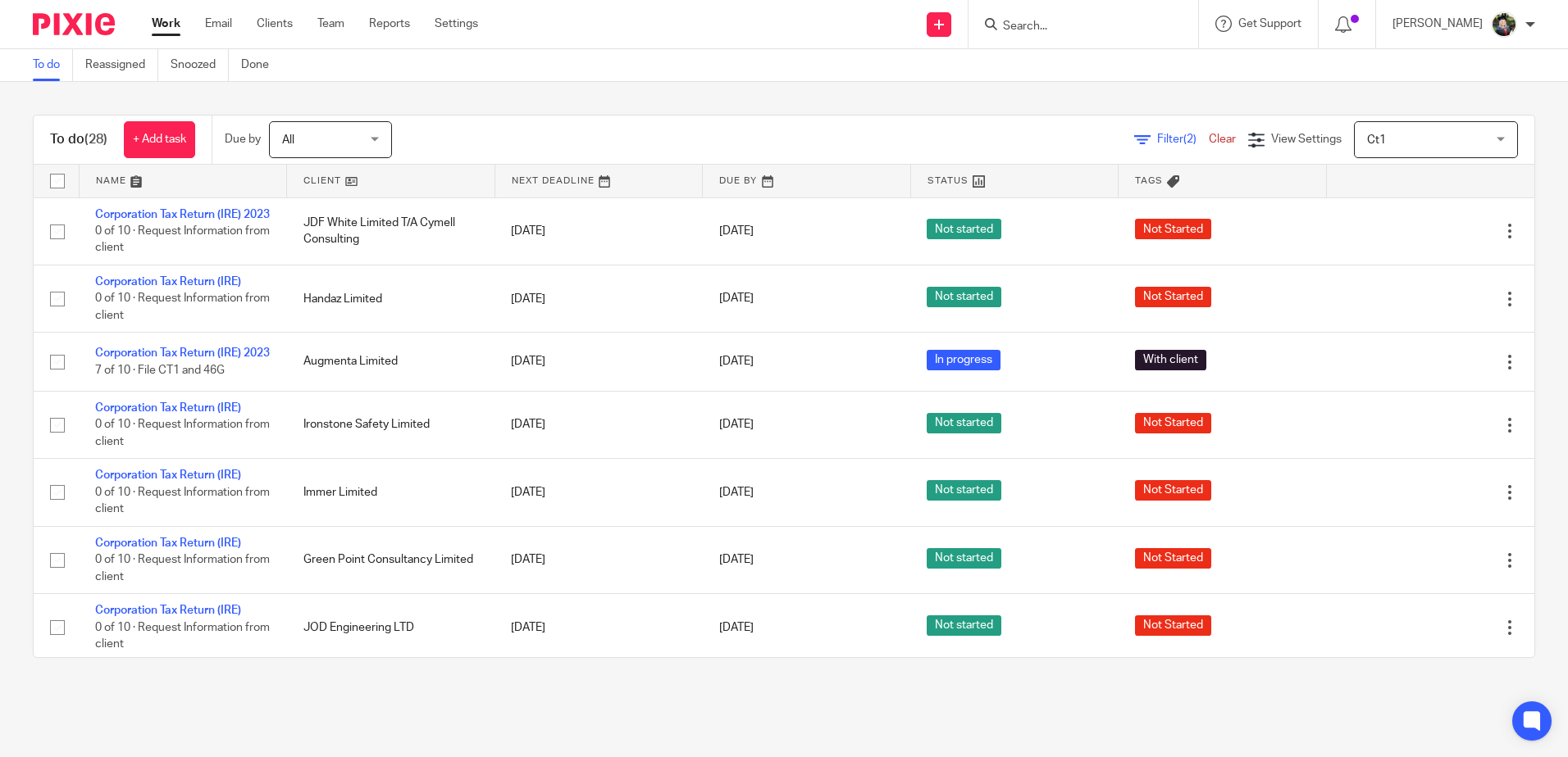
click at [1367, 143] on span "Ct1" at bounding box center [1427, 139] width 120 height 34
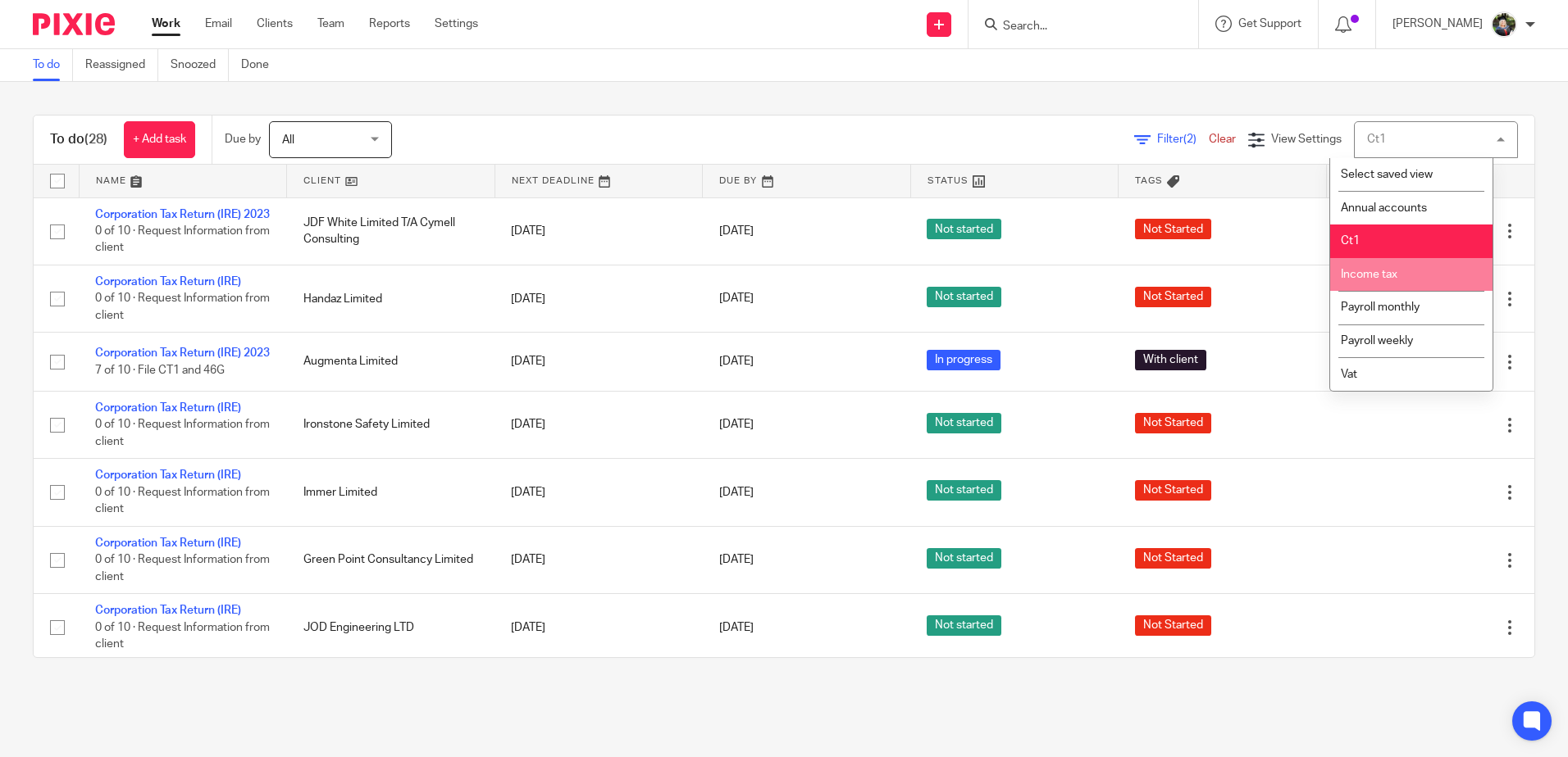
click at [1403, 276] on li "Income tax" at bounding box center [1412, 275] width 163 height 33
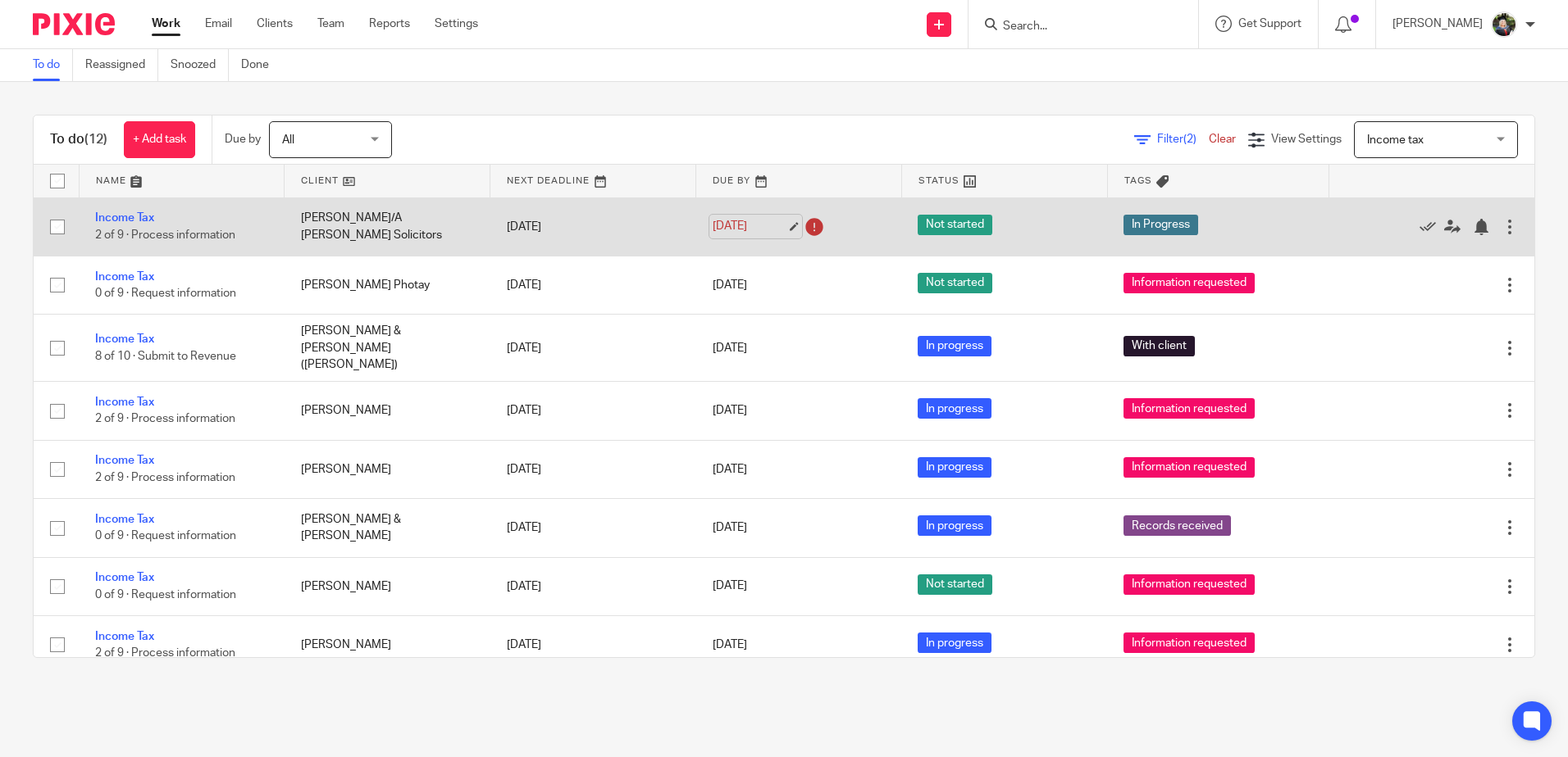
click at [763, 218] on link "[DATE]" at bounding box center [749, 227] width 74 height 17
click at [738, 224] on link "22 Aug 2025" at bounding box center [749, 227] width 74 height 17
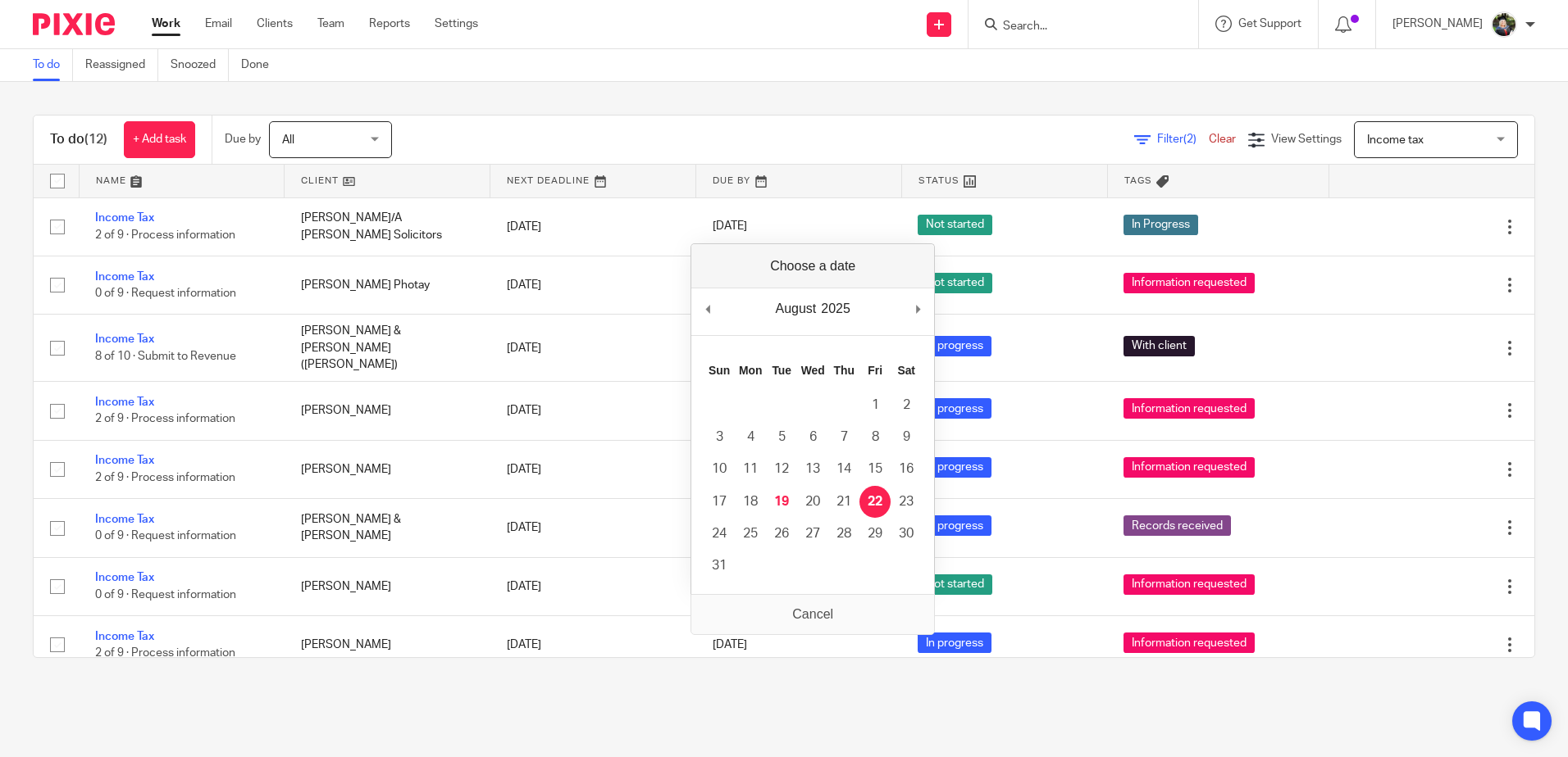
click at [718, 311] on div "August January February March April May June July August September October Nove…" at bounding box center [812, 312] width 243 height 46
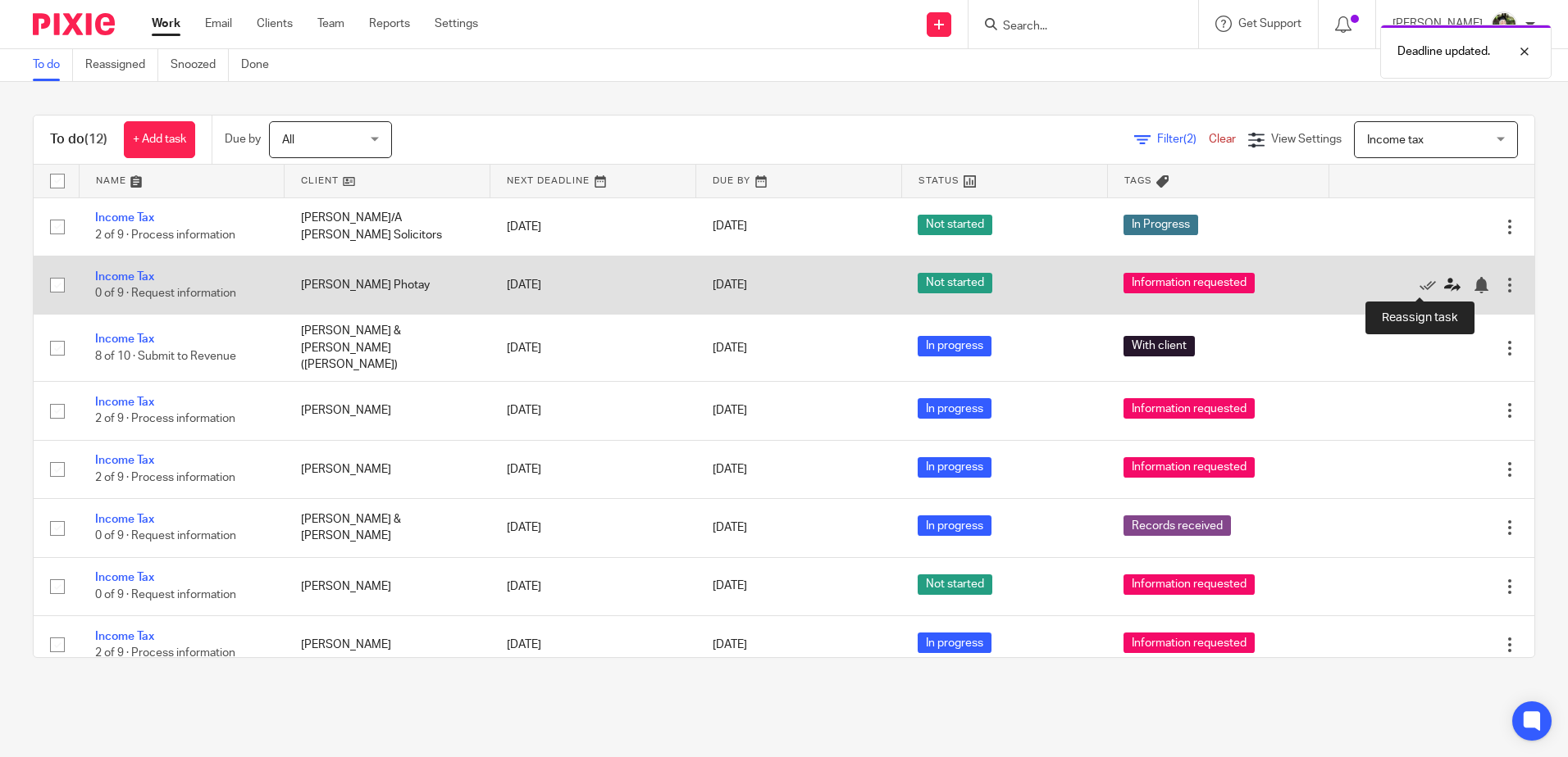
click at [1444, 285] on icon at bounding box center [1453, 286] width 17 height 17
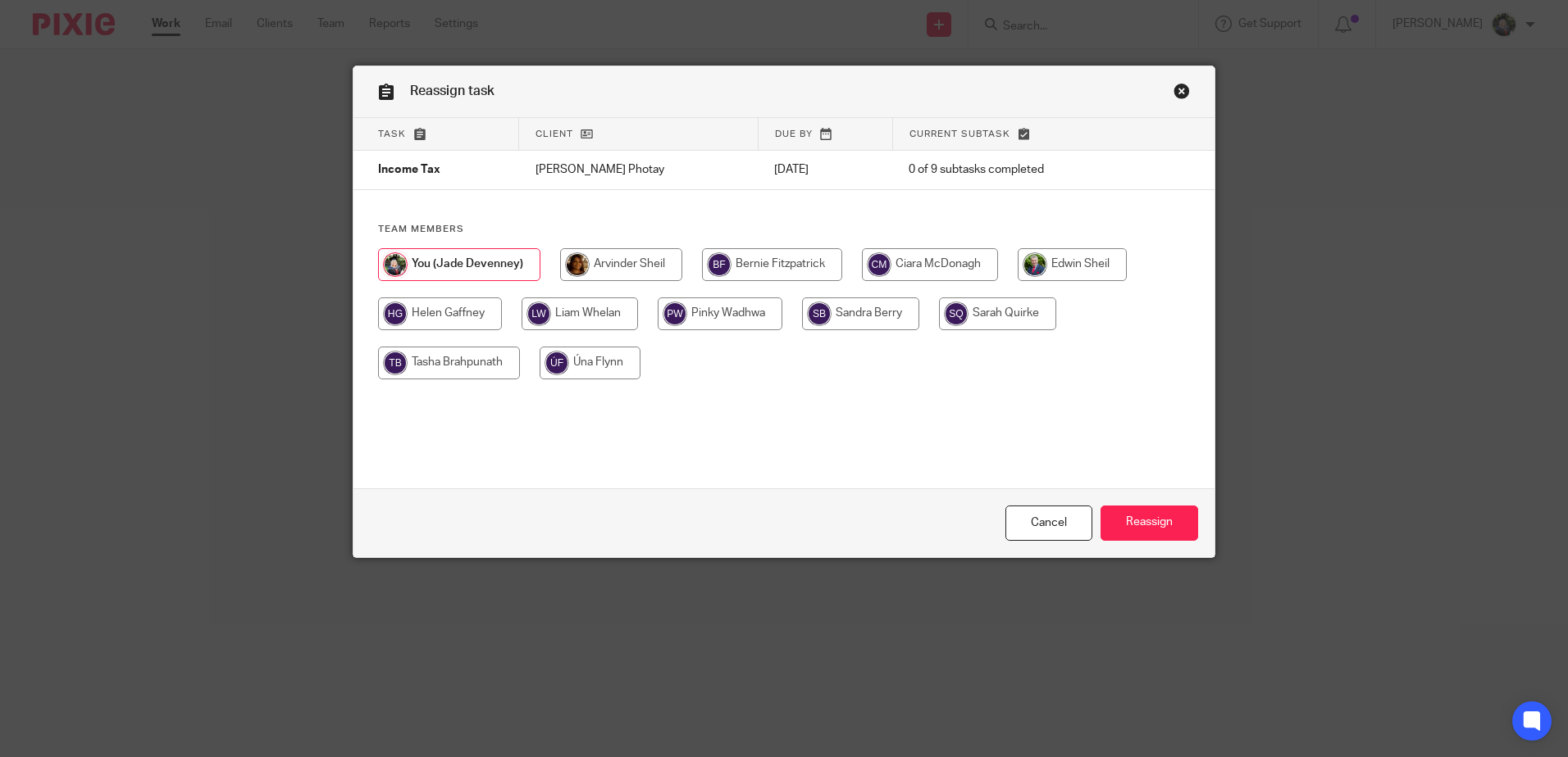
click at [414, 352] on input "radio" at bounding box center [448, 363] width 142 height 32
radio input "true"
click at [1156, 531] on input "Reassign" at bounding box center [1149, 523] width 98 height 35
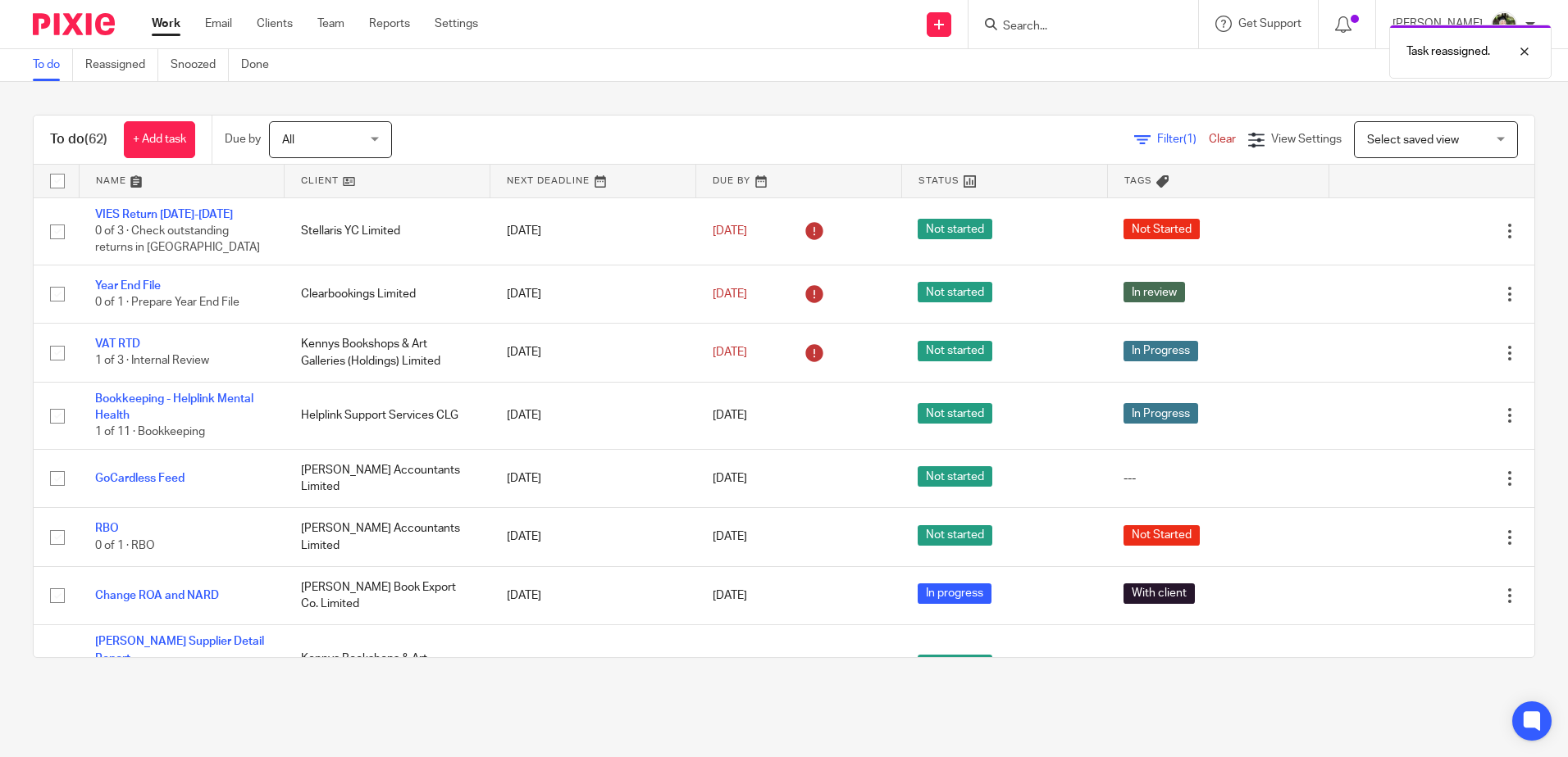
click at [1384, 134] on span "Select saved view" at bounding box center [1413, 140] width 92 height 12
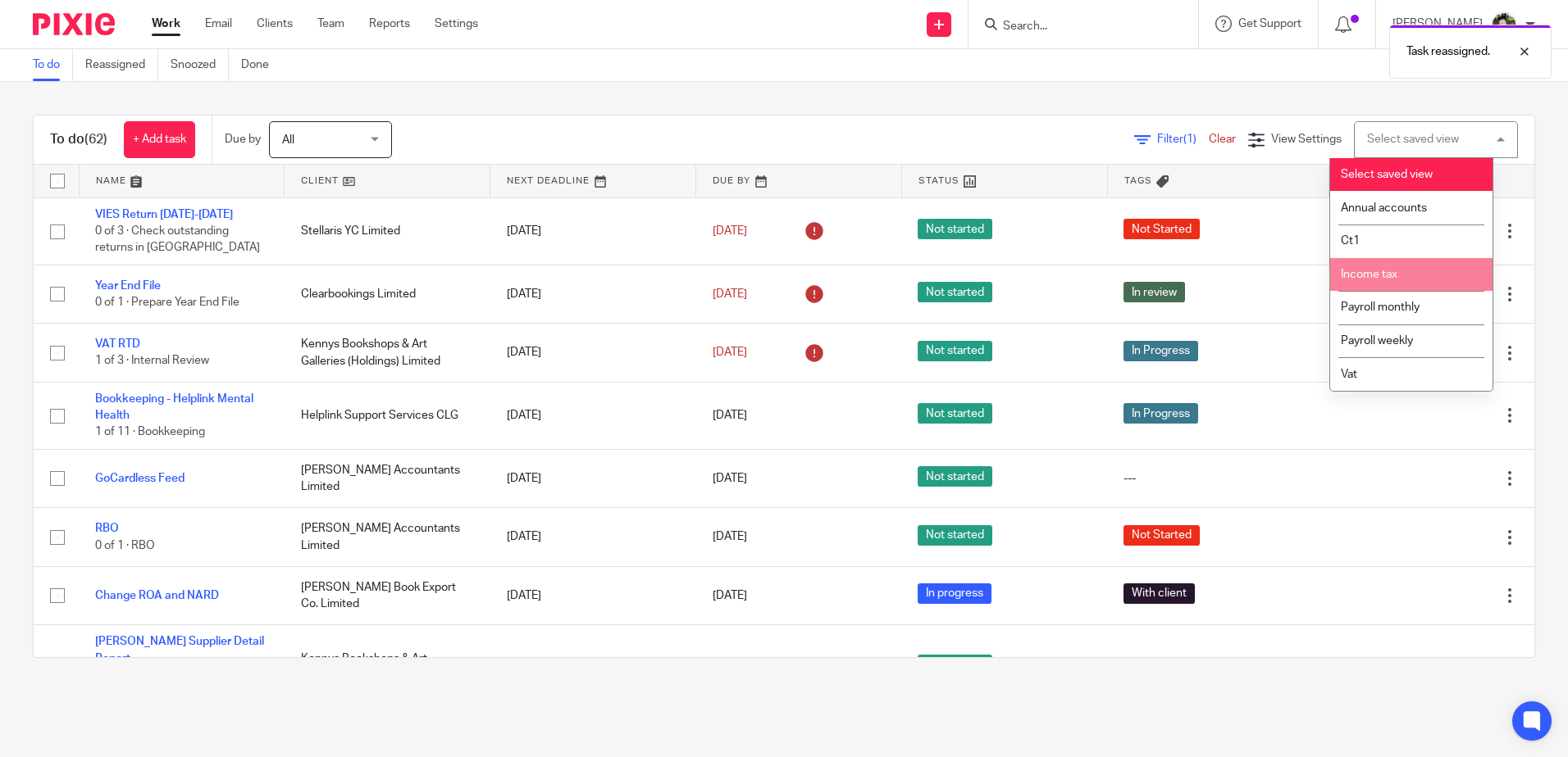
click at [1380, 273] on span "Income tax" at bounding box center [1369, 275] width 56 height 12
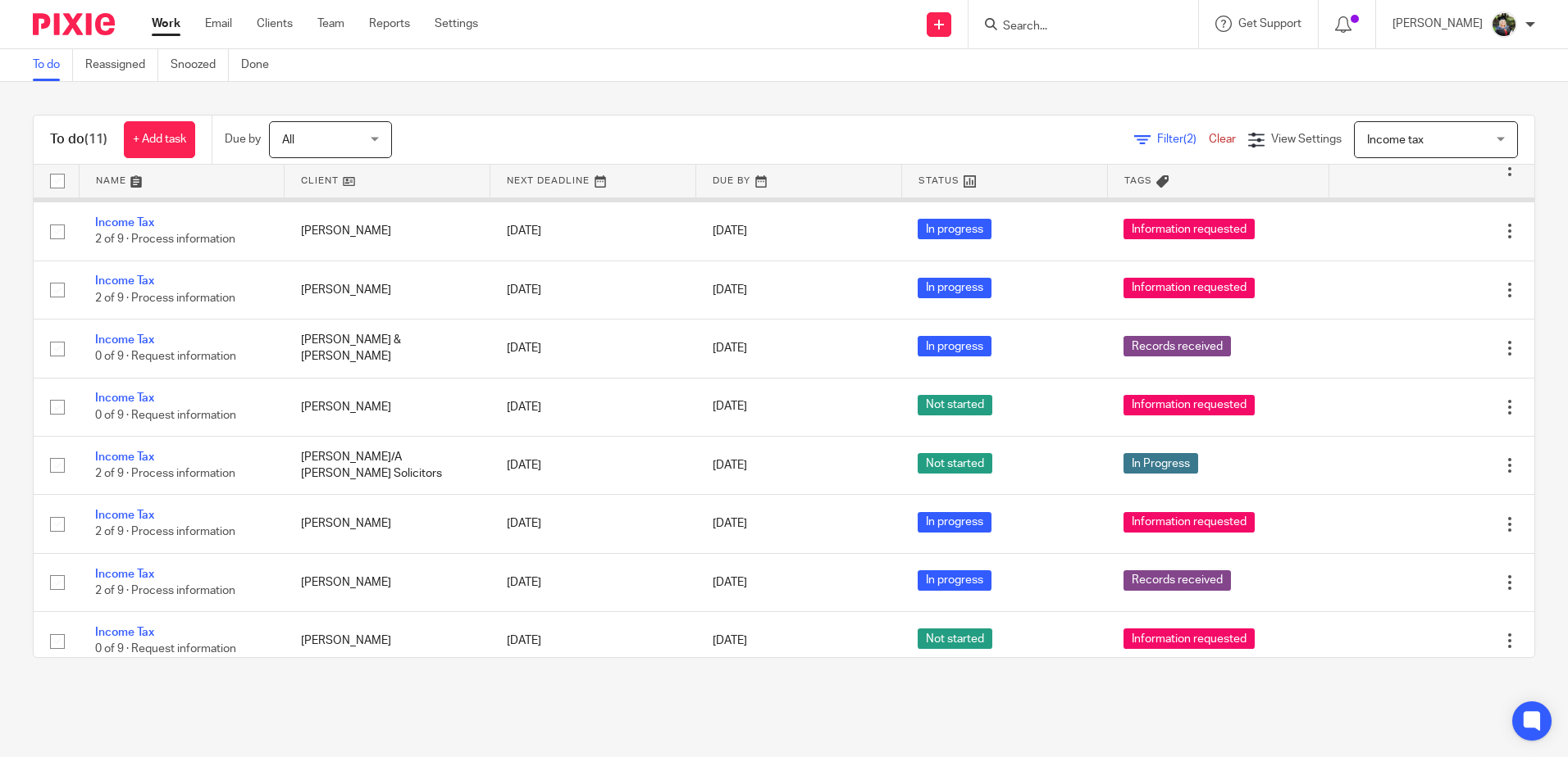
scroll to position [183, 0]
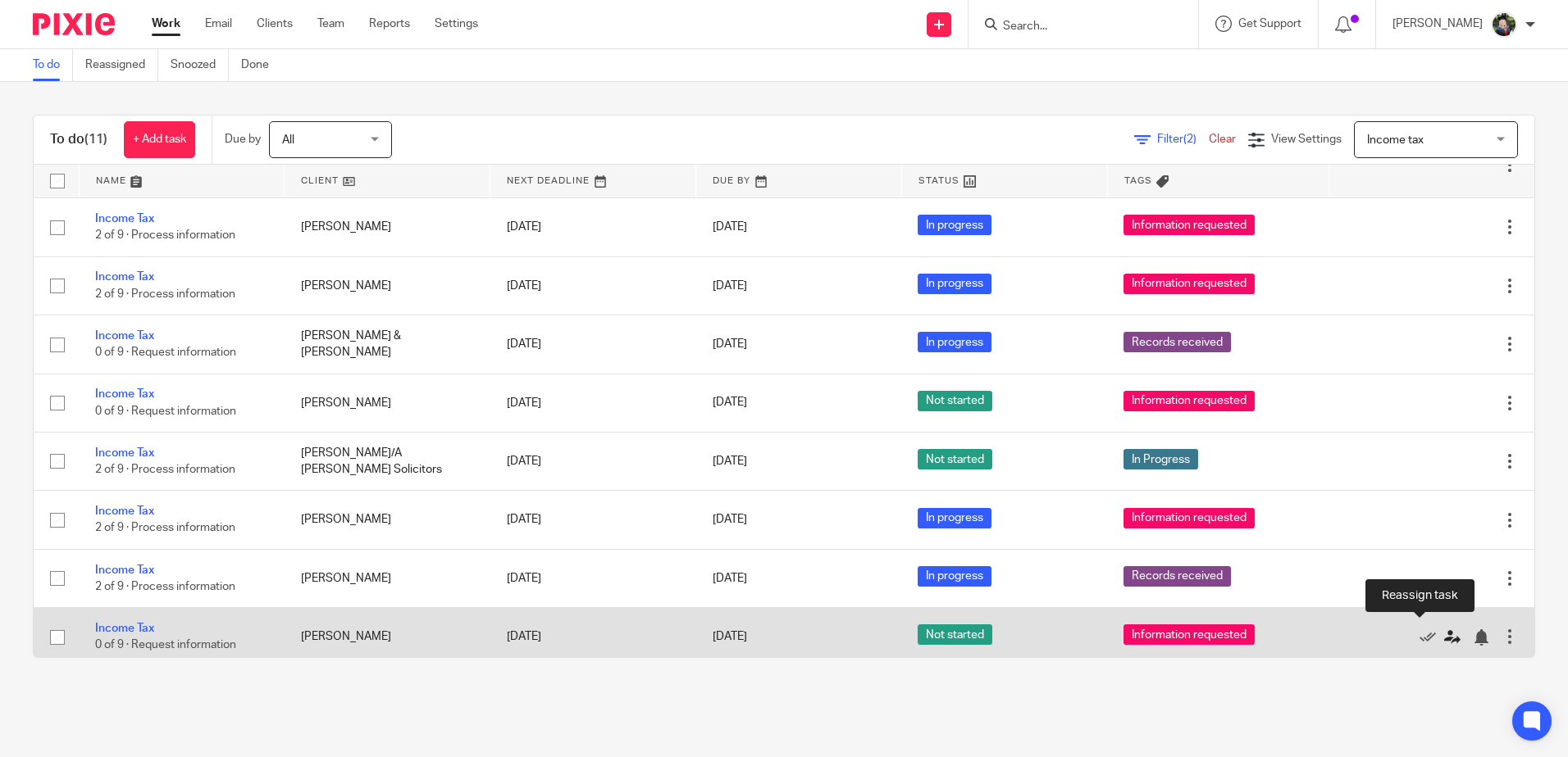
click at [1444, 629] on icon at bounding box center [1453, 637] width 17 height 17
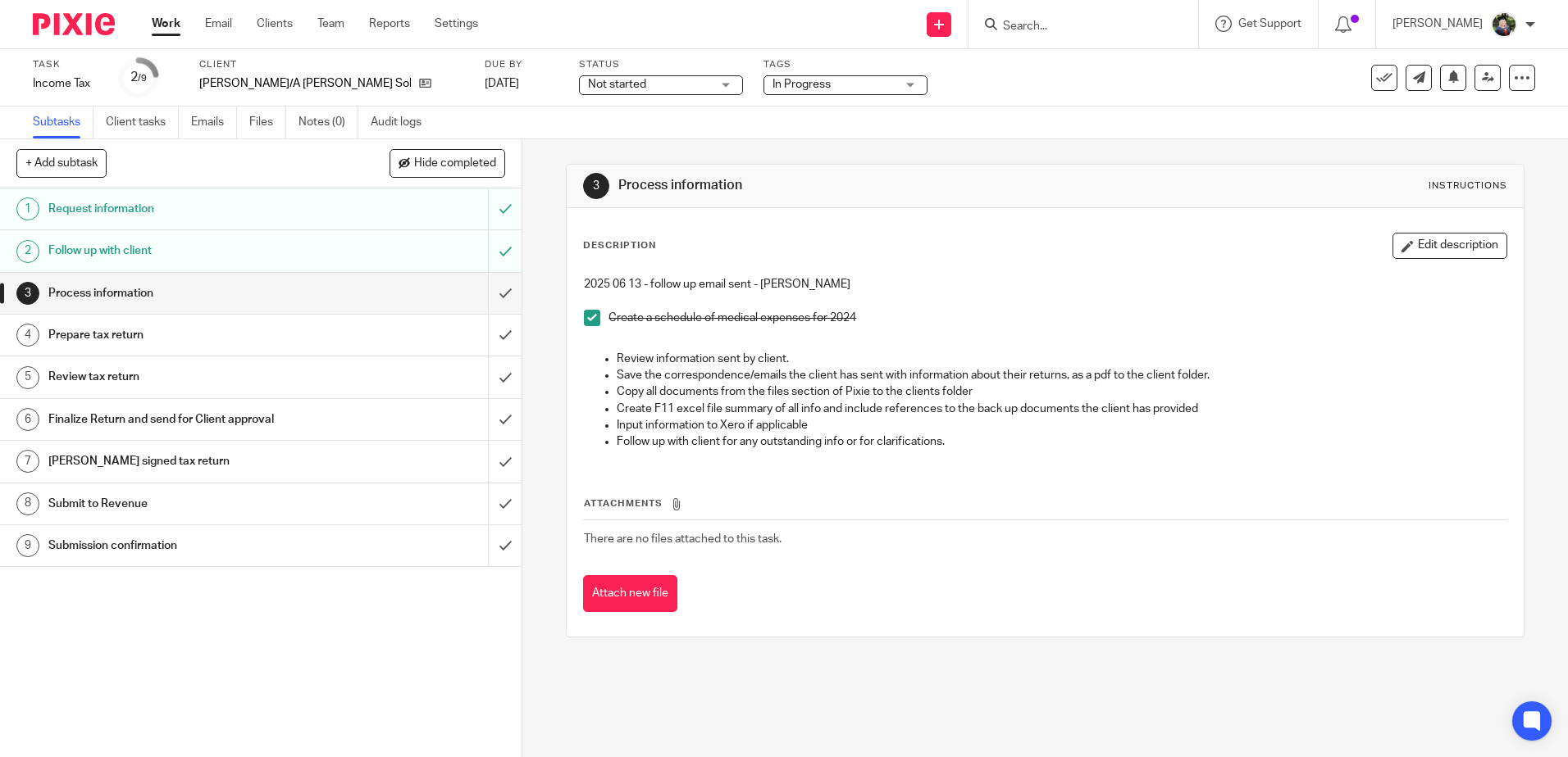
click at [611, 87] on span "Not started" at bounding box center [649, 85] width 123 height 17
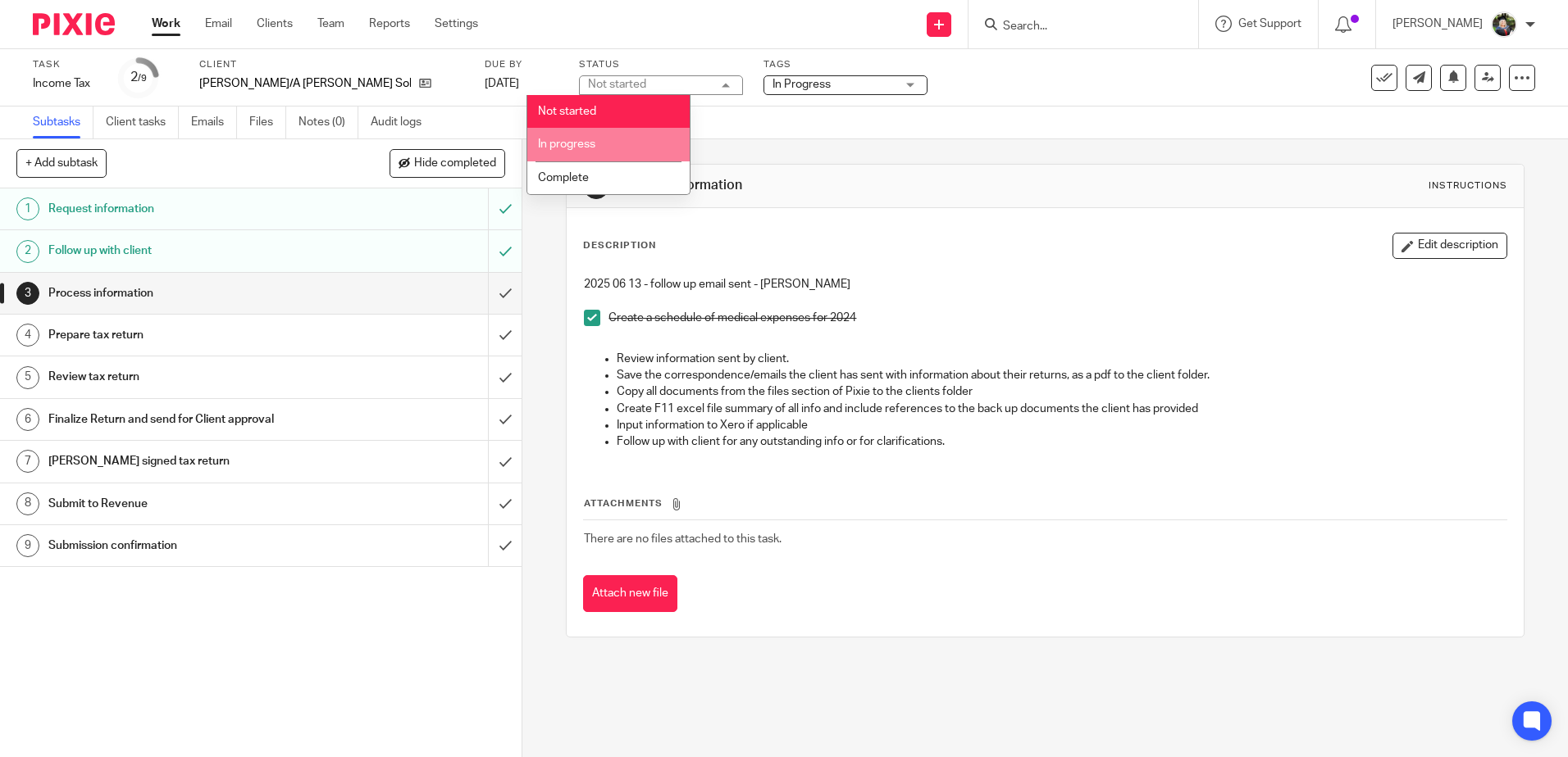
click at [604, 144] on li "In progress" at bounding box center [609, 144] width 163 height 33
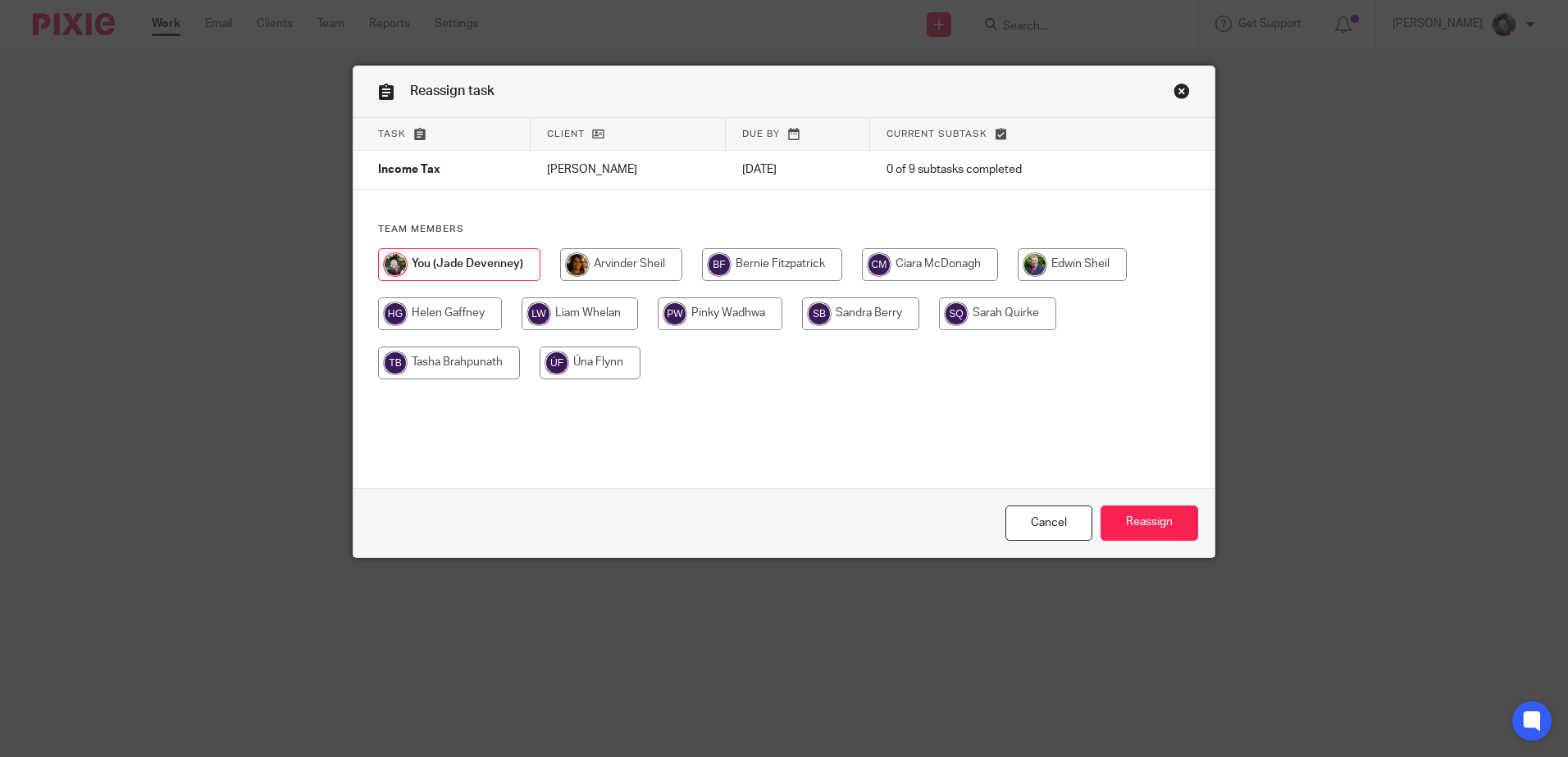
click at [457, 354] on input "radio" at bounding box center [448, 363] width 142 height 32
radio input "true"
click at [1150, 524] on input "Reassign" at bounding box center [1149, 523] width 98 height 35
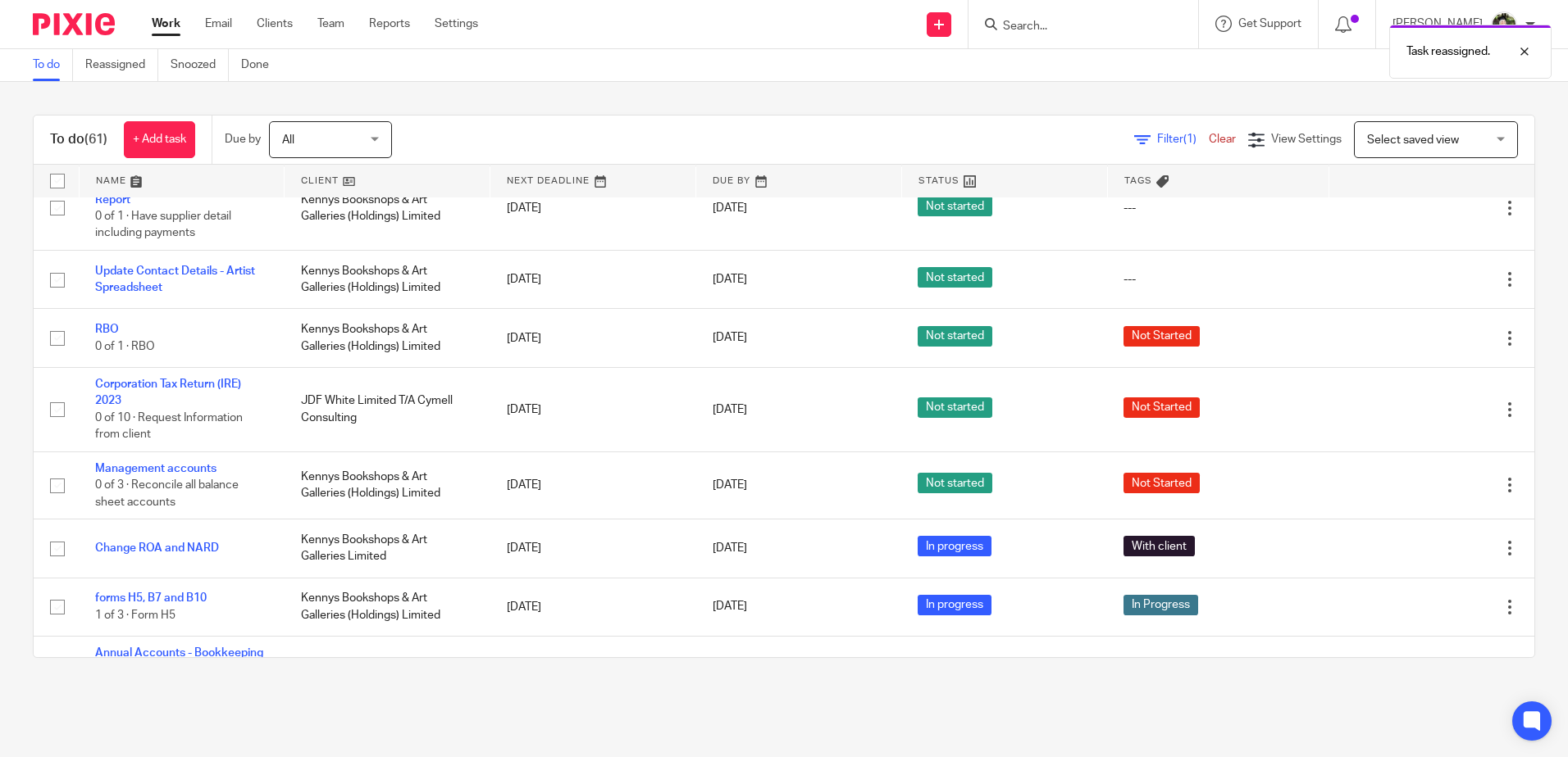
scroll to position [410, 0]
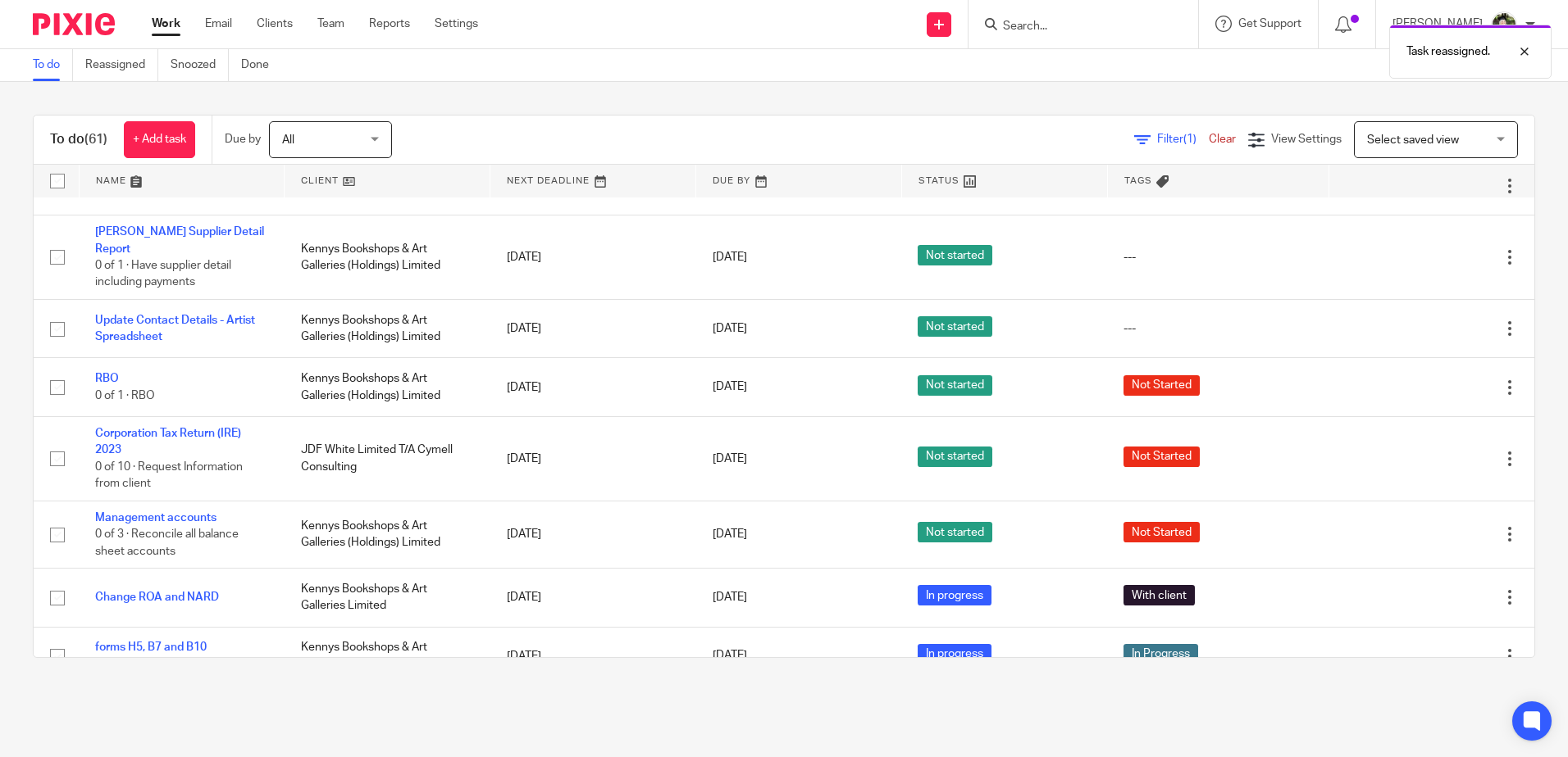
click at [1387, 138] on span "Select saved view" at bounding box center [1413, 140] width 92 height 12
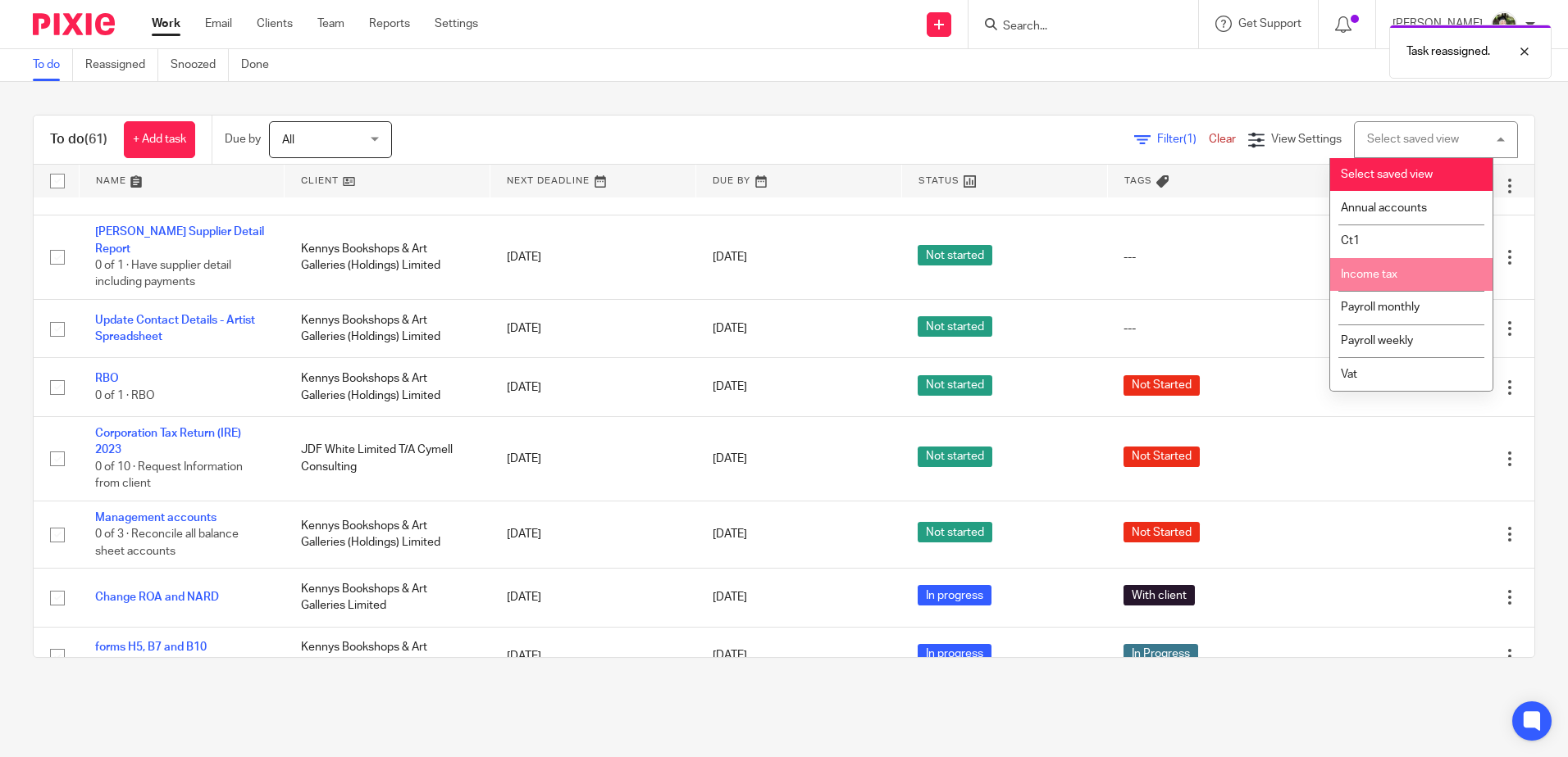
click at [1359, 274] on span "Income tax" at bounding box center [1369, 275] width 56 height 12
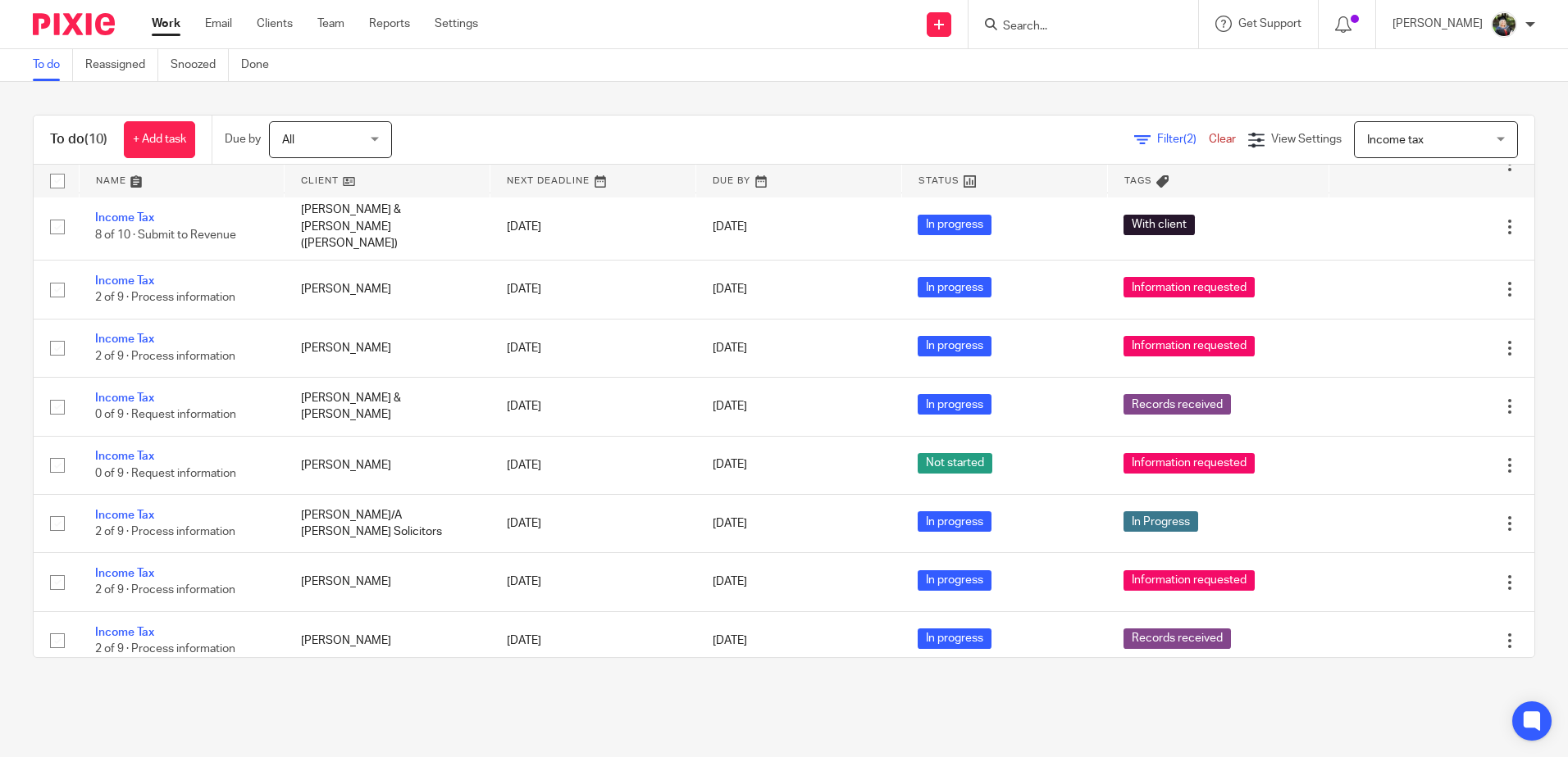
scroll to position [125, 0]
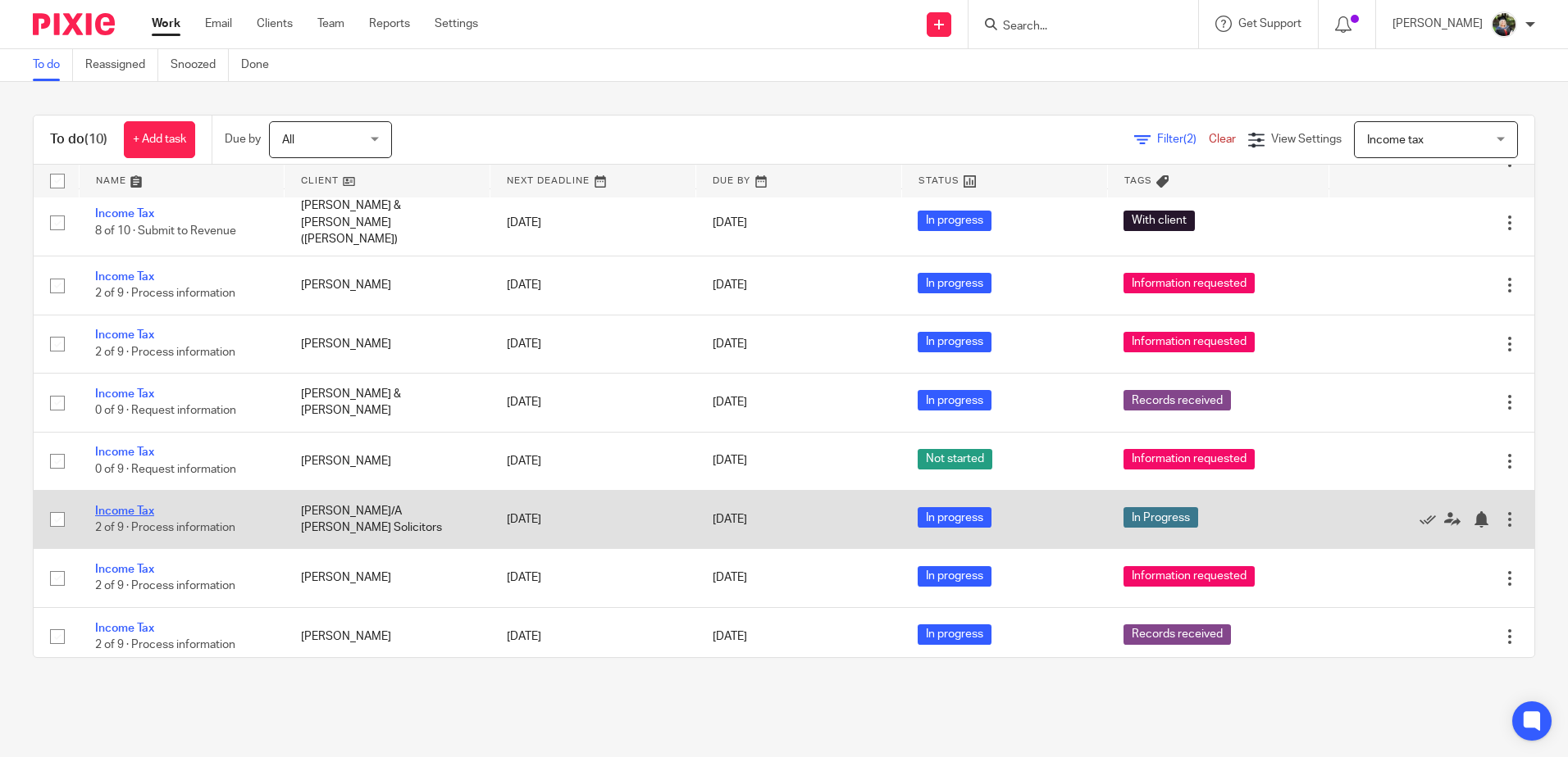
click at [137, 505] on link "Income Tax" at bounding box center [125, 511] width 59 height 12
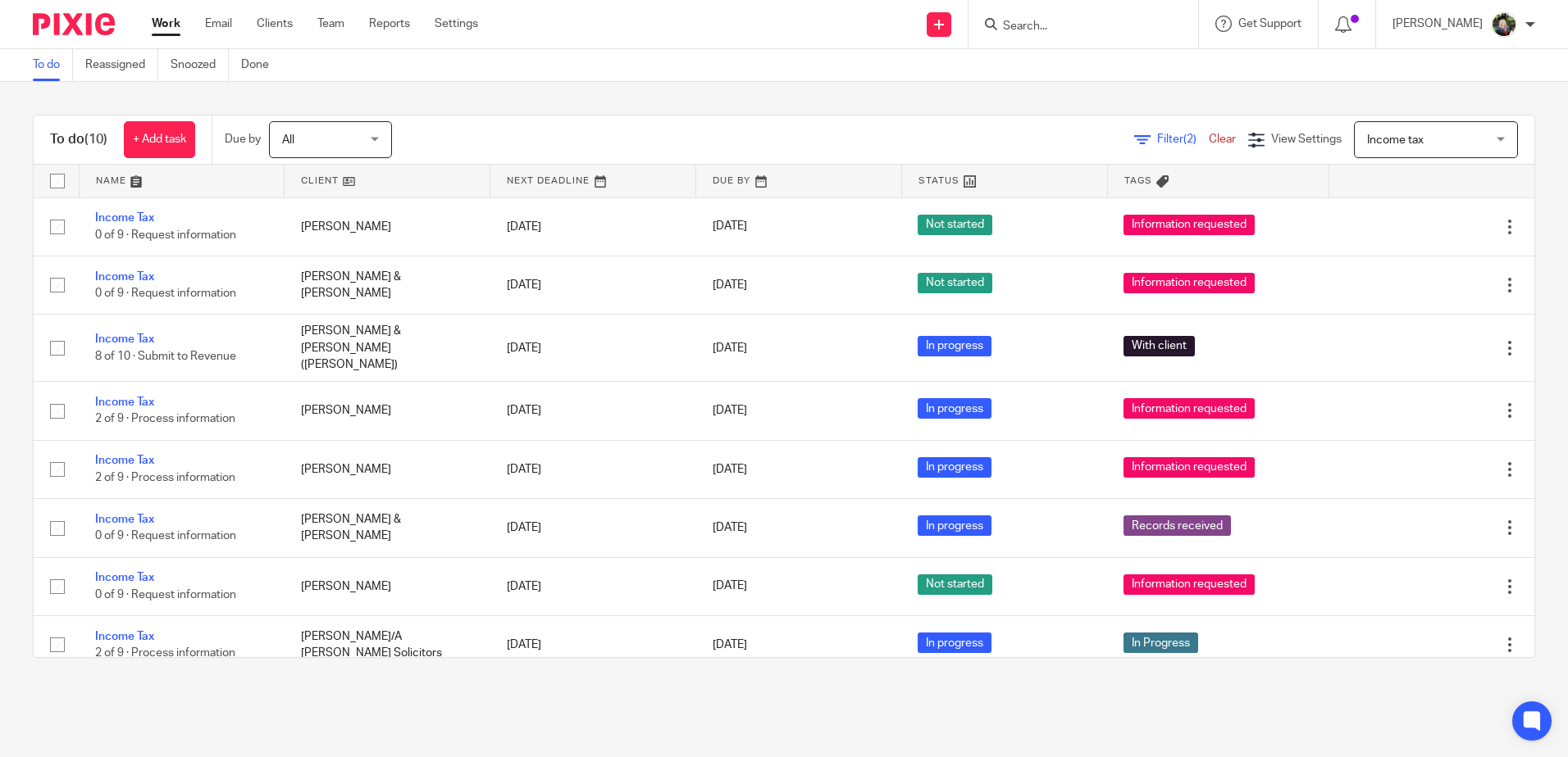
click at [1430, 136] on span "Income tax" at bounding box center [1427, 139] width 120 height 34
click at [170, 32] on link "Work" at bounding box center [166, 24] width 29 height 17
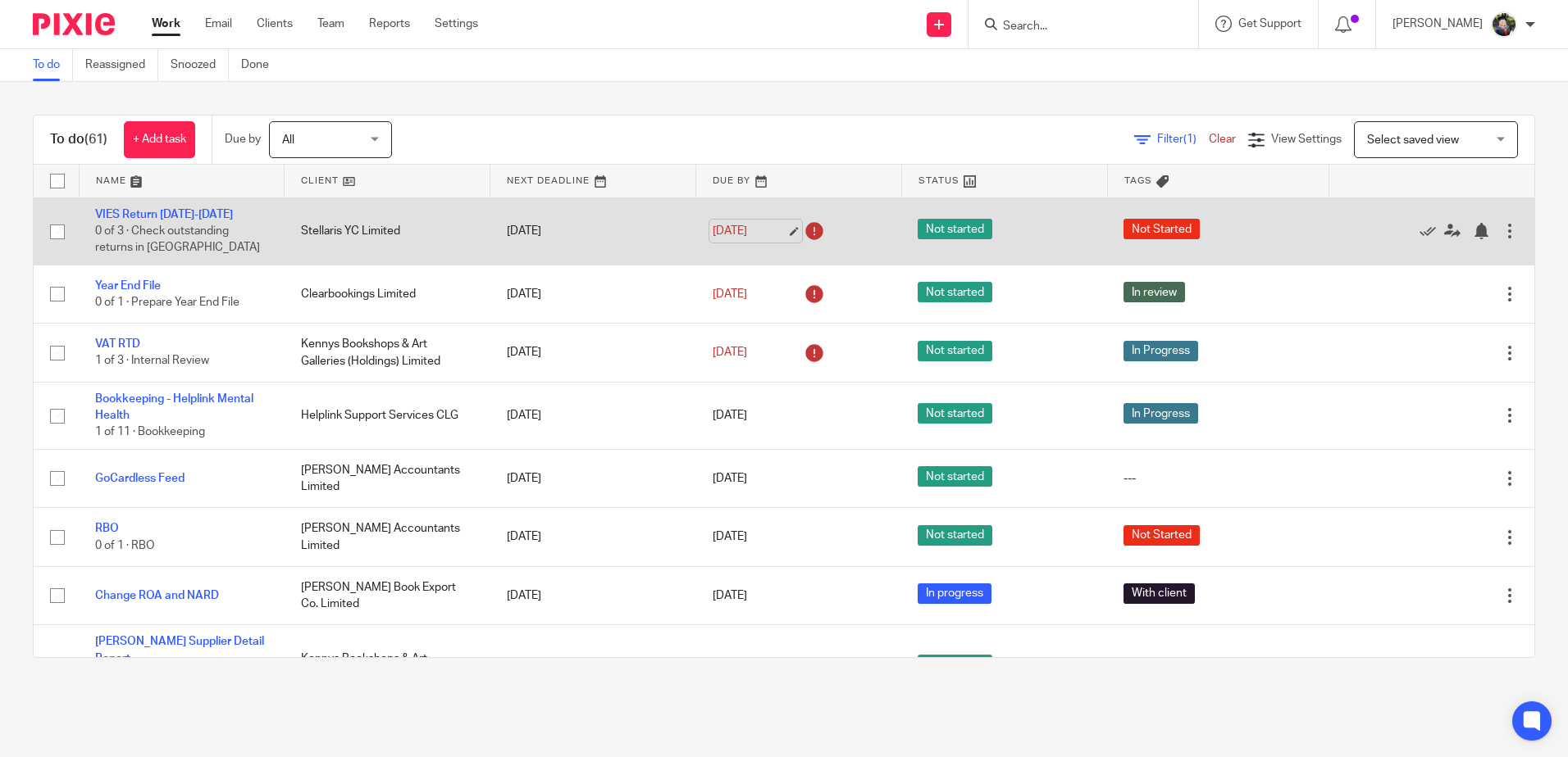
click at [716, 227] on link "[DATE]" at bounding box center [749, 232] width 74 height 17
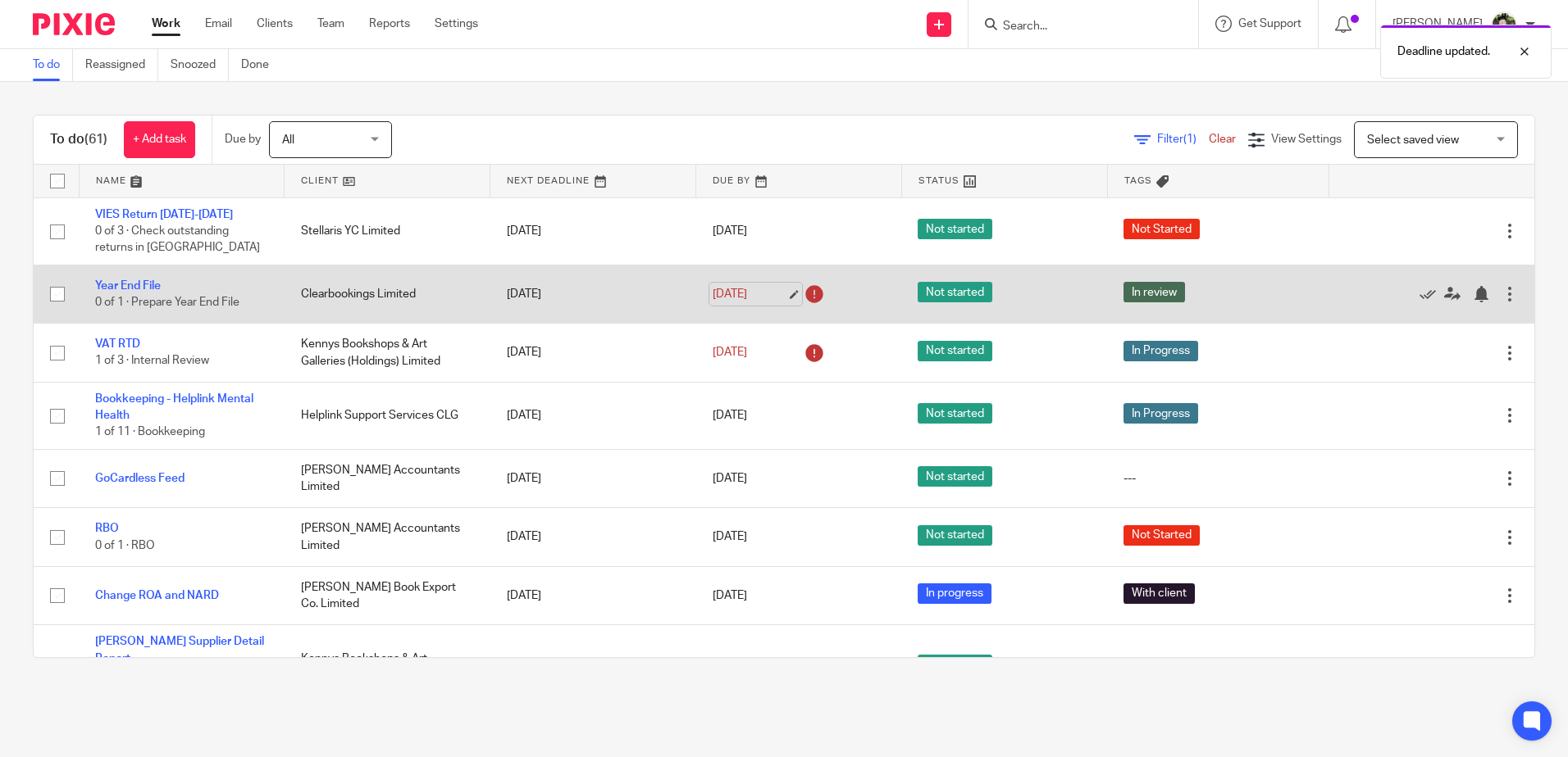
click at [781, 291] on link "[DATE]" at bounding box center [749, 295] width 74 height 17
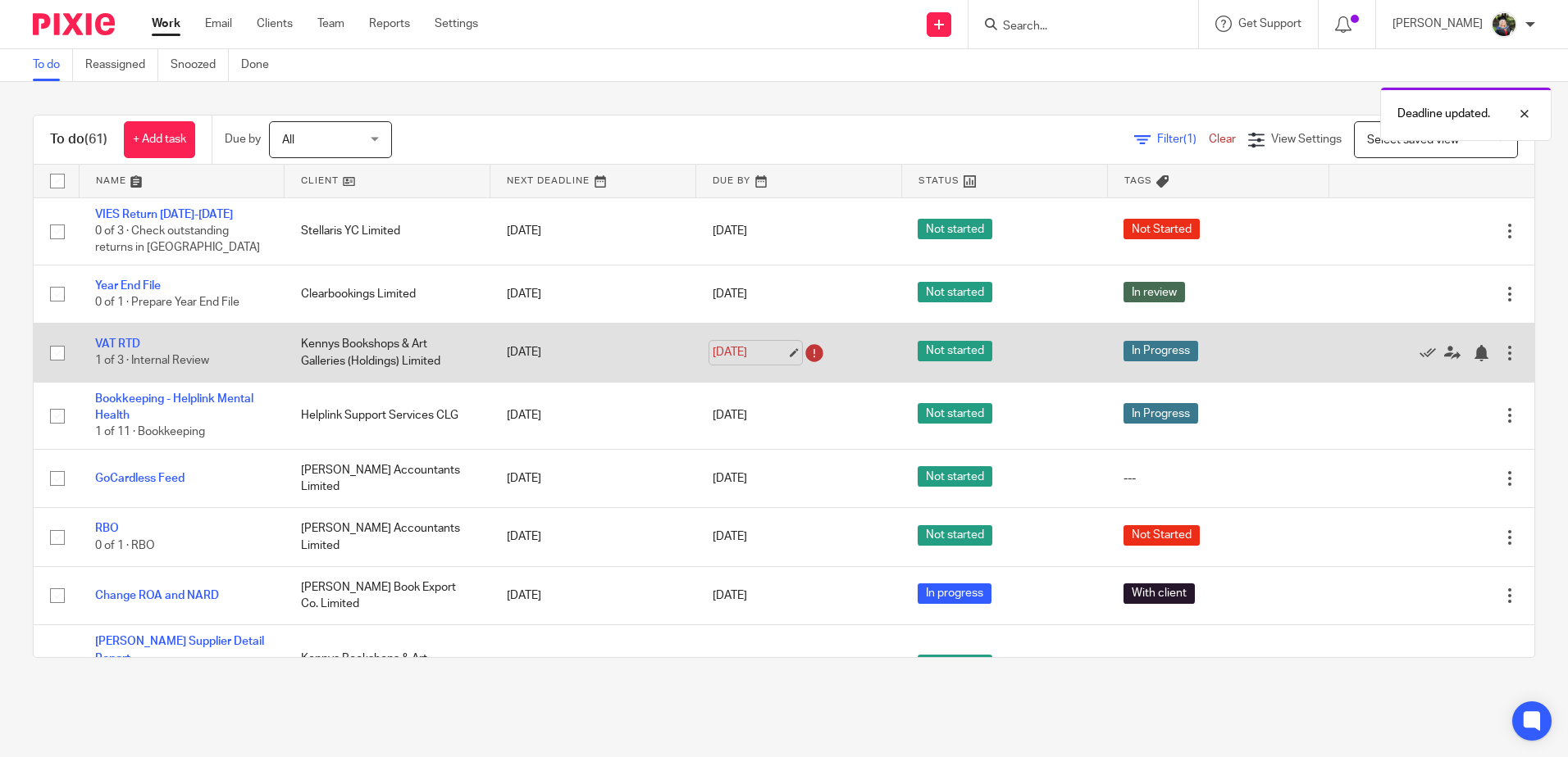
click at [775, 353] on link "[DATE]" at bounding box center [749, 353] width 74 height 17
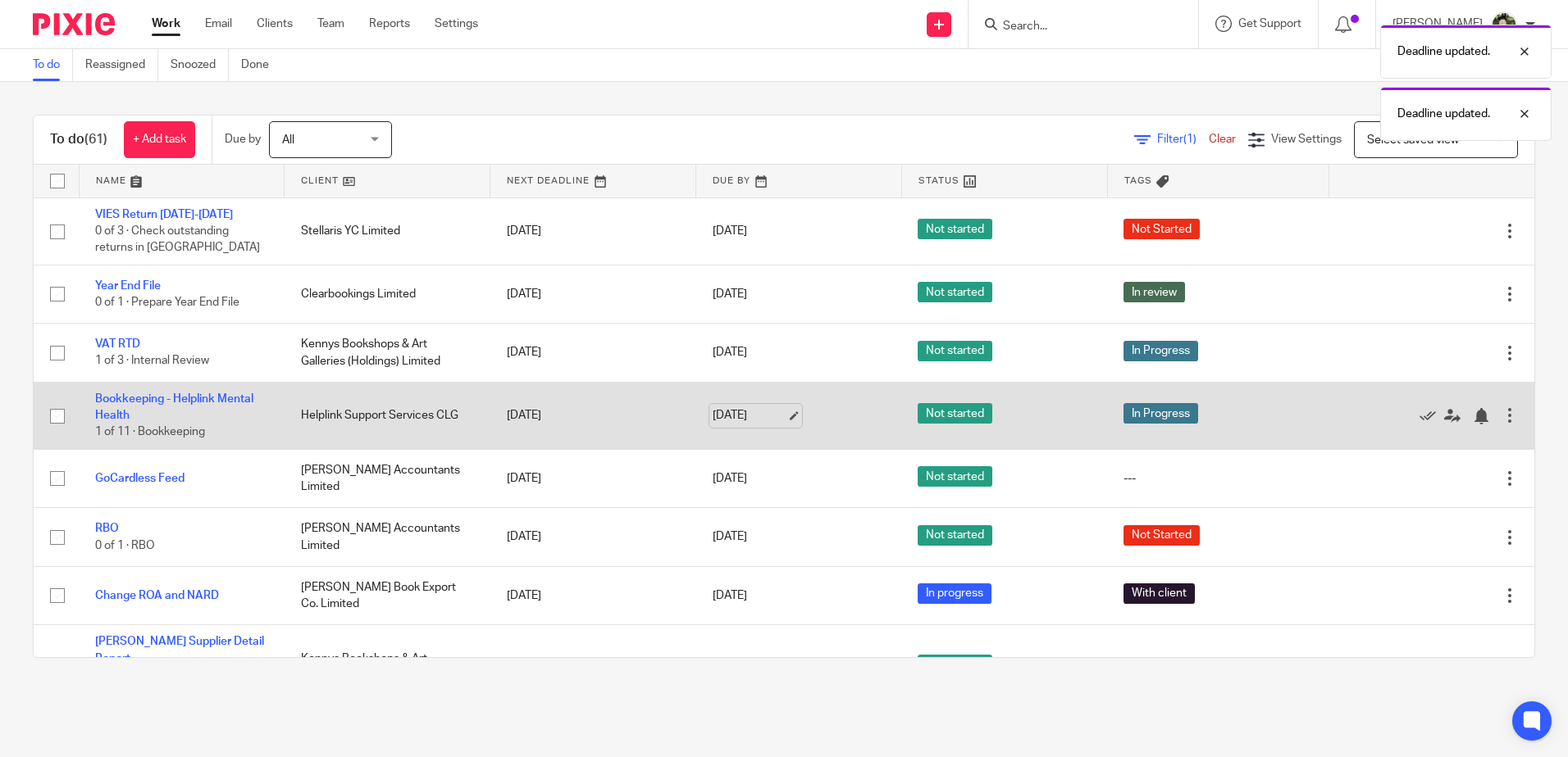
scroll to position [82, 0]
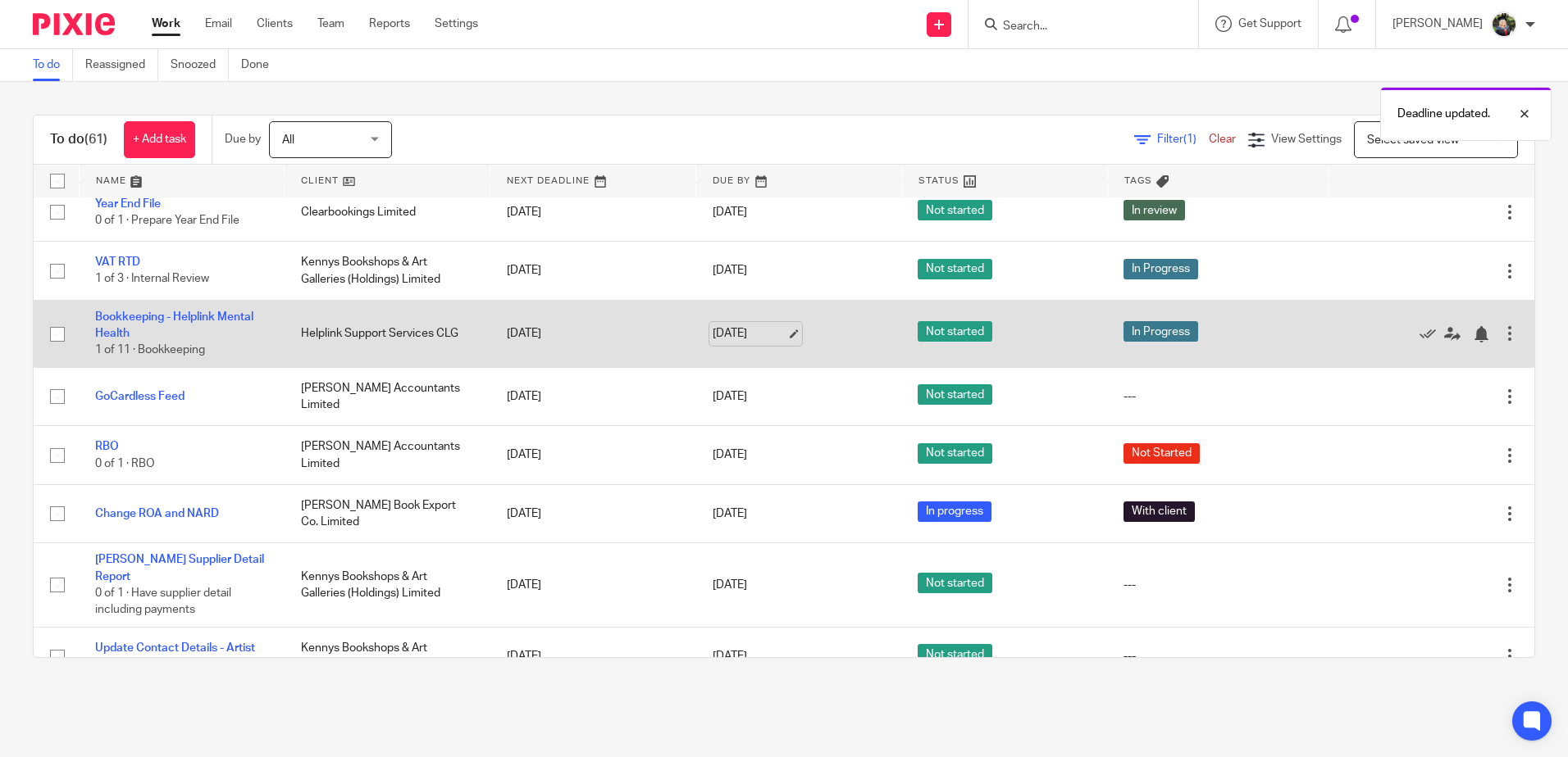
click at [745, 339] on link "21 Aug 2025" at bounding box center [749, 334] width 74 height 17
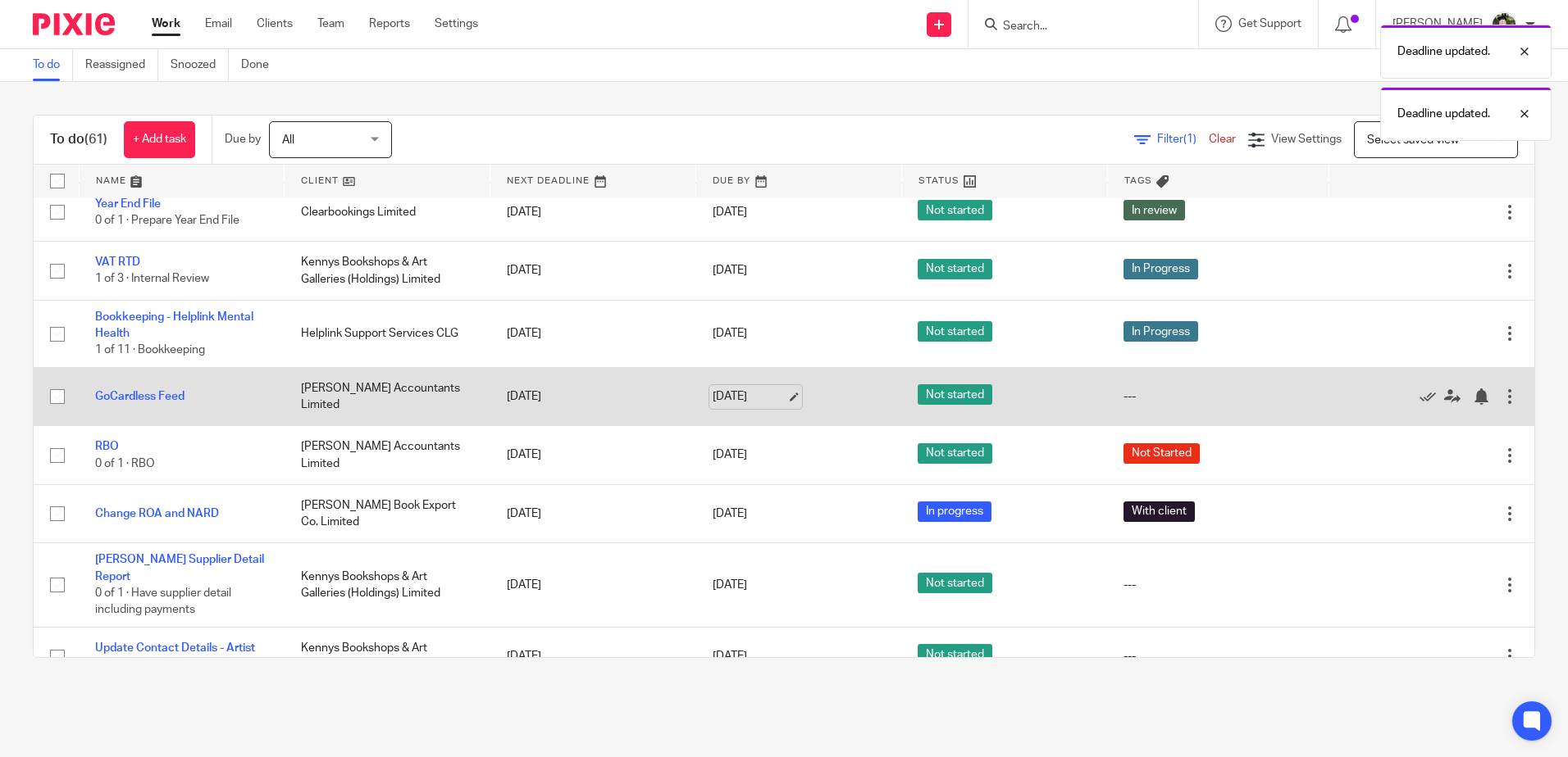
click at [737, 393] on link "[DATE]" at bounding box center [749, 397] width 74 height 17
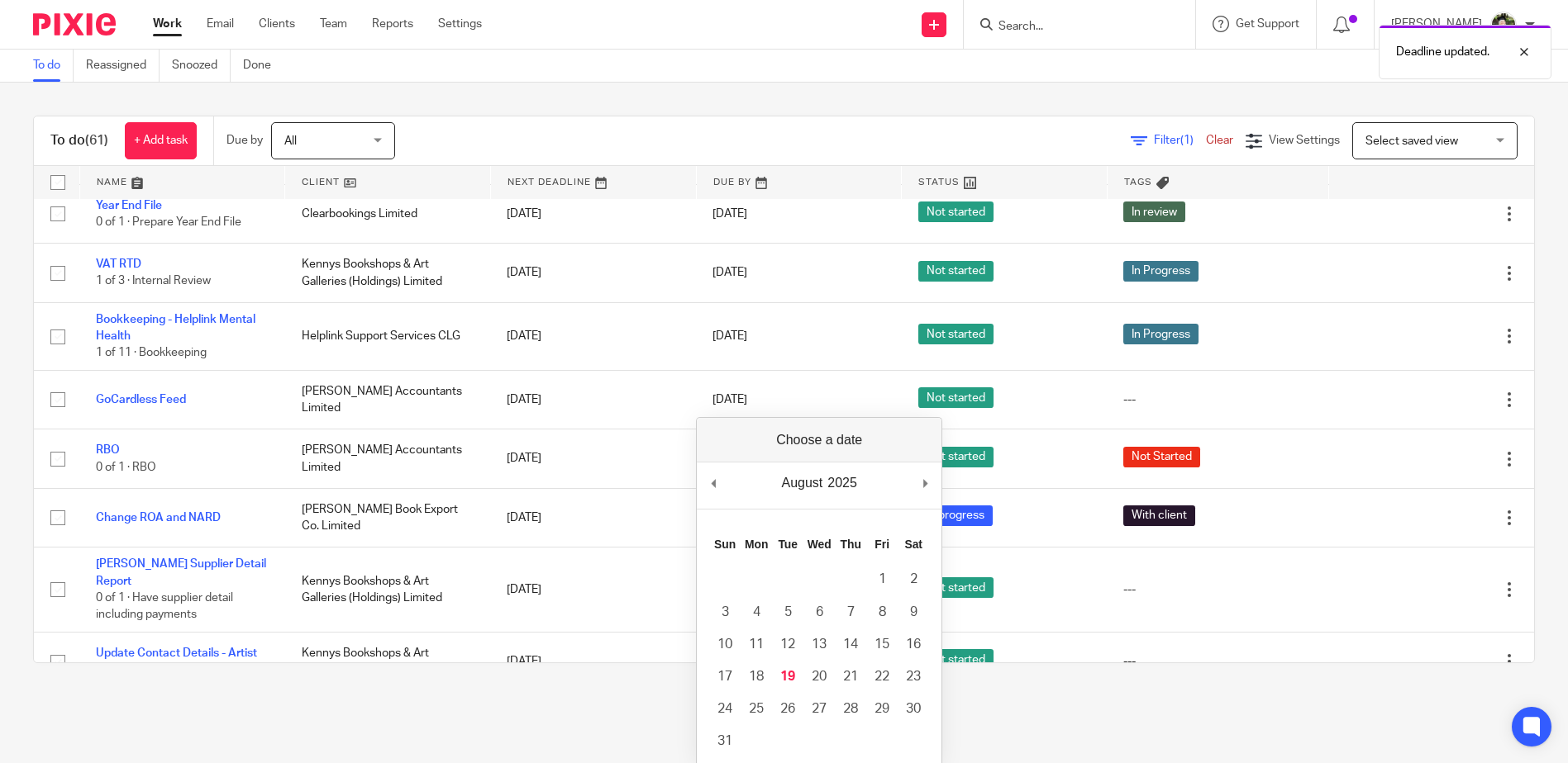
click at [20, 401] on div "To do (61) + Add task Due by All All Today Tomorrow This week Next week This mo…" at bounding box center [784, 390] width 1568 height 614
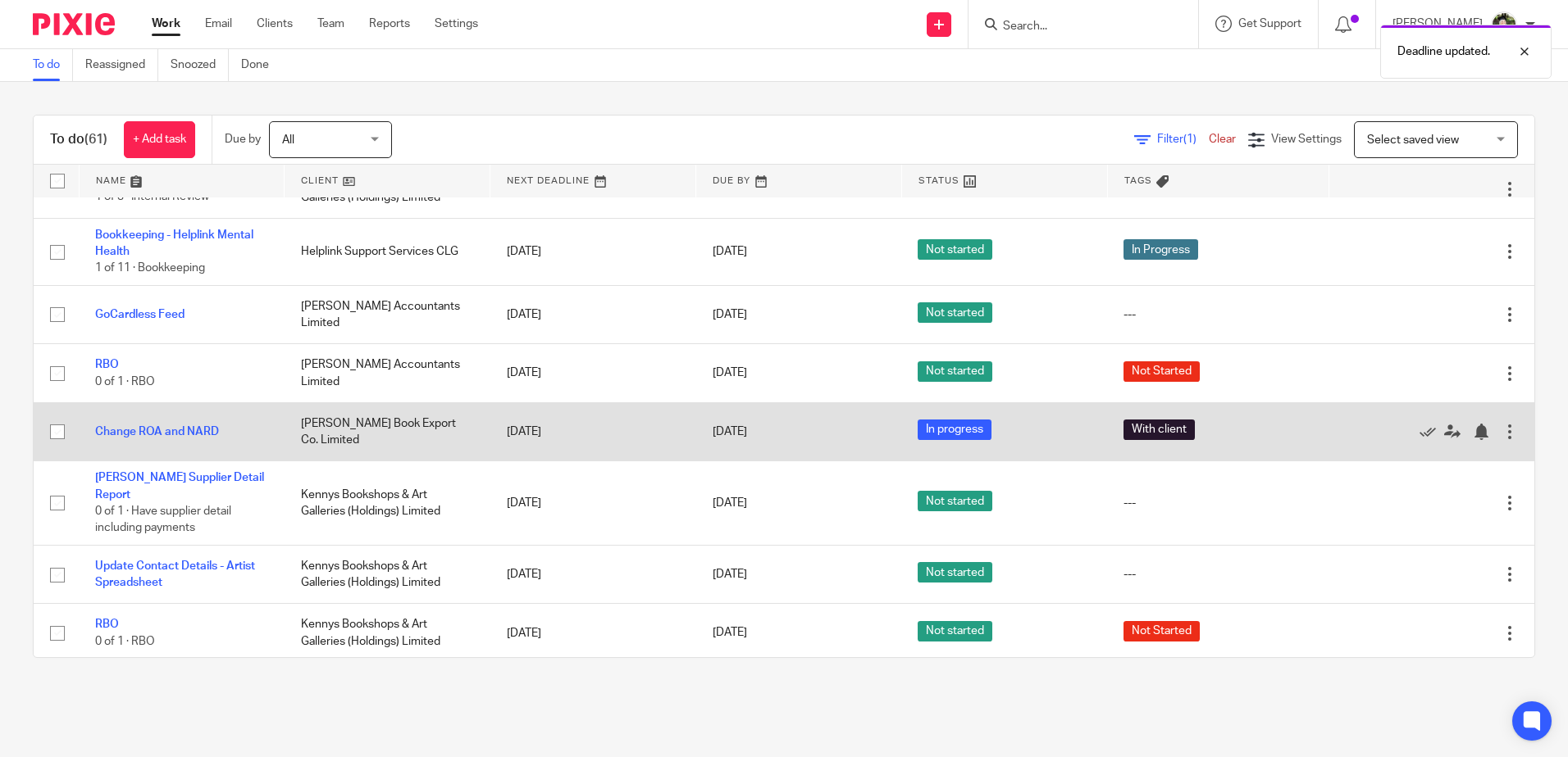
scroll to position [246, 0]
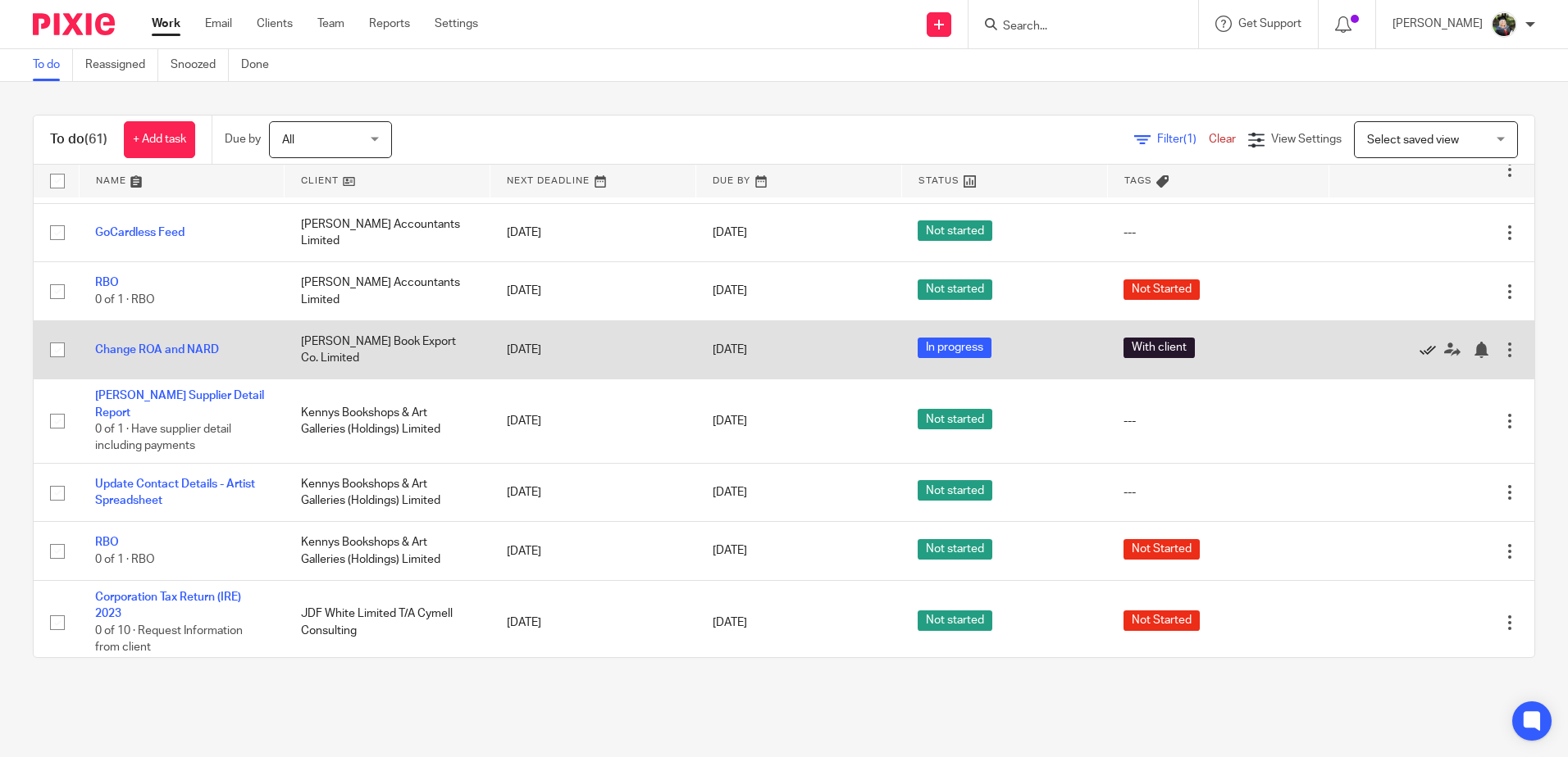
click at [1419, 350] on icon at bounding box center [1428, 350] width 17 height 17
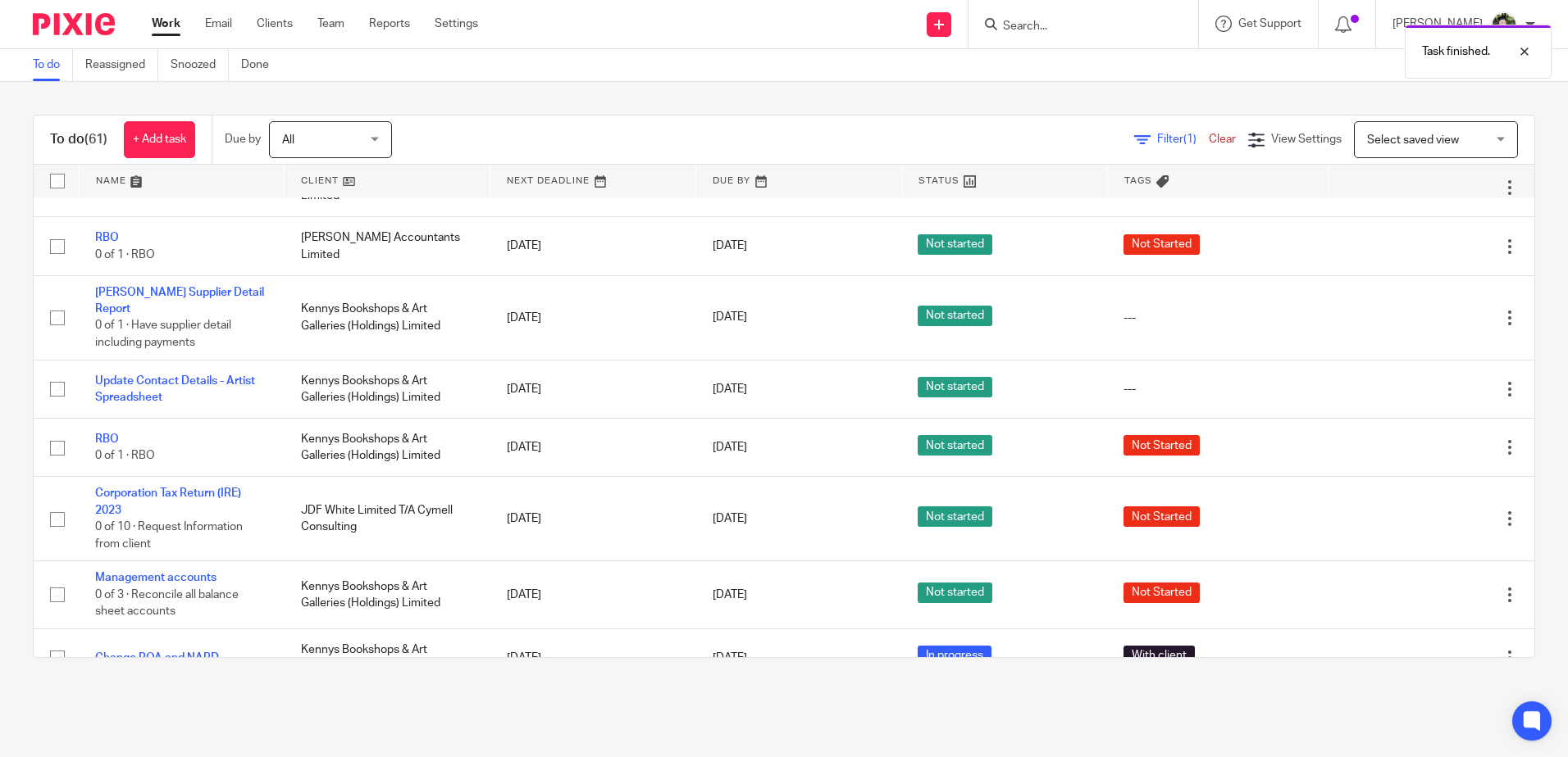
scroll to position [328, 0]
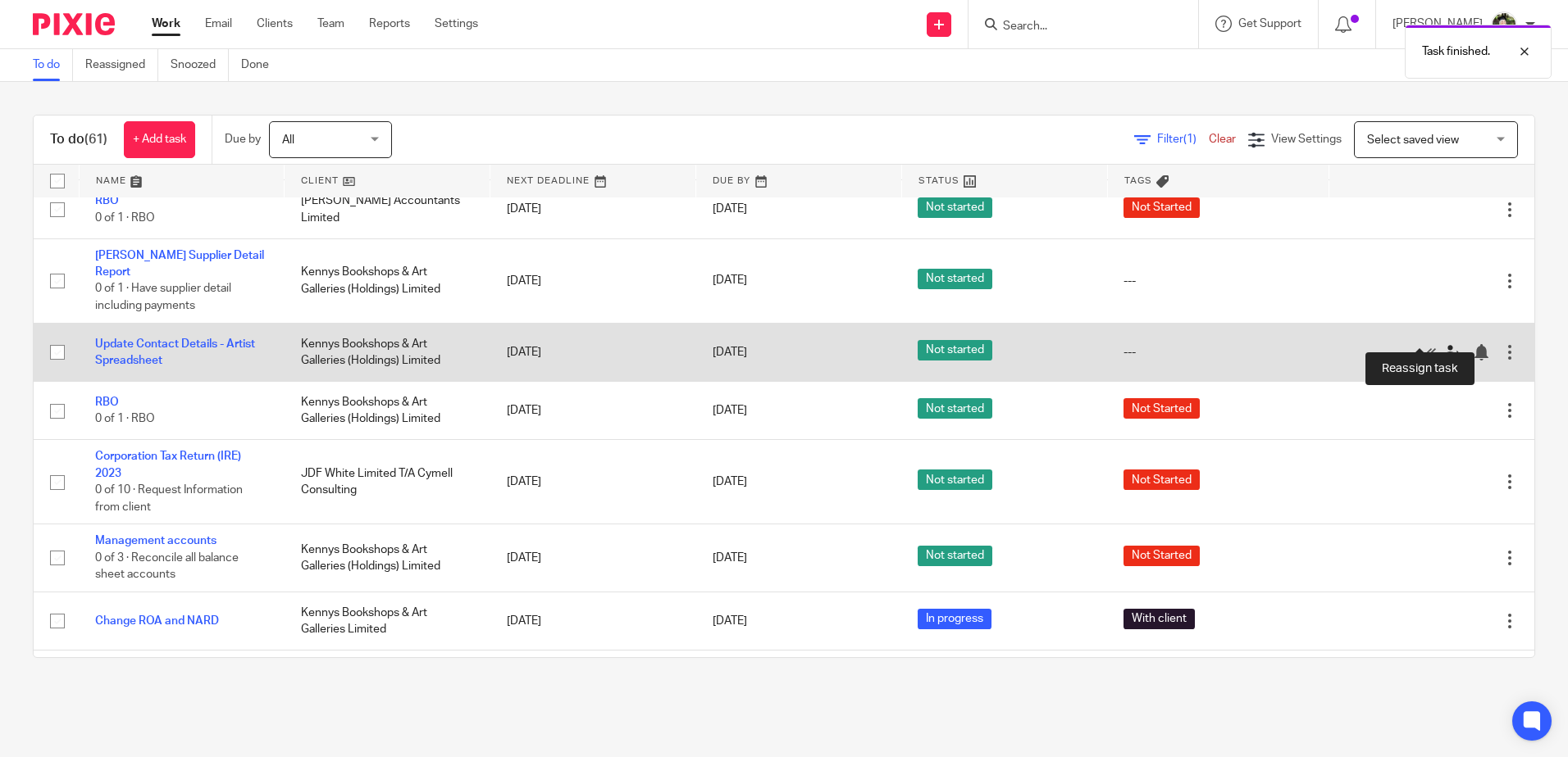
click at [1444, 344] on icon at bounding box center [1453, 353] width 17 height 17
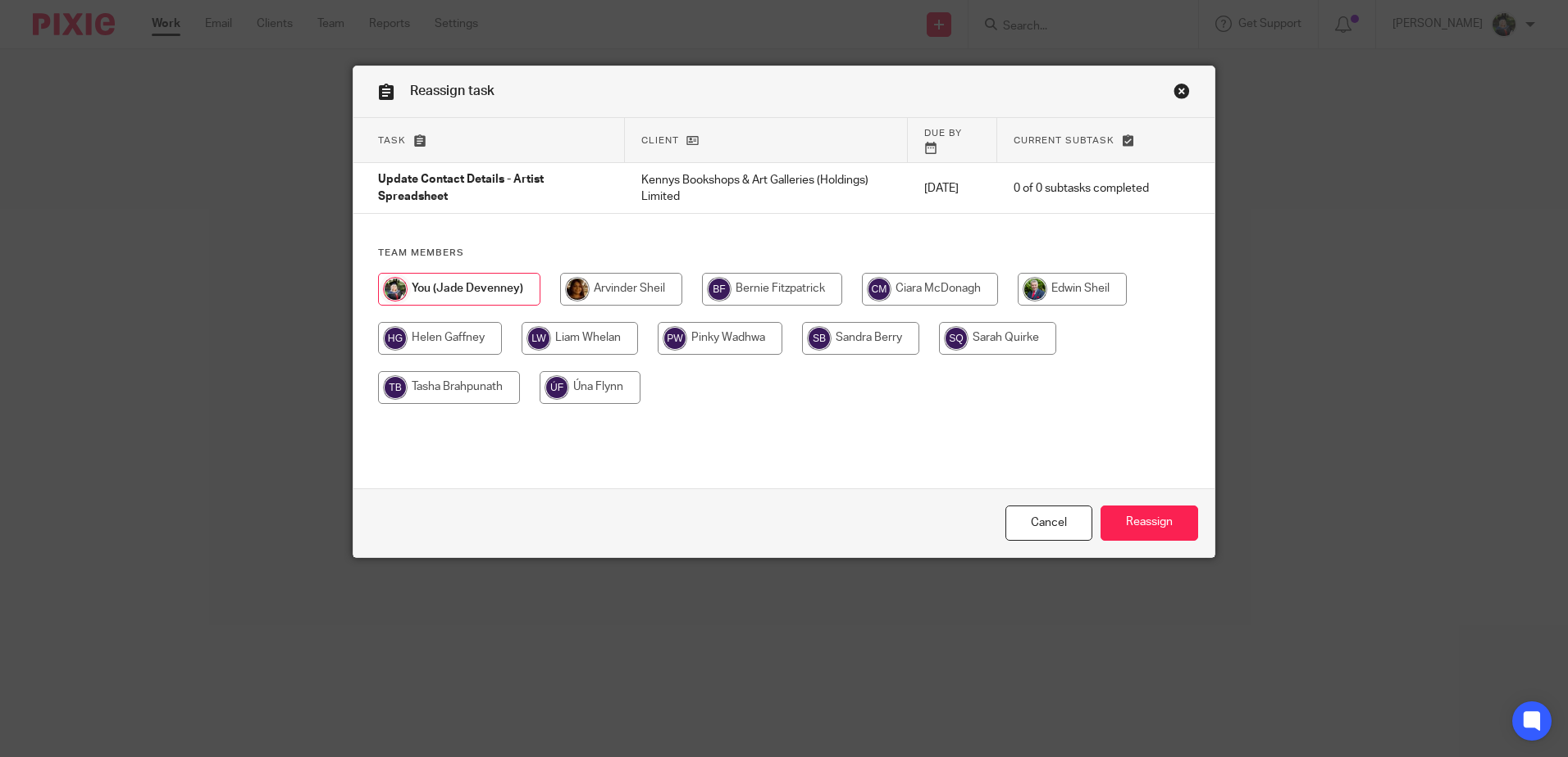
drag, startPoint x: 566, startPoint y: 378, endPoint x: 586, endPoint y: 377, distance: 20.0
click at [567, 378] on input "radio" at bounding box center [590, 387] width 100 height 32
radio input "true"
click at [1142, 523] on input "Reassign" at bounding box center [1149, 523] width 98 height 35
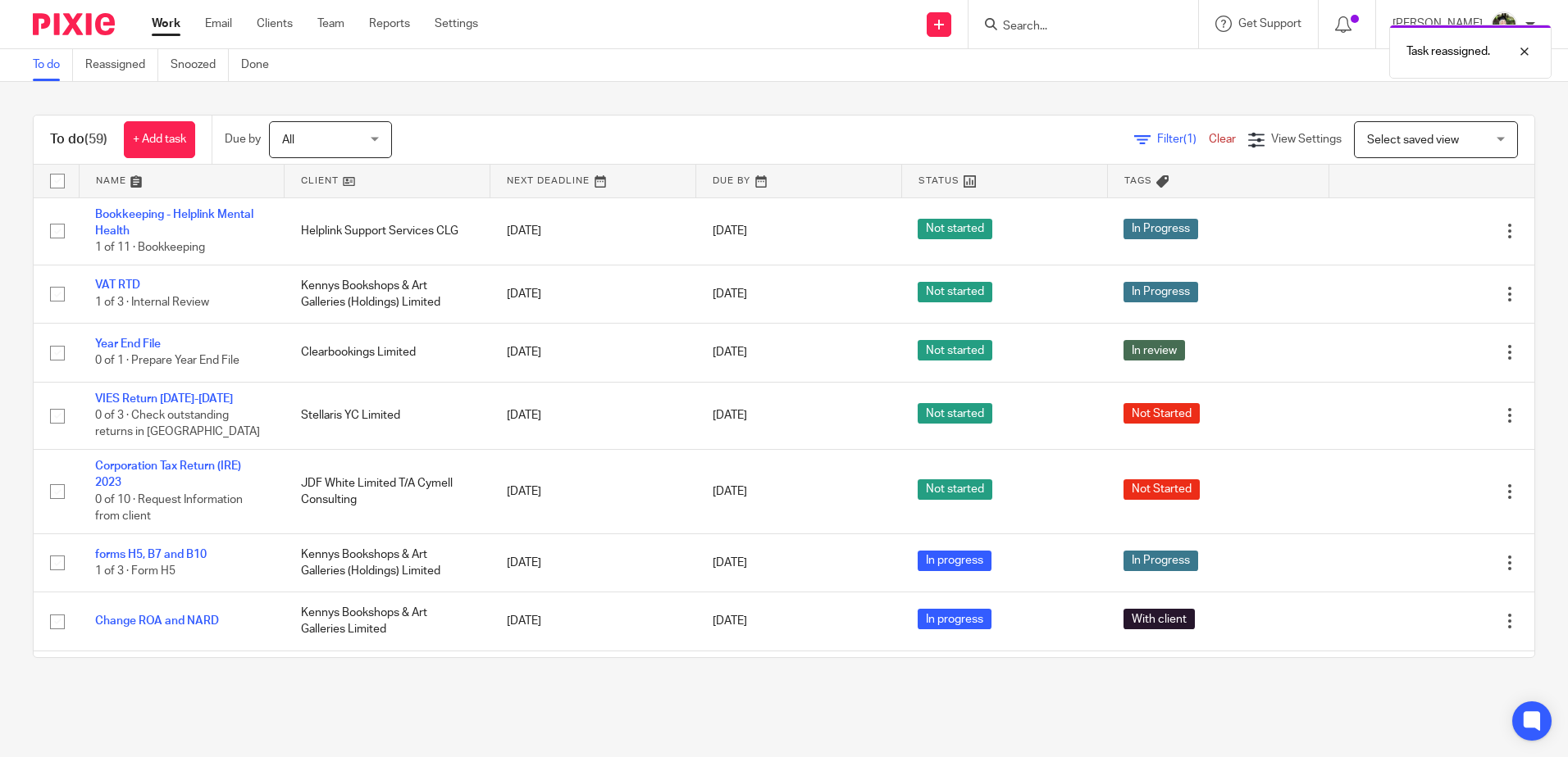
click at [104, 183] on link at bounding box center [182, 180] width 205 height 32
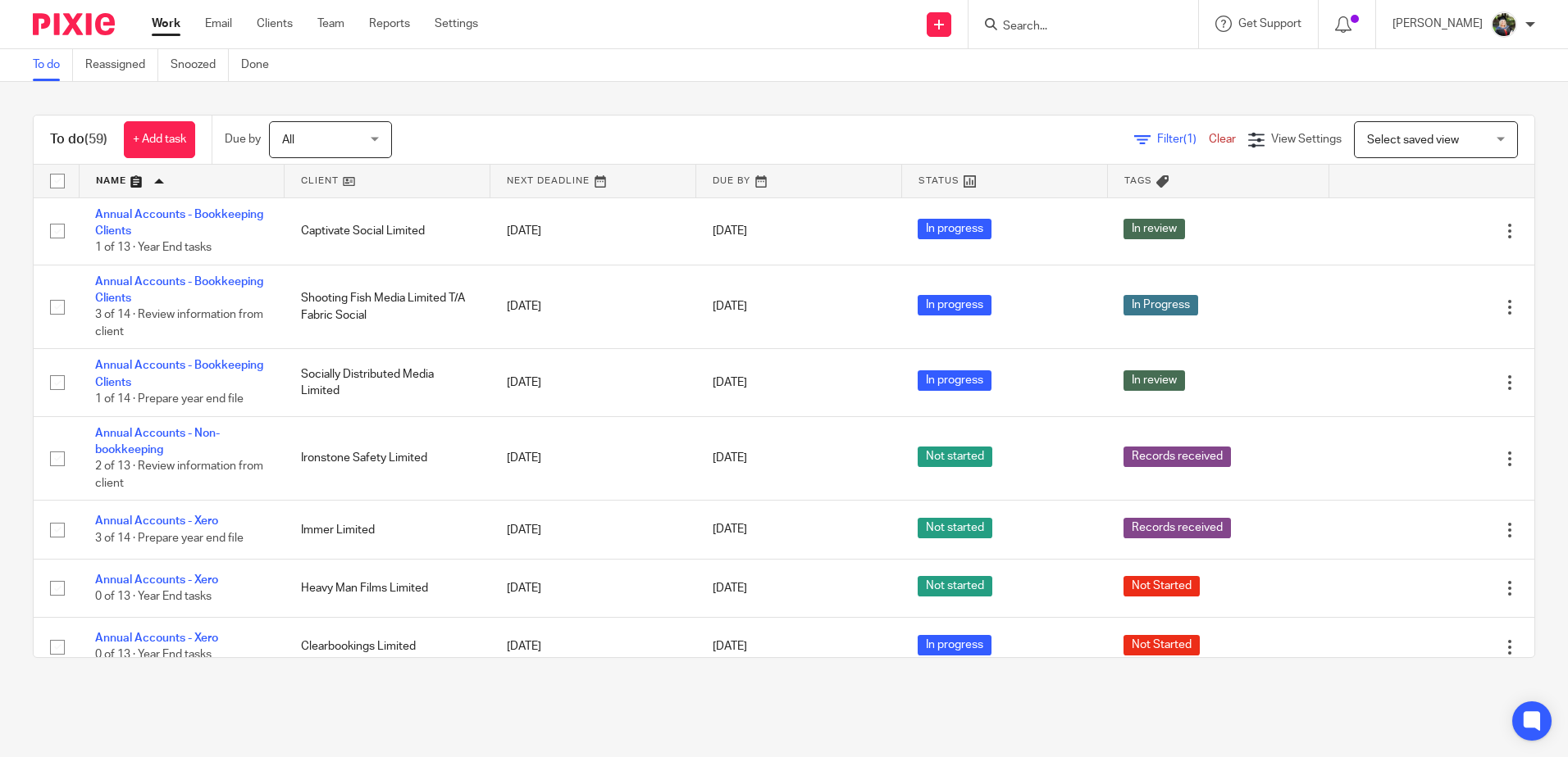
click at [715, 176] on link at bounding box center [798, 180] width 205 height 32
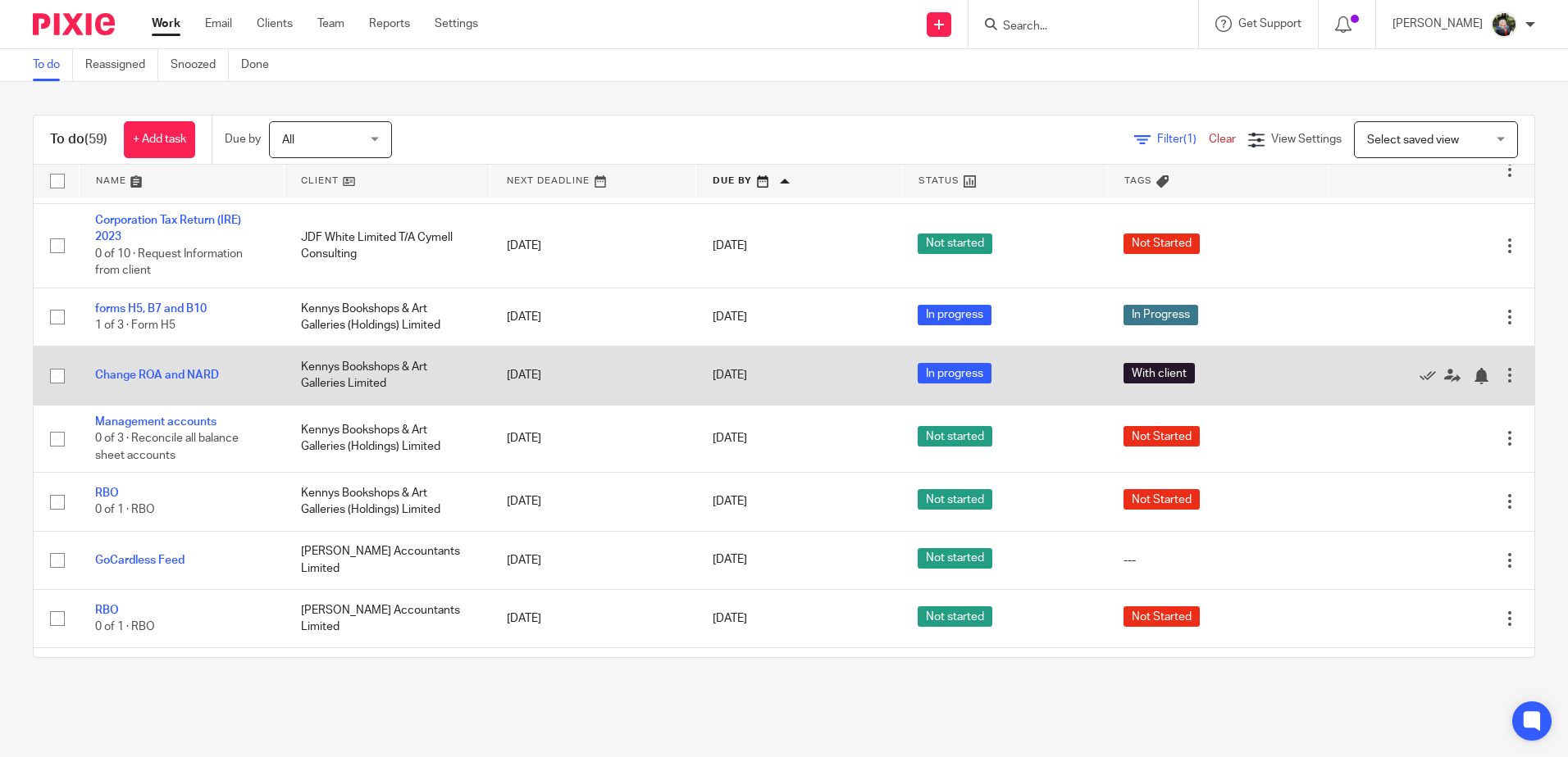
scroll to position [328, 0]
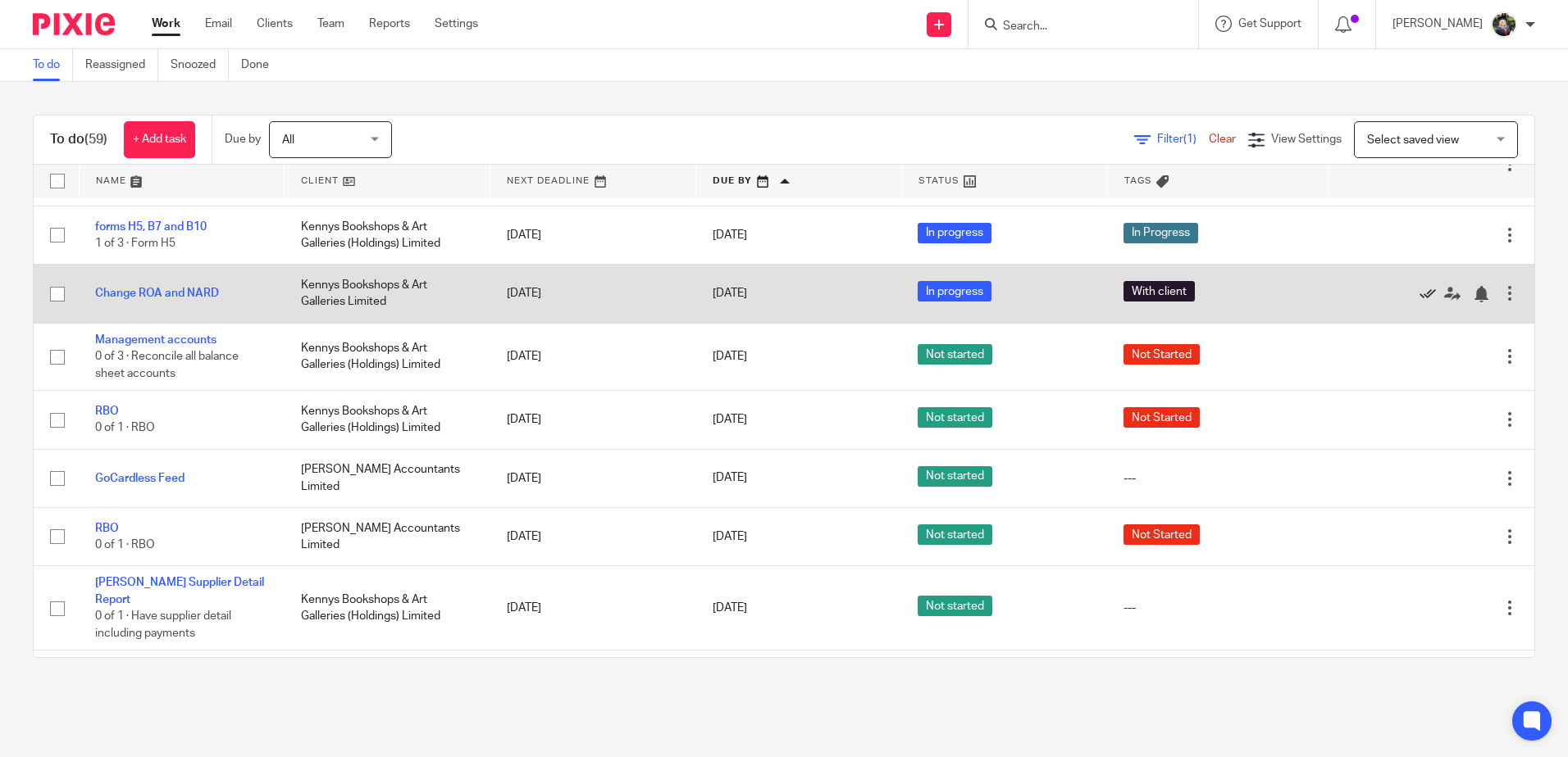
click at [1419, 291] on icon at bounding box center [1428, 295] width 17 height 17
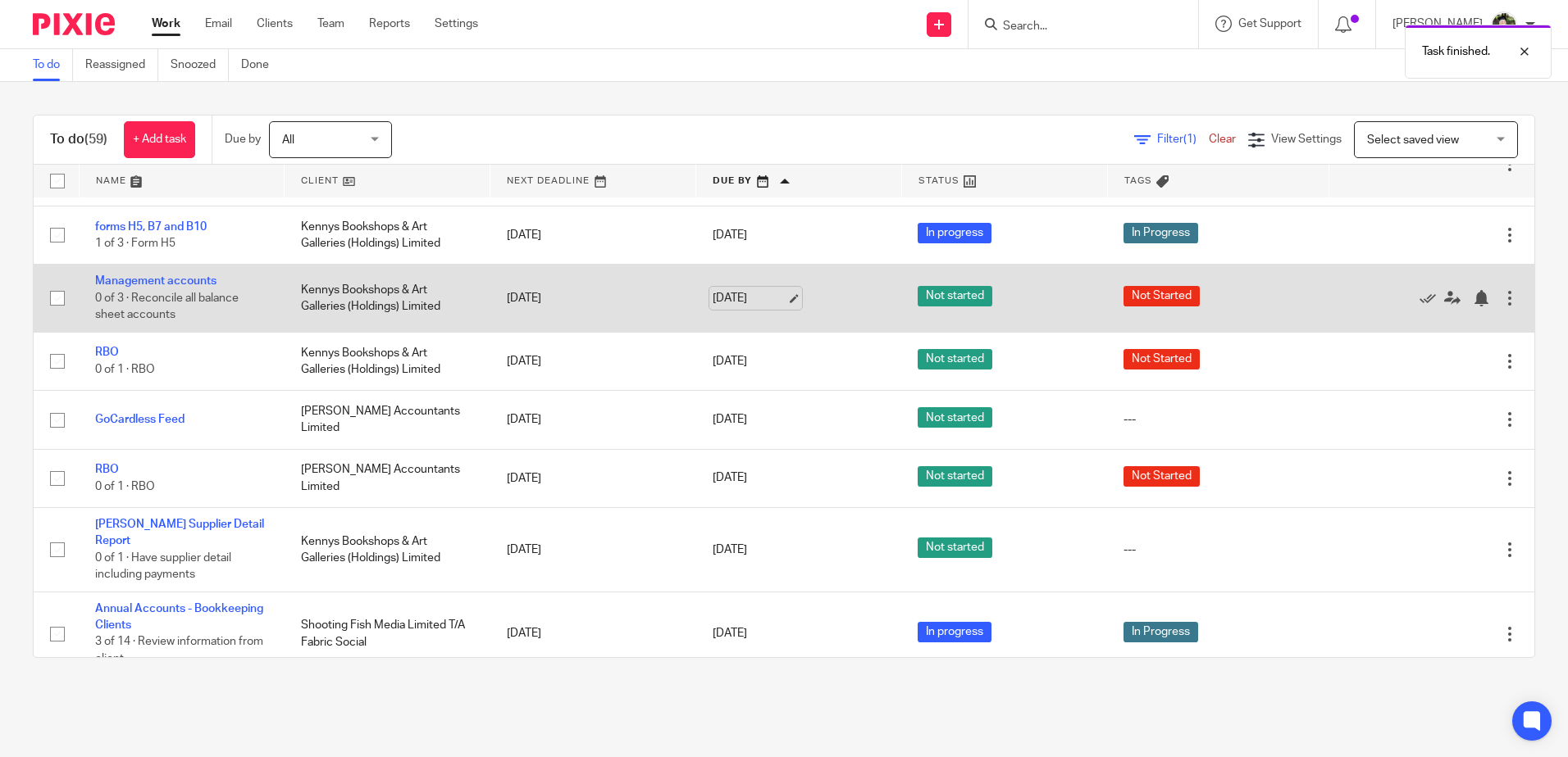
drag, startPoint x: 773, startPoint y: 295, endPoint x: 772, endPoint y: 304, distance: 9.1
click at [774, 295] on link "[DATE]" at bounding box center [749, 299] width 74 height 17
click at [729, 297] on link "4 Sep 2025" at bounding box center [749, 299] width 74 height 17
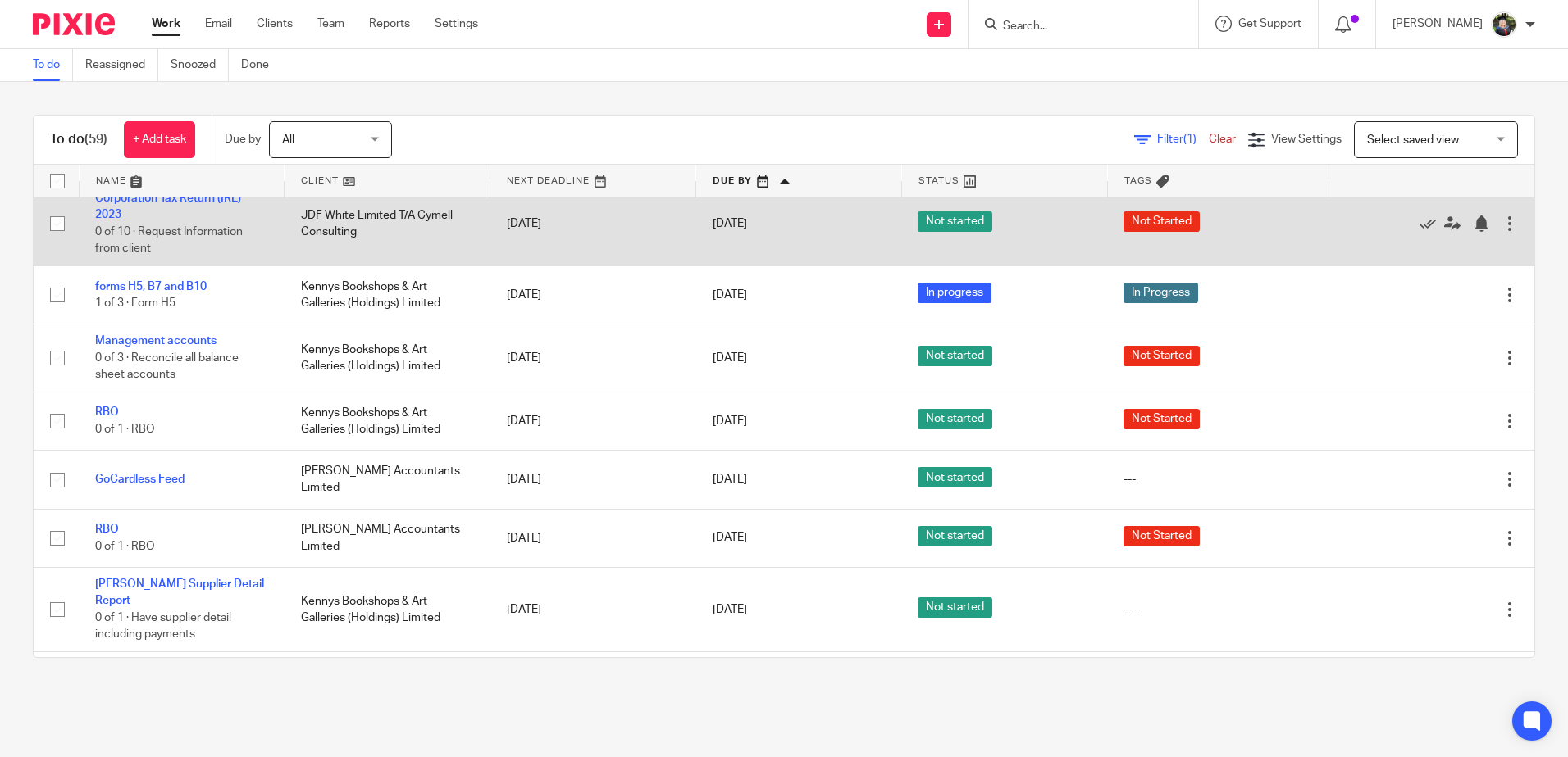
scroll to position [0, 0]
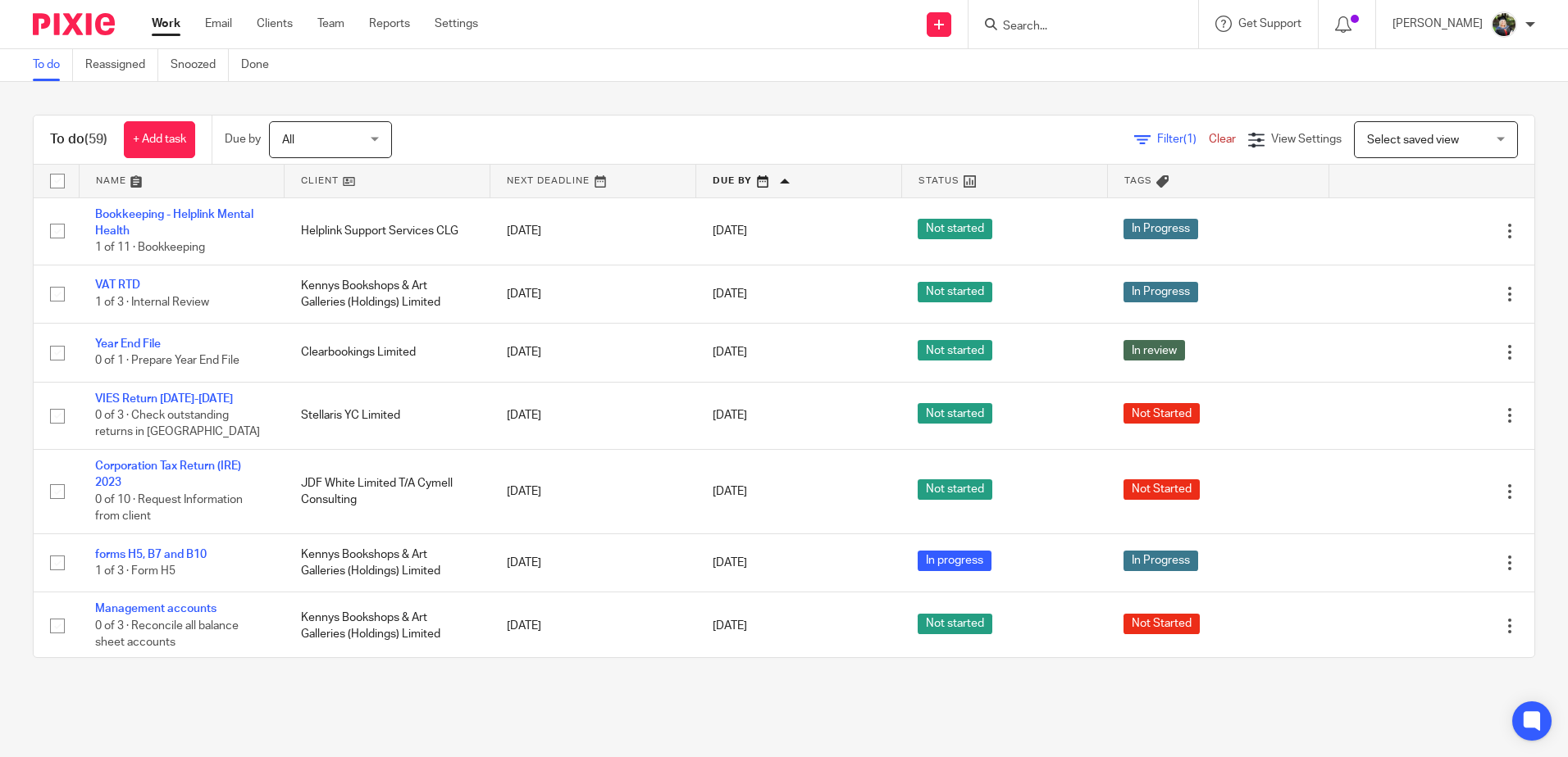
click at [637, 126] on div "Filter (1) Clear View Settings View Settings (1) Filters Clear Save Manage save…" at bounding box center [978, 139] width 1114 height 37
drag, startPoint x: 1423, startPoint y: 158, endPoint x: 1415, endPoint y: 149, distance: 12.0
click at [1423, 157] on div "Select saved view Select saved view" at bounding box center [1435, 139] width 164 height 37
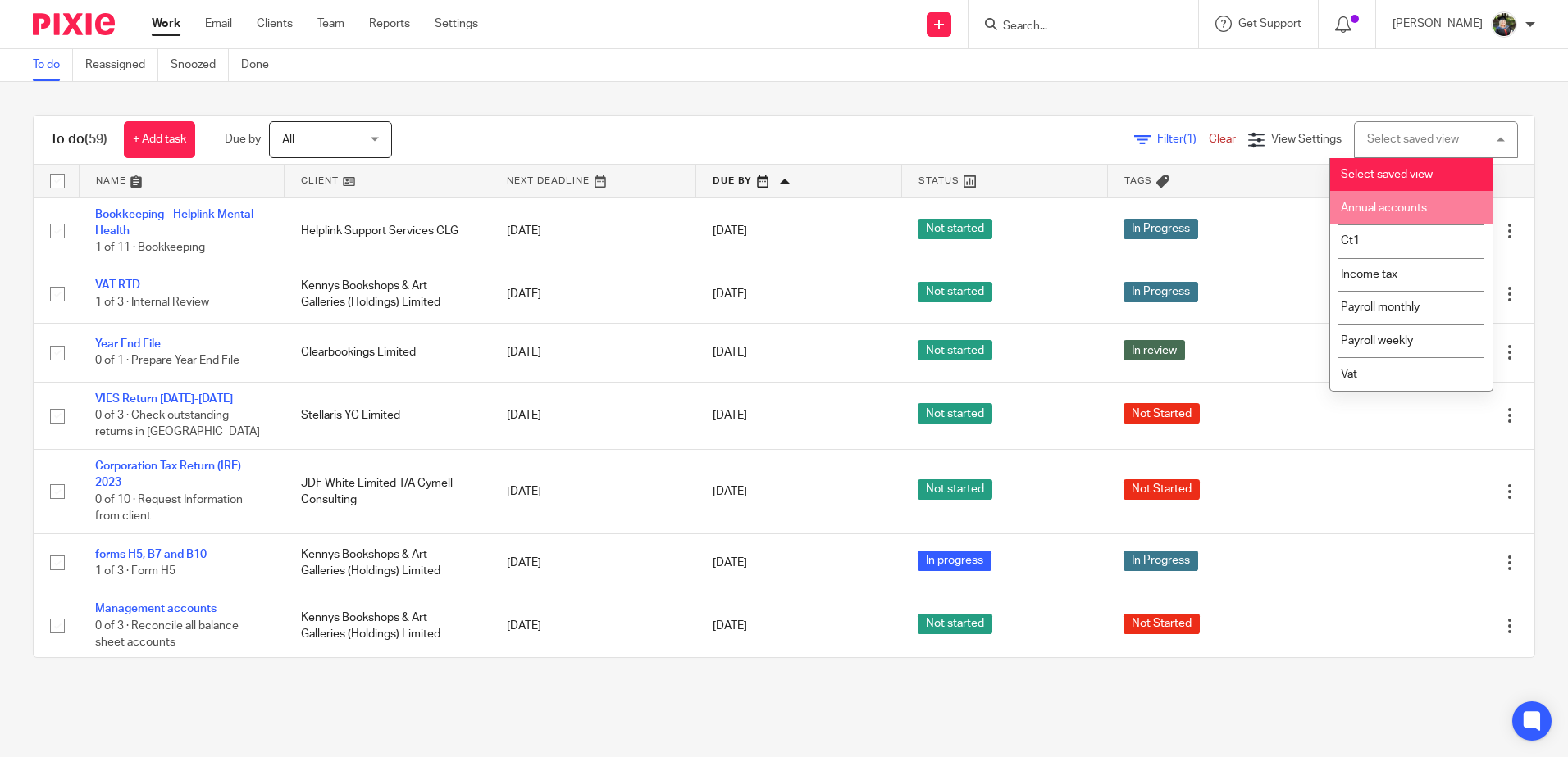
click at [1394, 211] on span "Annual accounts" at bounding box center [1384, 208] width 86 height 12
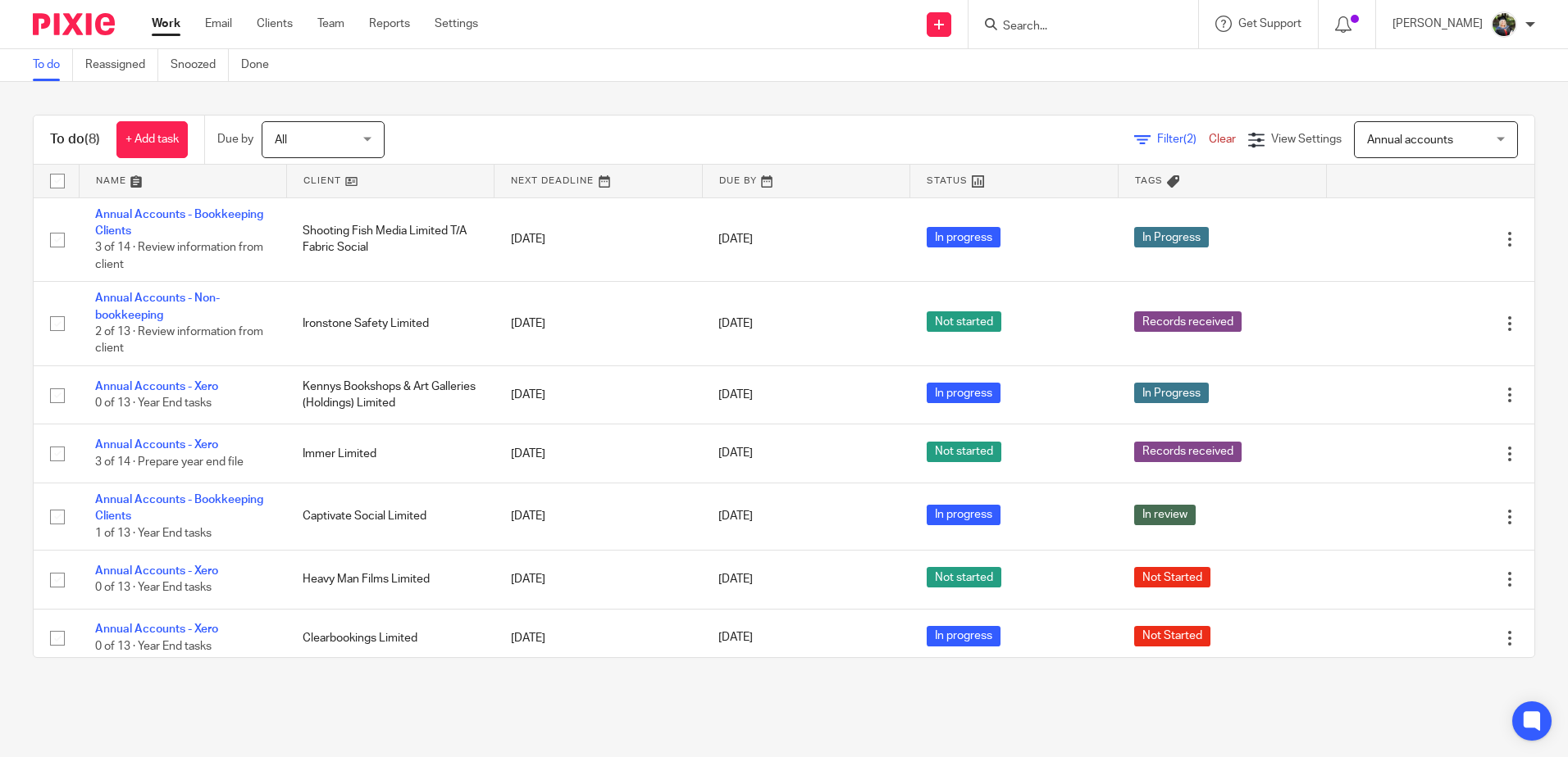
click at [1404, 154] on span "Annual accounts" at bounding box center [1427, 139] width 120 height 34
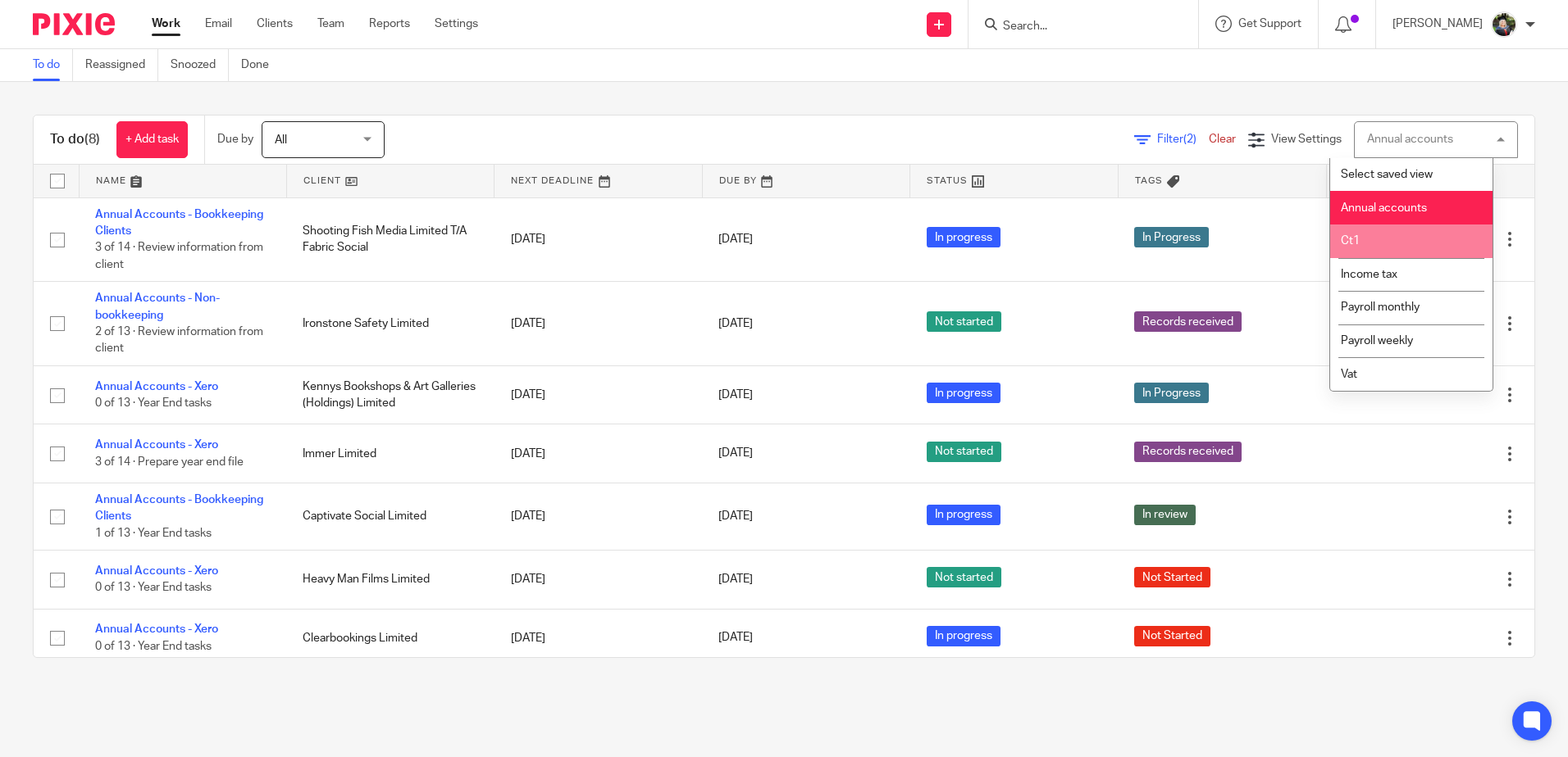
click at [1384, 249] on li "Ct1" at bounding box center [1412, 242] width 163 height 33
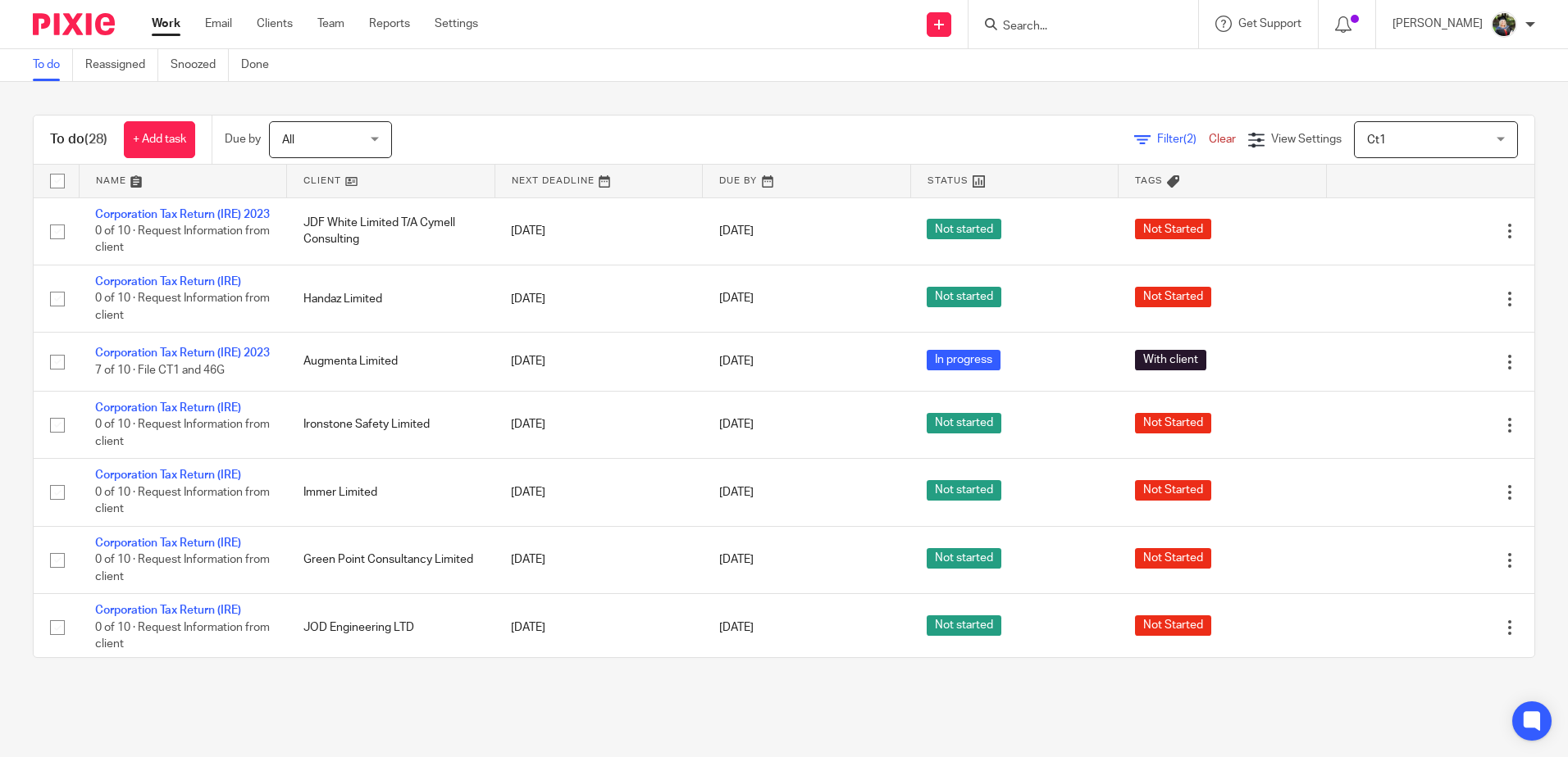
click at [1419, 148] on span "Ct1" at bounding box center [1427, 139] width 120 height 34
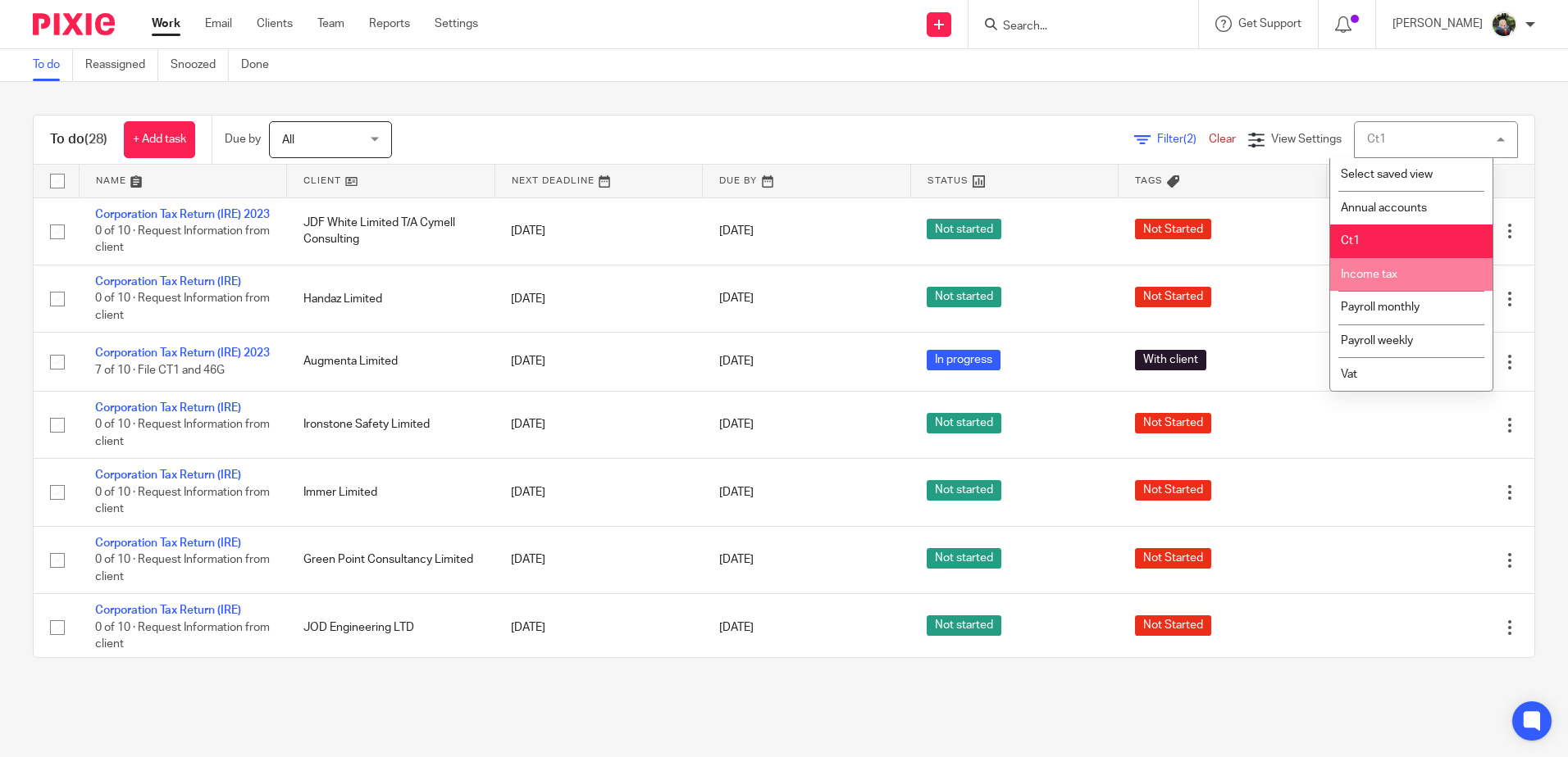
click at [1401, 281] on li "Income tax" at bounding box center [1412, 275] width 163 height 33
